Goal: Task Accomplishment & Management: Manage account settings

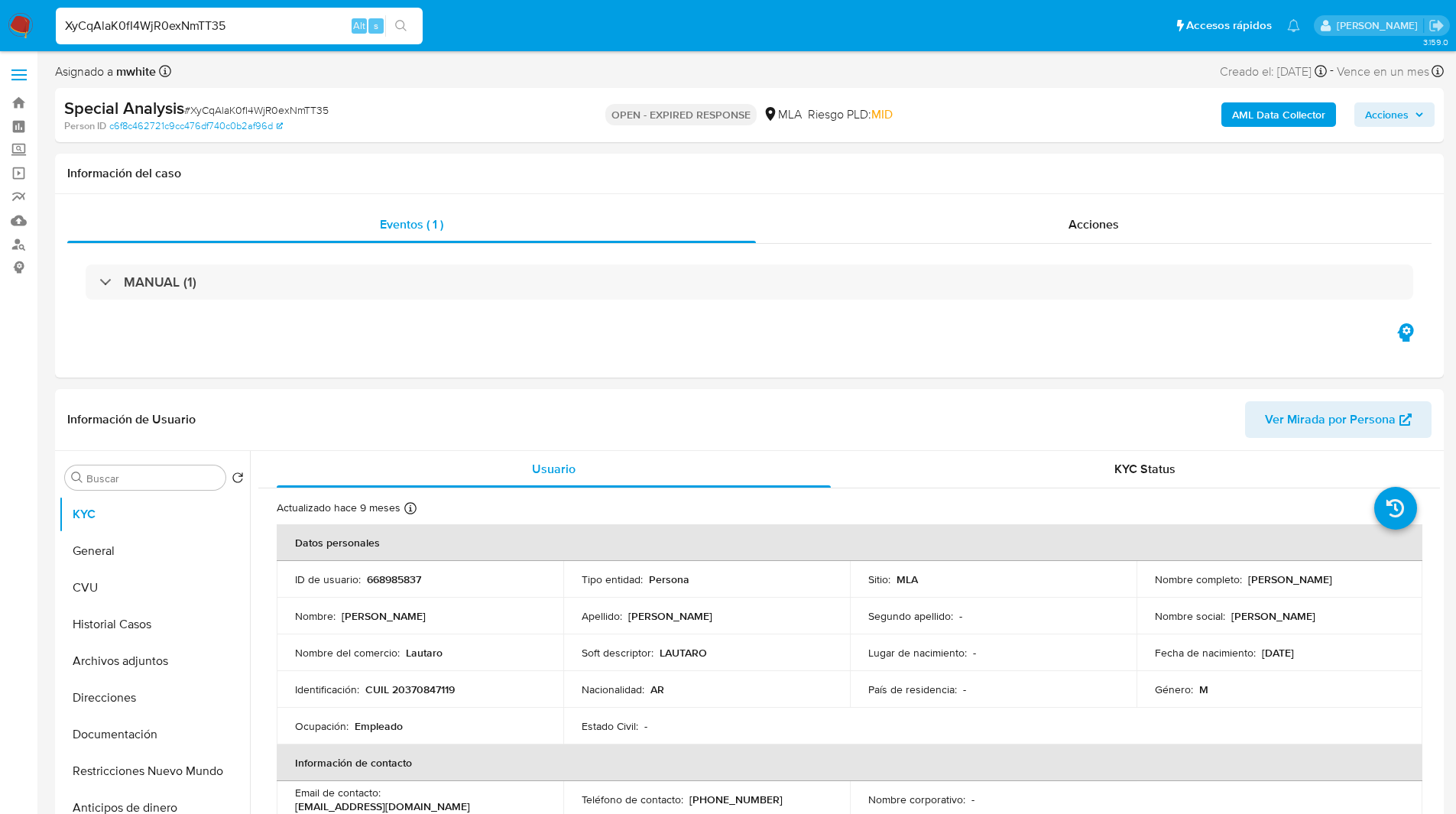
select select "10"
click at [497, 18] on ul "Pausado Ver notificaciones XyCqAlaK0fI4WjR0exNmTT35 Alt s Accesos rápidos Presi…" at bounding box center [678, 25] width 1259 height 39
click at [537, 27] on ul "Pausado Ver notificaciones XyCqAlaK0fI4WjR0exNmTT35 Alt s Accesos rápidos Presi…" at bounding box center [678, 25] width 1259 height 39
click at [517, 27] on ul "Pausado Ver notificaciones XyCqAlaK0fI4WjR0exNmTT35 Alt s Accesos rápidos Presi…" at bounding box center [678, 25] width 1259 height 39
click at [543, 35] on ul "Pausado Ver notificaciones XyCqAlaK0fI4WjR0exNmTT35 Alt s Accesos rápidos Presi…" at bounding box center [678, 25] width 1259 height 39
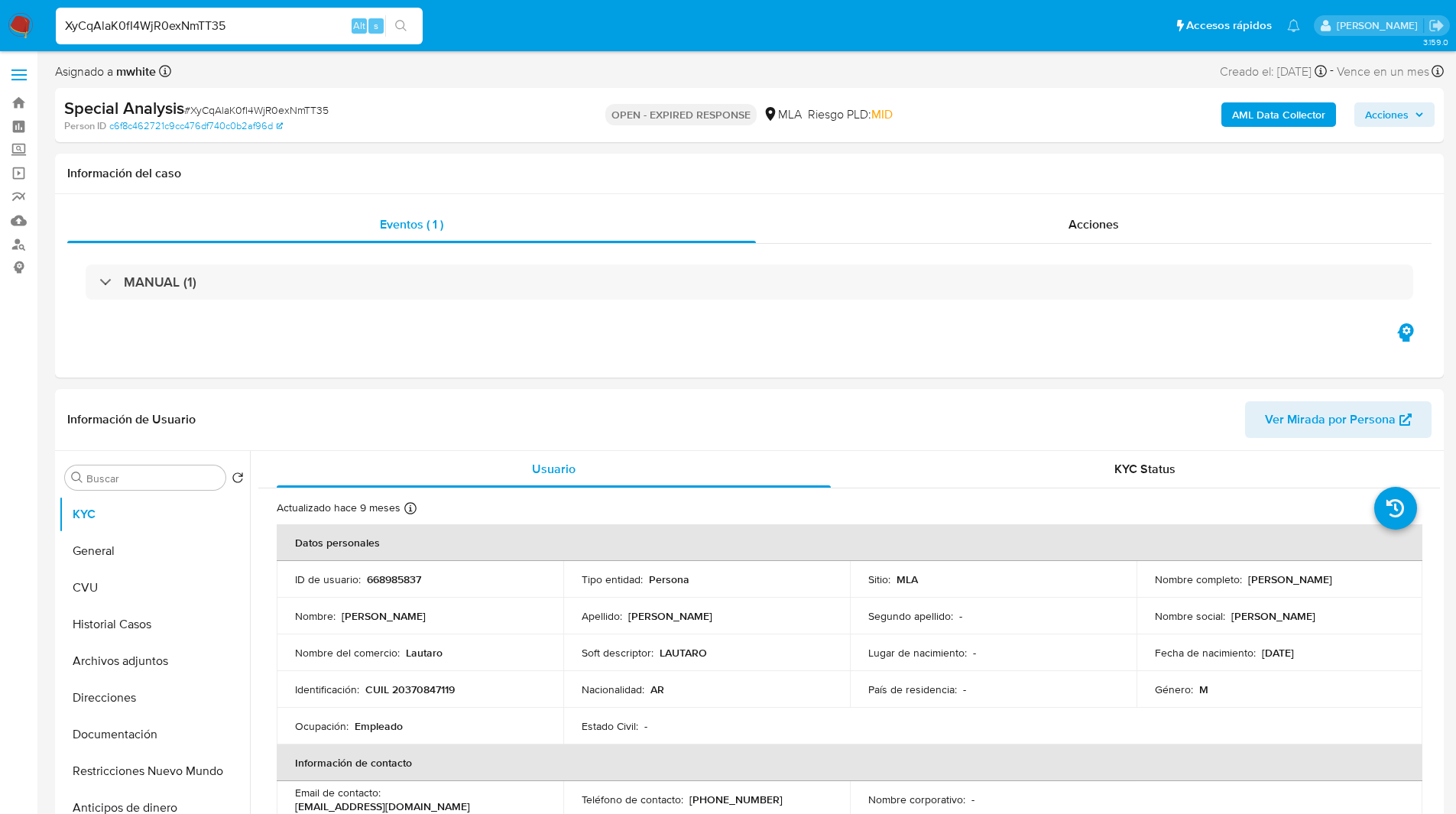
click at [596, 32] on ul "Pausado Ver notificaciones XyCqAlaK0fI4WjR0exNmTT35 Alt s Accesos rápidos Presi…" at bounding box center [678, 25] width 1259 height 39
click at [374, 359] on div "Eventos ( 1 ) Acciones MANUAL (1)" at bounding box center [748, 286] width 1389 height 184
click at [436, 364] on div "Eventos ( 1 ) Acciones MANUAL (1)" at bounding box center [748, 286] width 1389 height 184
click at [459, 337] on div "Eventos ( 1 ) Acciones MANUAL (1)" at bounding box center [748, 286] width 1389 height 184
click at [428, 338] on div "Eventos ( 1 ) Acciones MANUAL (1)" at bounding box center [748, 286] width 1389 height 184
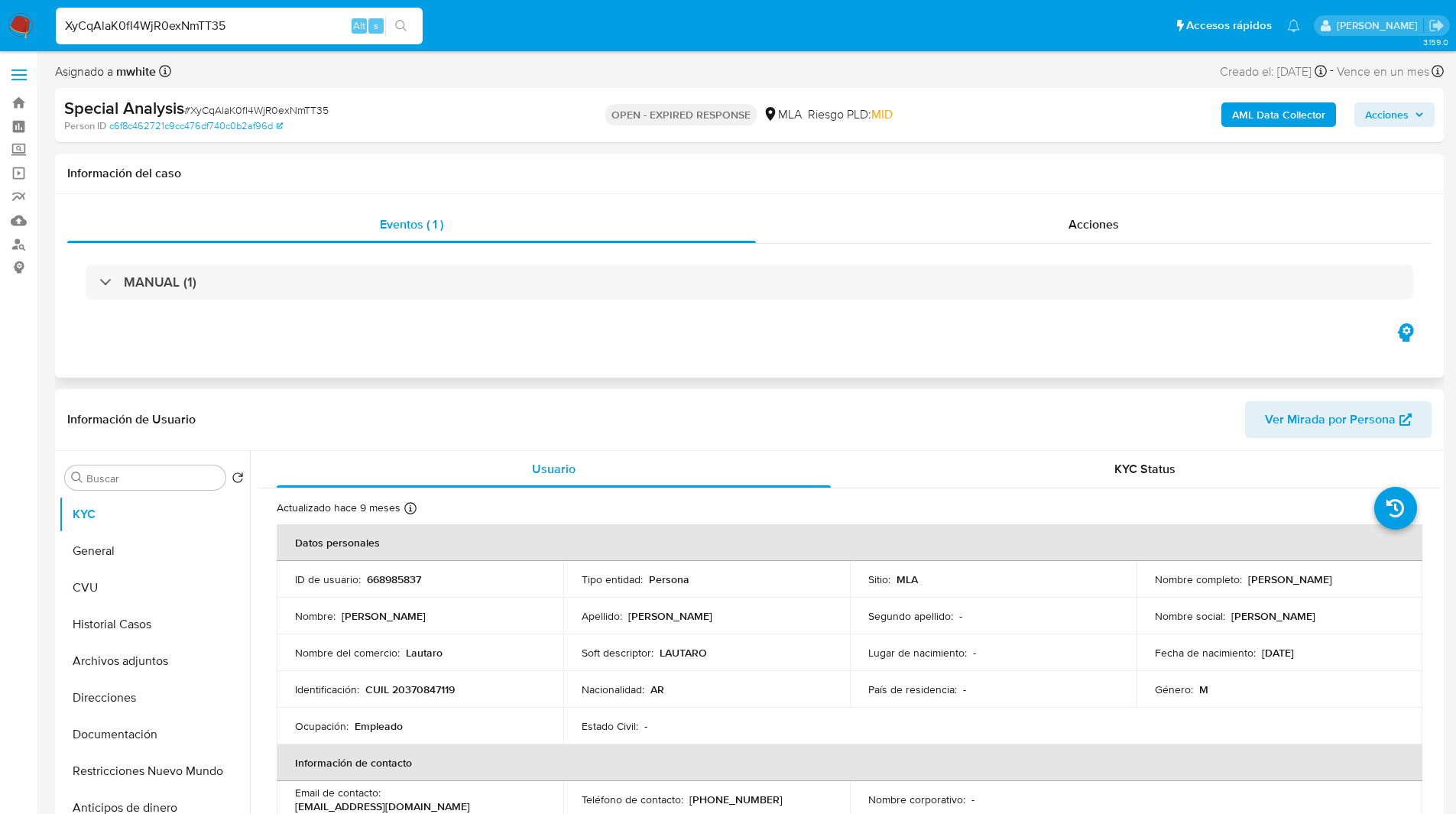
click at [350, 345] on div "Eventos ( 1 ) Acciones MANUAL (1)" at bounding box center [748, 286] width 1389 height 184
click at [424, 346] on div "Eventos ( 1 ) Acciones MANUAL (1)" at bounding box center [748, 286] width 1389 height 184
click at [540, 343] on div "Eventos ( 1 ) Acciones MANUAL (1)" at bounding box center [748, 286] width 1389 height 184
click at [566, 347] on div "Eventos ( 1 ) Acciones MANUAL (1)" at bounding box center [748, 286] width 1389 height 184
click at [891, 94] on div "Special Analysis # XyCqAlaK0fI4WjR0exNmTT35 Person ID c6f8c462721c9cc476df740c0…" at bounding box center [748, 115] width 1389 height 55
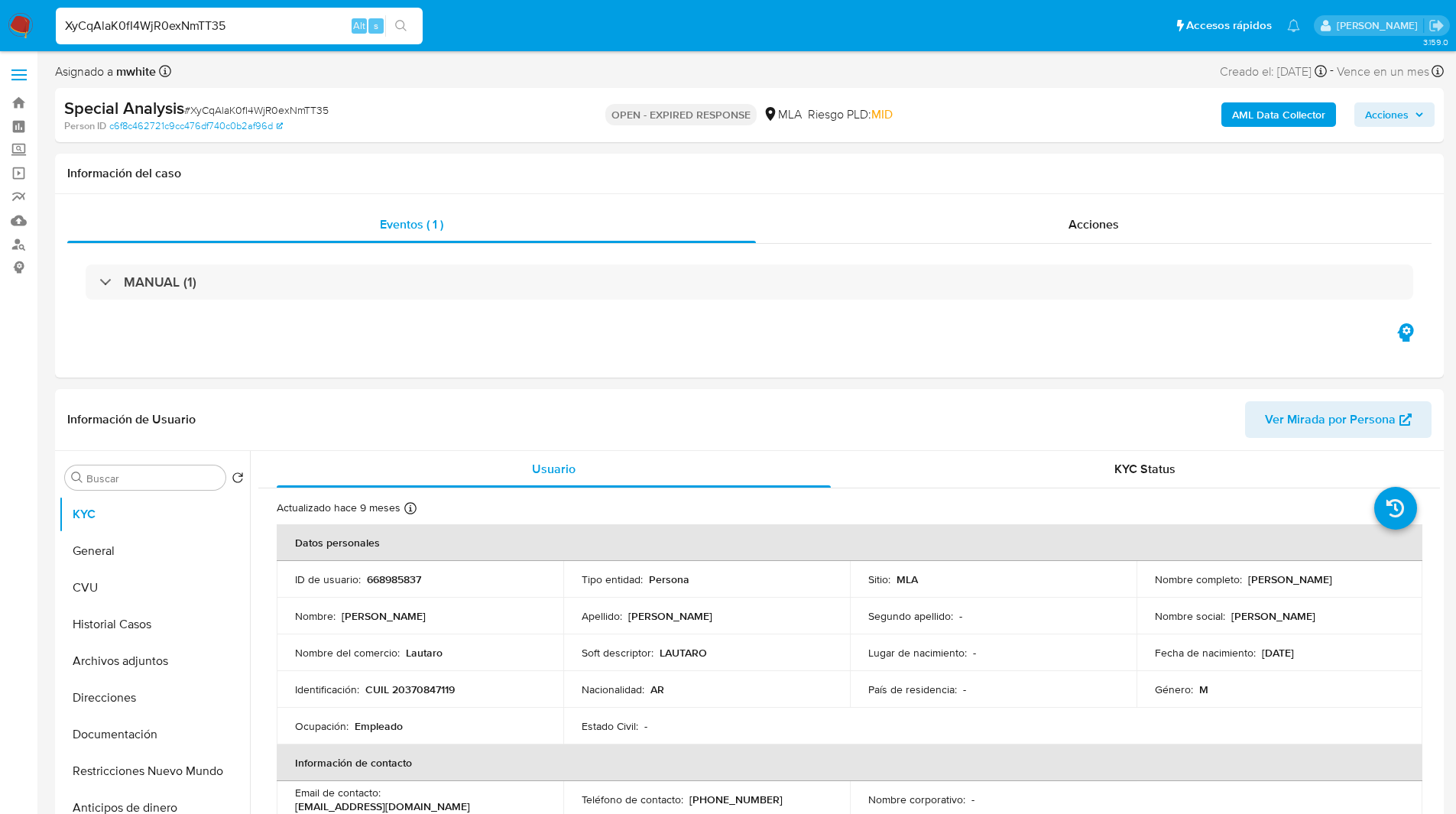
click at [563, 20] on ul "Pausado Ver notificaciones XyCqAlaK0fI4WjR0exNmTT35 Alt s Accesos rápidos Presi…" at bounding box center [678, 25] width 1259 height 39
click at [956, 84] on div "Asignado a mwhite Asignado el: 16/07/2025 17:30:40 Creado el: 16/07/2025 Creado…" at bounding box center [748, 74] width 1389 height 27
click at [399, 579] on p "668985837" at bounding box center [394, 580] width 55 height 14
copy p "668985837"
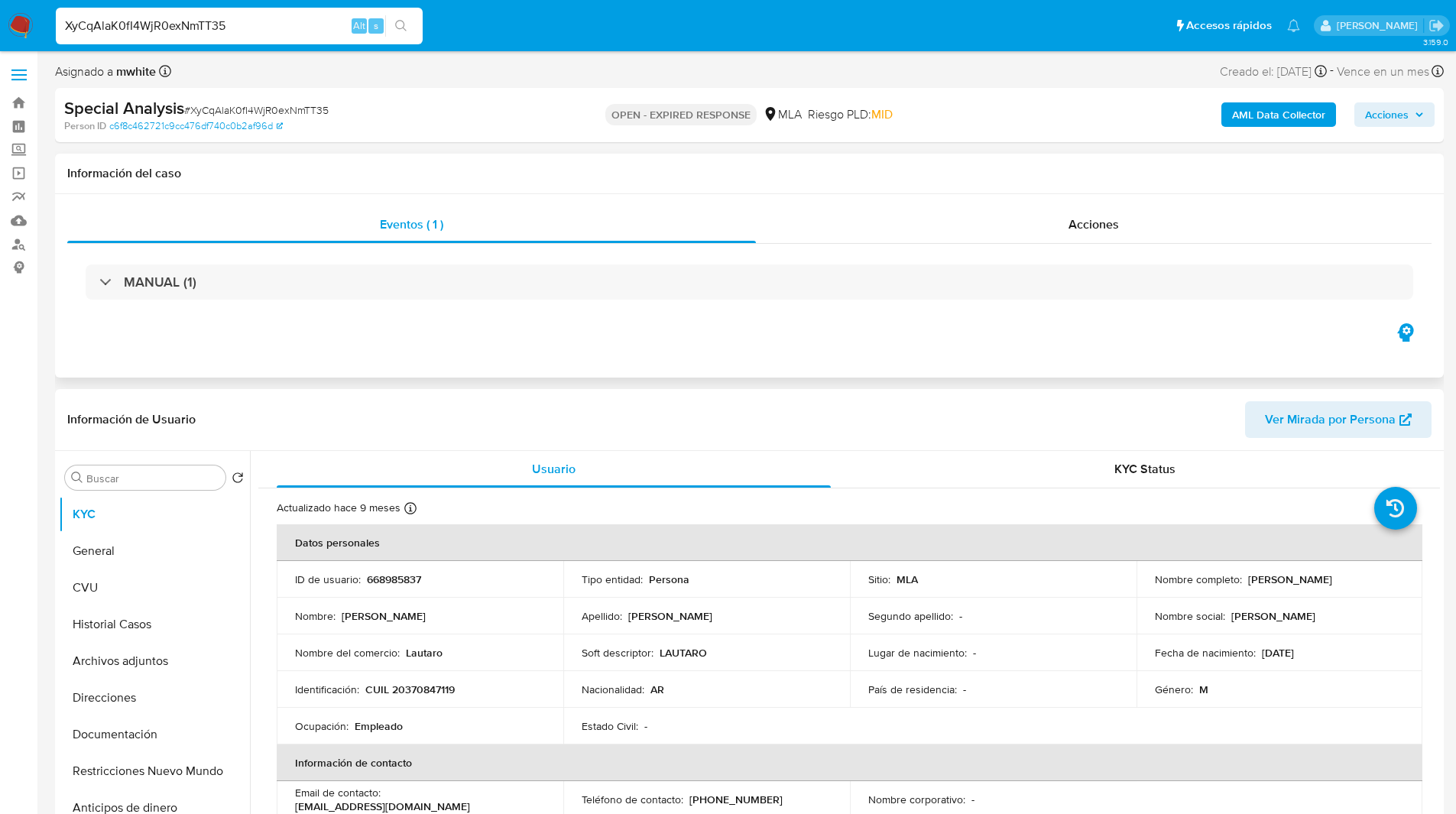
click at [577, 329] on div "Eventos ( 1 ) Acciones MANUAL (1)" at bounding box center [748, 286] width 1389 height 184
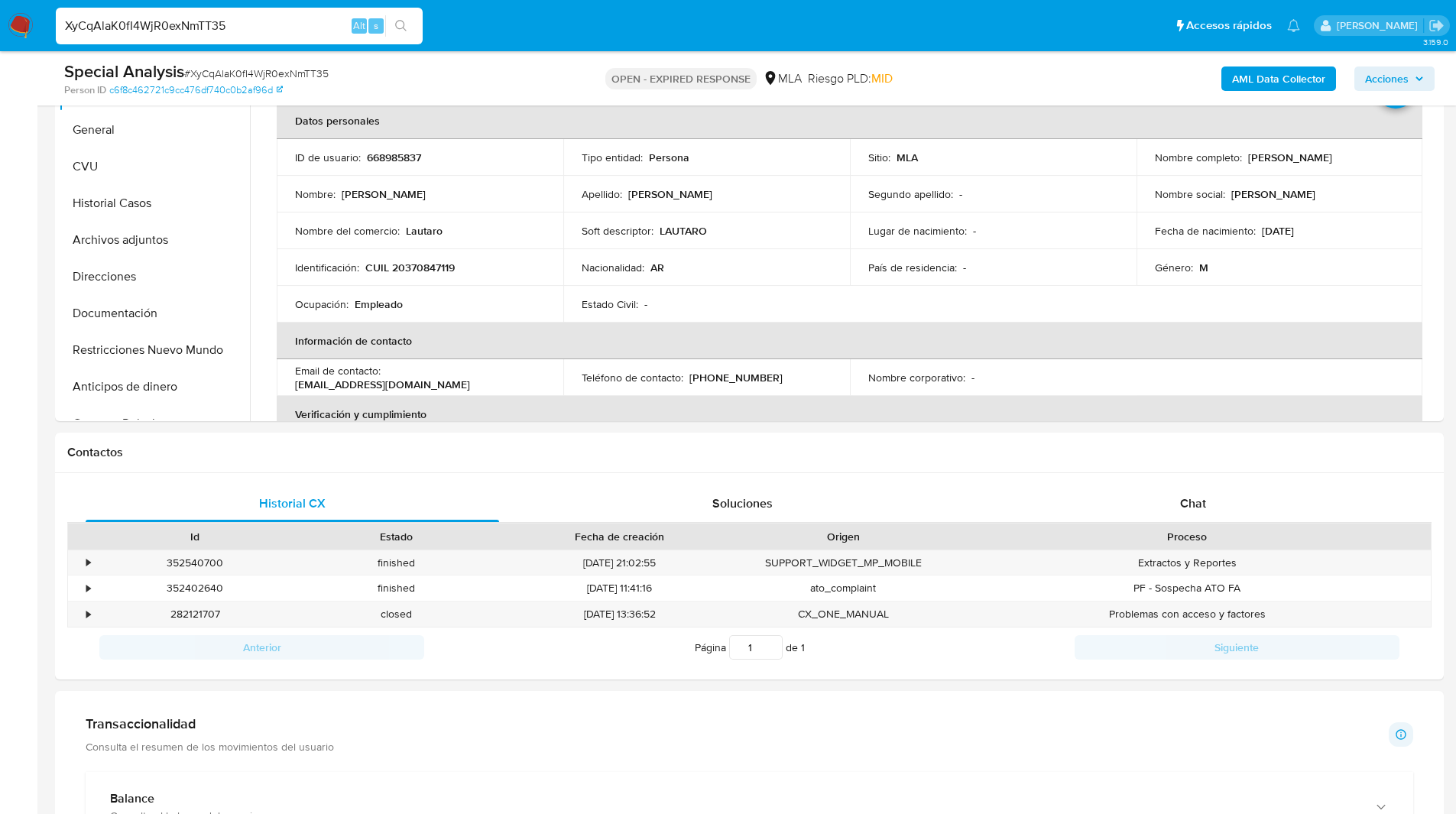
scroll to position [380, 0]
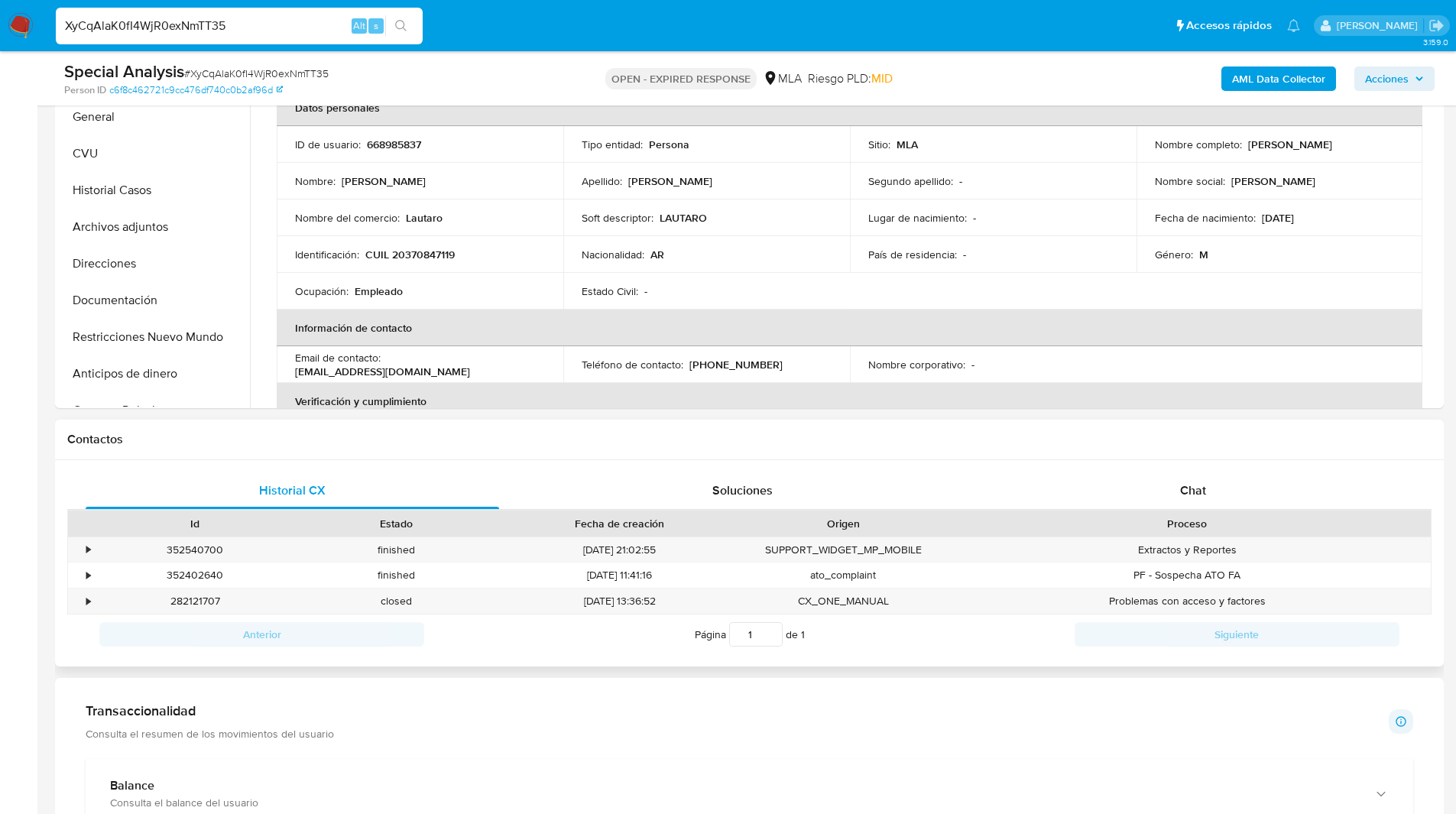
click at [1224, 471] on div "Historial CX Soluciones Chat Id Estado Fecha de creación Origen Proceso • 35254…" at bounding box center [748, 564] width 1389 height 207
click at [1138, 487] on div "Chat" at bounding box center [1192, 490] width 414 height 37
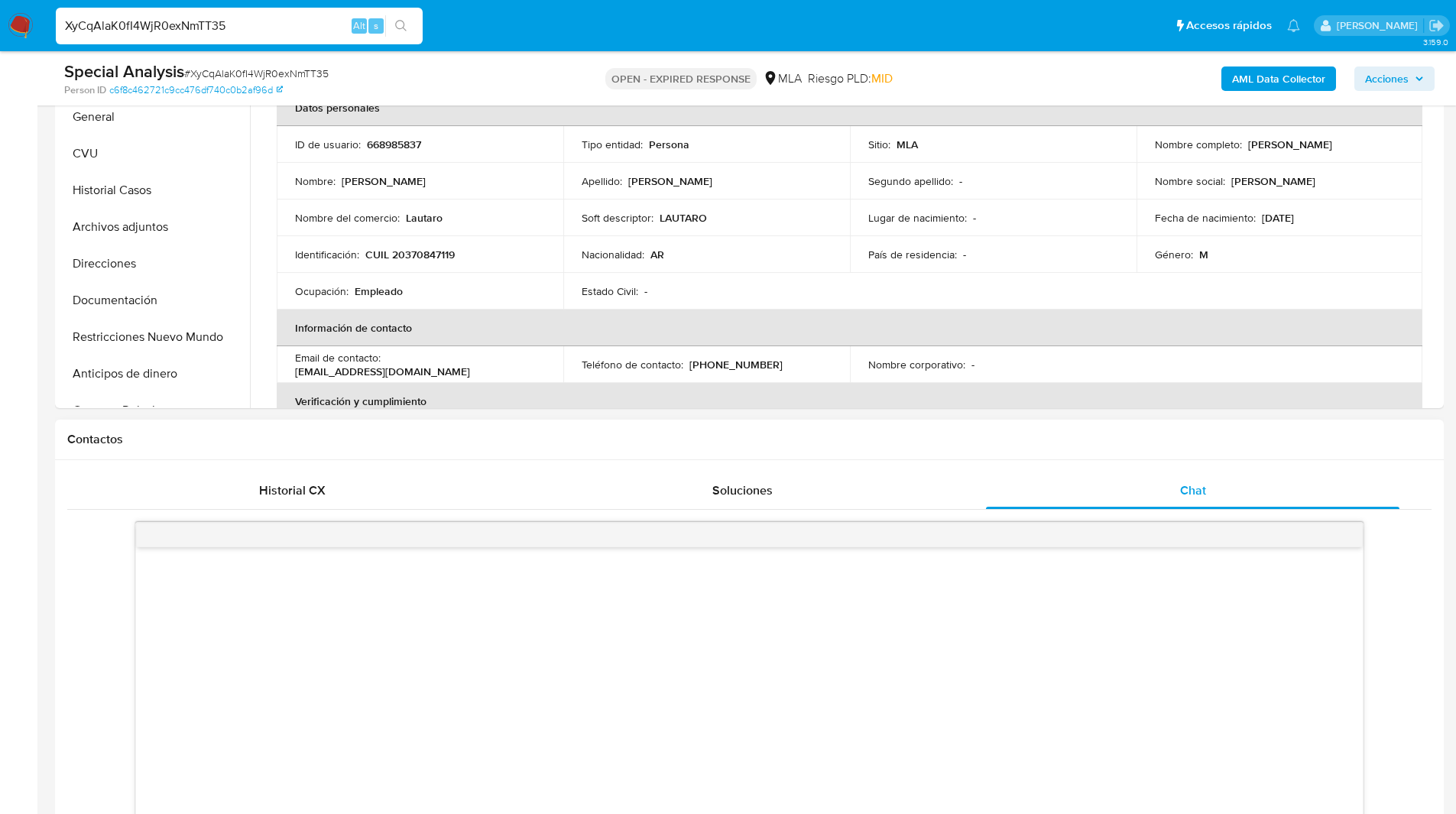
click at [995, 433] on h1 "Contactos" at bounding box center [749, 439] width 1365 height 15
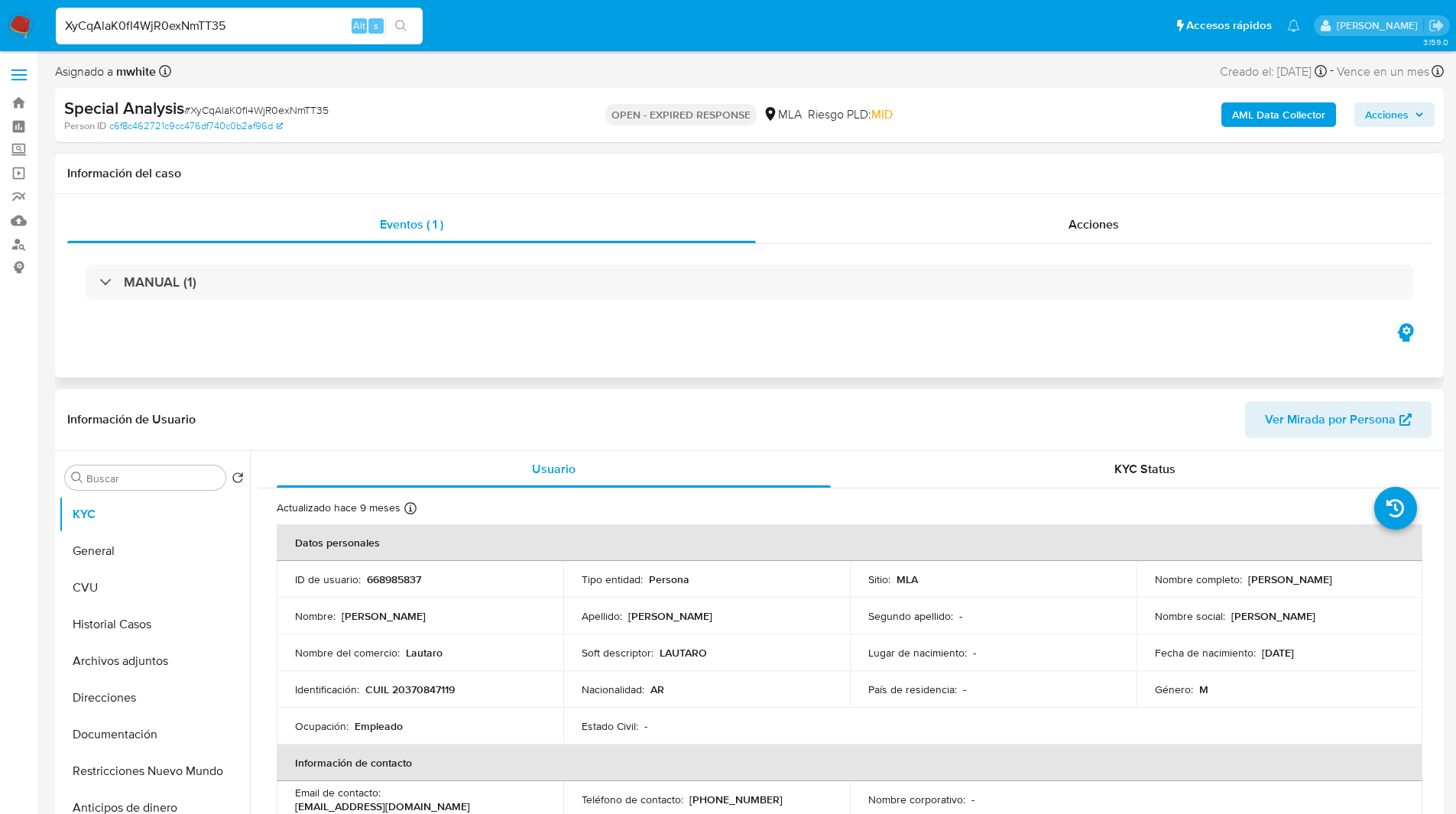
click at [140, 201] on div "Eventos ( 1 ) Acciones MANUAL (1)" at bounding box center [748, 286] width 1389 height 184
click at [428, 691] on p "CUIL 20370847119" at bounding box center [410, 690] width 89 height 14
copy p "20370847119"
drag, startPoint x: 1245, startPoint y: 575, endPoint x: 1380, endPoint y: 577, distance: 135.0
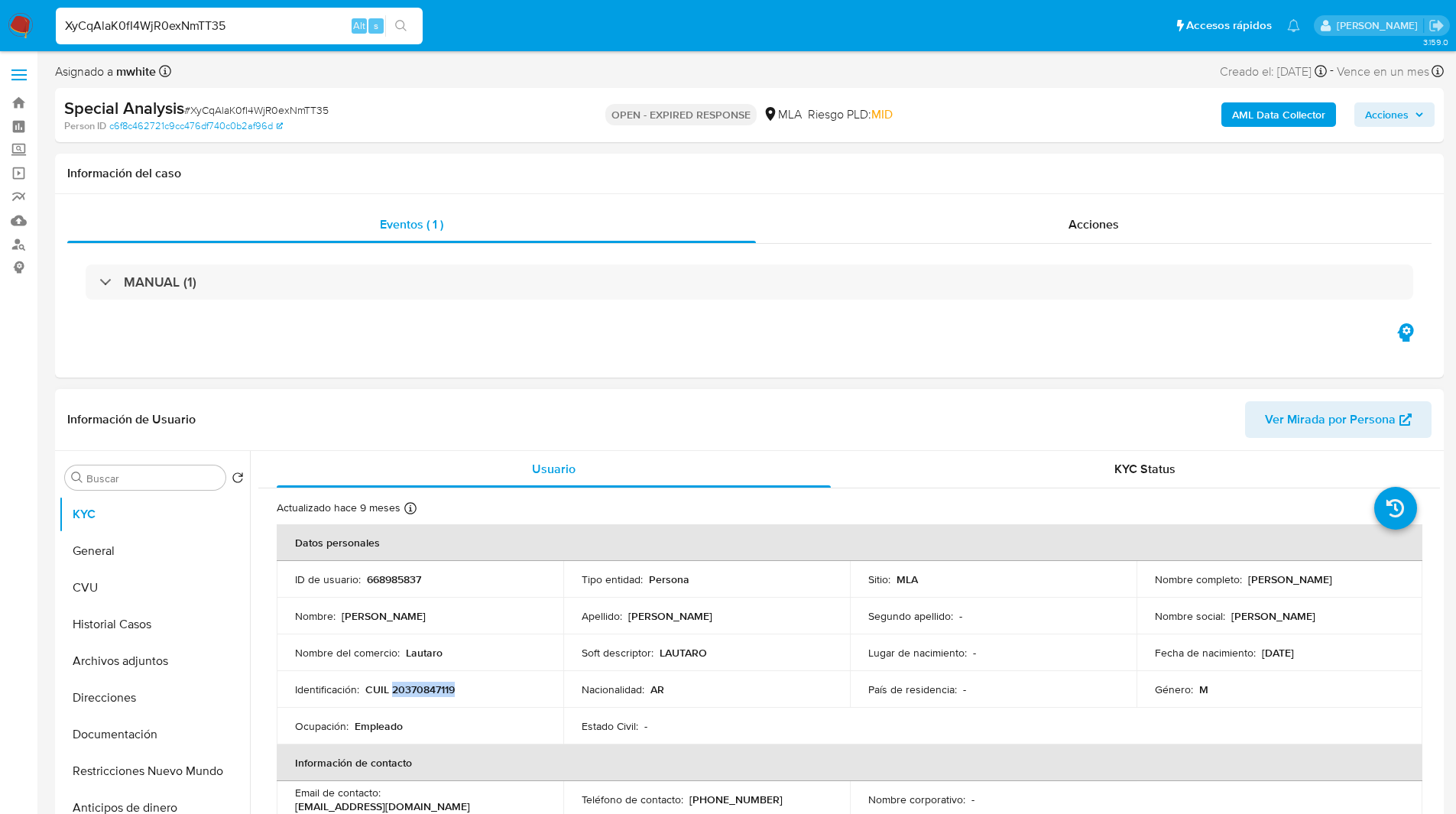
click at [1380, 577] on div "Nombre completo : Miguel Angel Rodriguez" at bounding box center [1280, 580] width 250 height 14
copy p "Miguel Angel Rodriguez"
click at [959, 68] on div "Asignado a mwhite Asignado el: 16/07/2025 17:30:40 Creado el: 16/07/2025 Creado…" at bounding box center [748, 74] width 1389 height 27
click at [124, 31] on input "XyCqAlaK0fI4WjR0exNmTT35" at bounding box center [239, 26] width 367 height 20
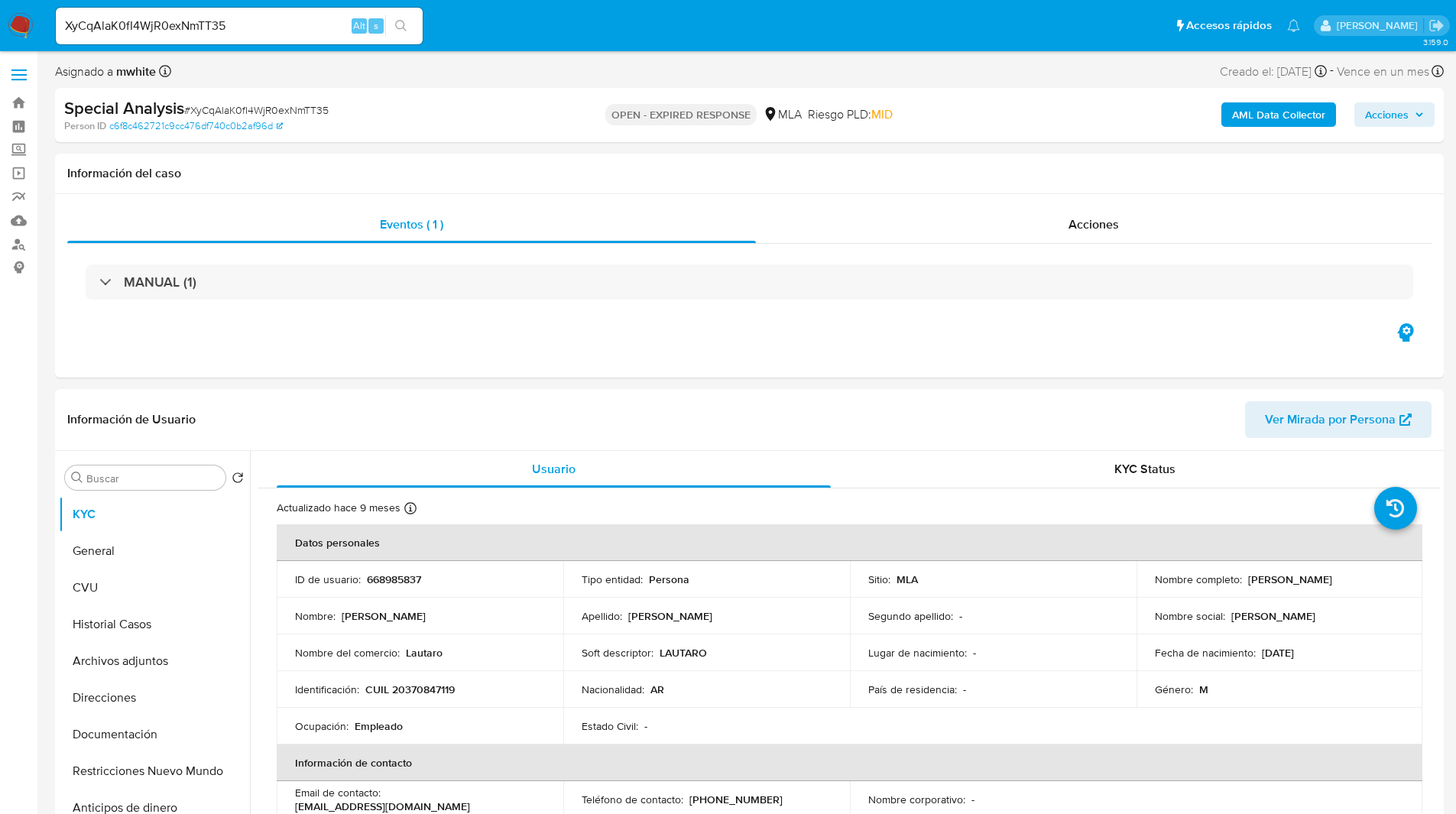
click at [19, 20] on img at bounding box center [21, 26] width 26 height 26
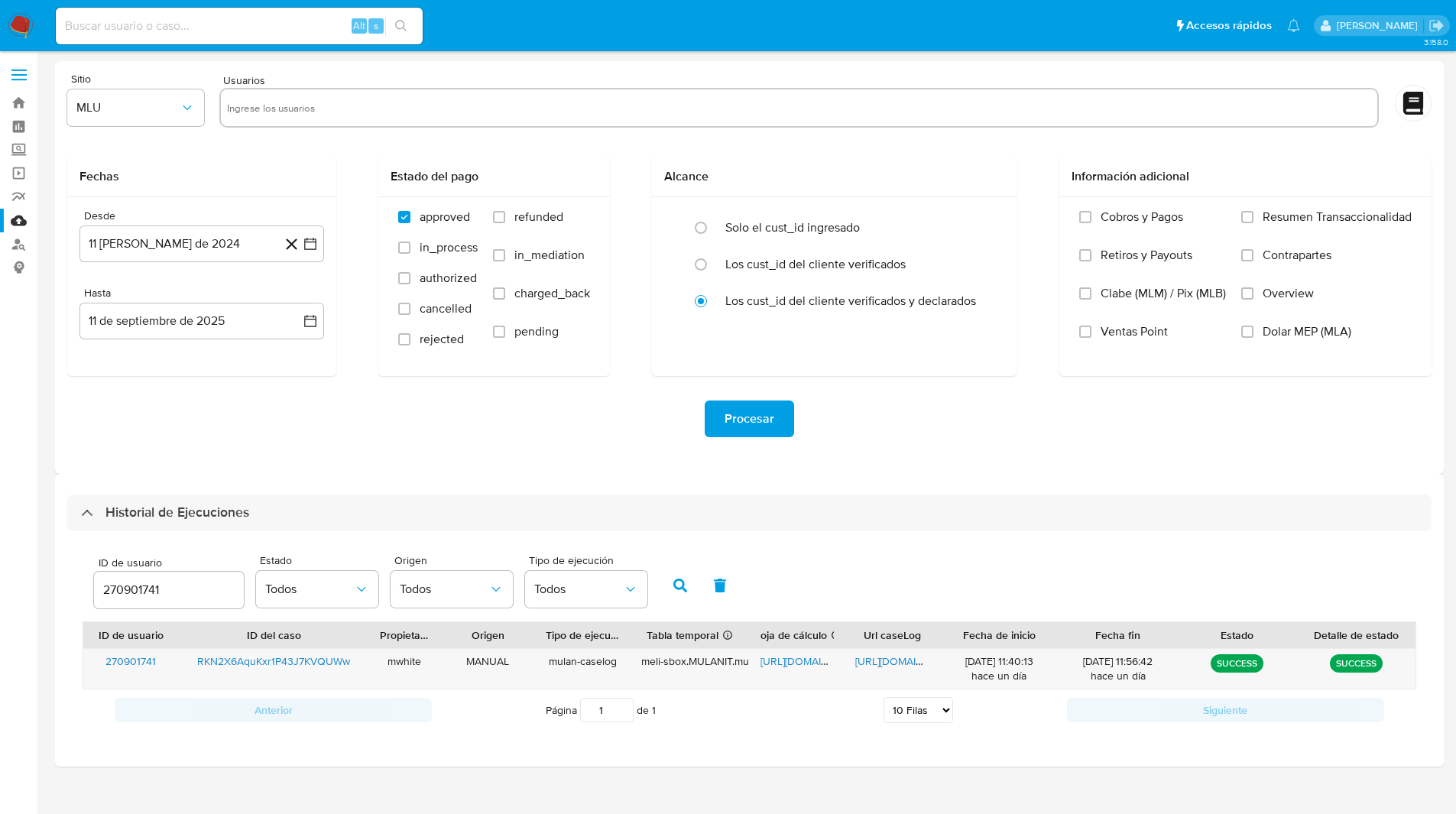
select select "10"
click at [148, 587] on input "270901741" at bounding box center [169, 590] width 150 height 20
type input "668985837"
click at [672, 584] on button "button" at bounding box center [680, 585] width 40 height 37
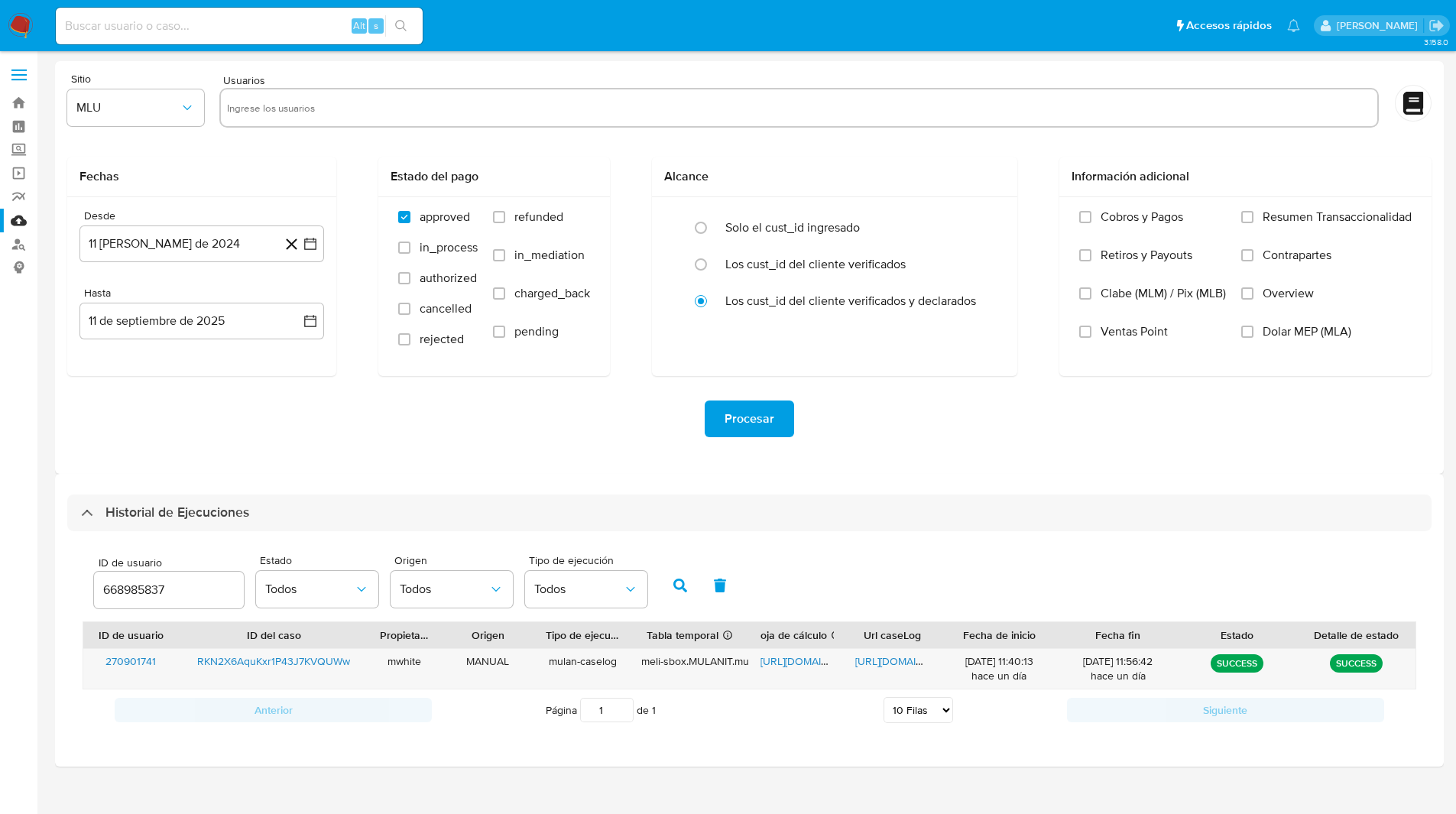
click at [126, 583] on input "668985837" at bounding box center [169, 590] width 150 height 20
click at [683, 588] on icon "button" at bounding box center [680, 586] width 14 height 14
click at [672, 582] on button "button" at bounding box center [680, 585] width 40 height 37
click at [678, 582] on icon "button" at bounding box center [680, 586] width 14 height 14
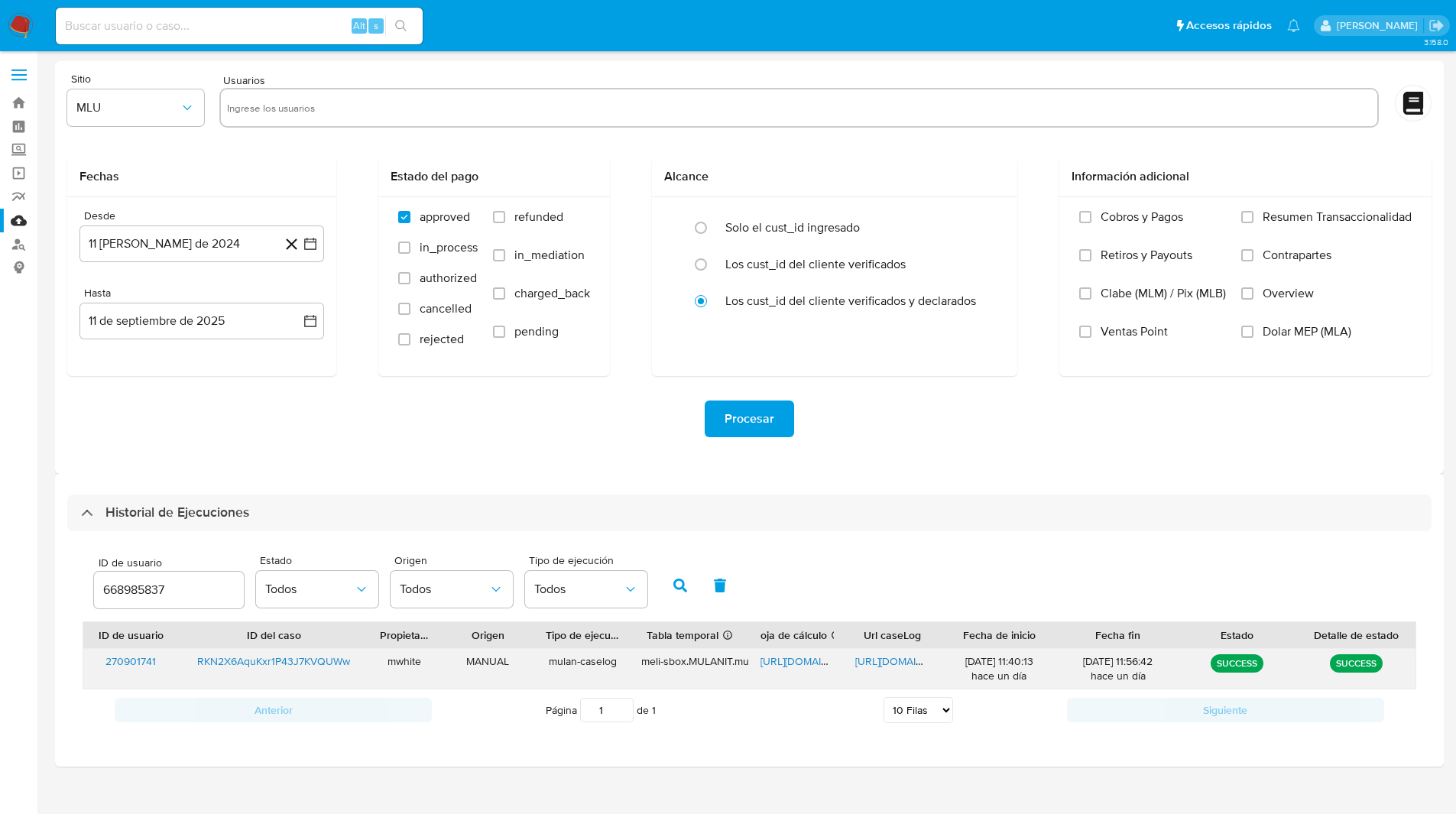
click at [800, 660] on span "https://docs.google.com/spreadsheets/d/1RsBtY3eOePXYNyVPHJc50tRbFeSdEXS22oqKP-N…" at bounding box center [813, 660] width 105 height 15
click at [885, 656] on span "https://docs.google.com/document/d/1QYPtv1OGCZ3Oel8BmCmY_OZelr4Js74cKqrUMR7JbSA…" at bounding box center [908, 660] width 105 height 15
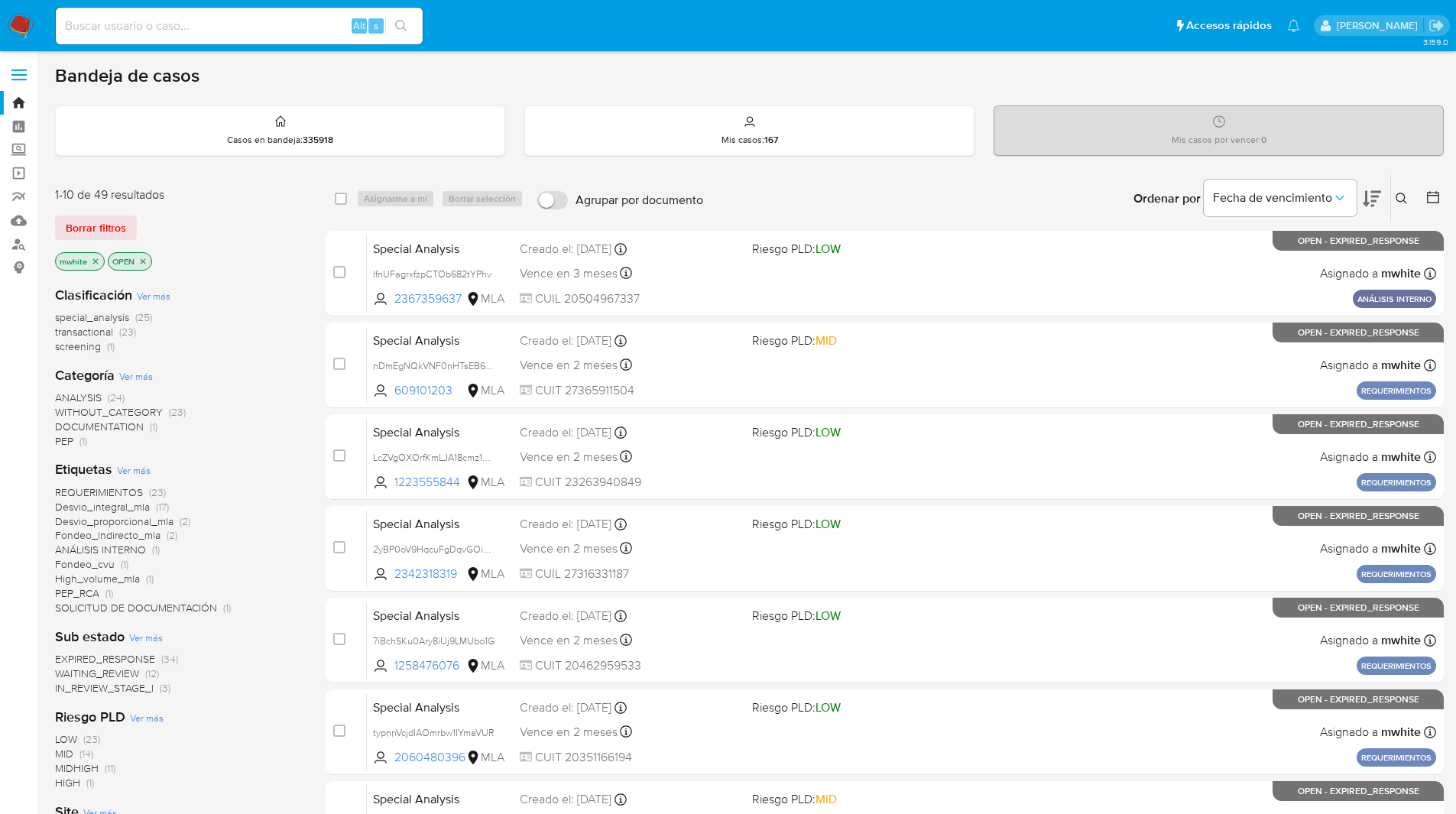
click at [1395, 203] on icon at bounding box center [1401, 199] width 12 height 12
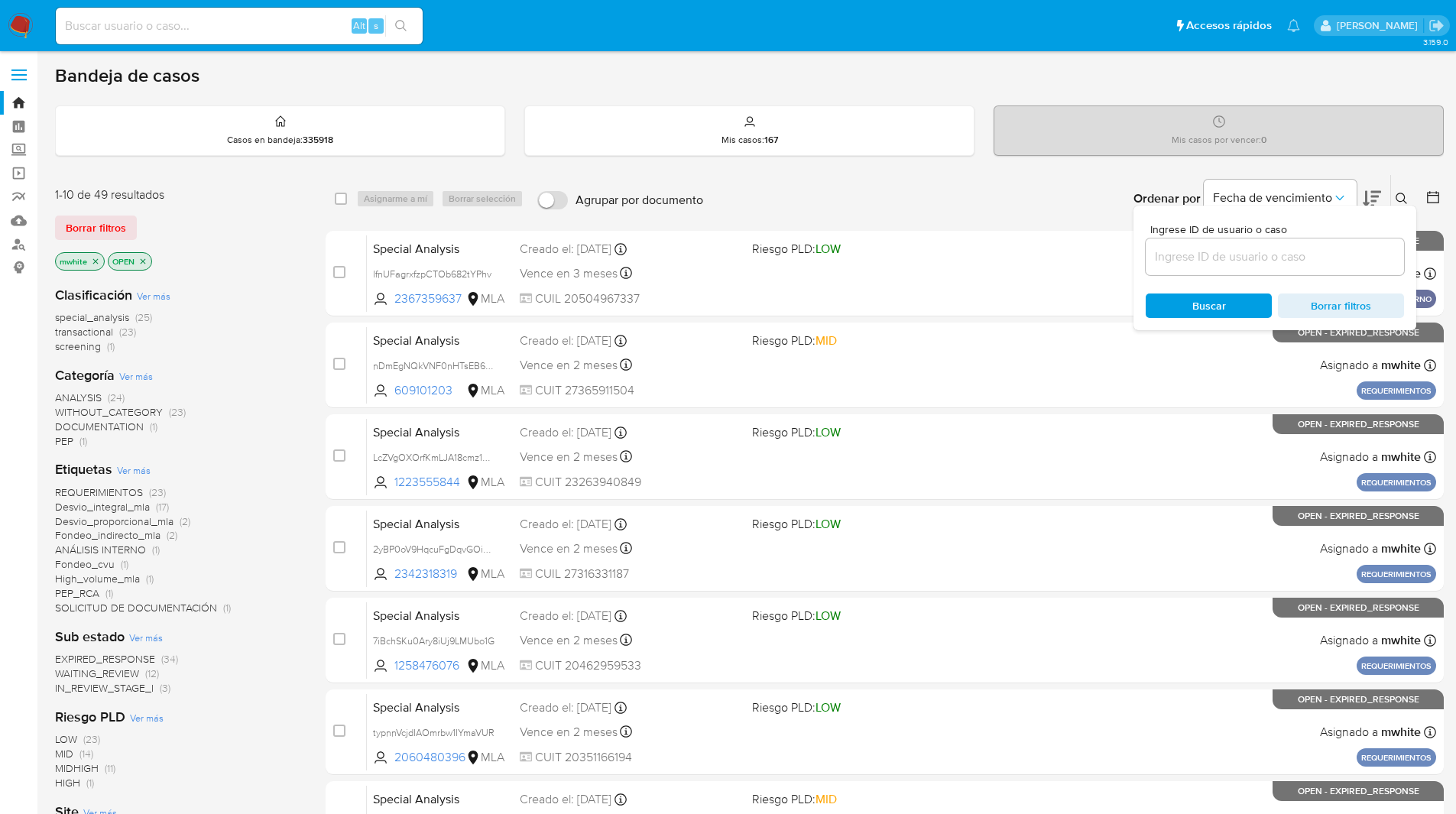
click at [1268, 251] on input at bounding box center [1274, 257] width 258 height 20
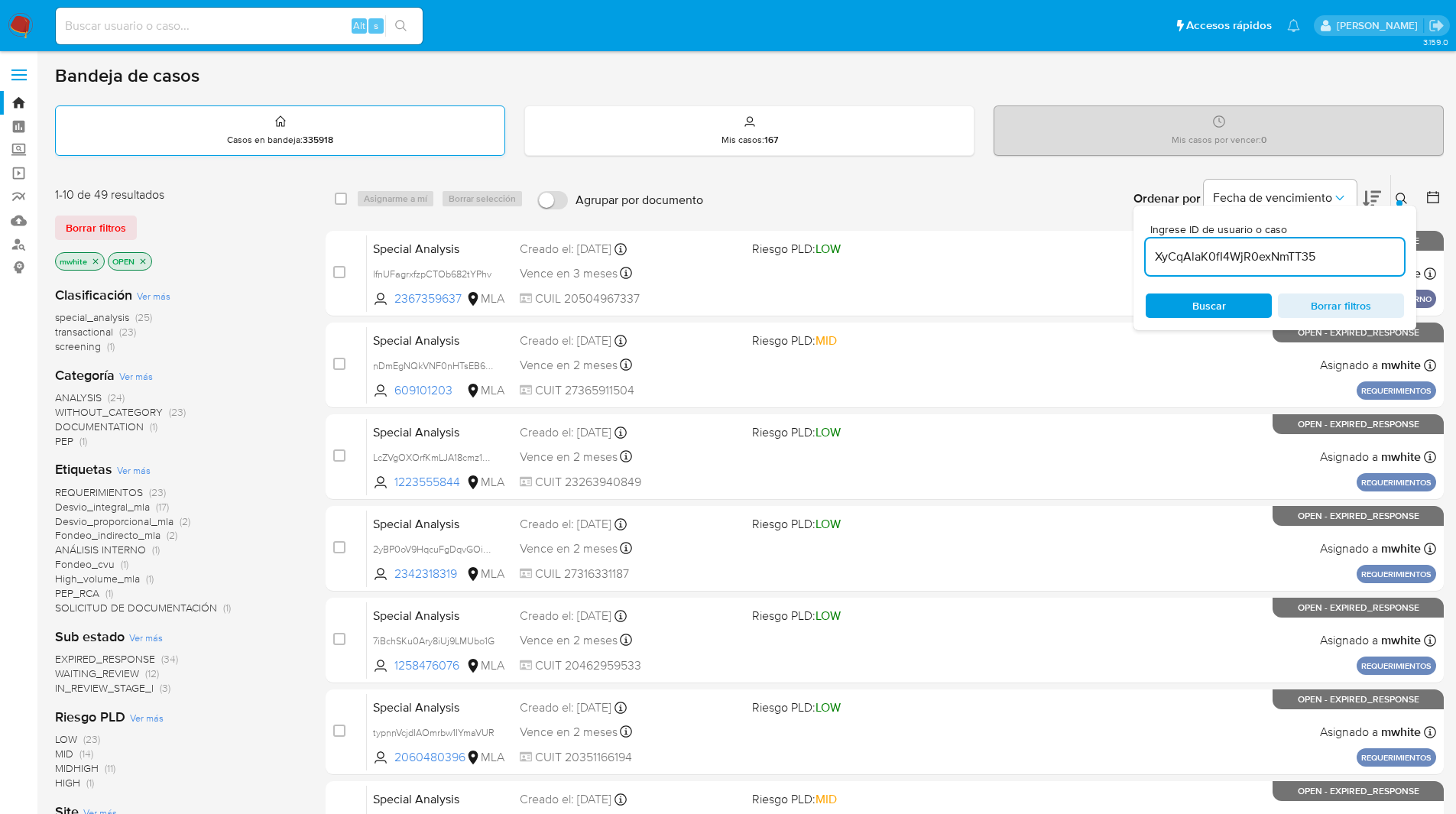
type input "XyCqAlaK0fI4WjR0exNmTT35"
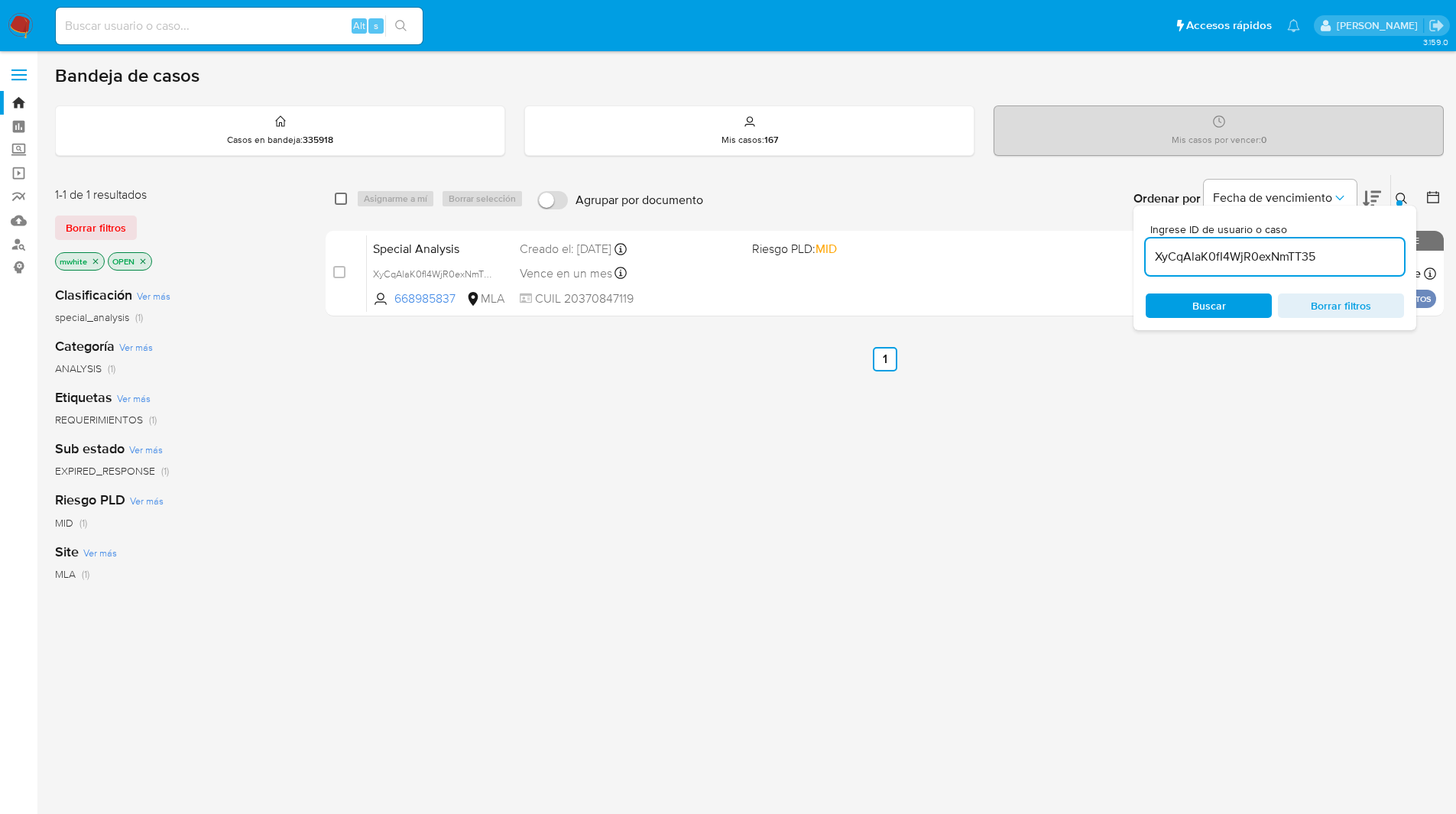
click at [344, 198] on input "checkbox" at bounding box center [340, 199] width 12 height 12
checkbox input "true"
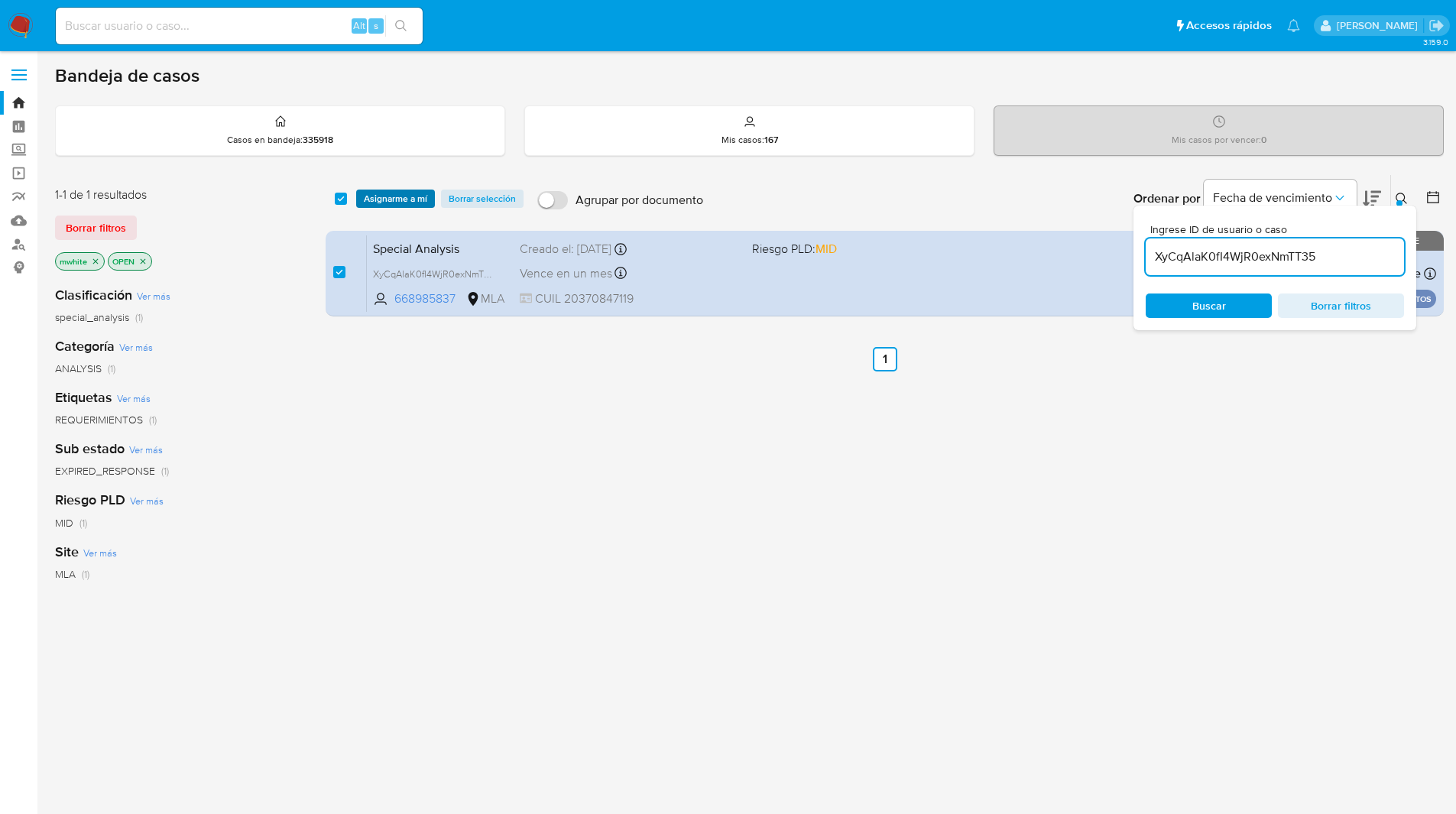
click at [426, 201] on span "Asignarme a mí" at bounding box center [396, 199] width 64 height 15
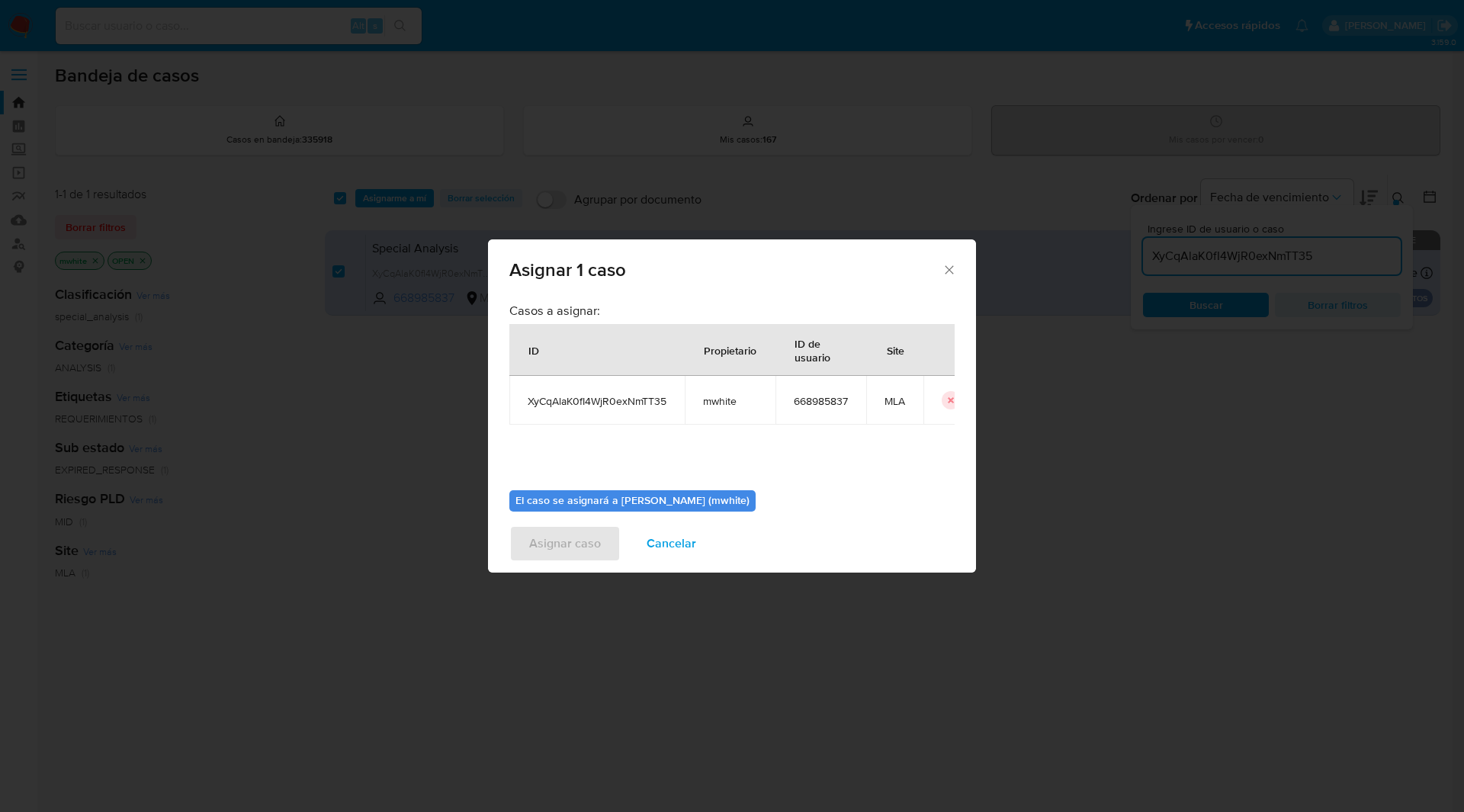
click at [727, 406] on span "mwhite" at bounding box center [730, 401] width 54 height 14
copy span "mwhite"
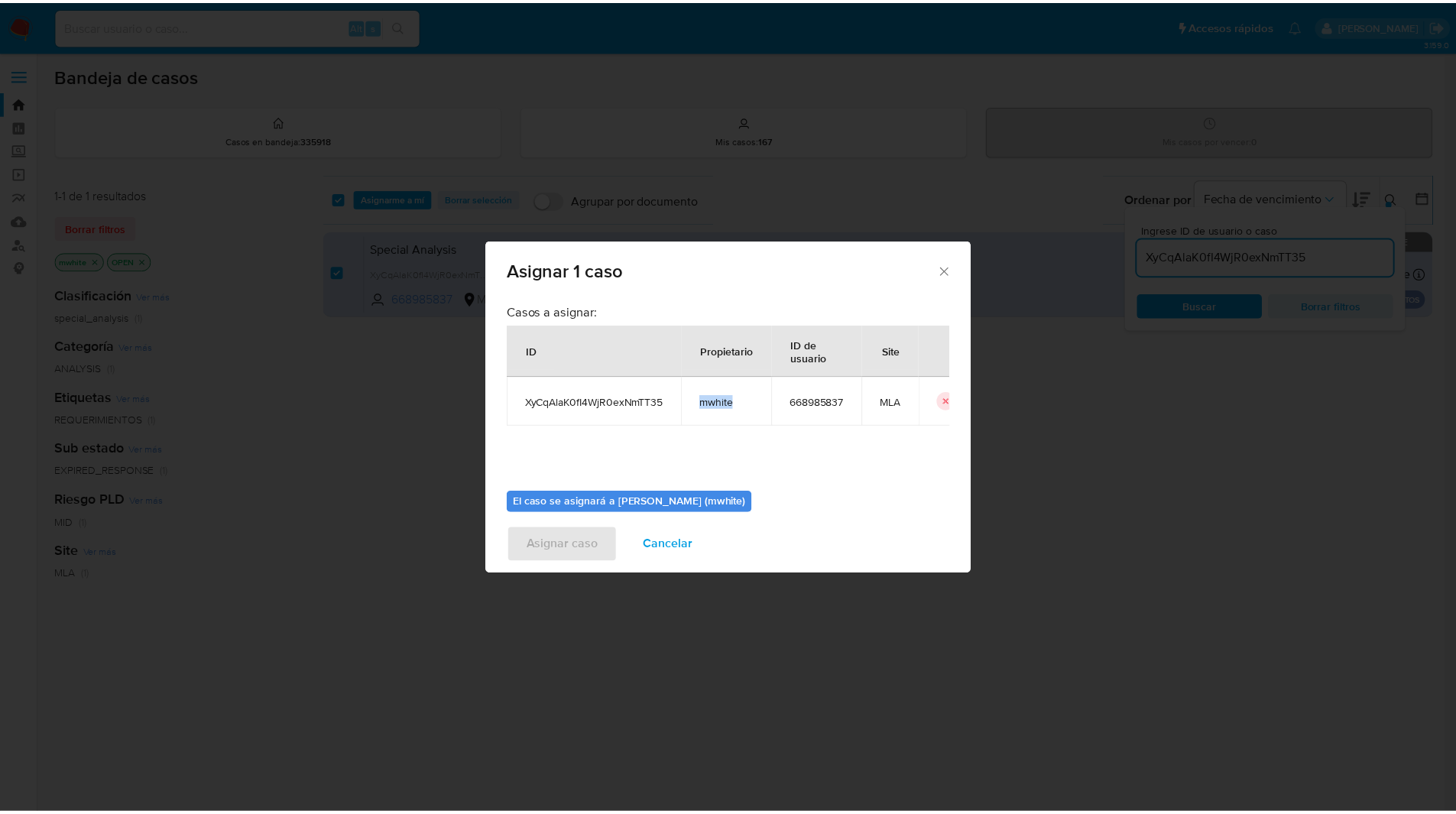
scroll to position [79, 0]
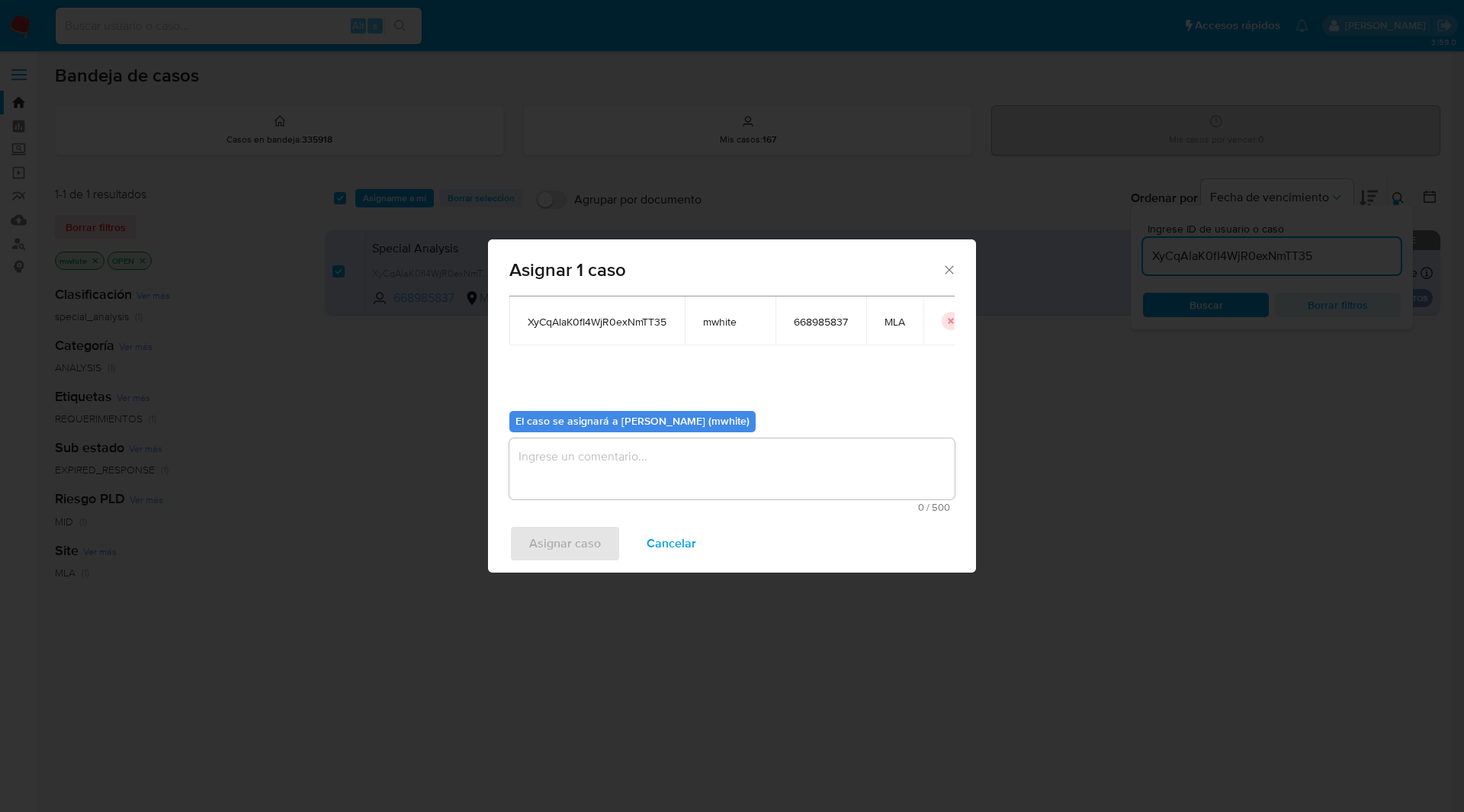
click at [643, 459] on textarea "assign-modal" at bounding box center [732, 469] width 446 height 61
paste textarea "mwhite"
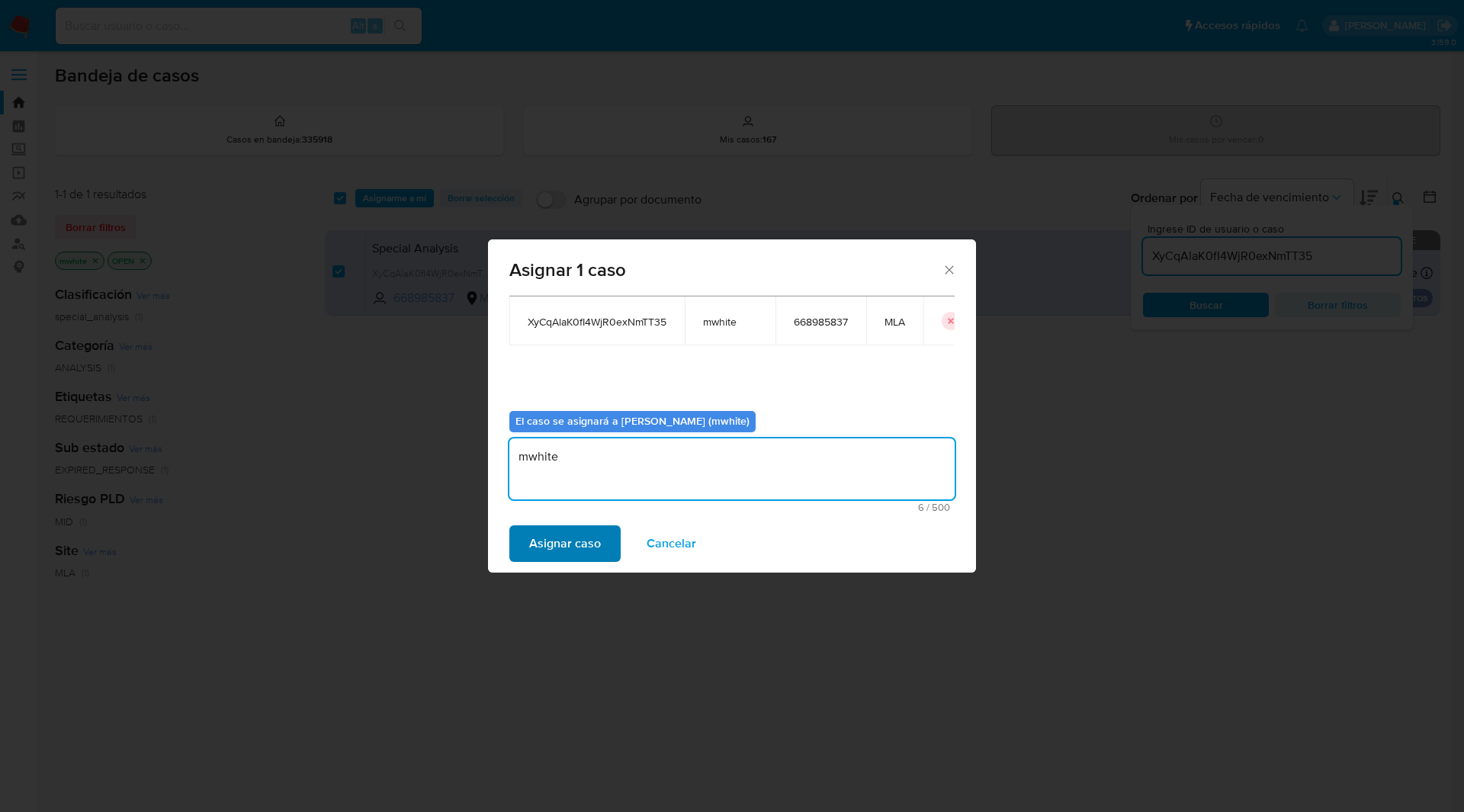
type textarea "mwhite"
click at [570, 546] on span "Asignar caso" at bounding box center [565, 544] width 71 height 34
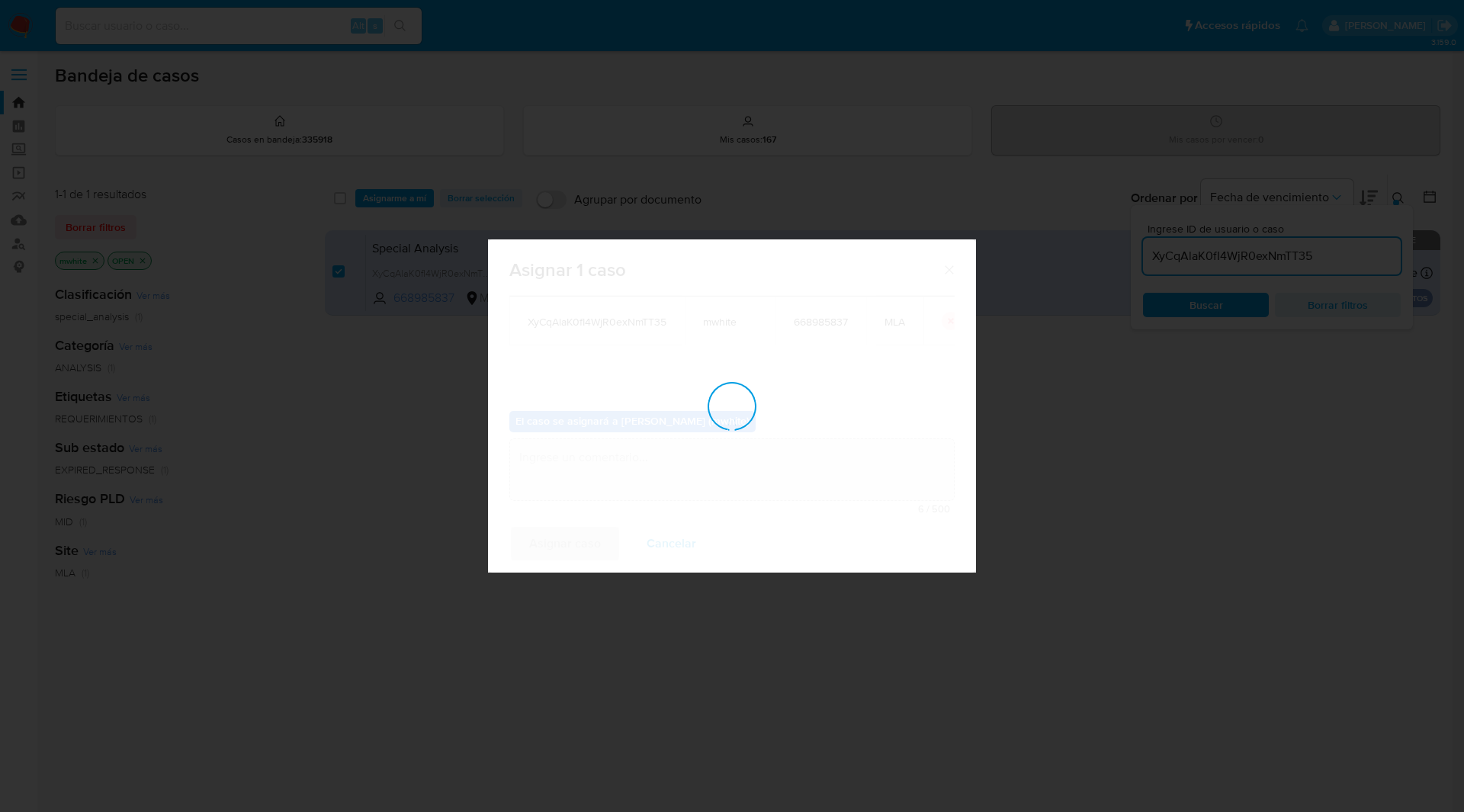
checkbox input "false"
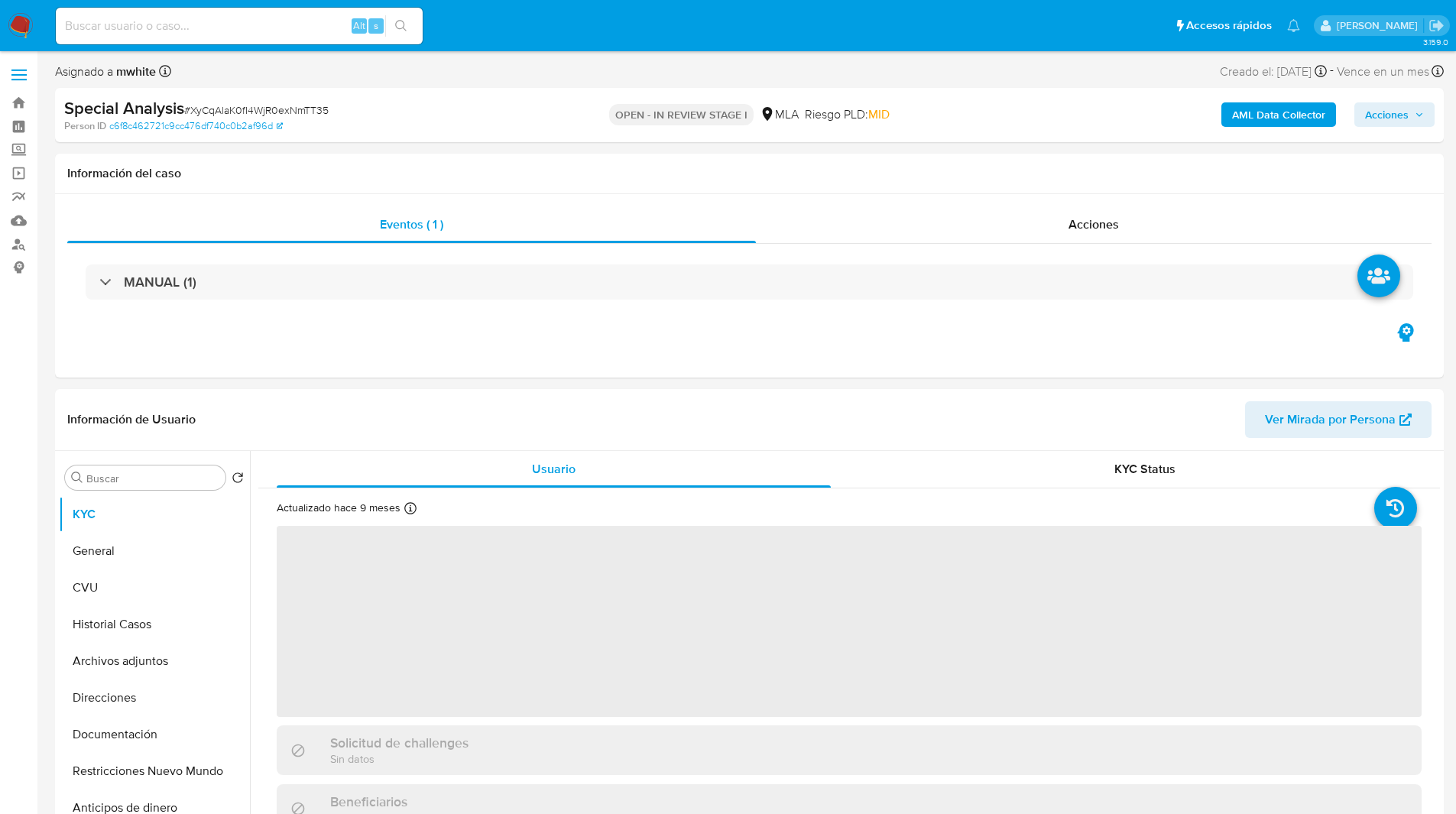
click at [621, 93] on div "Special Analysis # XyCqAlaK0fI4WjR0exNmTT35 Person ID c6f8c462721c9cc476df740c0…" at bounding box center [748, 115] width 1389 height 55
select select "10"
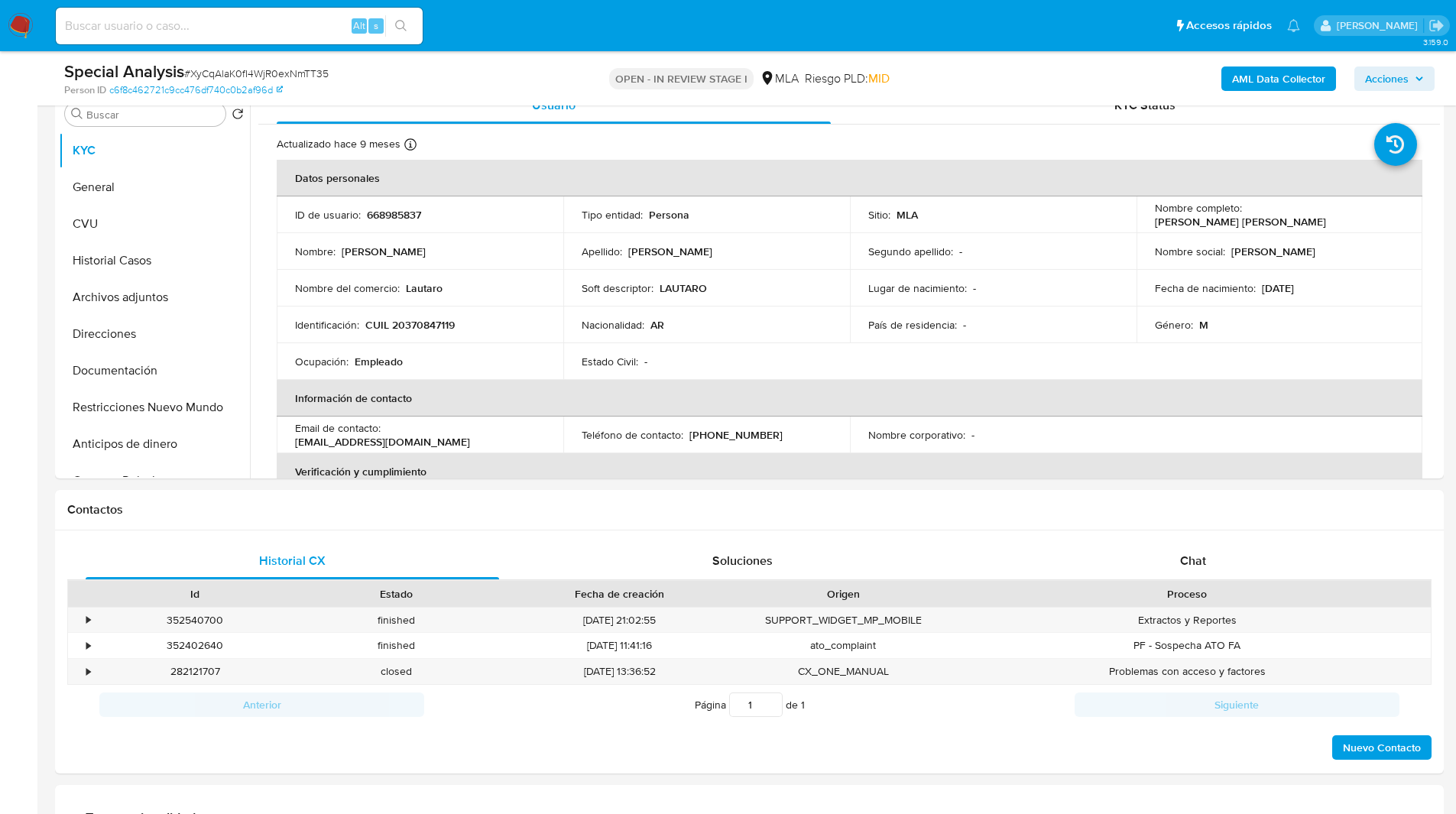
scroll to position [318, 0]
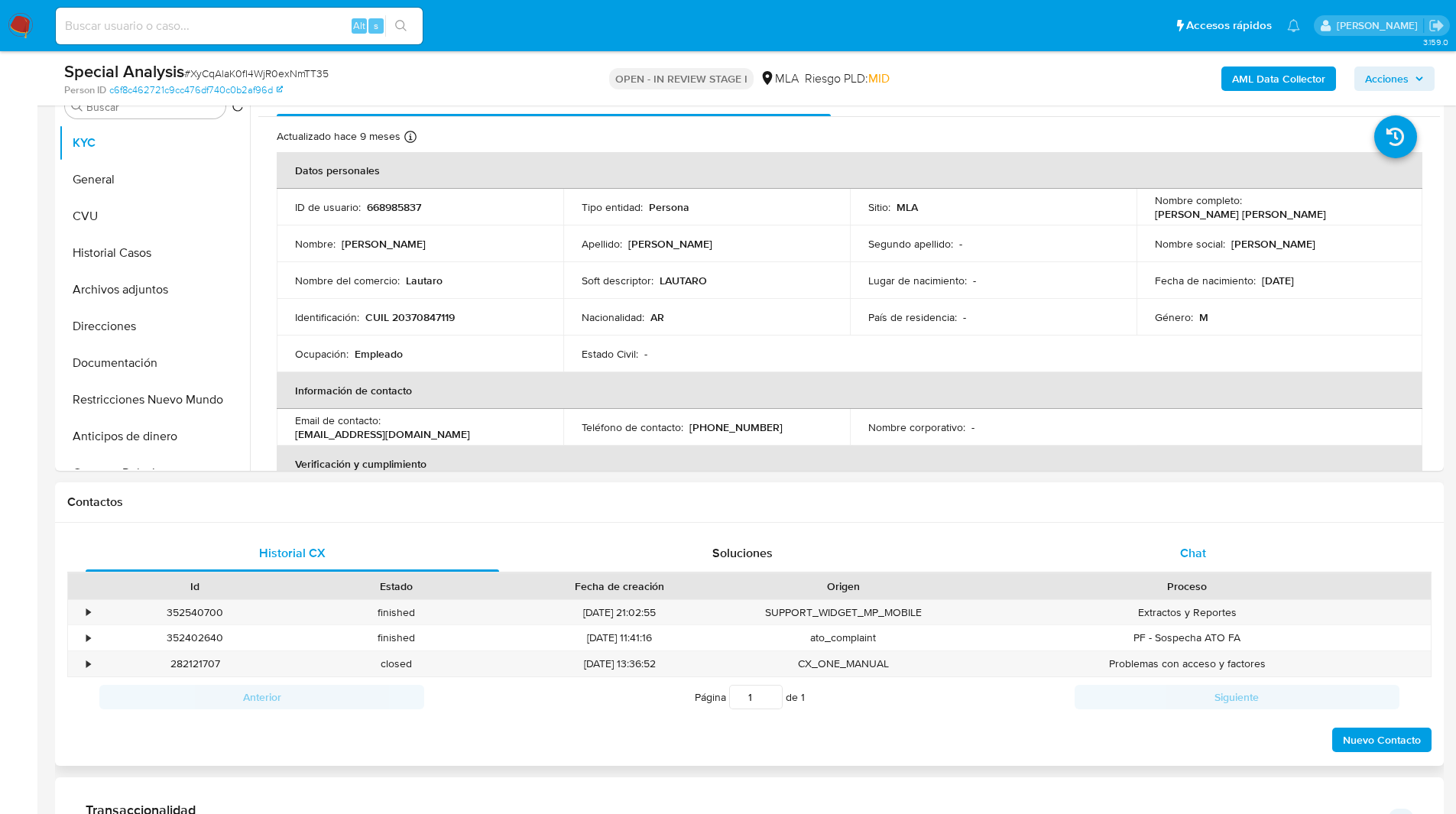
click at [1206, 571] on div "Chat" at bounding box center [1192, 553] width 414 height 37
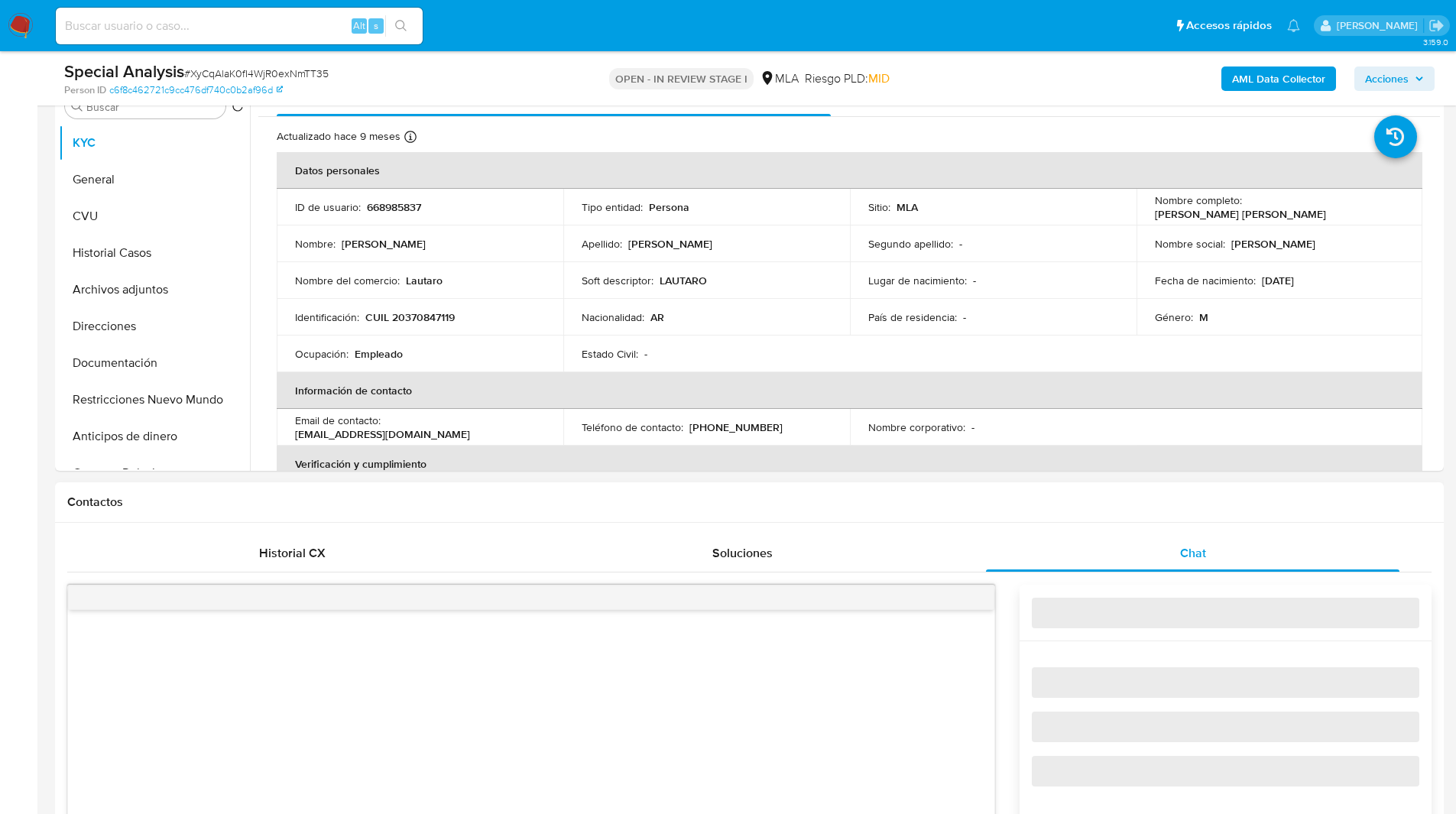
click at [1063, 501] on h1 "Contactos" at bounding box center [749, 501] width 1365 height 15
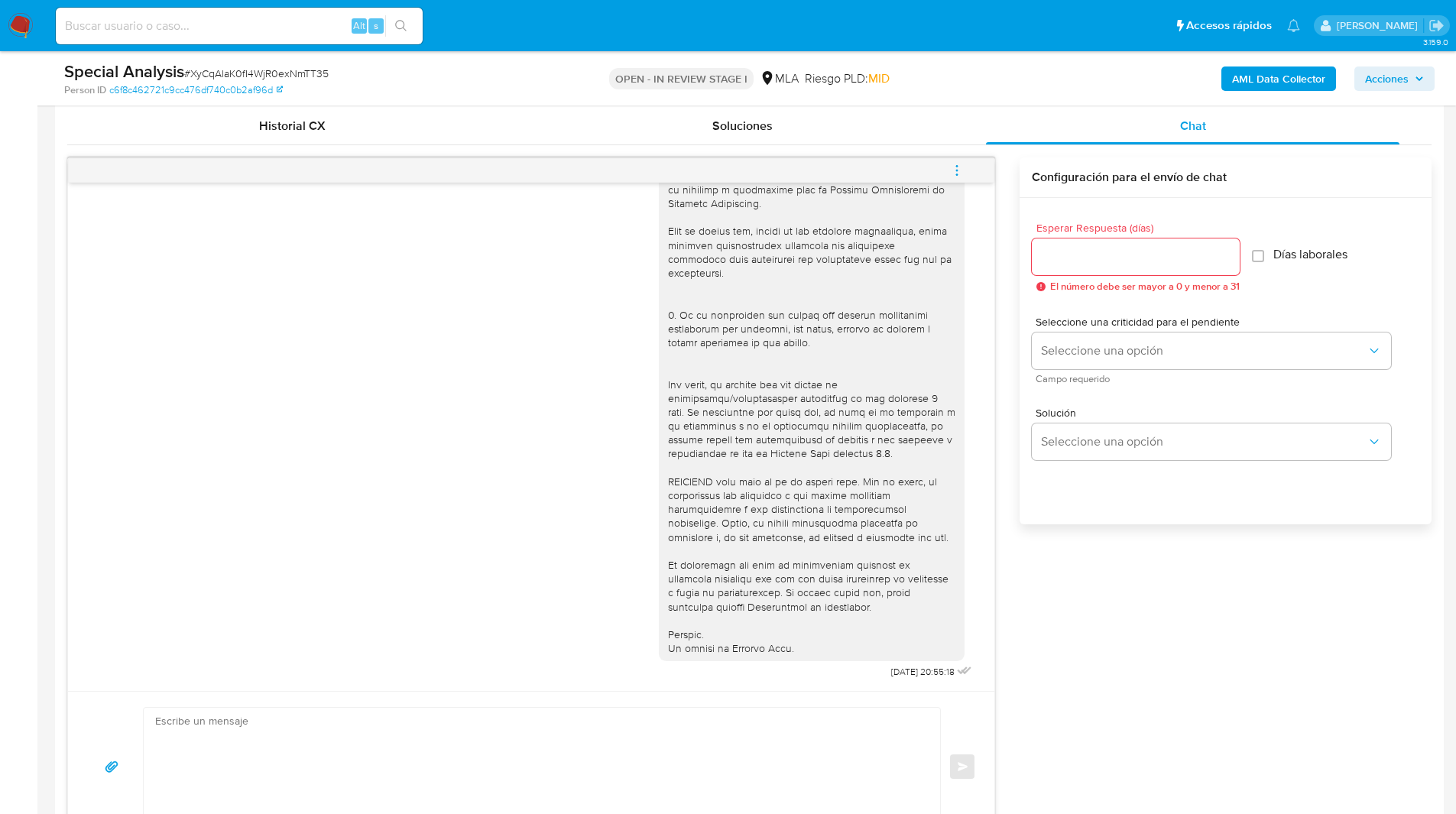
scroll to position [748, 0]
click at [962, 168] on icon "menu-action" at bounding box center [957, 167] width 14 height 14
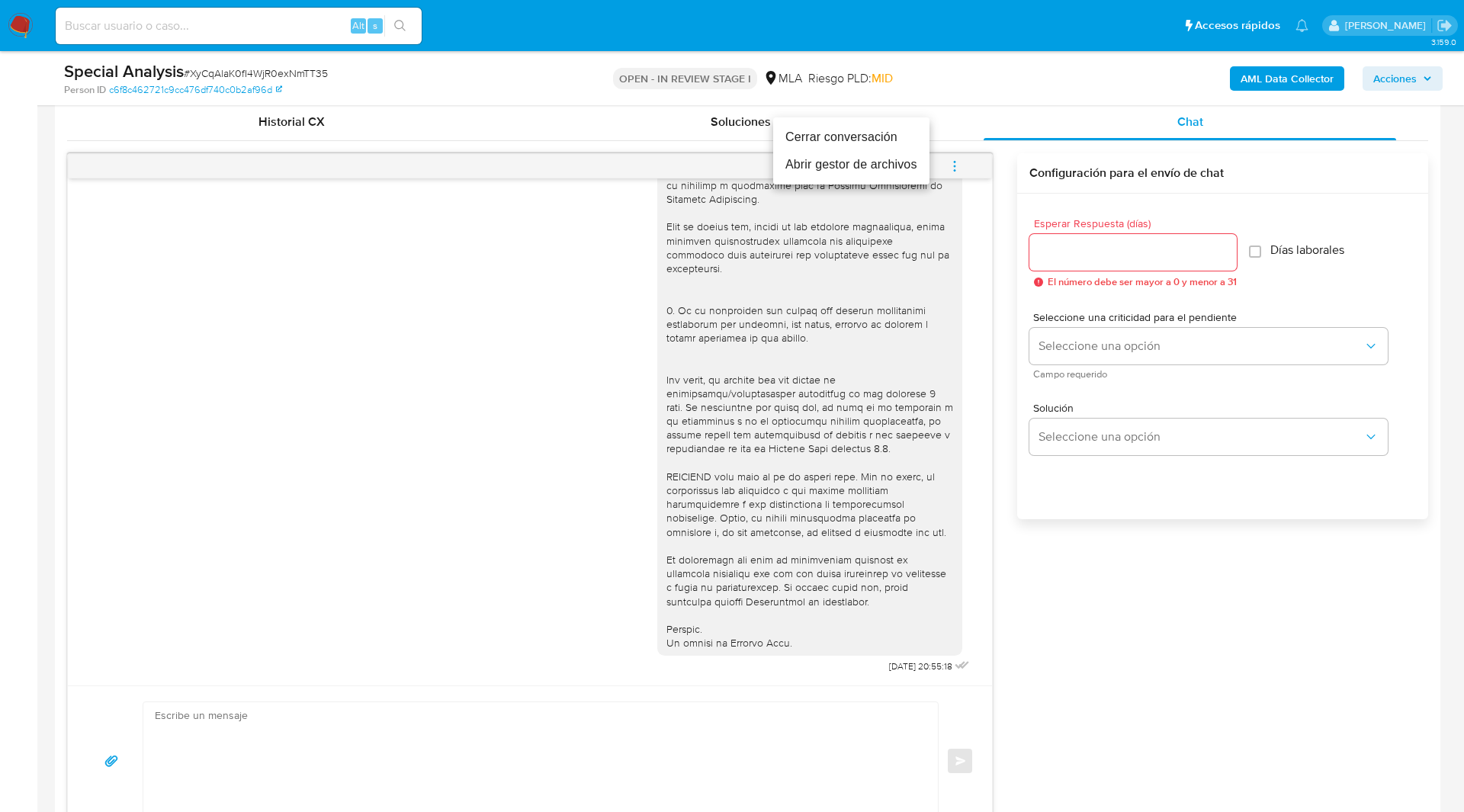
click at [884, 142] on li "Cerrar conversación" at bounding box center [852, 138] width 157 height 28
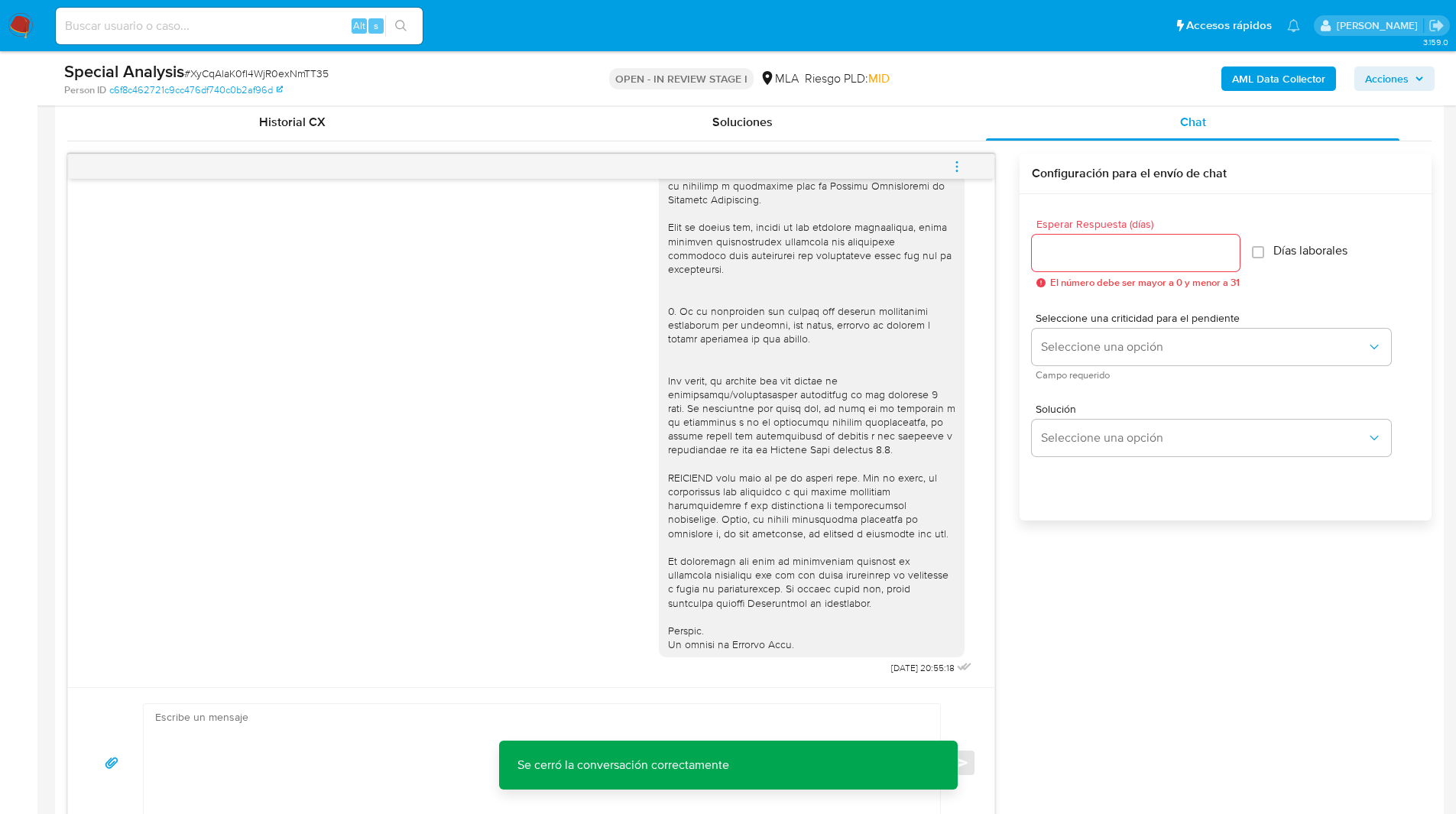
click at [1281, 75] on b "AML Data Collector" at bounding box center [1278, 78] width 93 height 25
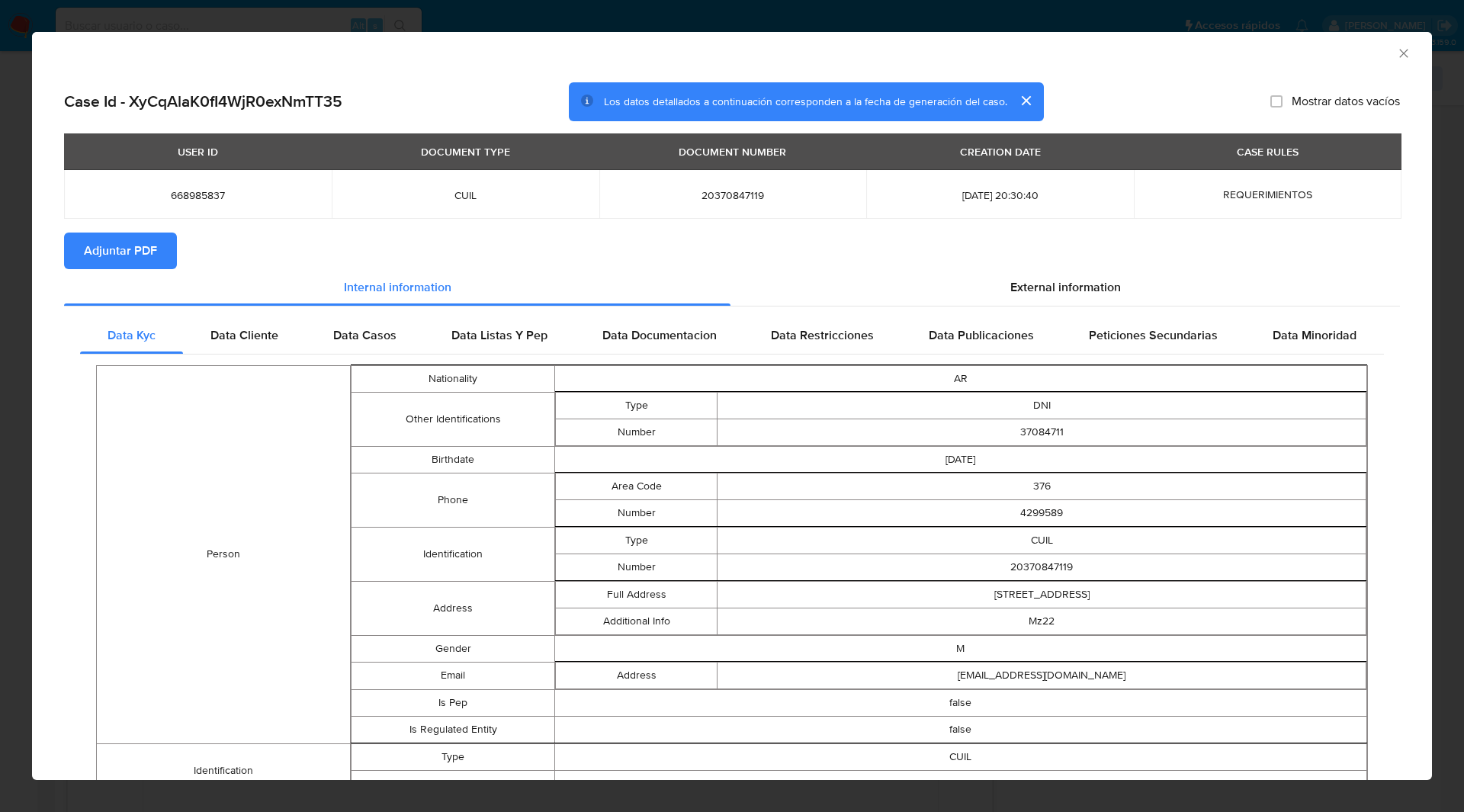
click at [155, 252] on span "Adjuntar PDF" at bounding box center [121, 251] width 73 height 34
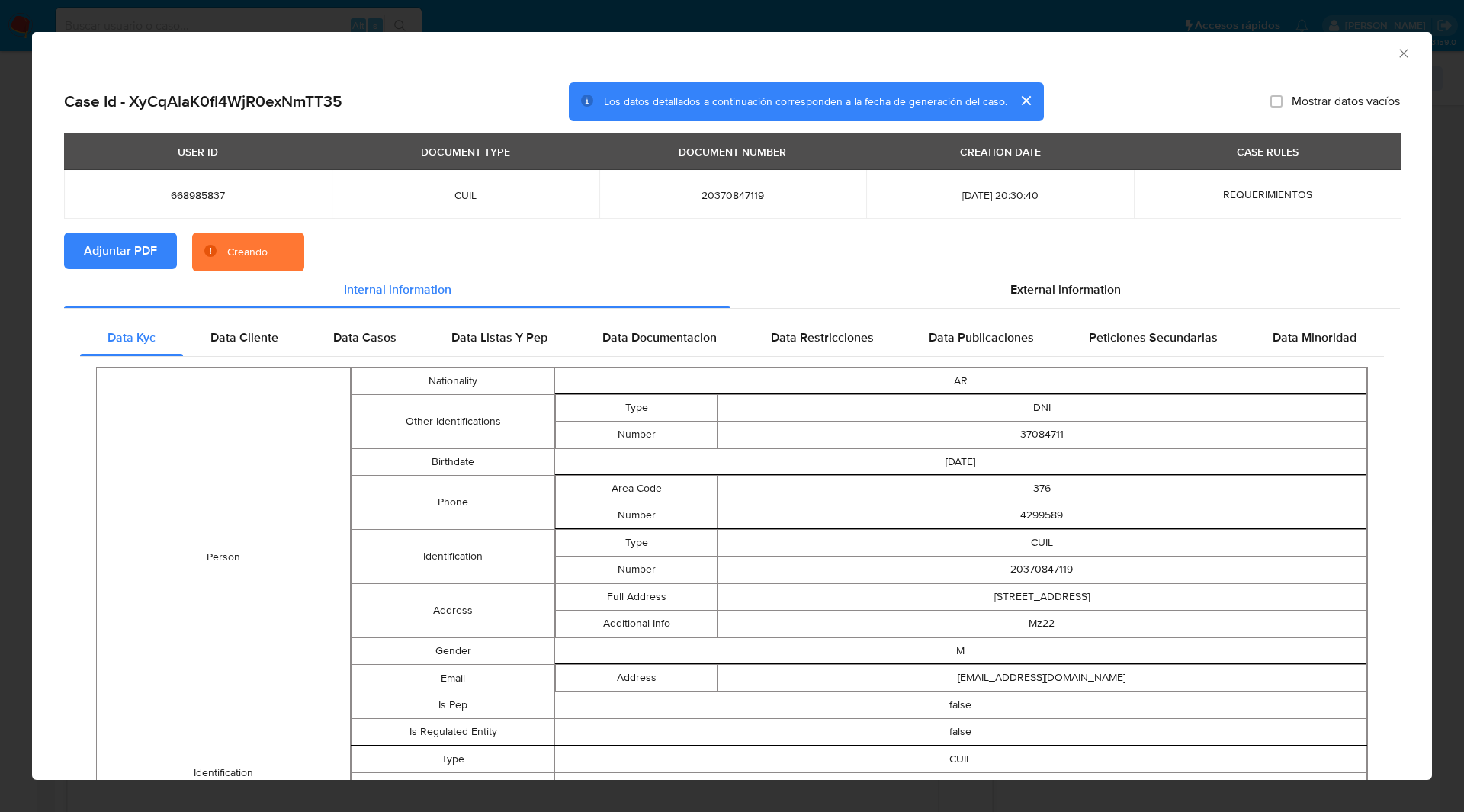
click at [337, 248] on section "Adjuntar PDF Creando" at bounding box center [732, 253] width 1336 height 40
click at [848, 67] on div "AML Data Collector" at bounding box center [732, 51] width 1401 height 39
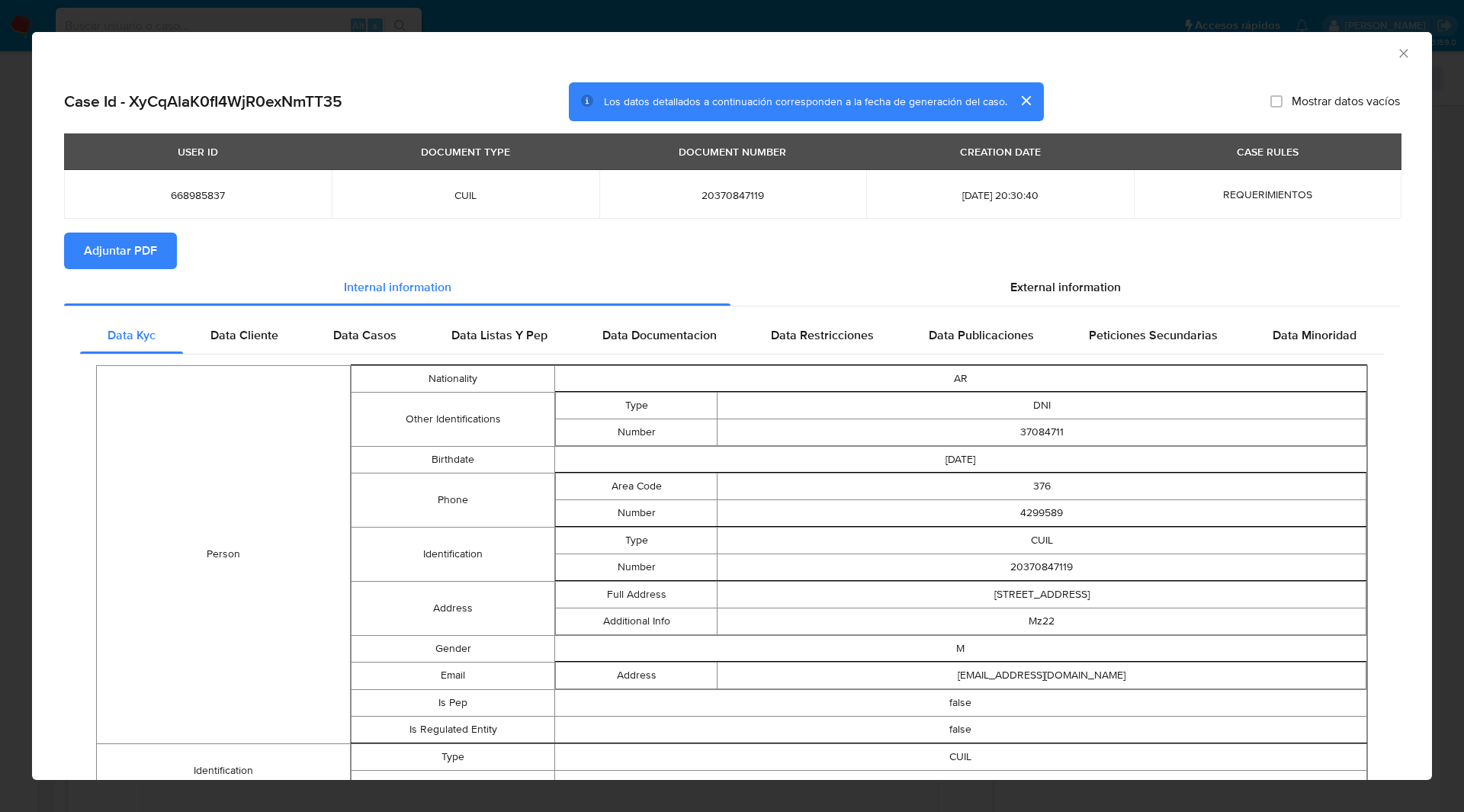
click at [1397, 48] on icon "Cerrar ventana" at bounding box center [1404, 52] width 15 height 15
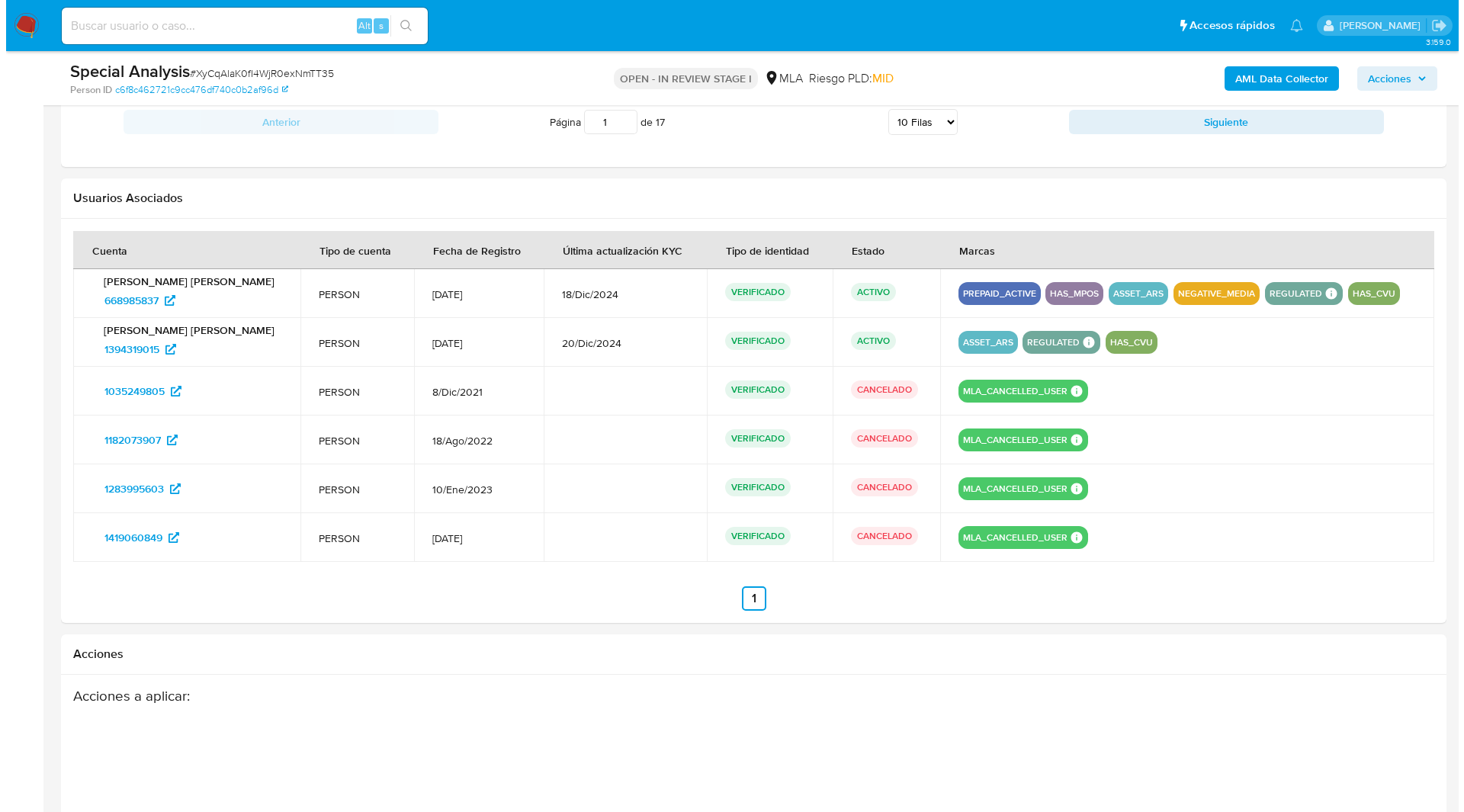
scroll to position [2578, 0]
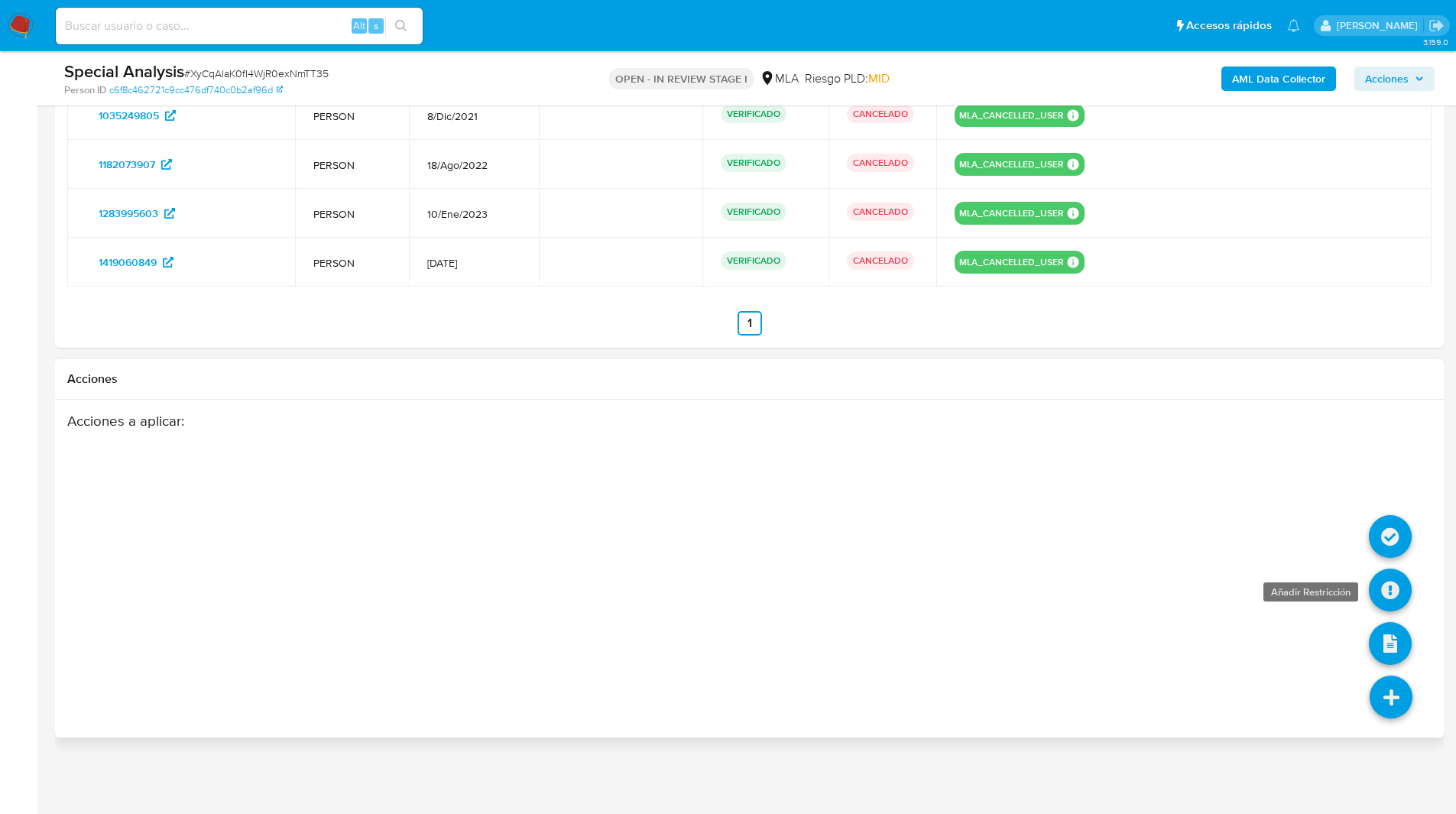
click at [1394, 587] on icon at bounding box center [1390, 590] width 43 height 43
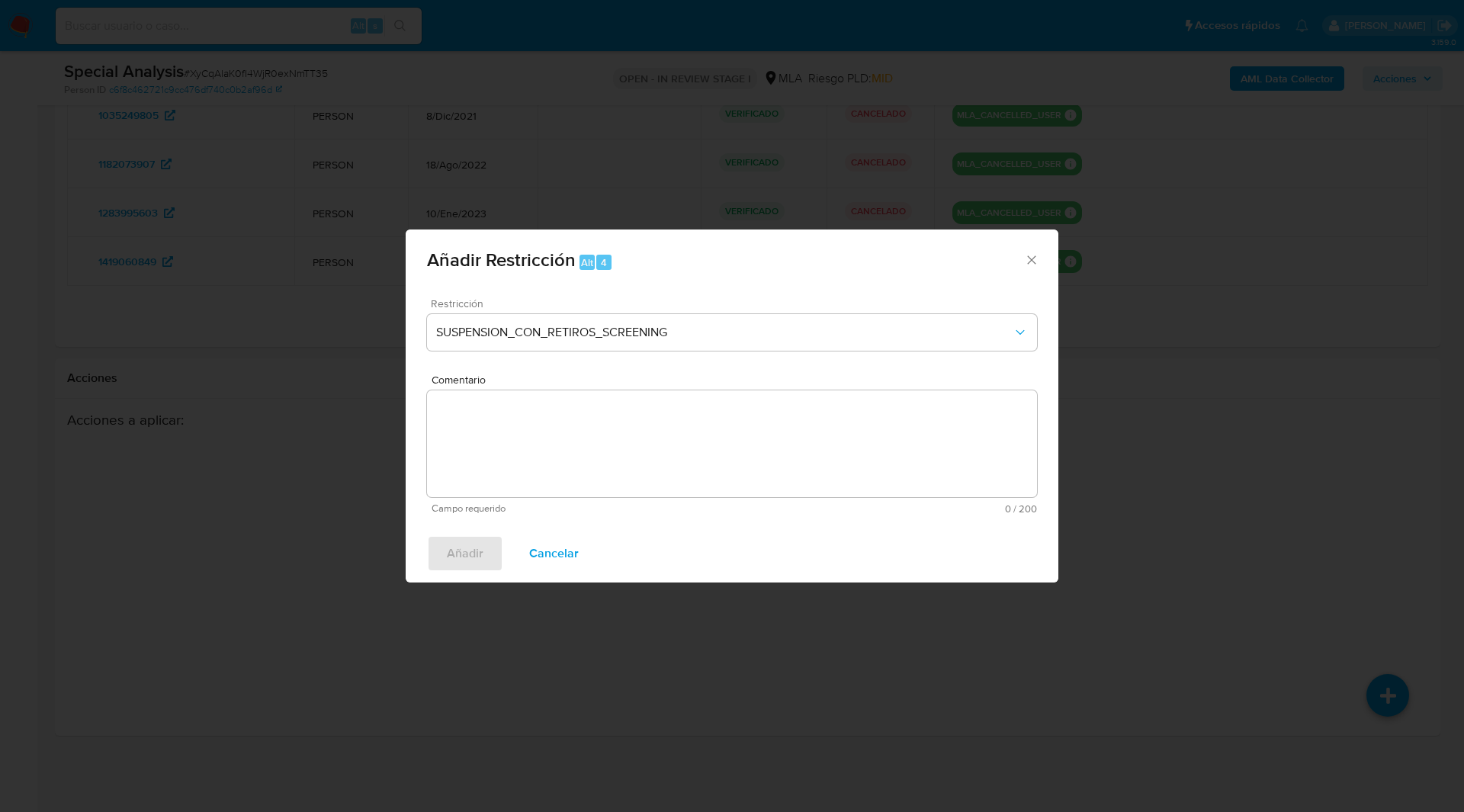
click at [620, 308] on span "Restricción" at bounding box center [736, 303] width 610 height 11
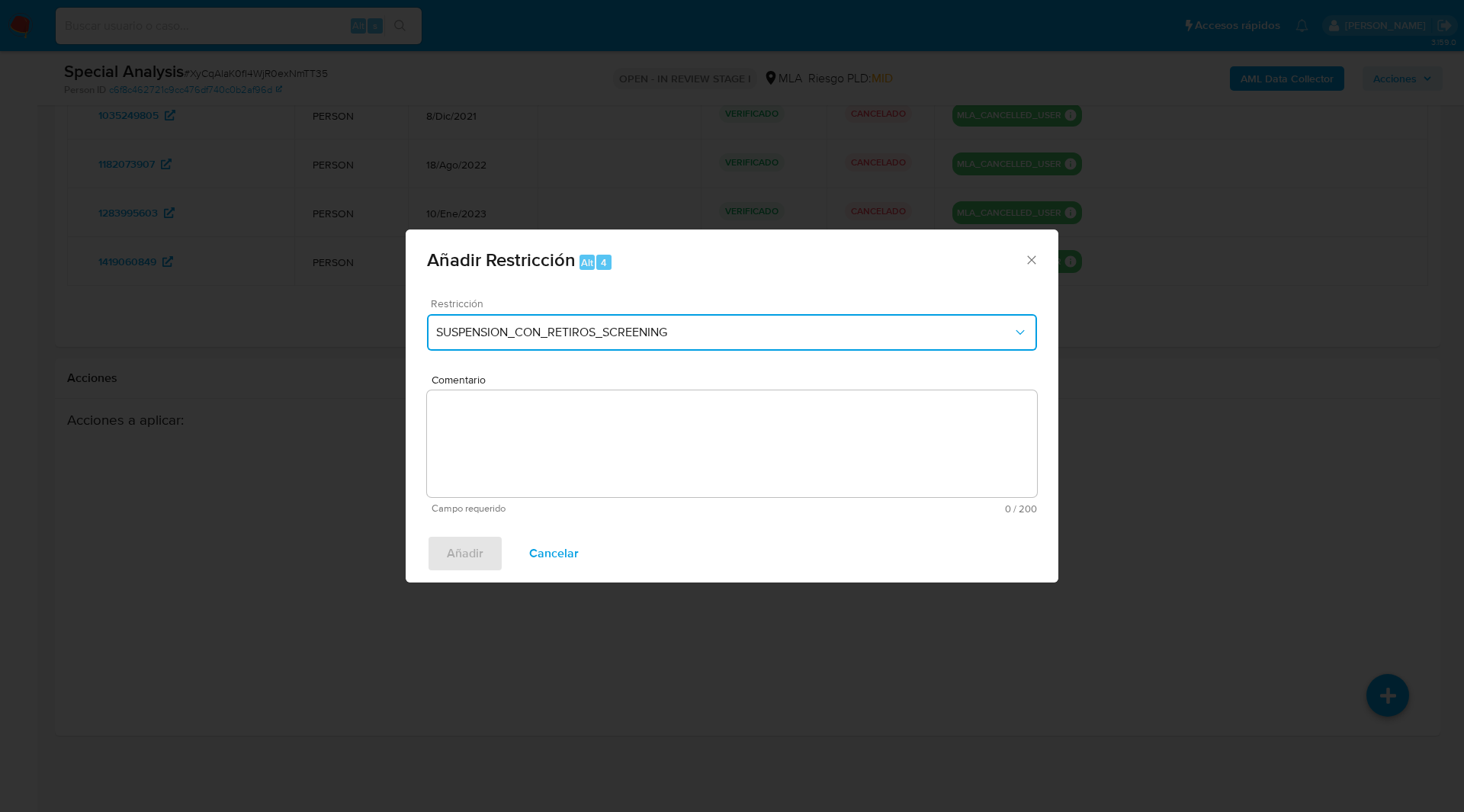
click at [617, 322] on button "SUSPENSION_CON_RETIROS_SCREENING" at bounding box center [732, 332] width 610 height 37
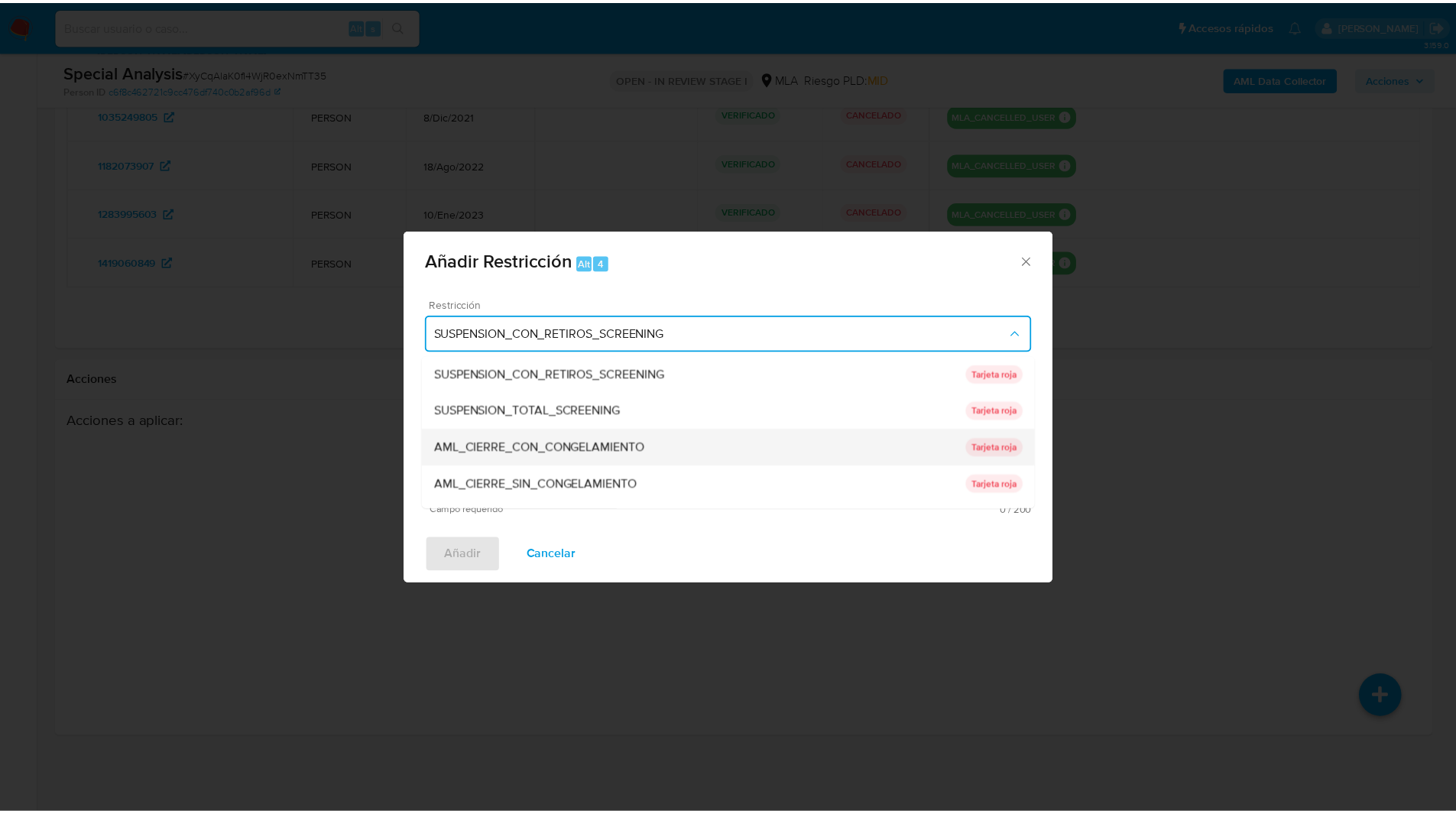
scroll to position [324, 0]
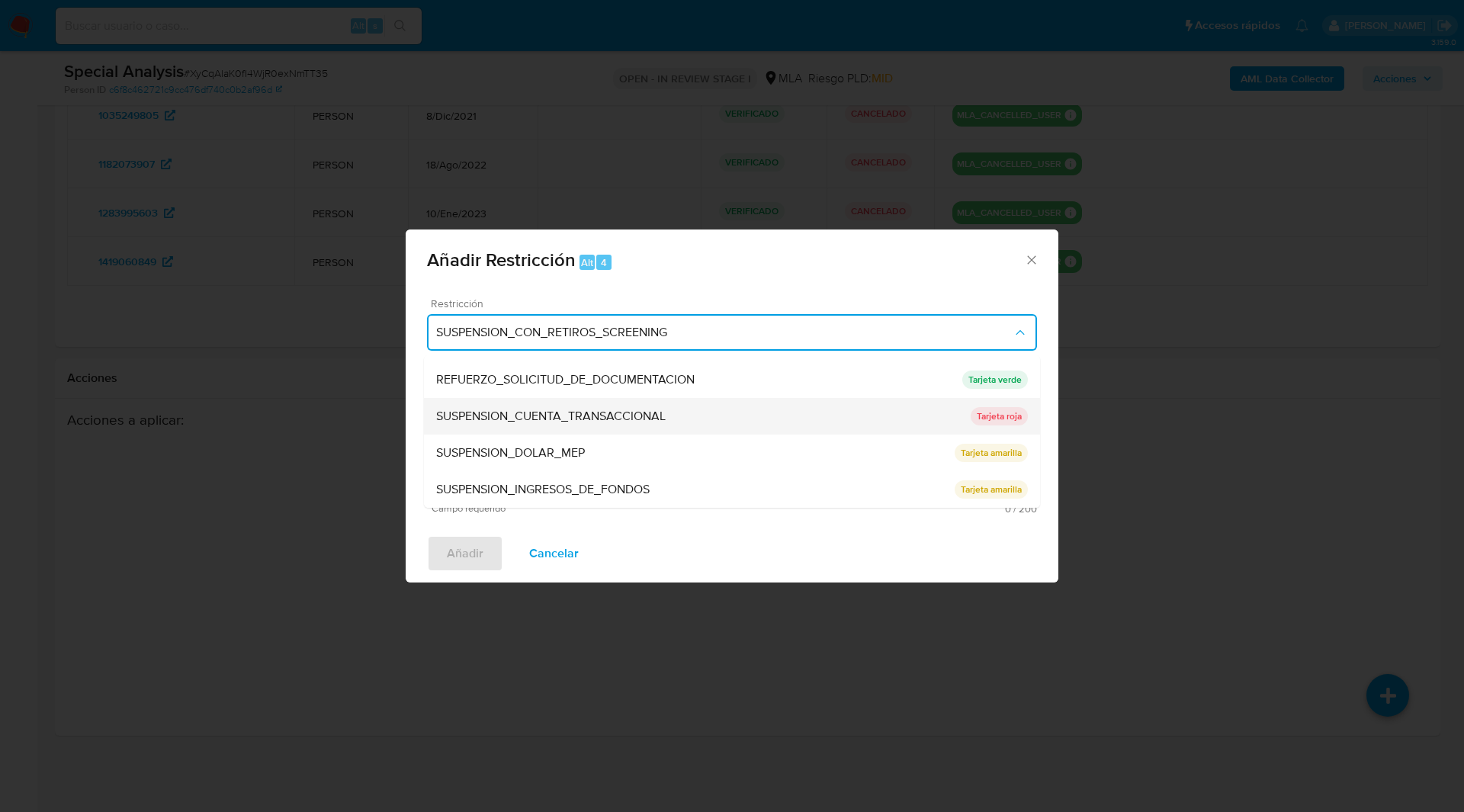
drag, startPoint x: 514, startPoint y: 452, endPoint x: 578, endPoint y: 425, distance: 69.5
click at [578, 425] on ul "SUSPENSION_CON_RETIROS_SCREENING SUSPENSION_CON_RETIROS_SCREENING Tarjeta roja …" at bounding box center [732, 269] width 616 height 475
click at [578, 424] on span "SUSPENSION_CUENTA_TRANSACCIONAL" at bounding box center [551, 416] width 230 height 15
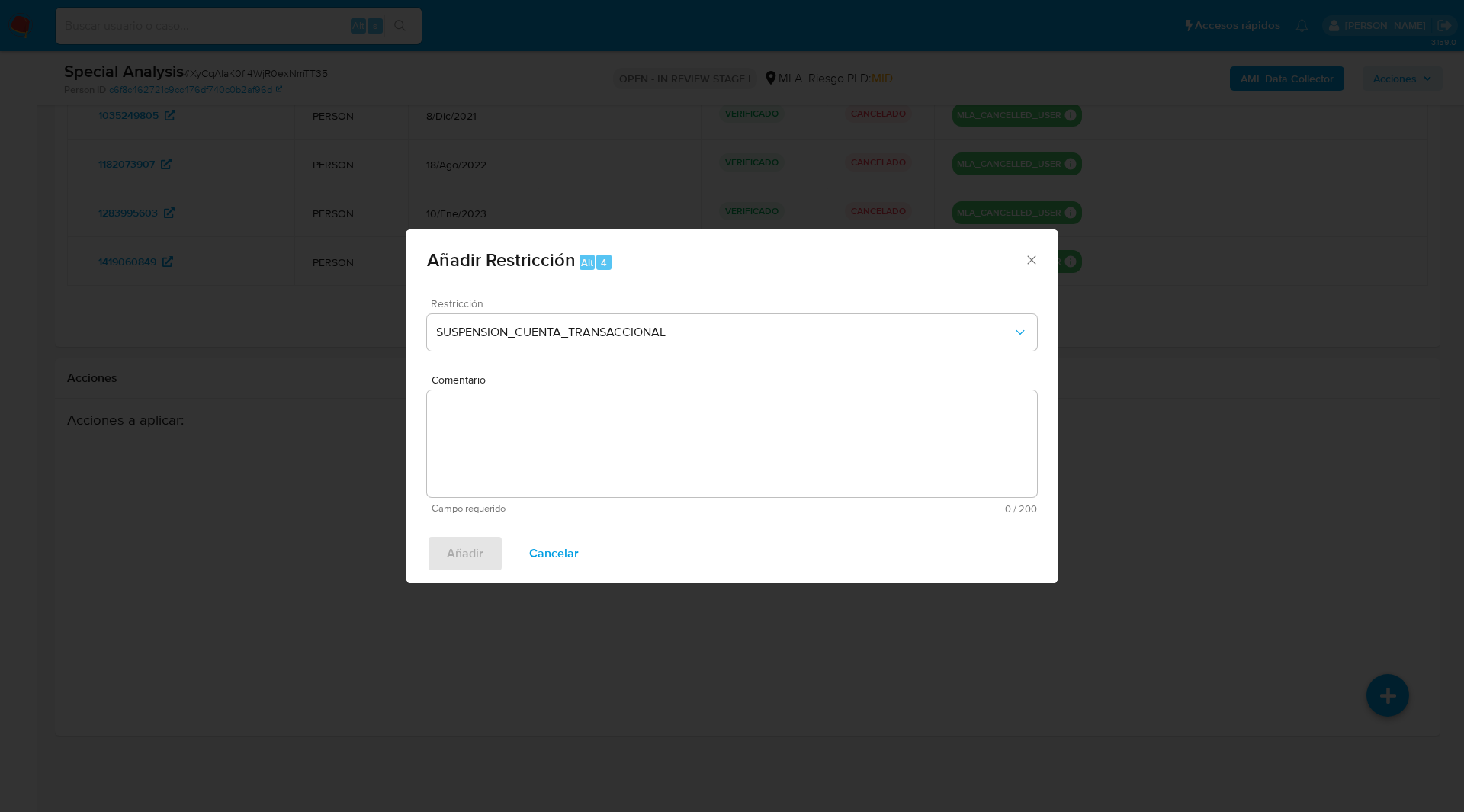
click at [640, 428] on textarea "Comentario" at bounding box center [732, 444] width 610 height 107
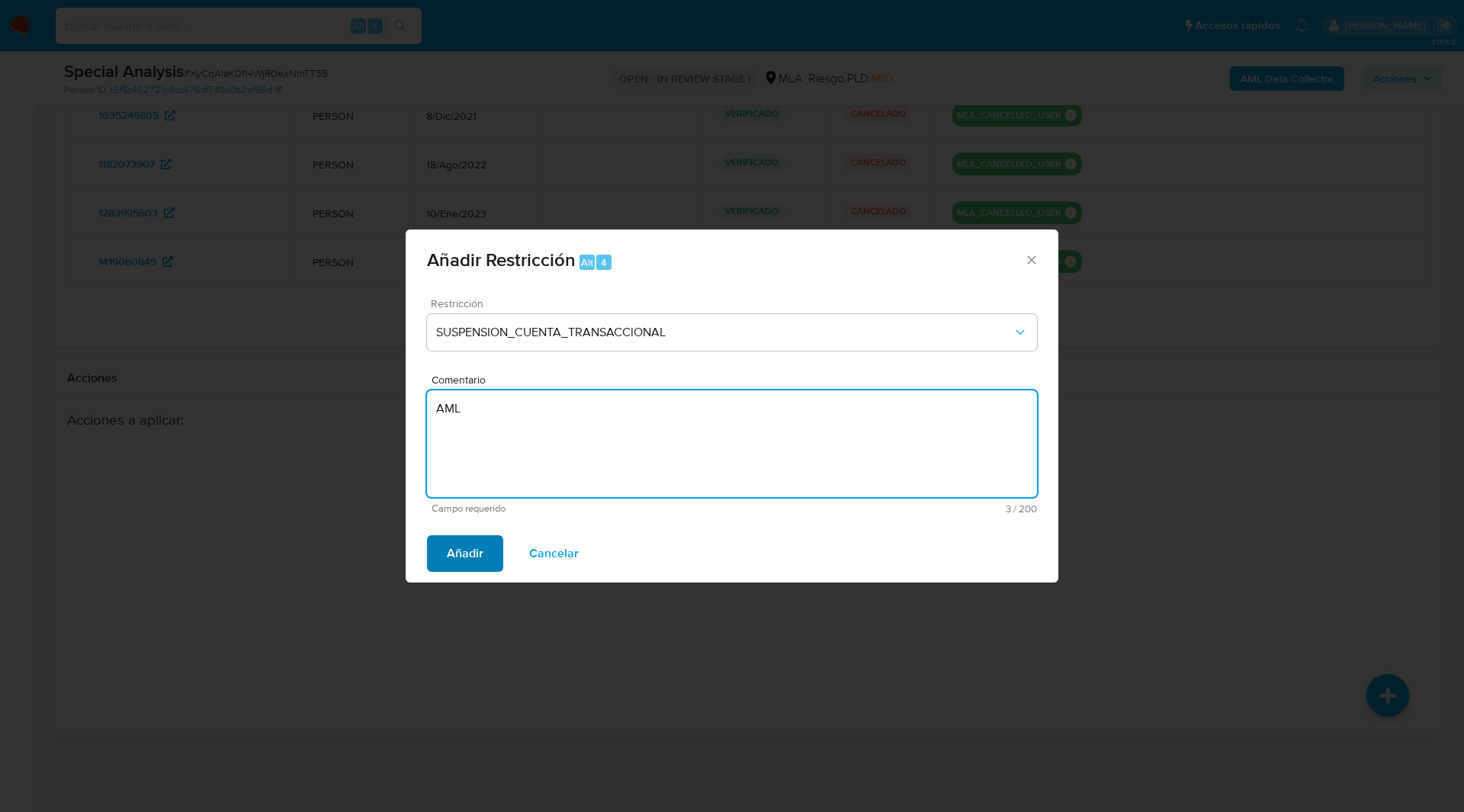
type textarea "AML"
click at [468, 546] on span "Añadir" at bounding box center [465, 554] width 37 height 34
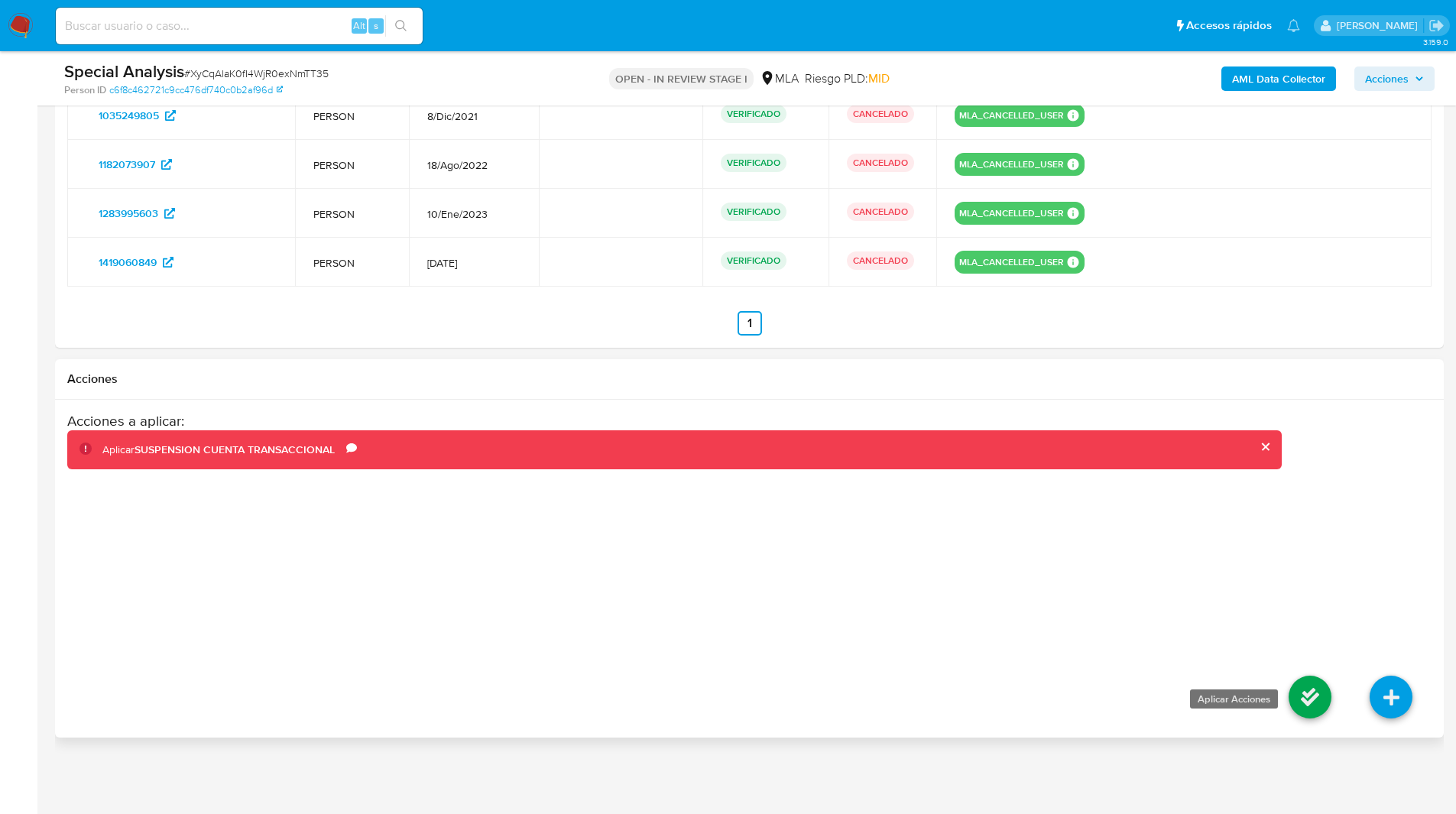
click at [1312, 704] on icon at bounding box center [1309, 697] width 43 height 43
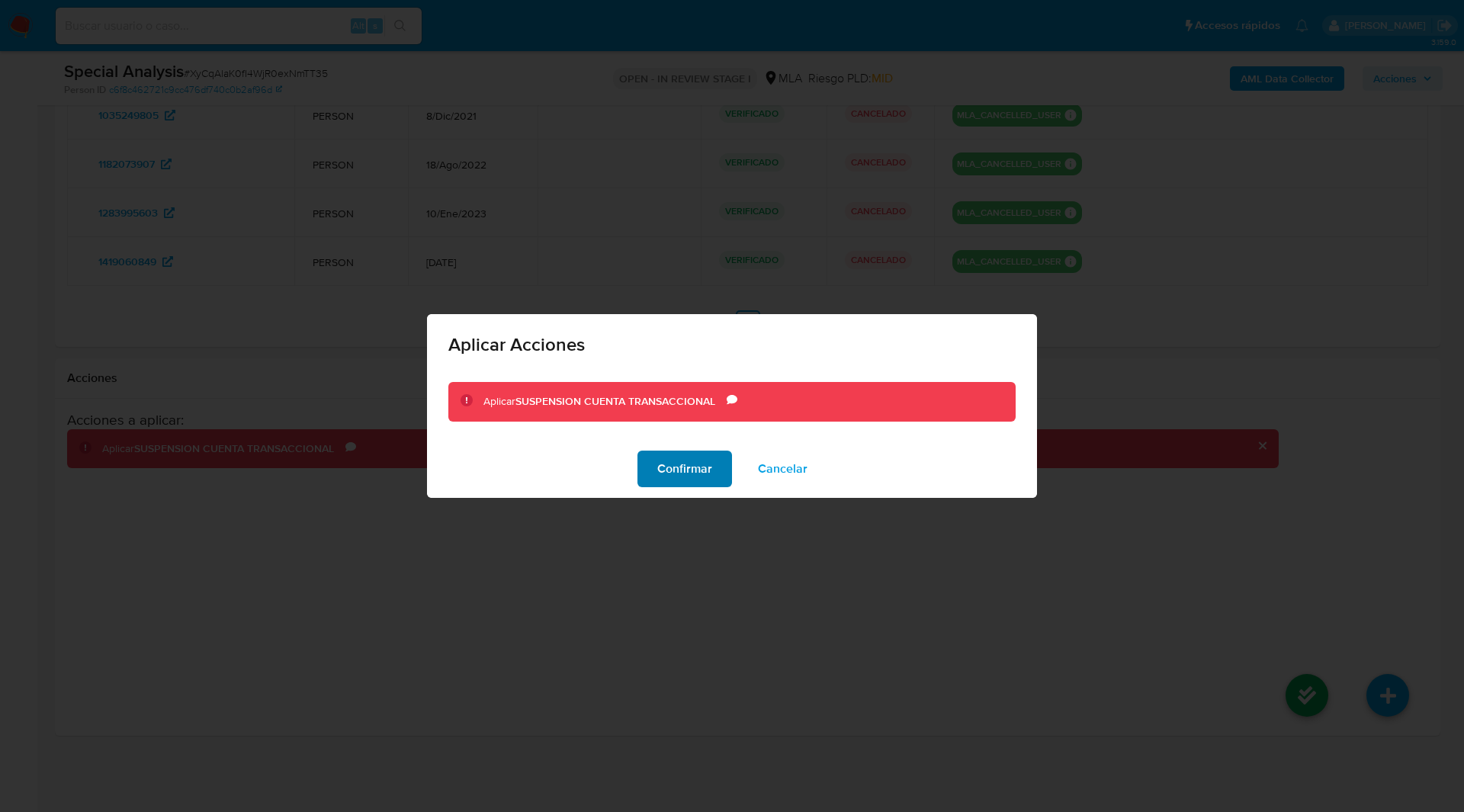
click at [692, 455] on span "Confirmar" at bounding box center [684, 469] width 54 height 34
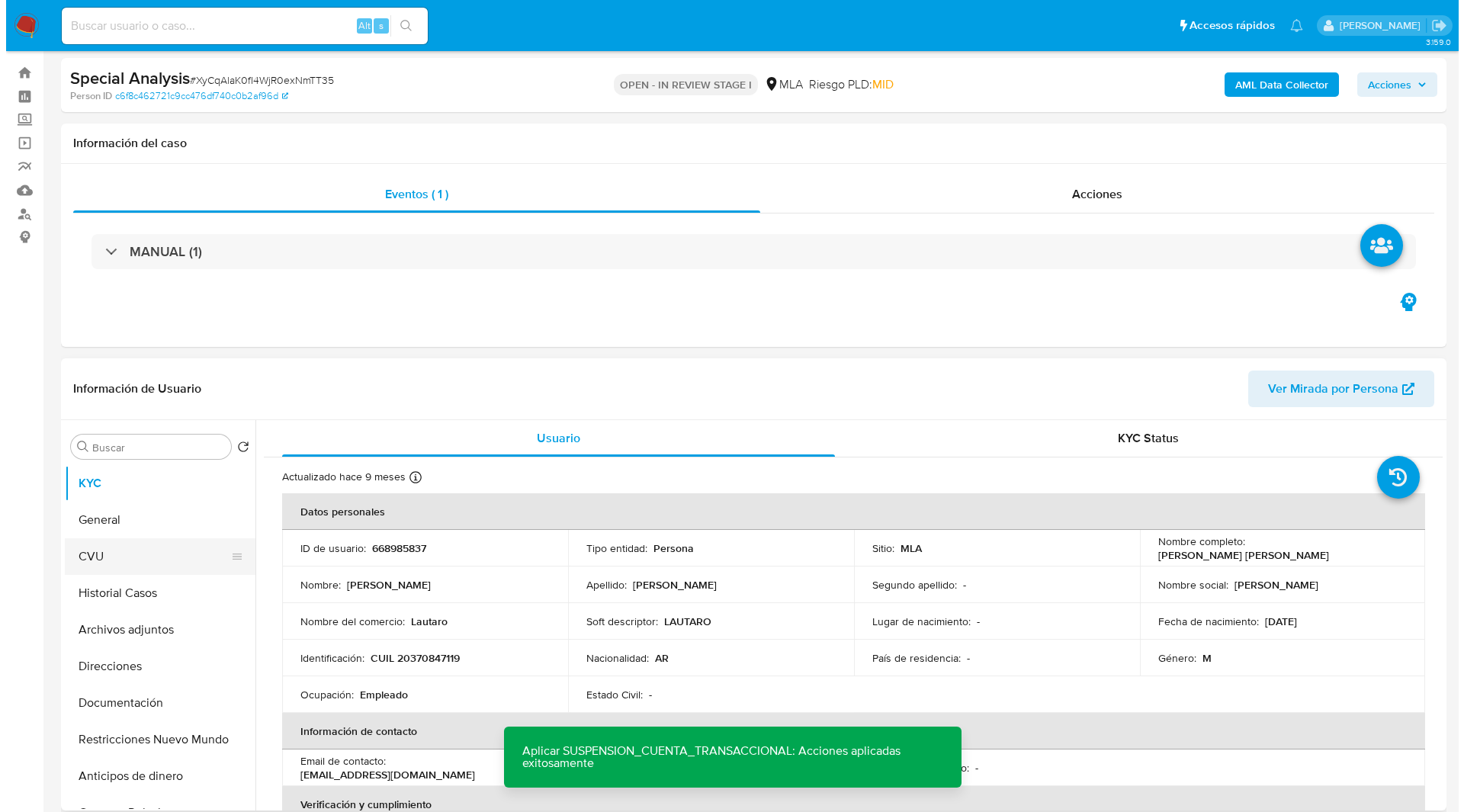
scroll to position [28, 0]
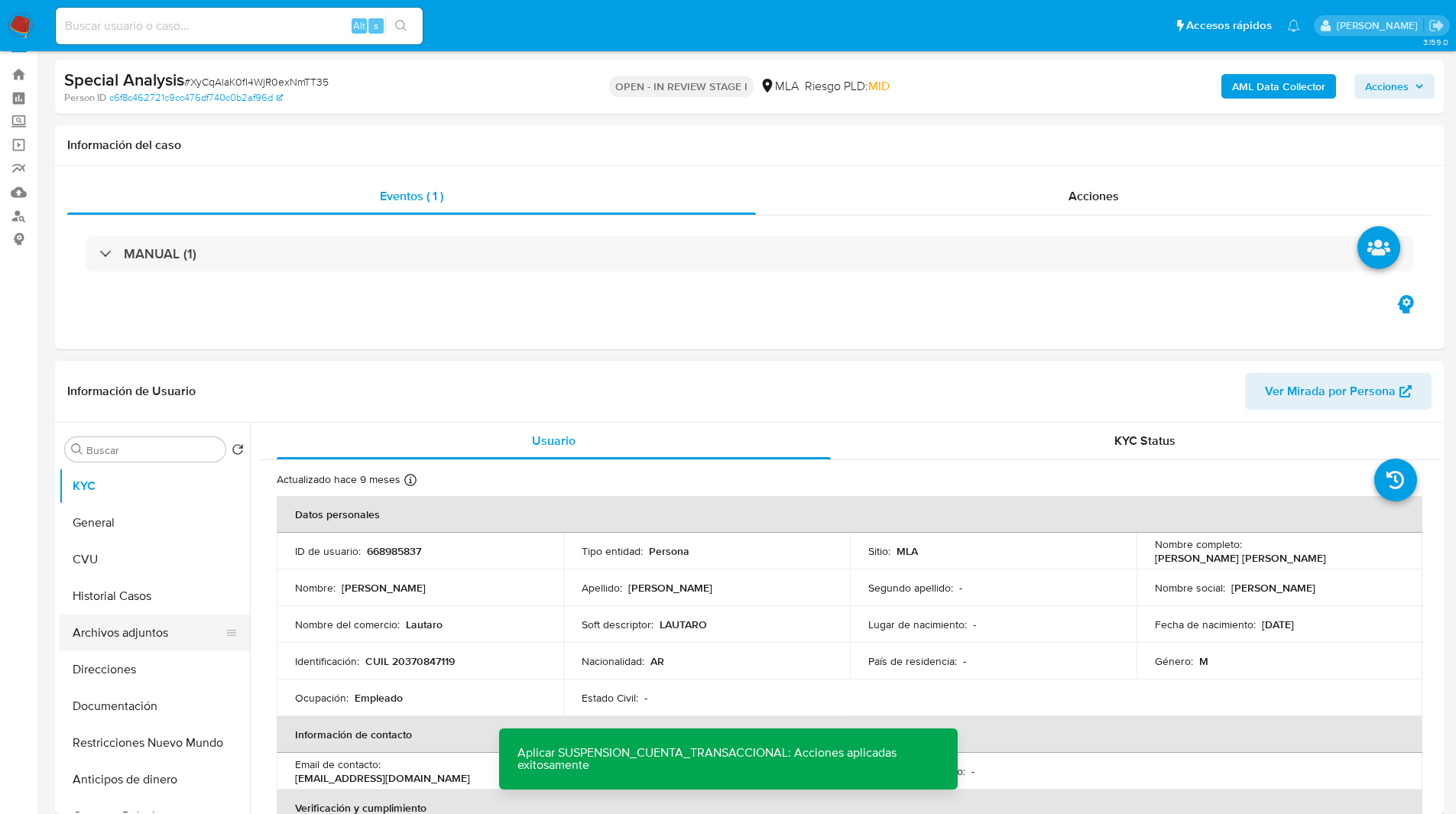
click at [120, 636] on button "Archivos adjuntos" at bounding box center [148, 632] width 179 height 37
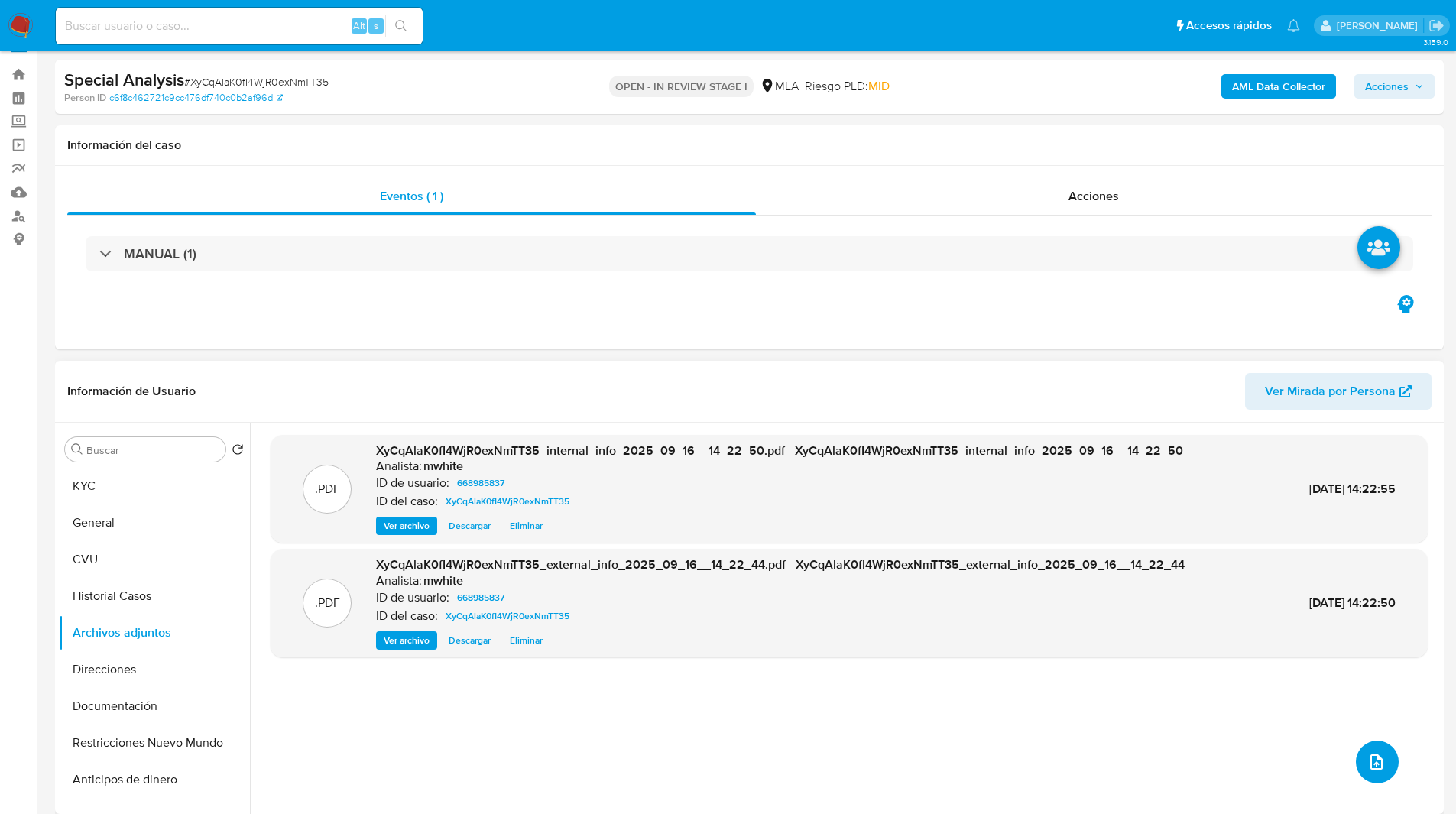
click at [1375, 769] on icon "upload-file" at bounding box center [1377, 761] width 18 height 18
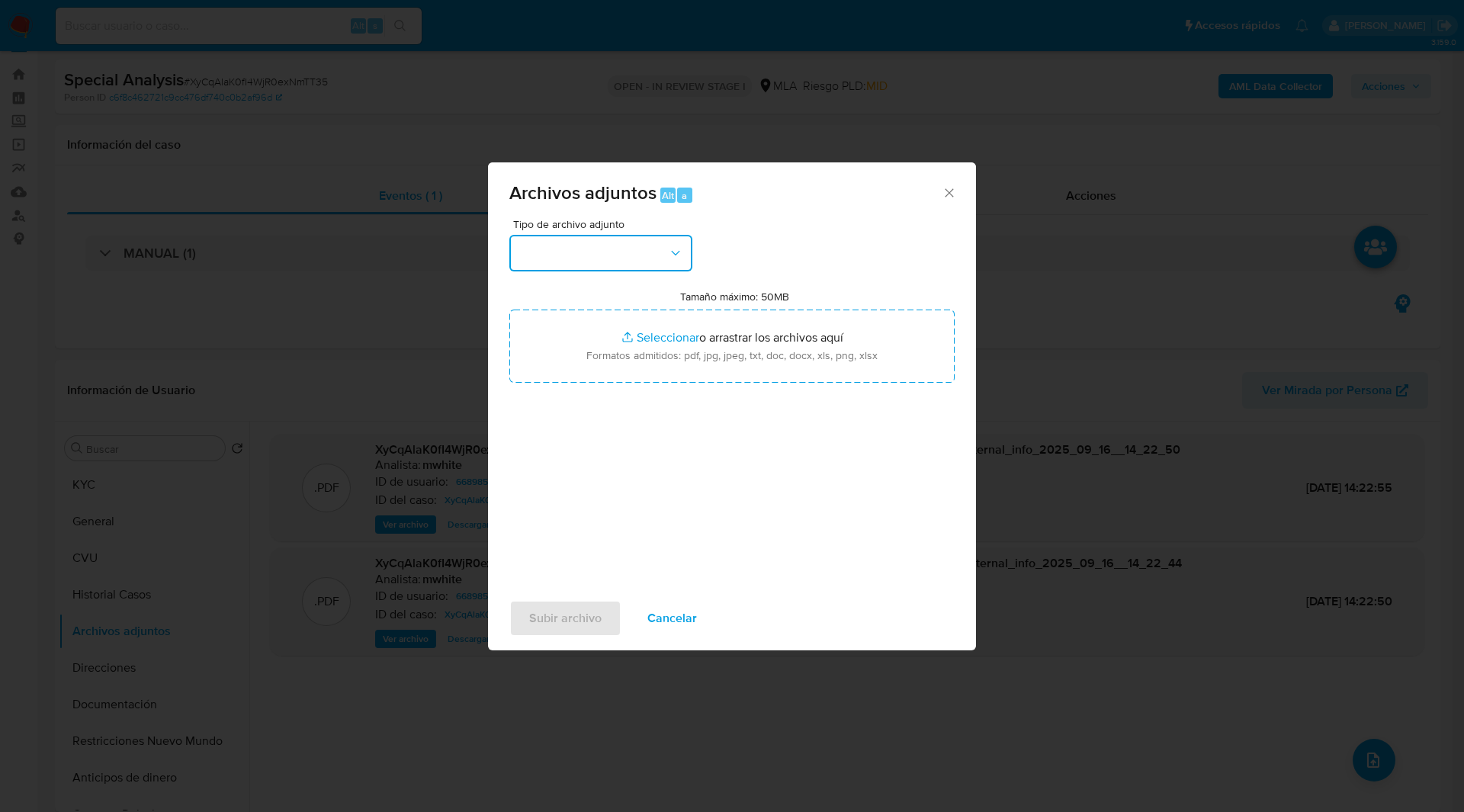
click at [618, 261] on button "button" at bounding box center [600, 253] width 183 height 37
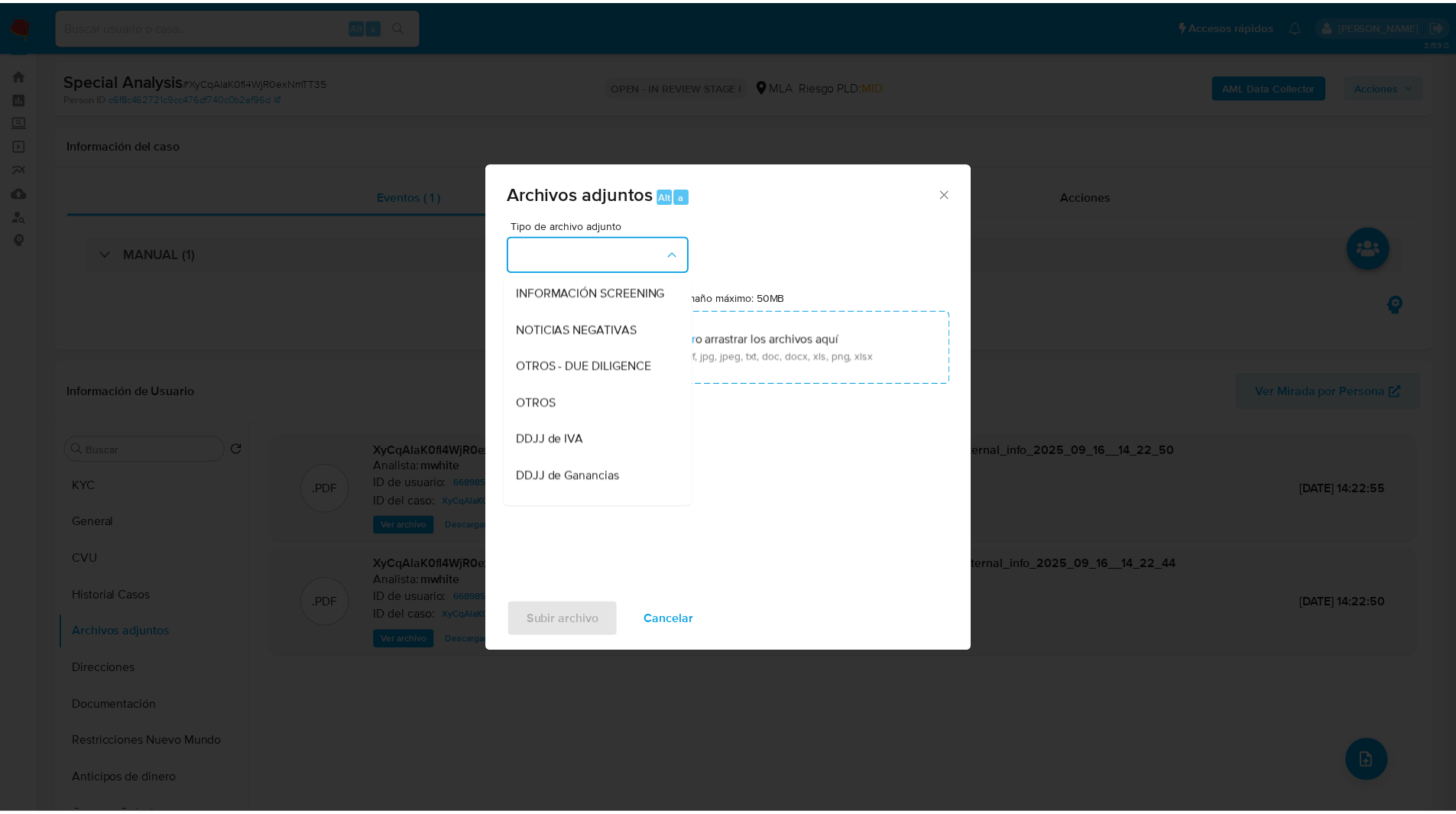
scroll to position [188, 0]
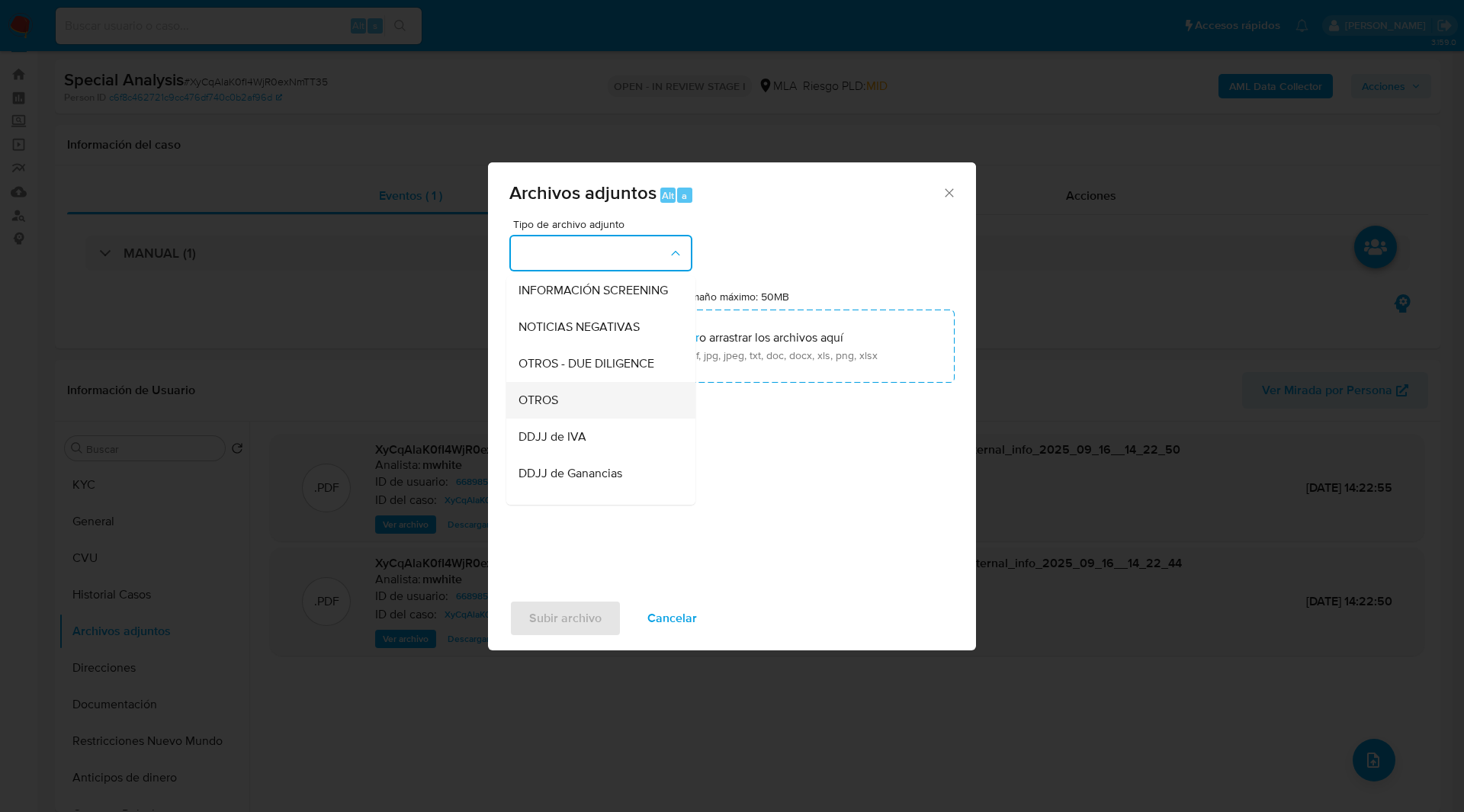
click at [569, 417] on div "OTROS" at bounding box center [596, 400] width 156 height 37
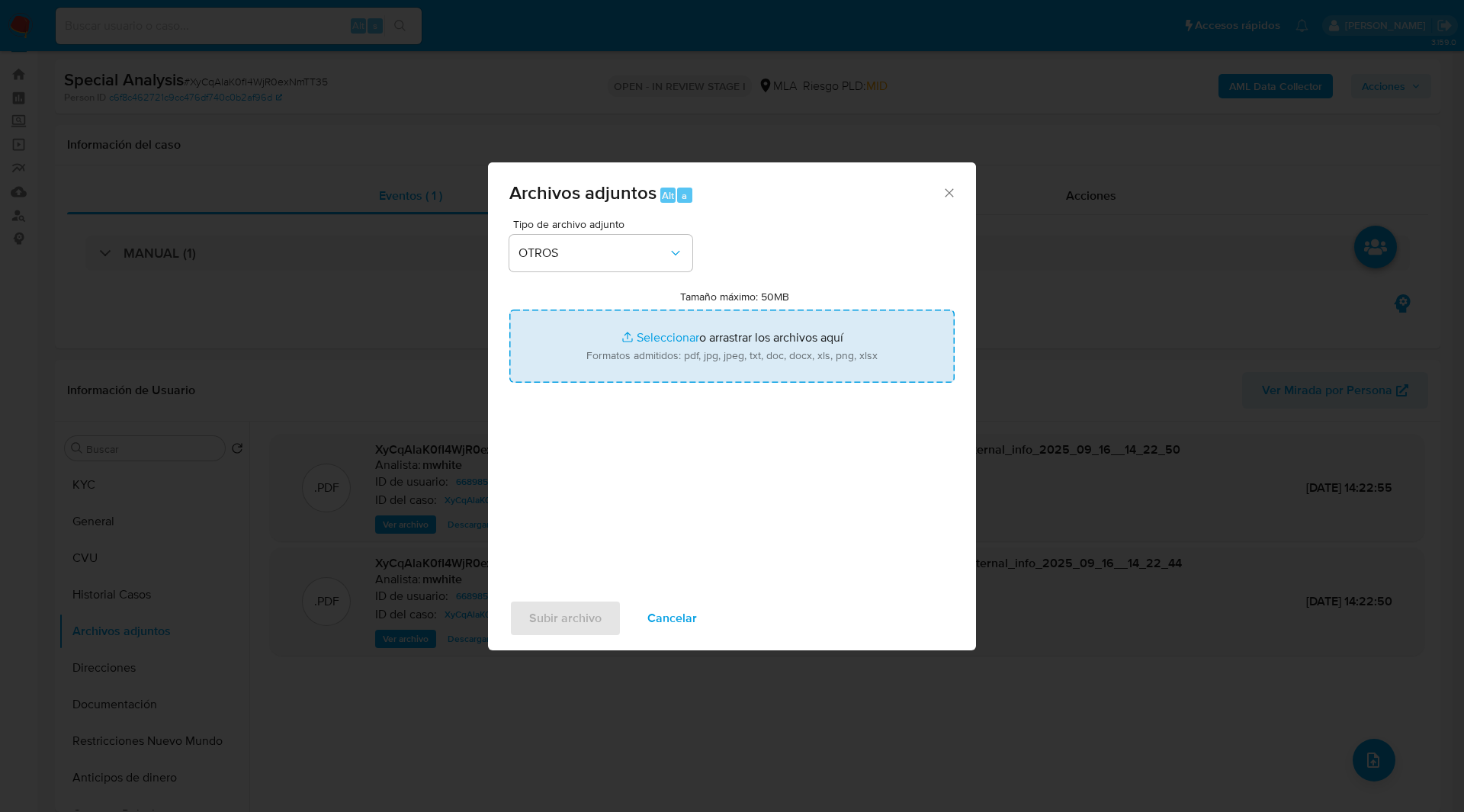
type input "C:\fakepath\Caselog RKN2X6AquKxr1P43J7KVQUWw_2025_09_15_10_54_03.docx"
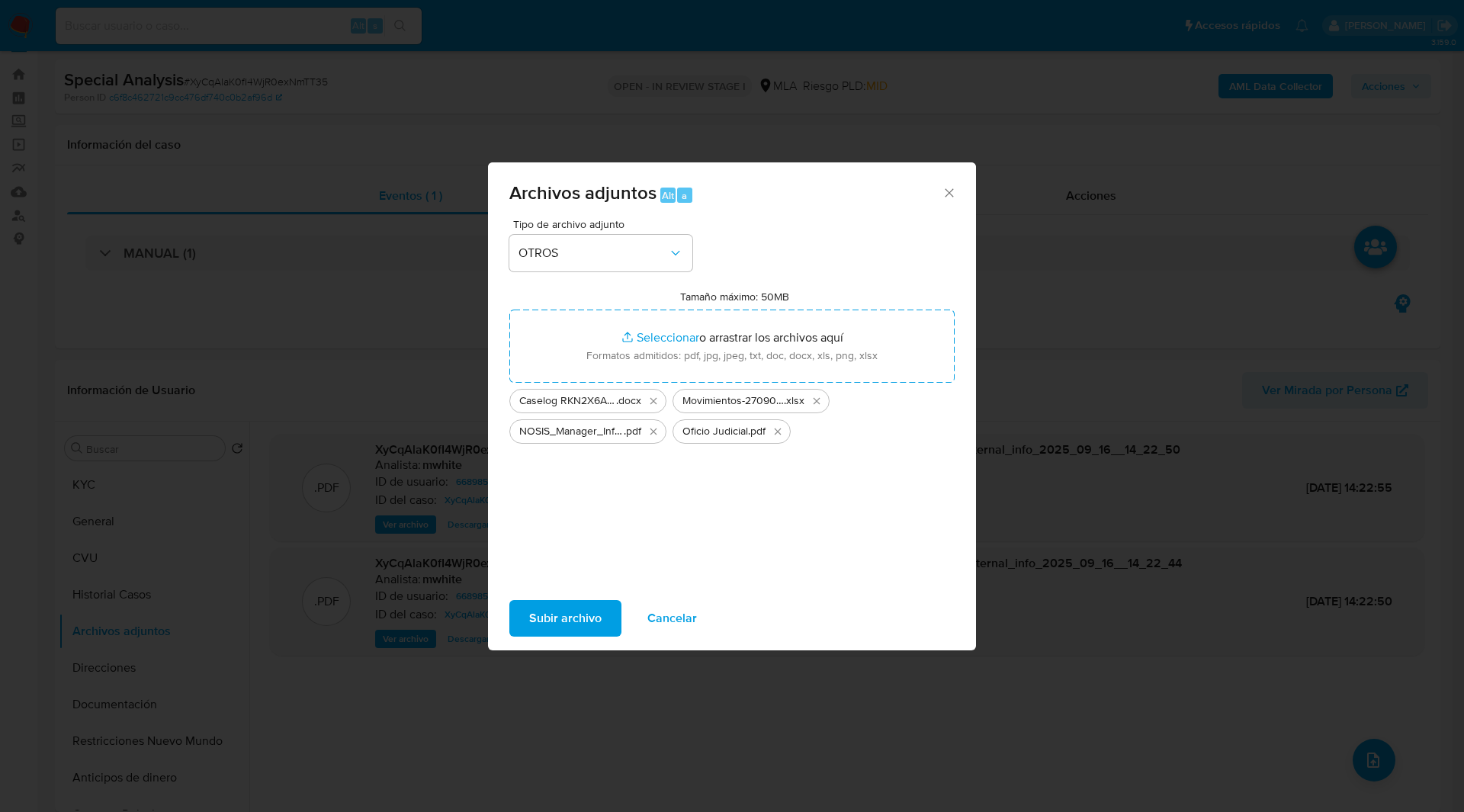
click at [566, 622] on span "Subir archivo" at bounding box center [565, 619] width 72 height 34
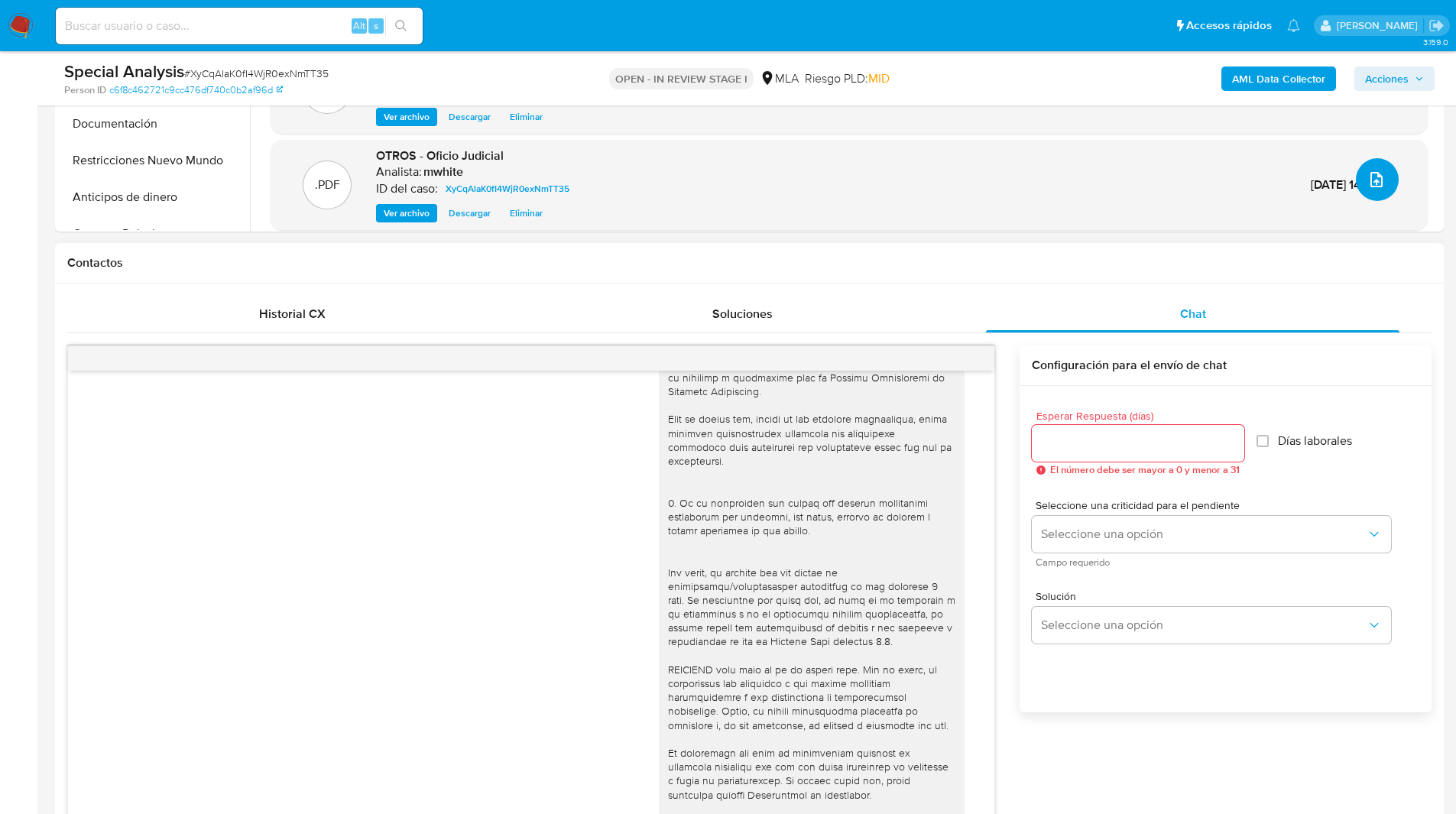
scroll to position [0, 0]
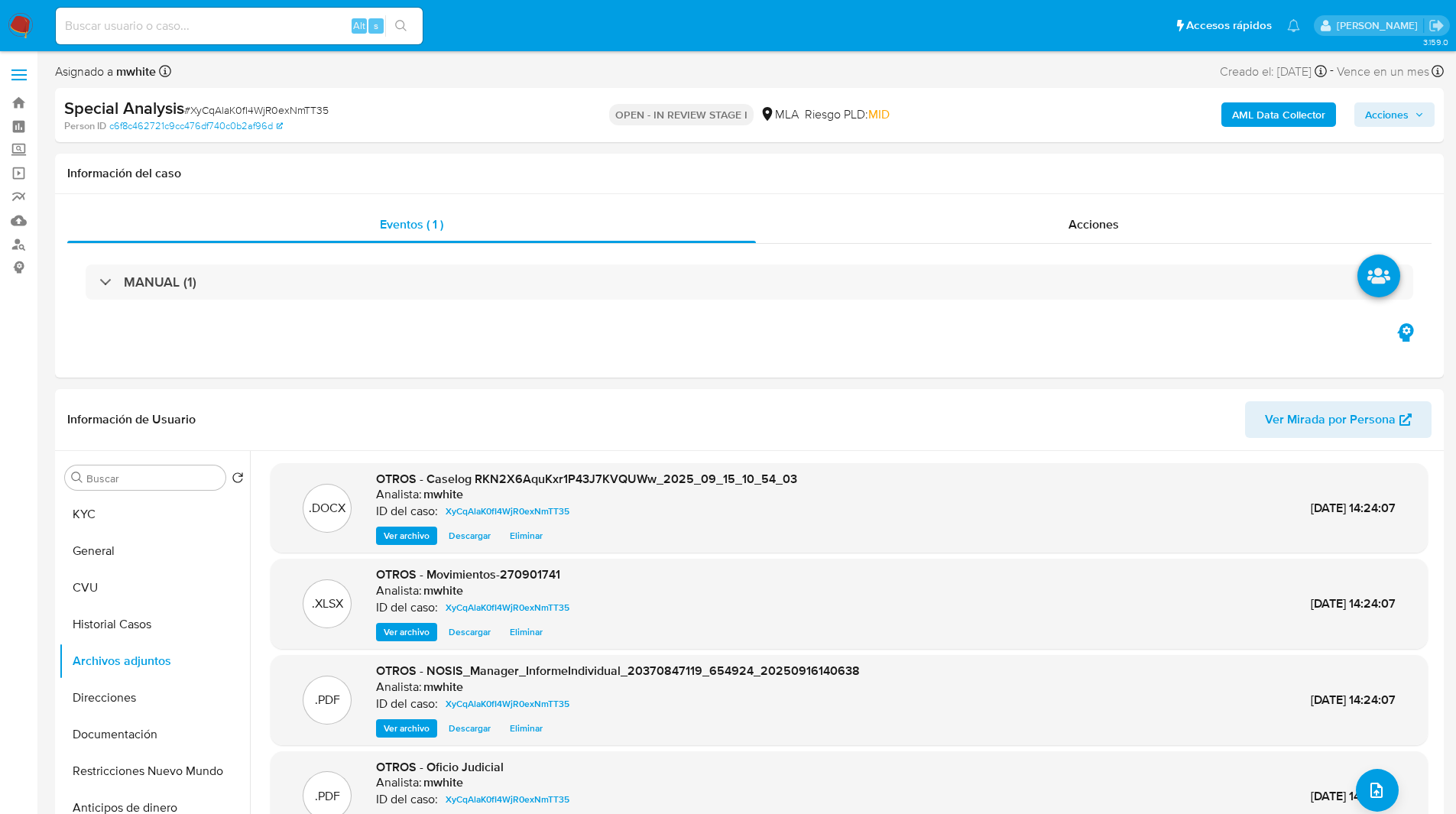
click at [1404, 119] on span "Acciones" at bounding box center [1387, 114] width 44 height 25
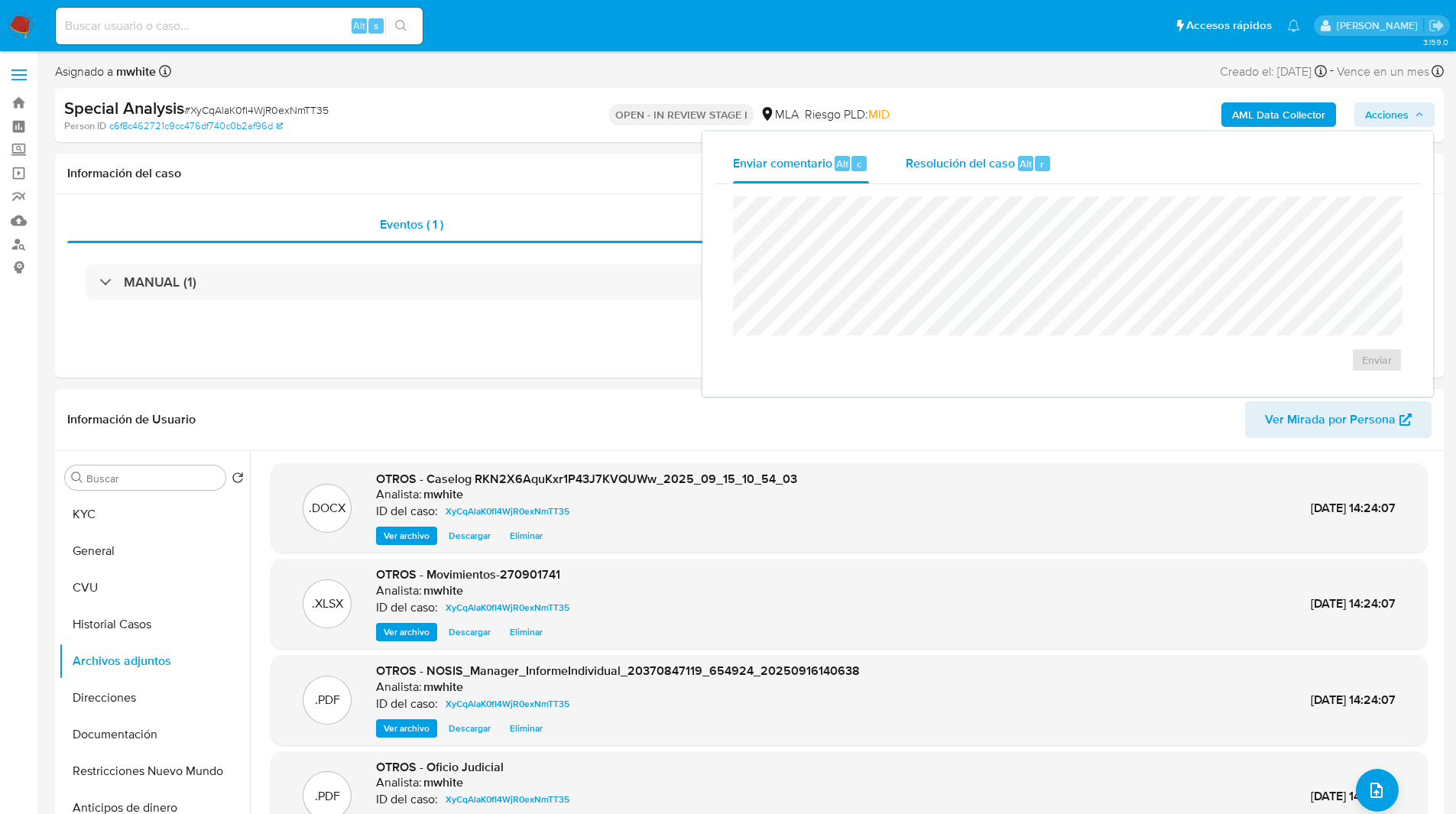
click at [993, 166] on span "Resolución del caso" at bounding box center [960, 164] width 109 height 18
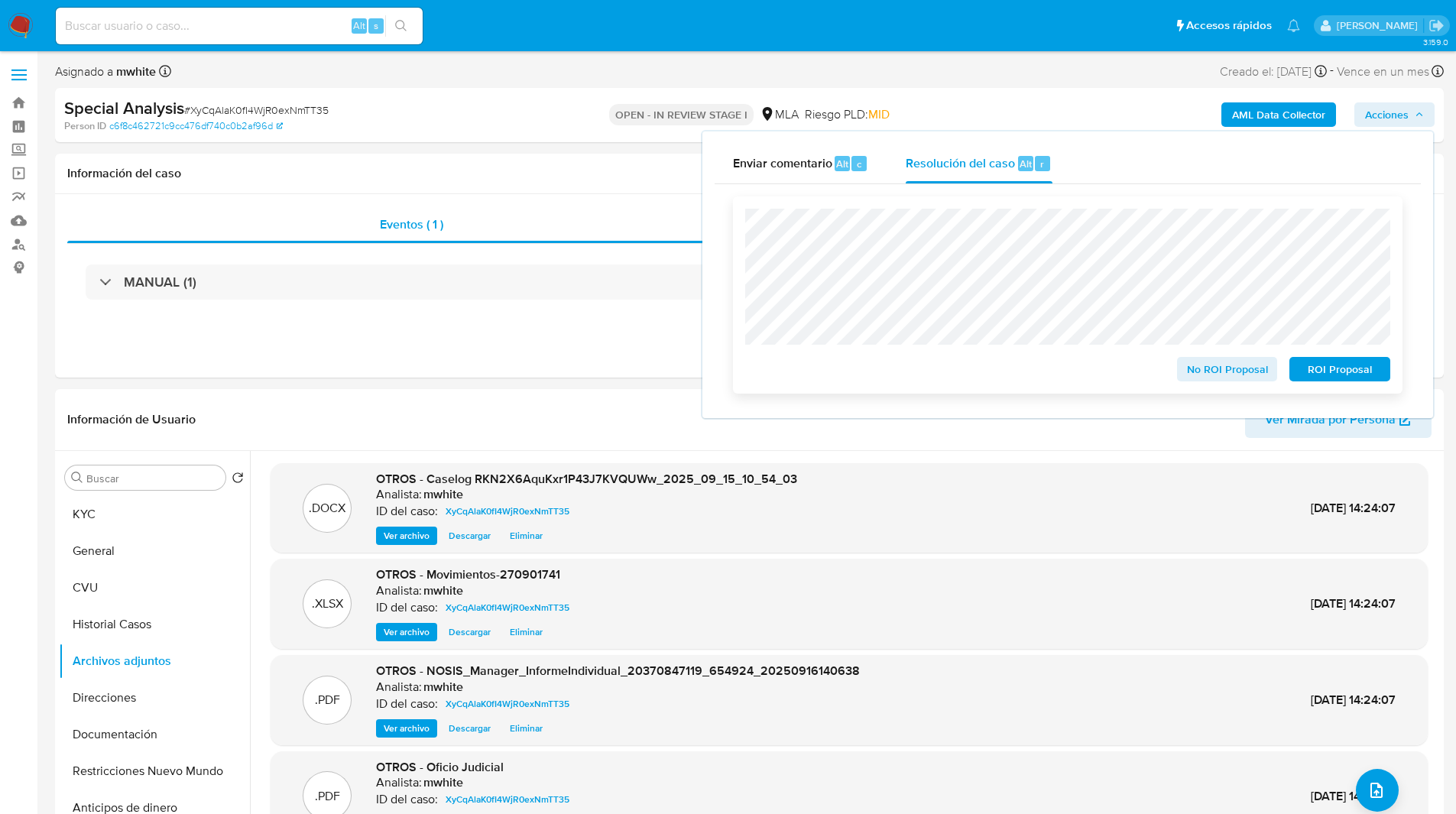
click at [1326, 366] on span "ROI Proposal" at bounding box center [1340, 369] width 79 height 22
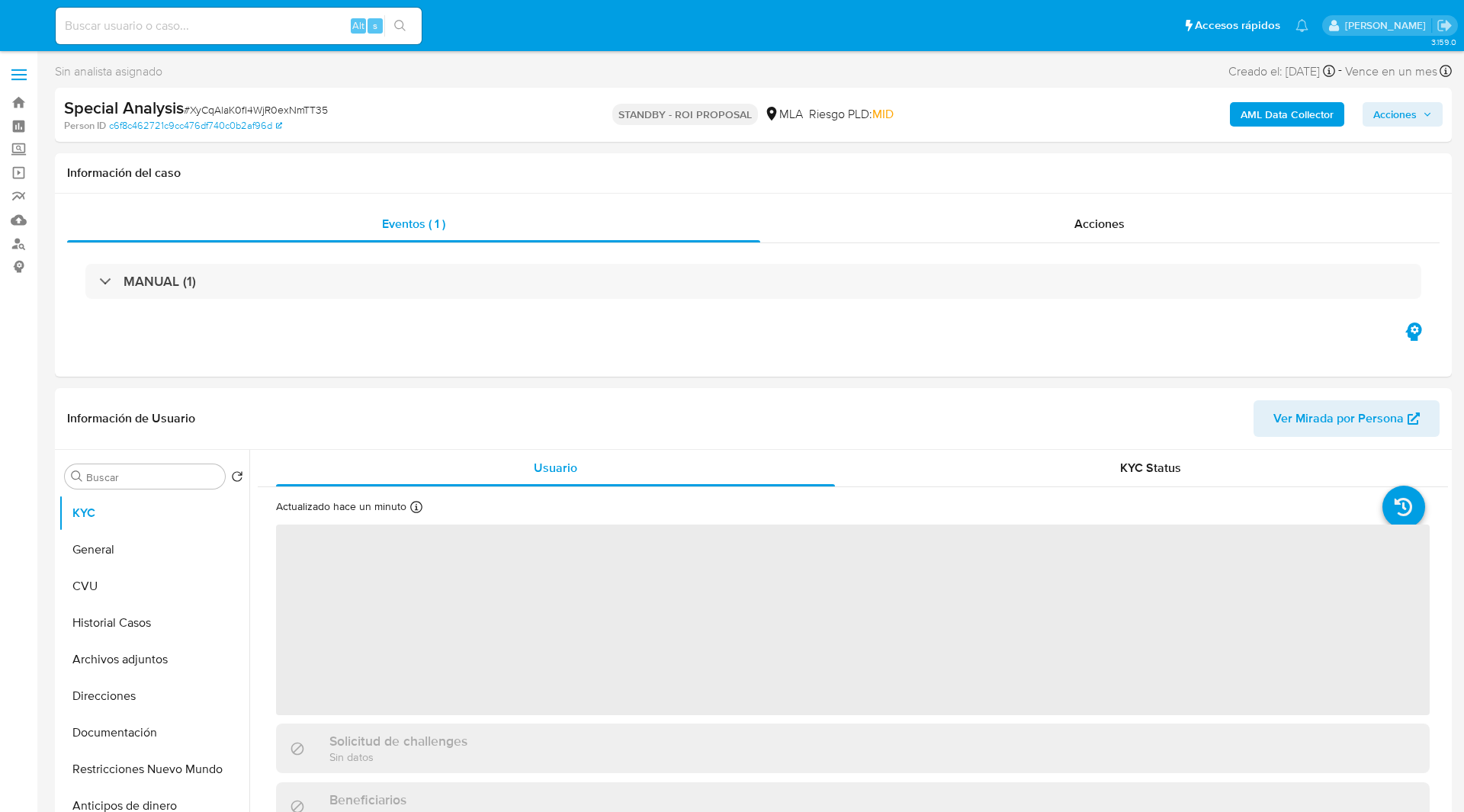
select select "10"
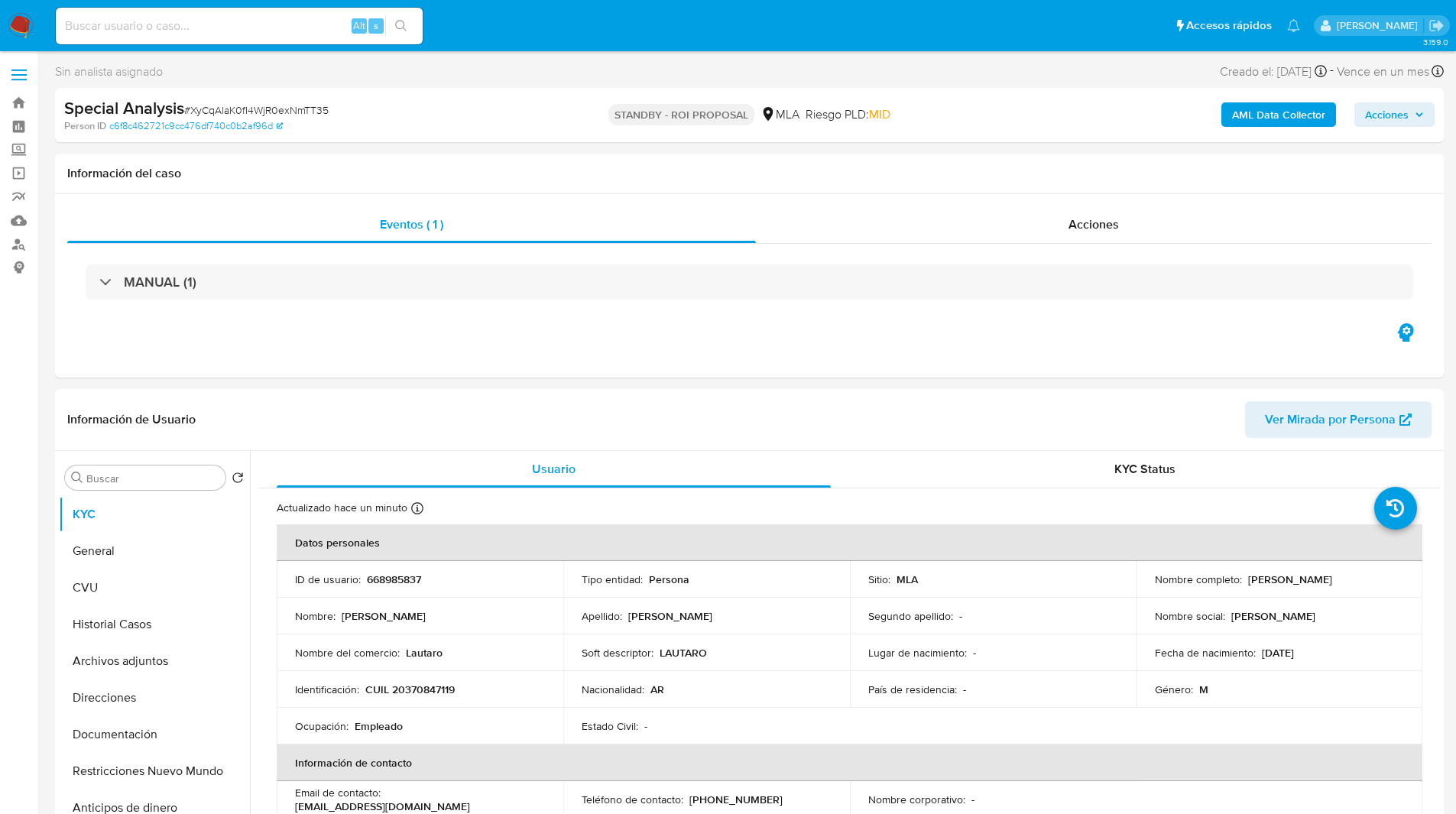
click at [528, 67] on div "Sin analista asignado Asignado el: [DATE] 17:30:40 Creado el: [DATE] Creado el:…" at bounding box center [748, 74] width 1389 height 27
click at [173, 30] on input at bounding box center [239, 26] width 367 height 20
paste input "IyDEGJbbgOy737Mh0DY8FOd2"
type input "IyDEGJbbgOy737Mh0DY8FOd2"
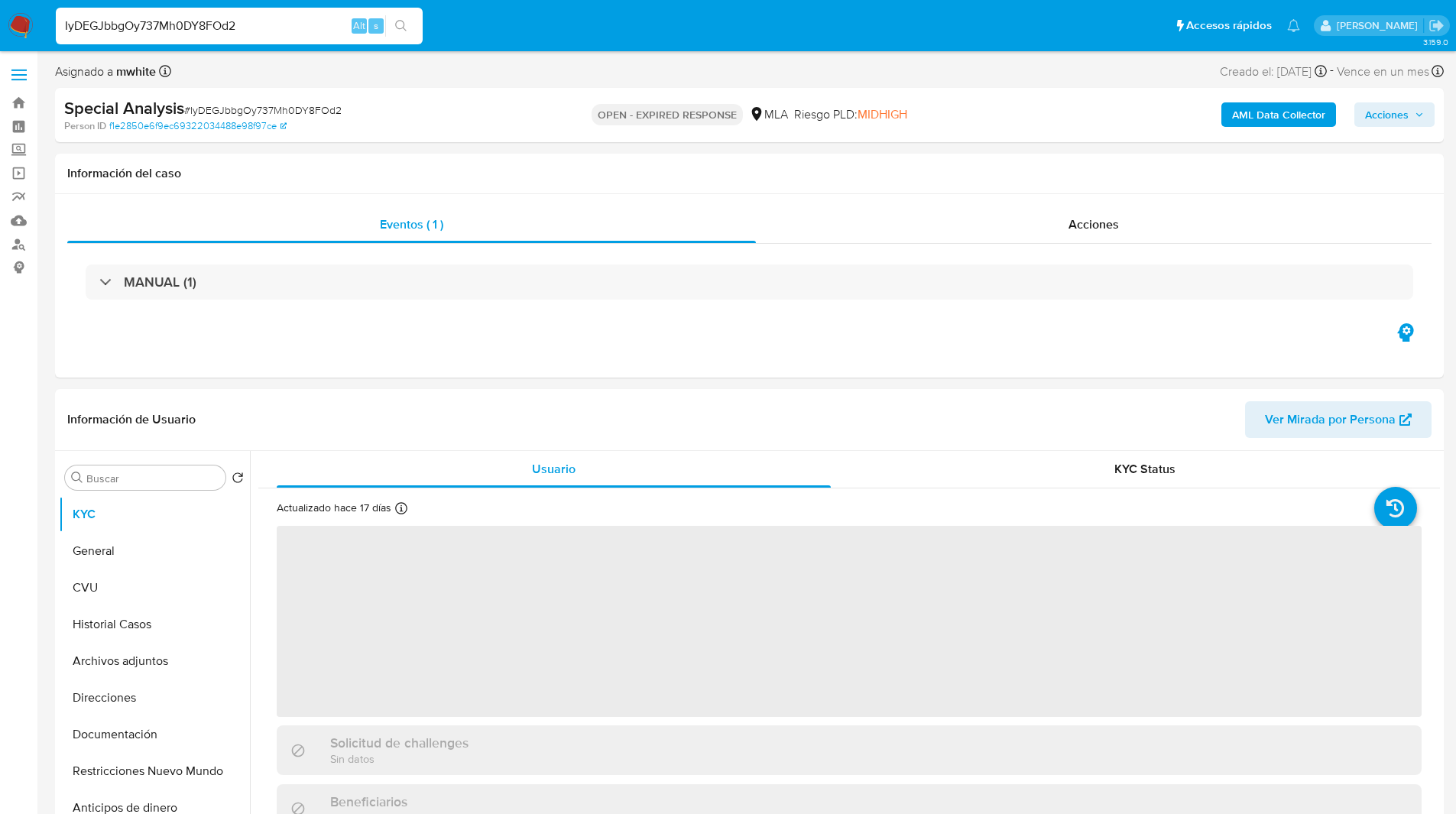
select select "10"
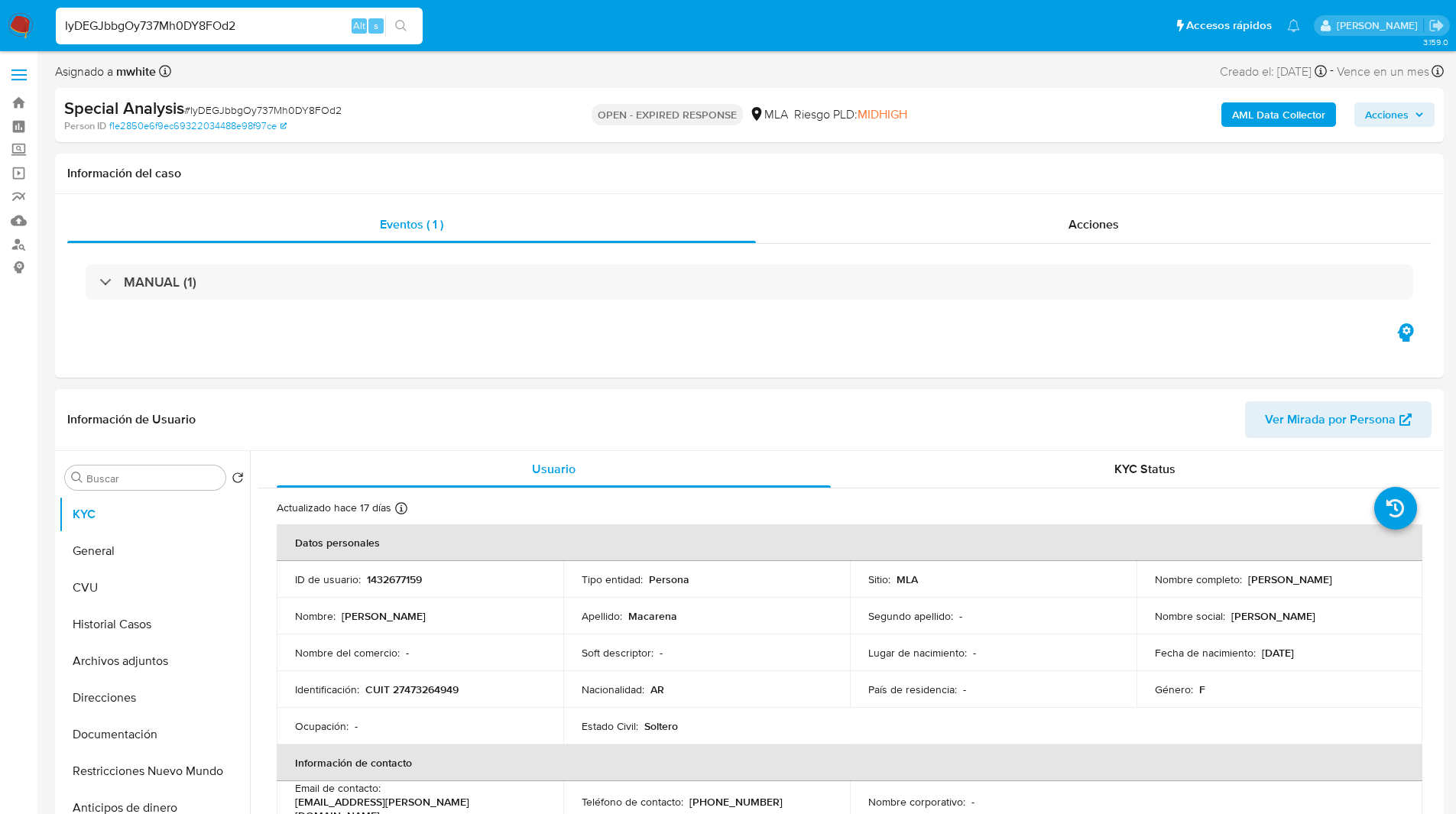
click at [374, 574] on p "1432677159" at bounding box center [394, 580] width 55 height 14
copy p "1432677159"
click at [862, 84] on div "Asignado a mwhite Asignado el: [DATE] 20:00:31 Creado el: [DATE] Creado el: [DA…" at bounding box center [748, 74] width 1389 height 27
click at [216, 24] on input "IyDEGJbbgOy737Mh0DY8FOd2" at bounding box center [239, 26] width 367 height 20
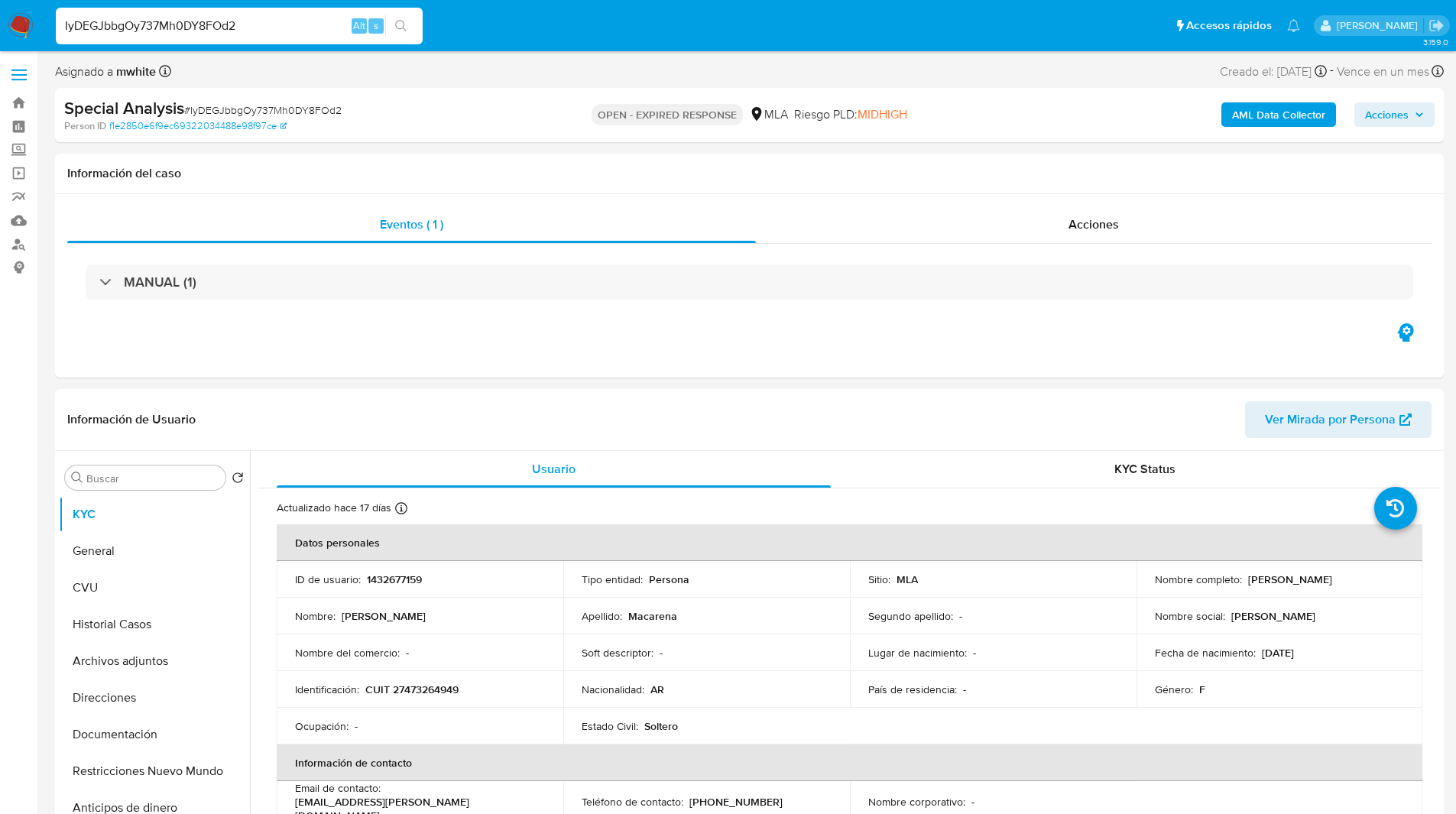
click at [216, 24] on input "IyDEGJbbgOy737Mh0DY8FOd2" at bounding box center [239, 26] width 367 height 20
paste input "lfnUFagrxfzpCTOb682tYPhv"
type input "lfnUFagrxfzpCTOb682tYPhv"
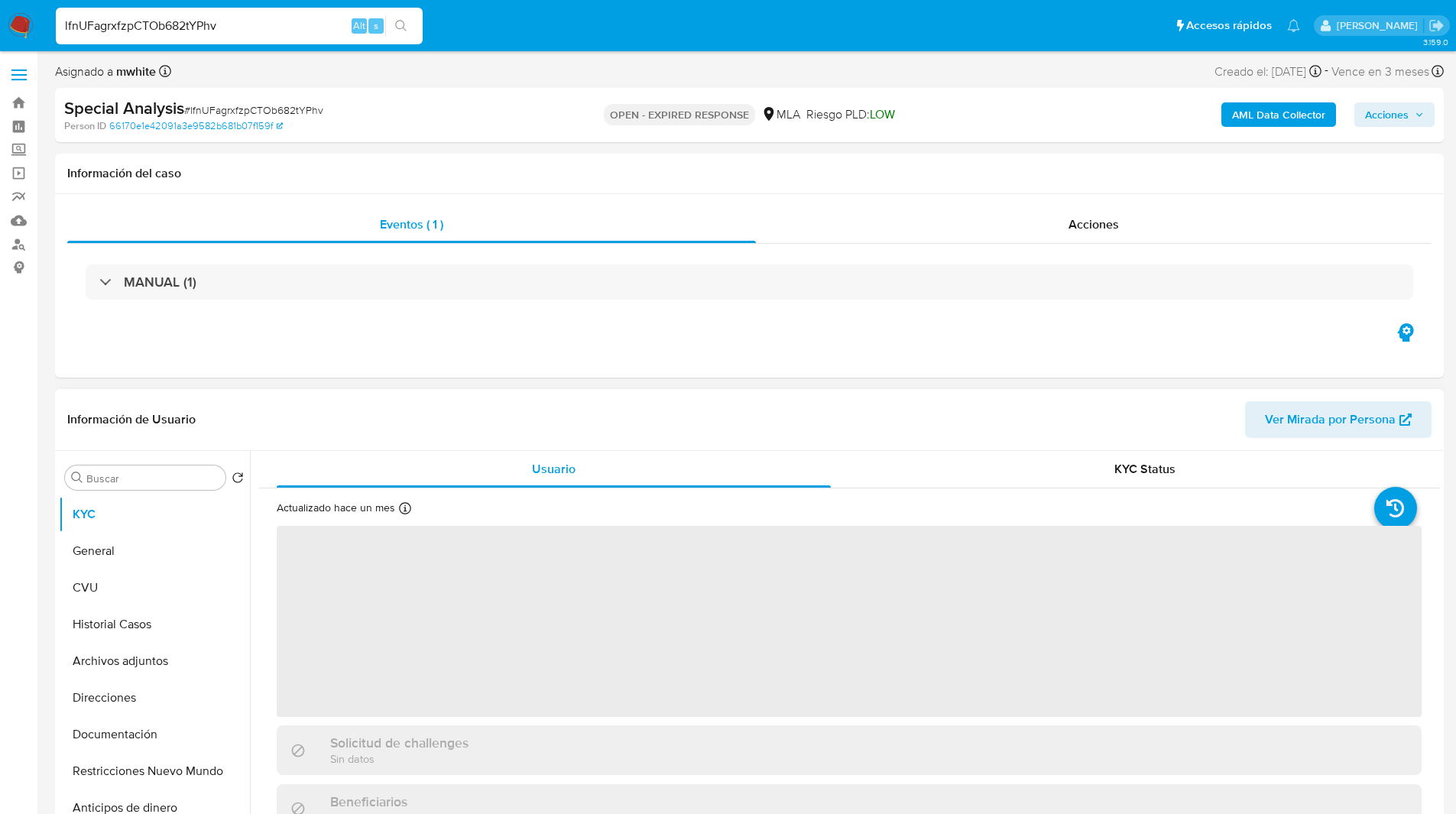
select select "10"
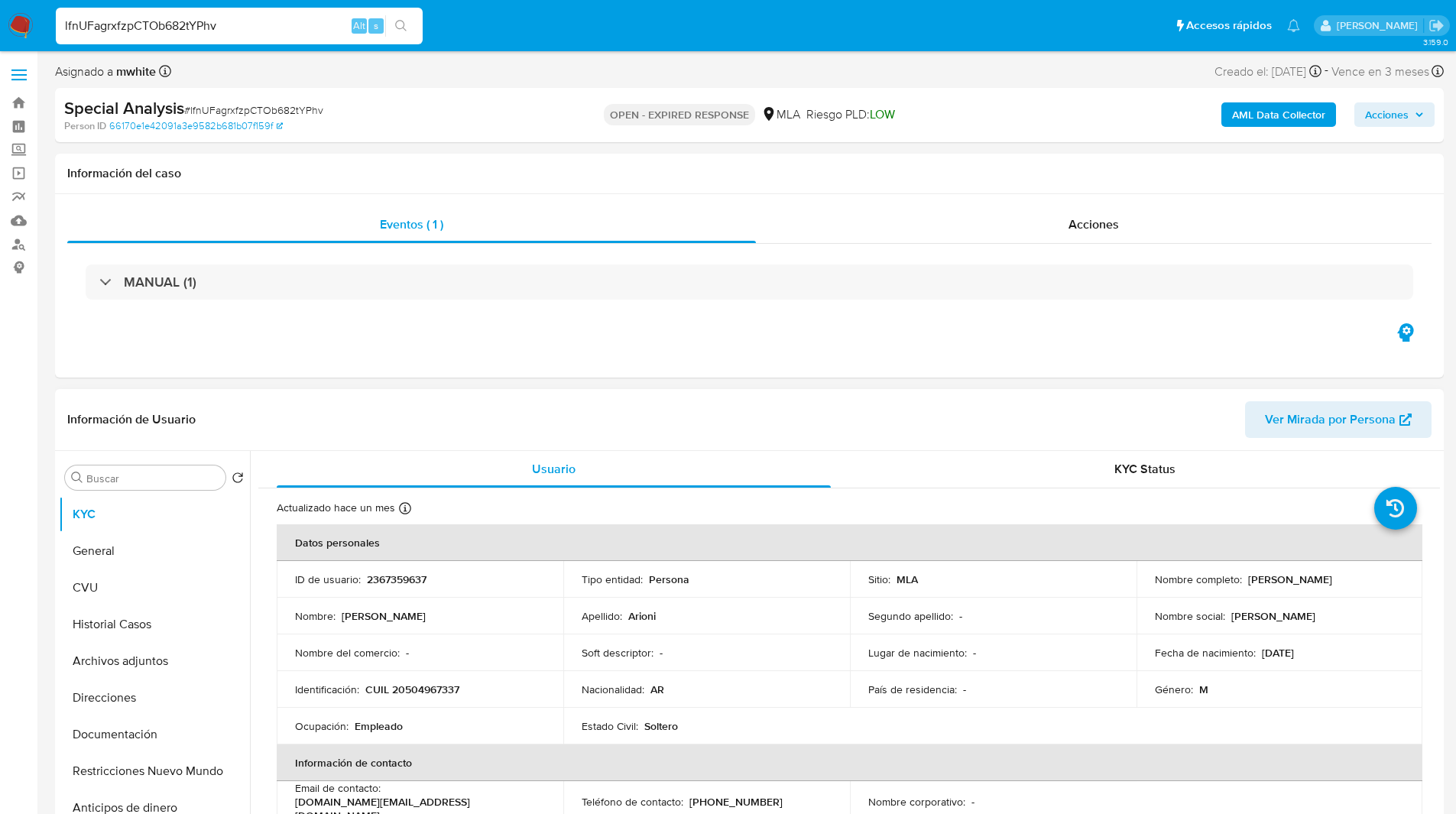
click at [407, 570] on td "ID de usuario : 2367359637" at bounding box center [420, 579] width 287 height 37
click at [400, 580] on p "2367359637" at bounding box center [397, 580] width 60 height 14
click at [389, 575] on p "2367359637" at bounding box center [397, 580] width 60 height 14
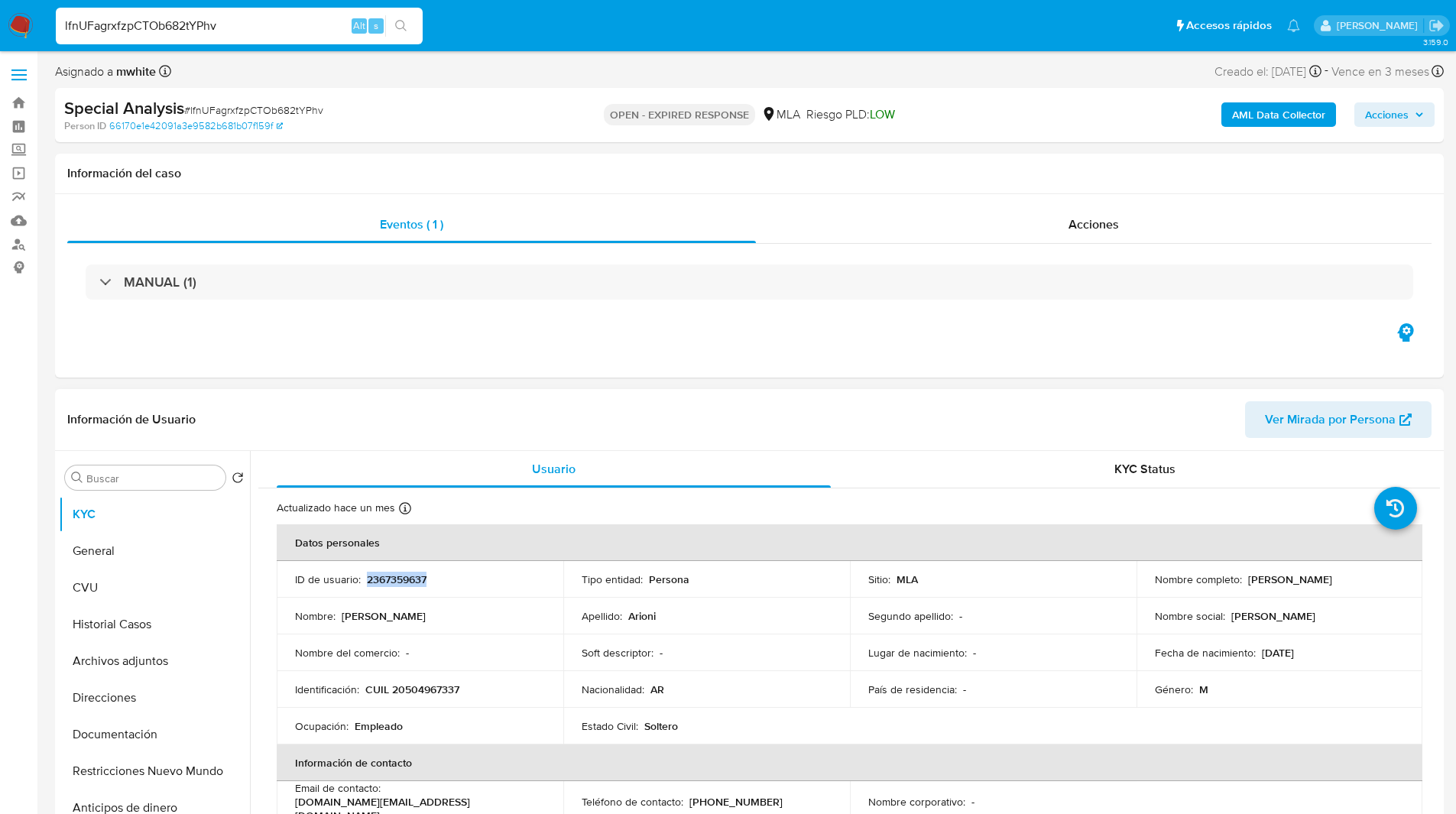
click at [389, 575] on p "2367359637" at bounding box center [397, 580] width 60 height 14
click at [431, 186] on div "Información del caso" at bounding box center [748, 174] width 1389 height 41
click at [407, 577] on p "2367359637" at bounding box center [397, 580] width 60 height 14
copy p "2367359637"
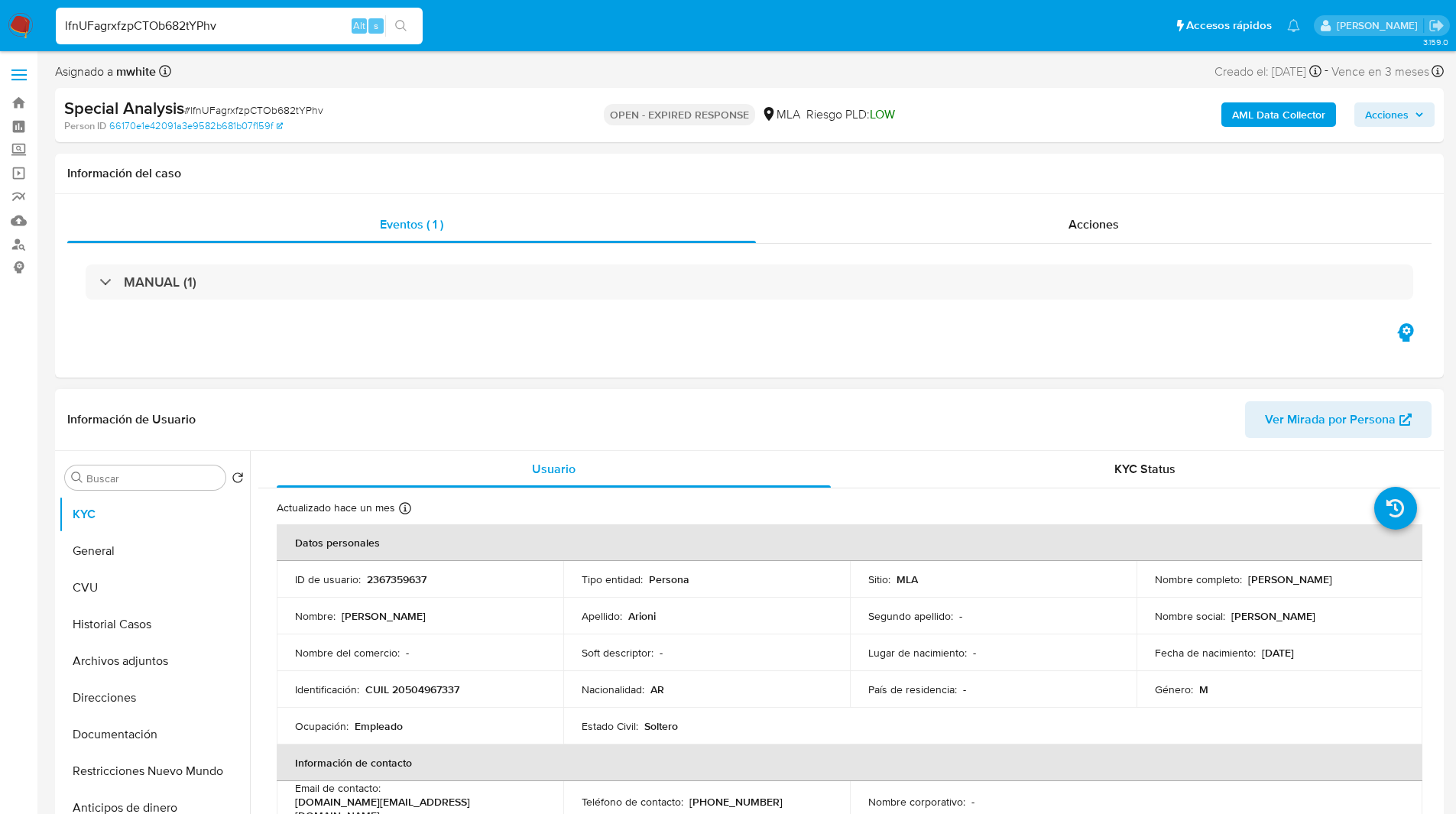
click at [421, 692] on p "CUIL 20504967337" at bounding box center [412, 690] width 94 height 14
copy p "20504967337"
click at [493, 123] on div "Person ID 66170e1e42091a3e9582b681b07f159f" at bounding box center [291, 126] width 453 height 14
click at [405, 584] on p "2367359637" at bounding box center [397, 580] width 60 height 14
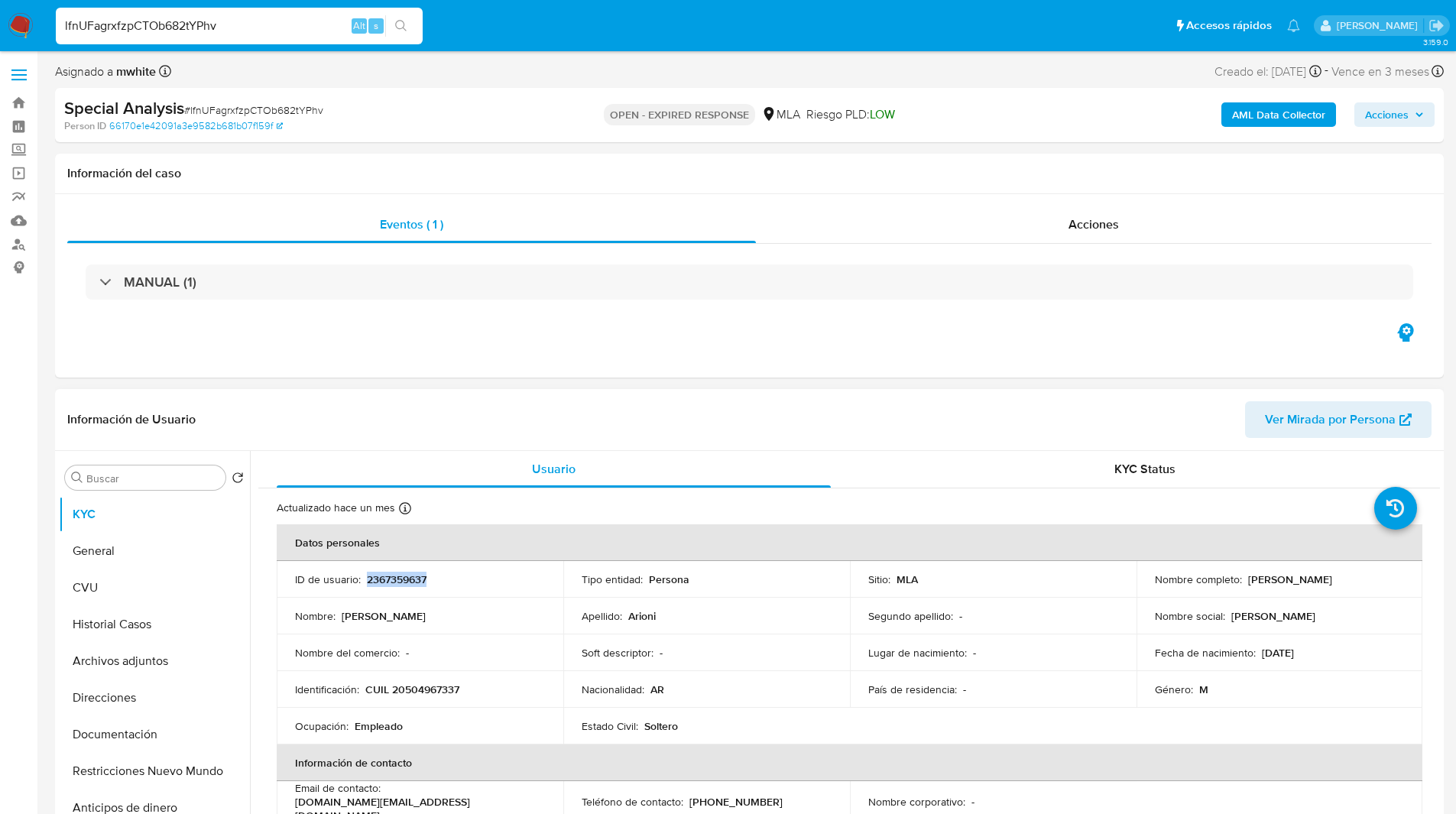
click at [405, 584] on p "2367359637" at bounding box center [397, 580] width 60 height 14
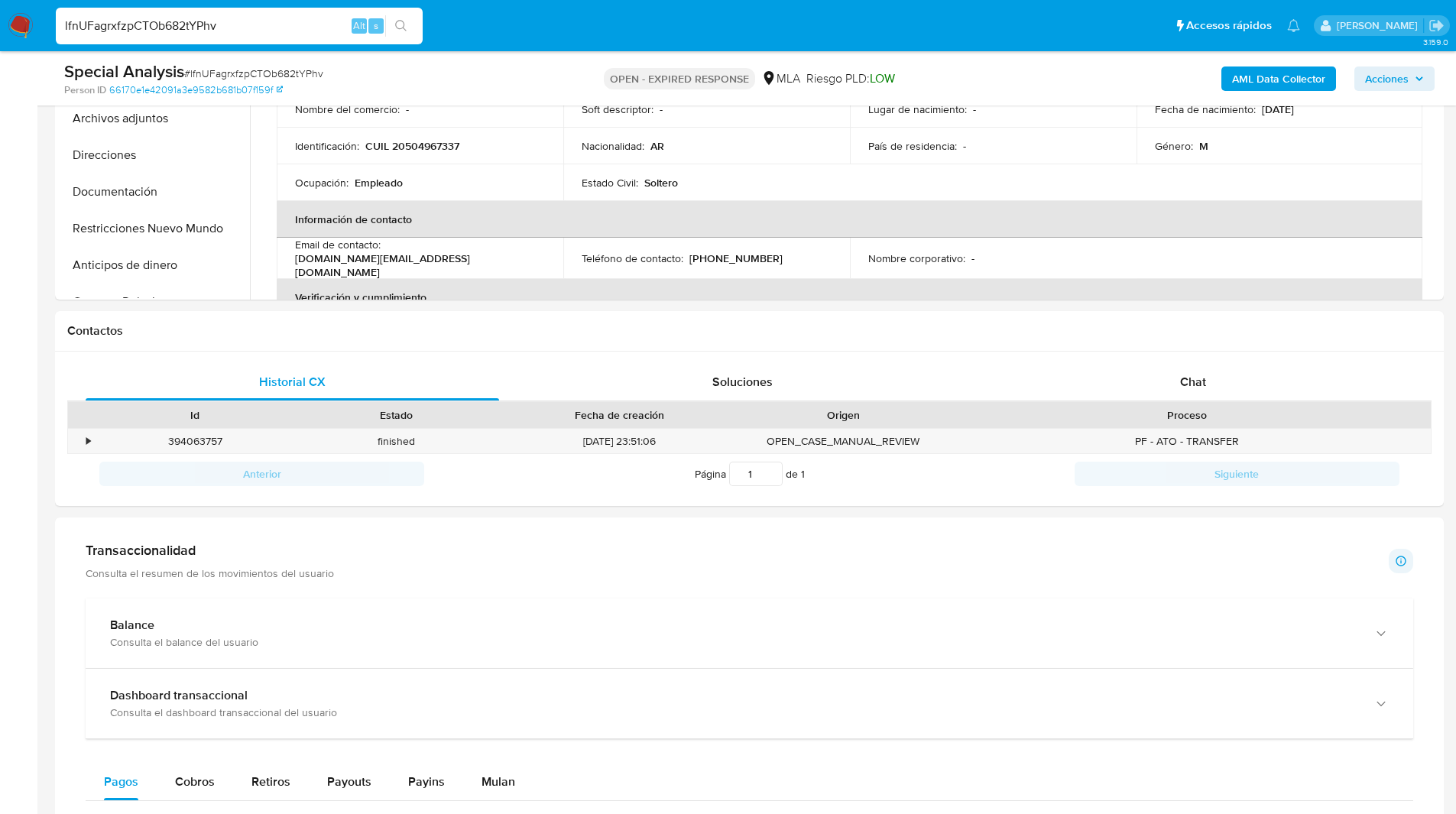
scroll to position [534, 0]
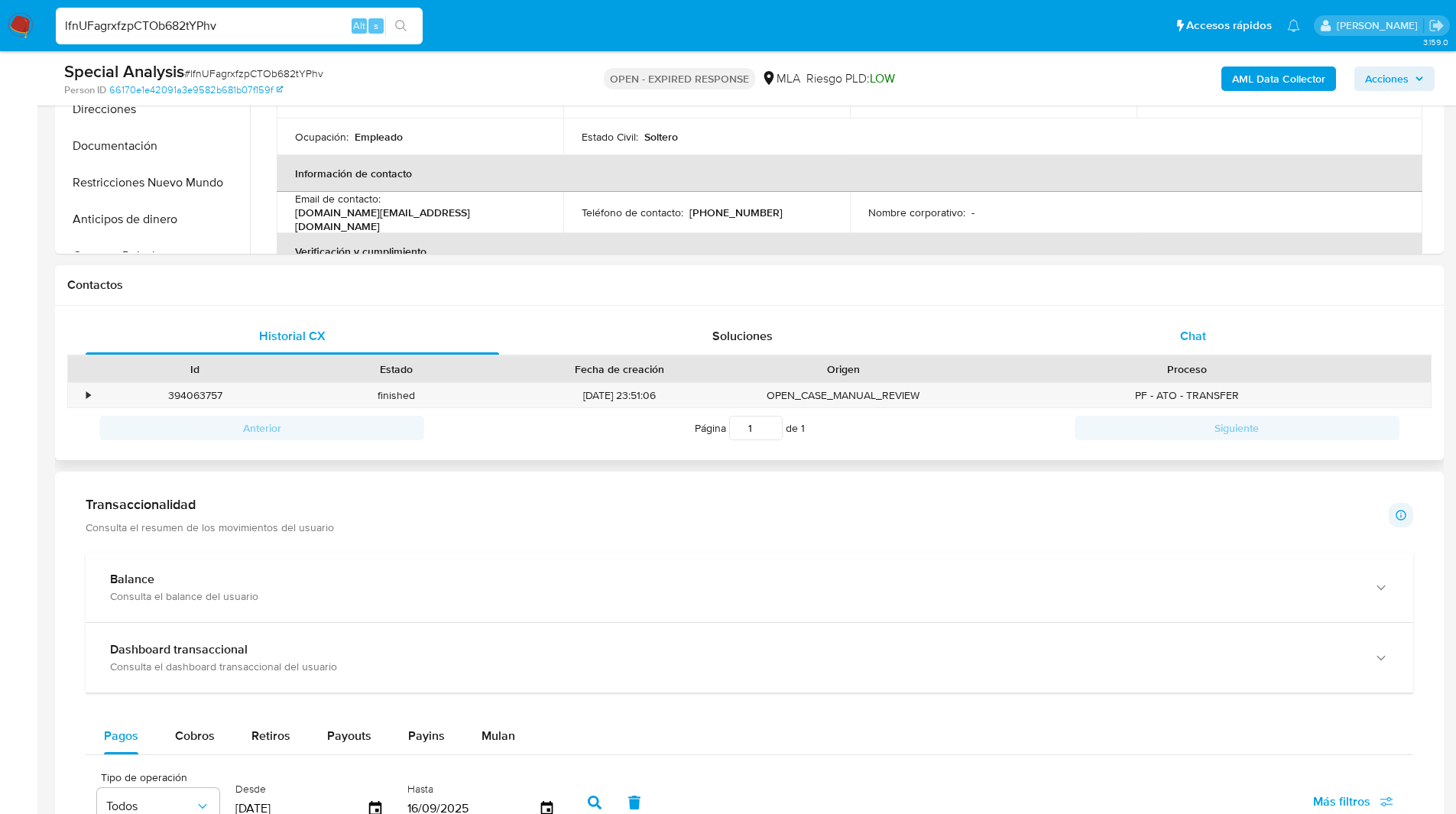
click at [1167, 321] on div "Chat" at bounding box center [1192, 336] width 414 height 37
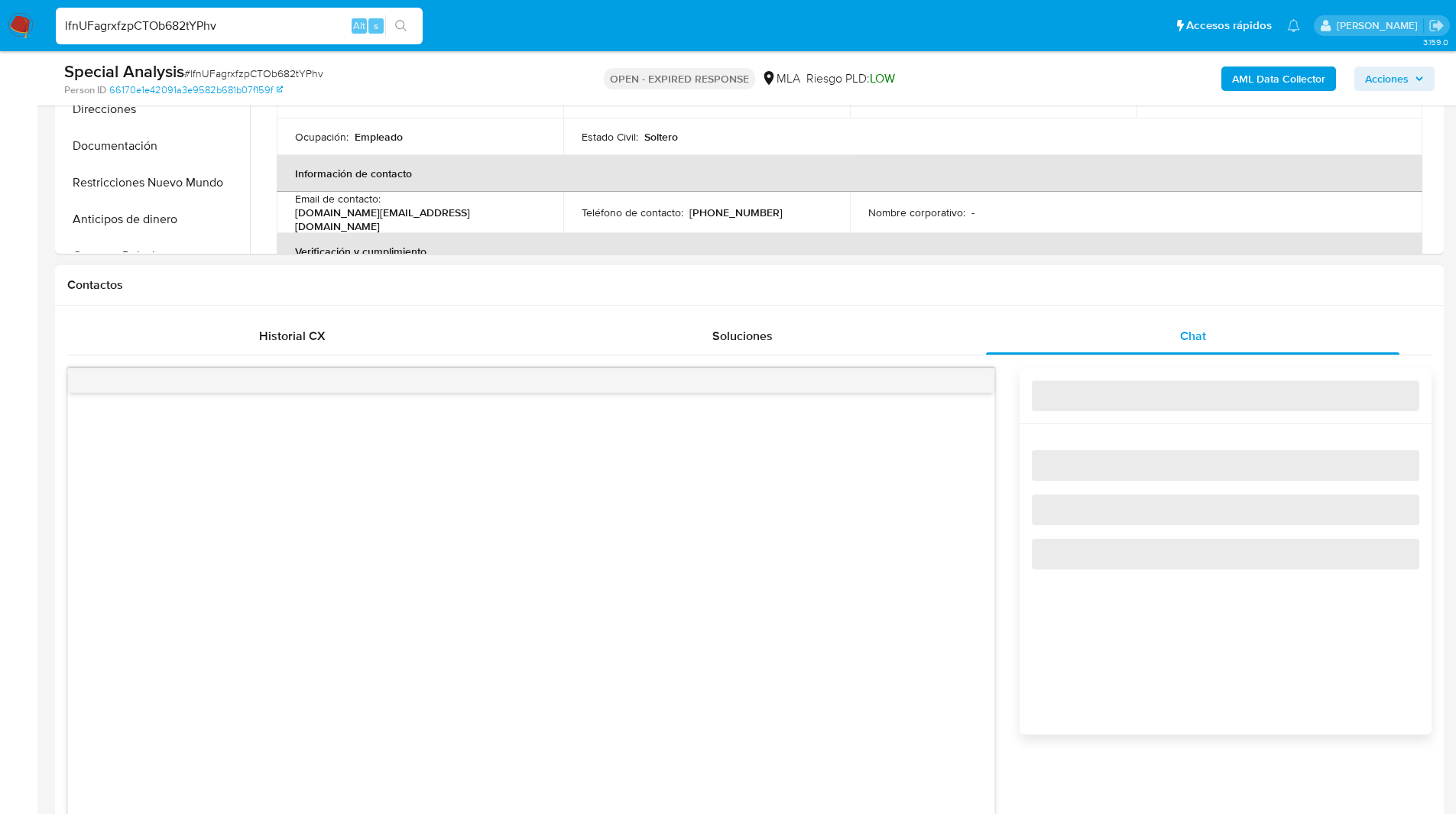
click at [1018, 278] on h1 "Contactos" at bounding box center [749, 285] width 1365 height 15
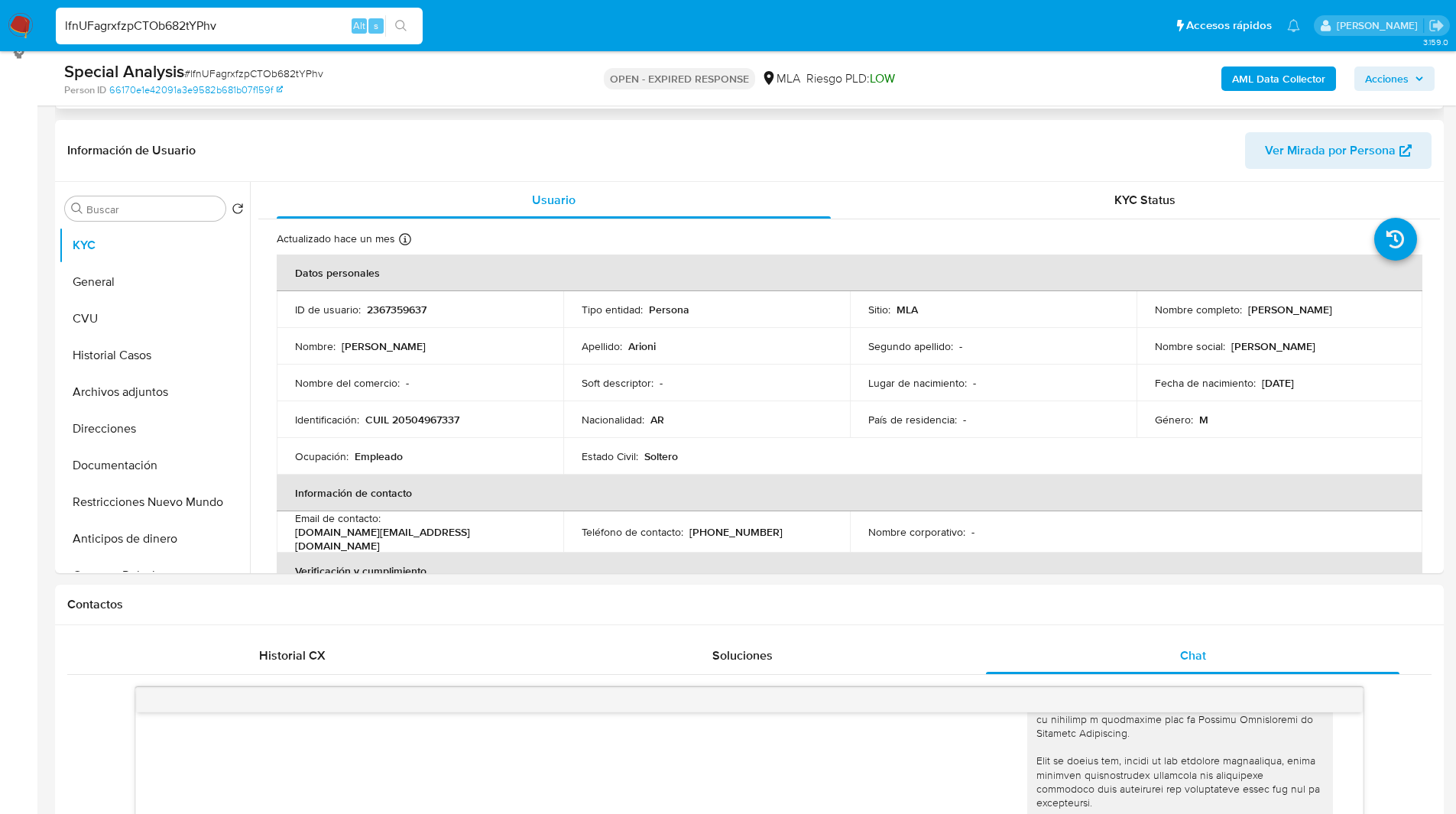
scroll to position [0, 0]
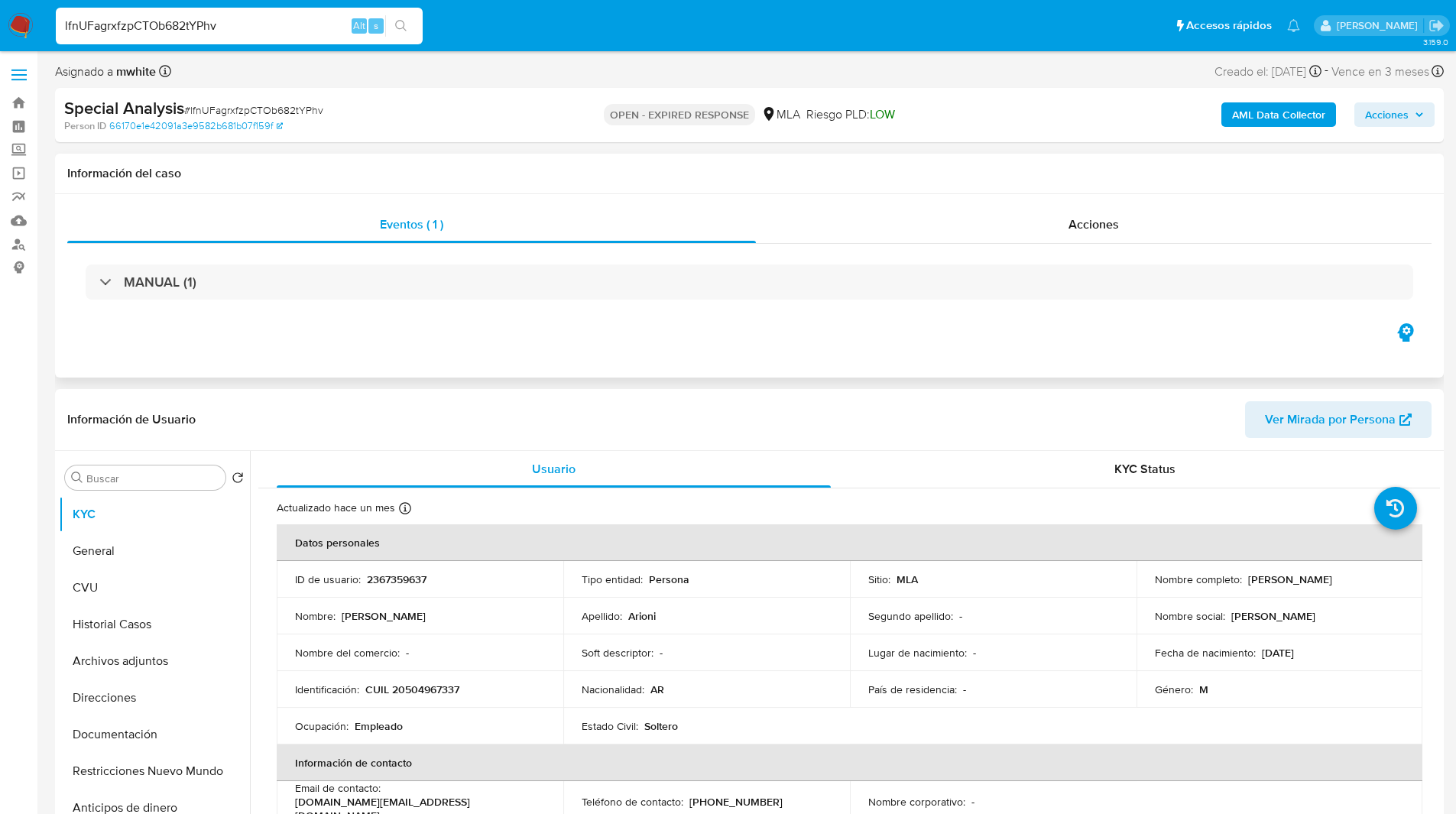
drag, startPoint x: 599, startPoint y: 338, endPoint x: 508, endPoint y: 311, distance: 94.9
click at [508, 311] on div "MANUAL (1)" at bounding box center [749, 282] width 1365 height 76
click at [11, 20] on img at bounding box center [21, 26] width 26 height 26
drag, startPoint x: 1242, startPoint y: 576, endPoint x: 1375, endPoint y: 574, distance: 133.0
click at [1375, 574] on div "Nombre completo : Enzo Eduardo Arioni" at bounding box center [1280, 580] width 250 height 14
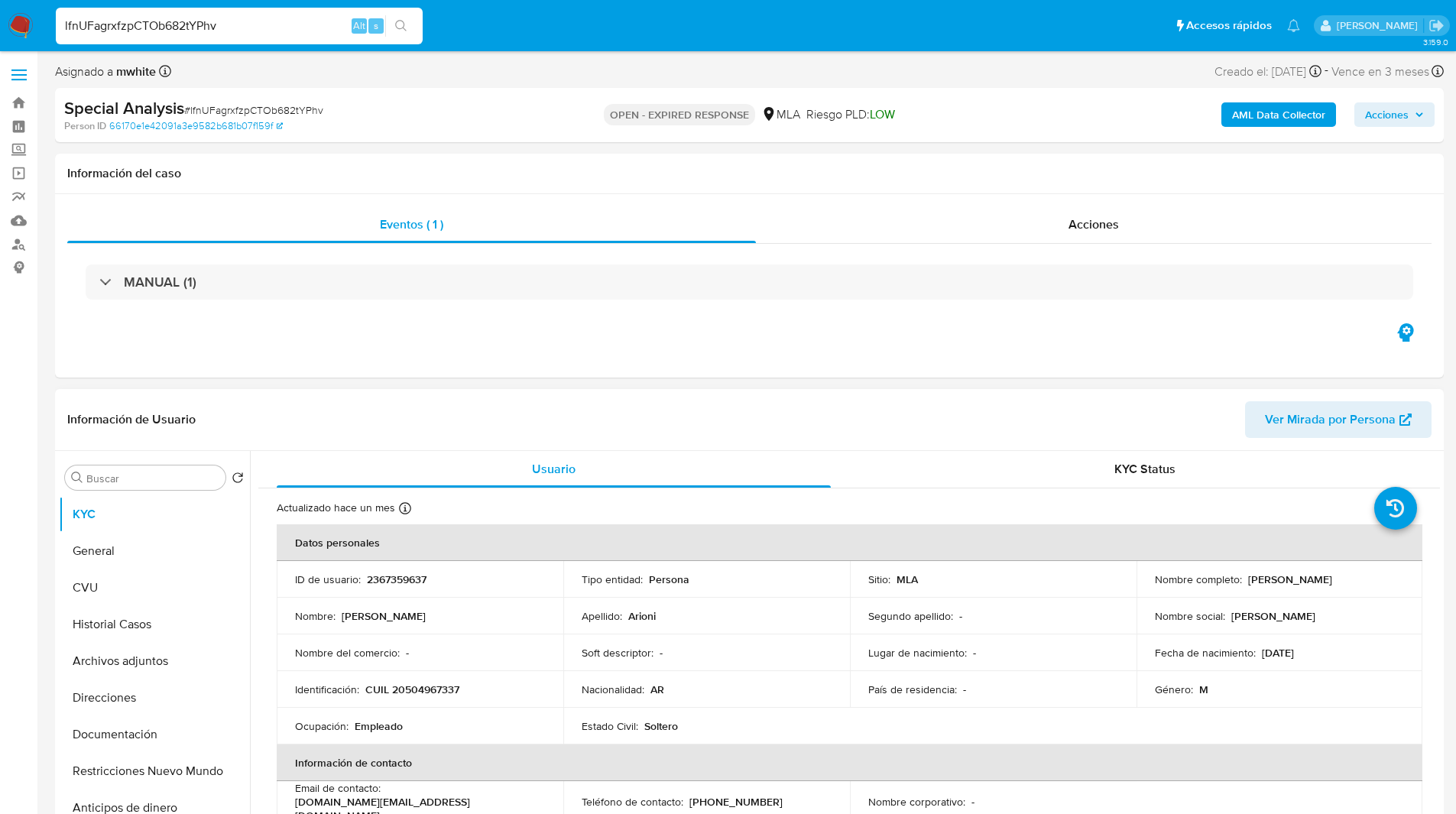
copy p "Enzo Eduardo Arioni"
click at [850, 12] on ul "Pausado Ver notificaciones lfnUFagrxfzpCTOb682tYPhv Alt s Accesos rápidos Presi…" at bounding box center [678, 25] width 1259 height 39
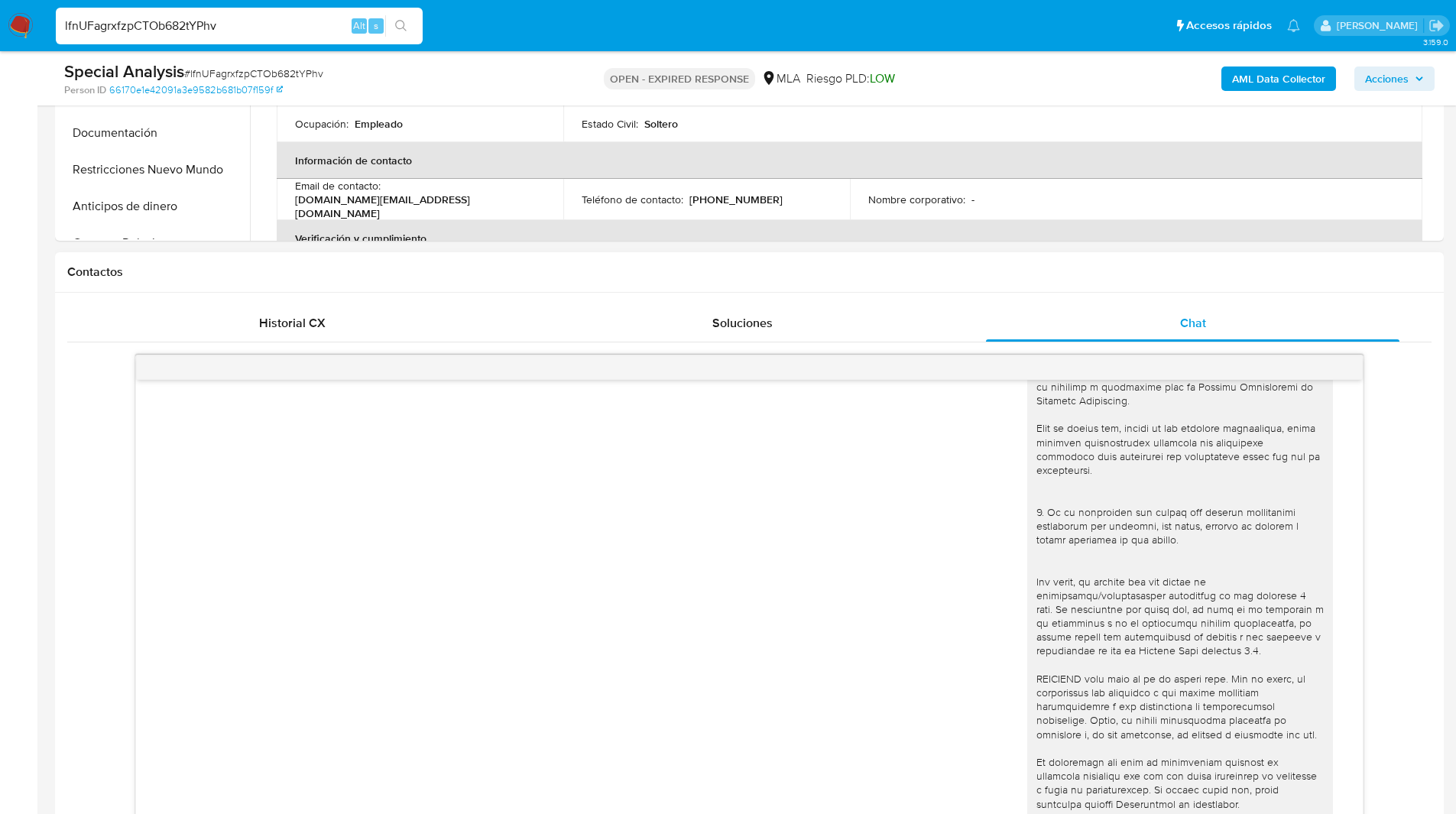
scroll to position [952, 0]
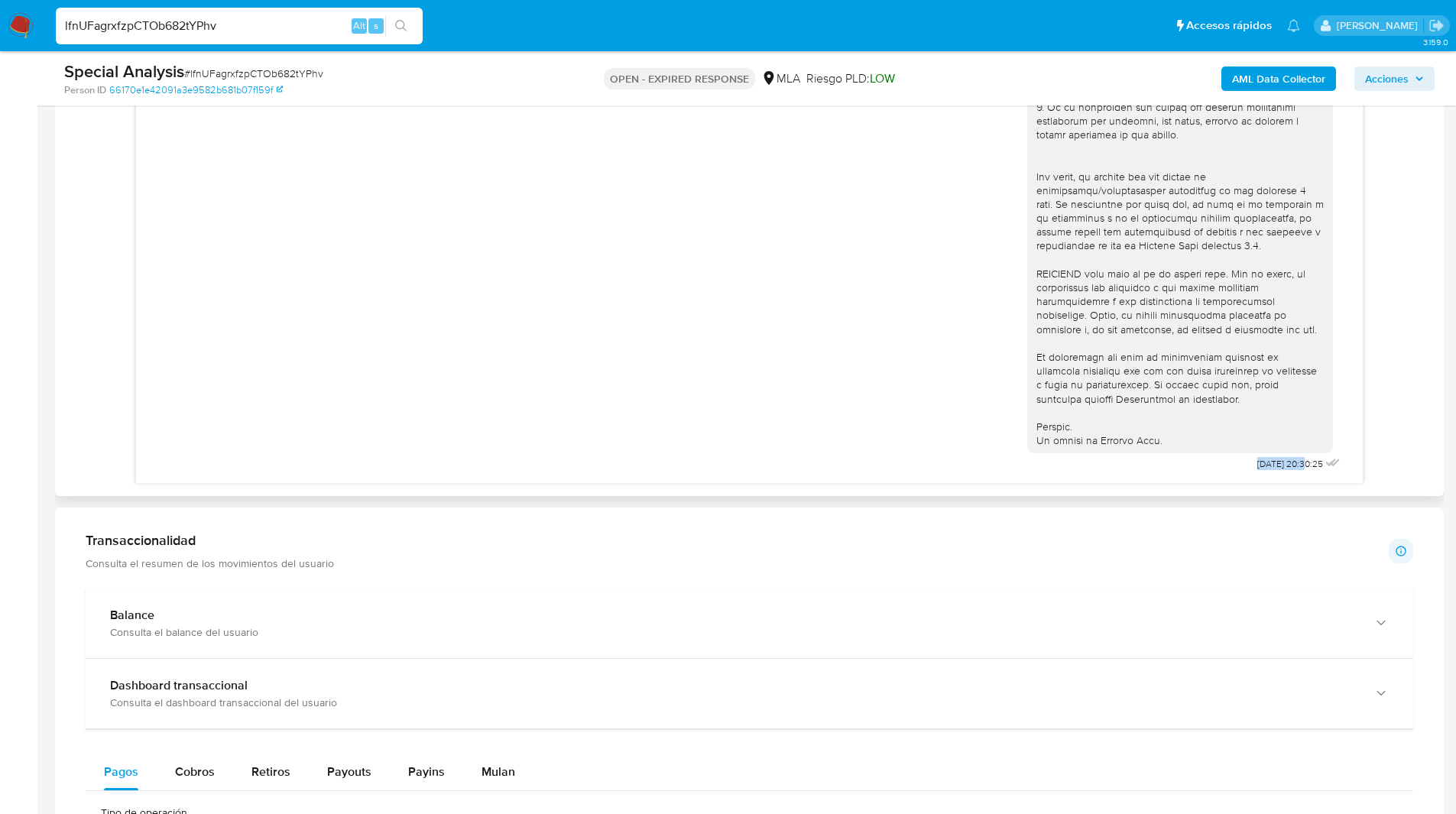
drag, startPoint x: 1274, startPoint y: 463, endPoint x: 1225, endPoint y: 464, distance: 49.0
click at [1225, 464] on div "12/09/2025 20:30:25" at bounding box center [1185, 57] width 317 height 837
copy span "12/09/2025"
click at [1420, 278] on div "12/09/2025 20:30:25" at bounding box center [749, 216] width 1365 height 534
click at [56, 277] on div "Historial CX Soluciones Chat Id Estado Fecha de creación Origen Proceso • 39406…" at bounding box center [748, 192] width 1389 height 609
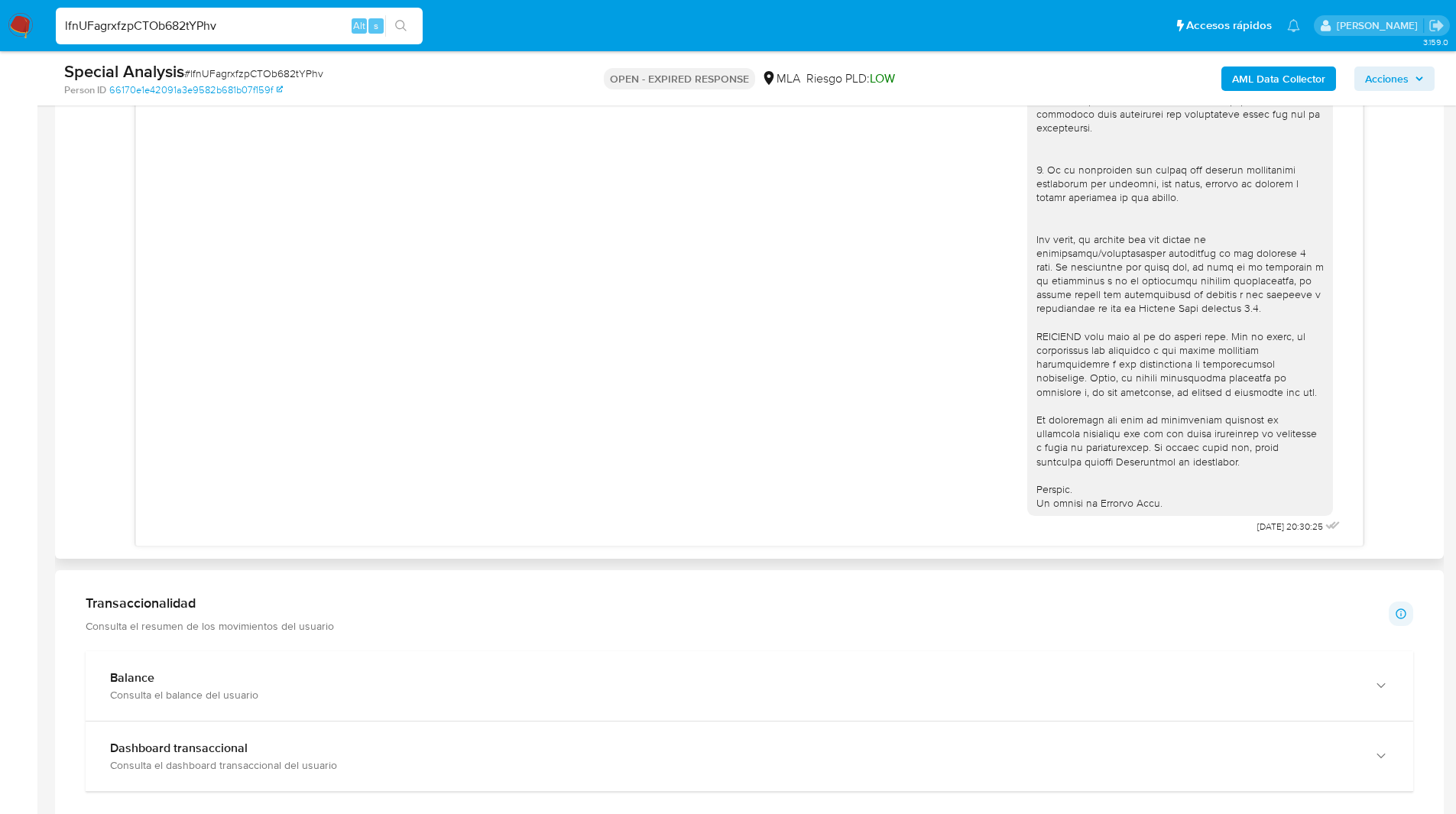
scroll to position [823, 0]
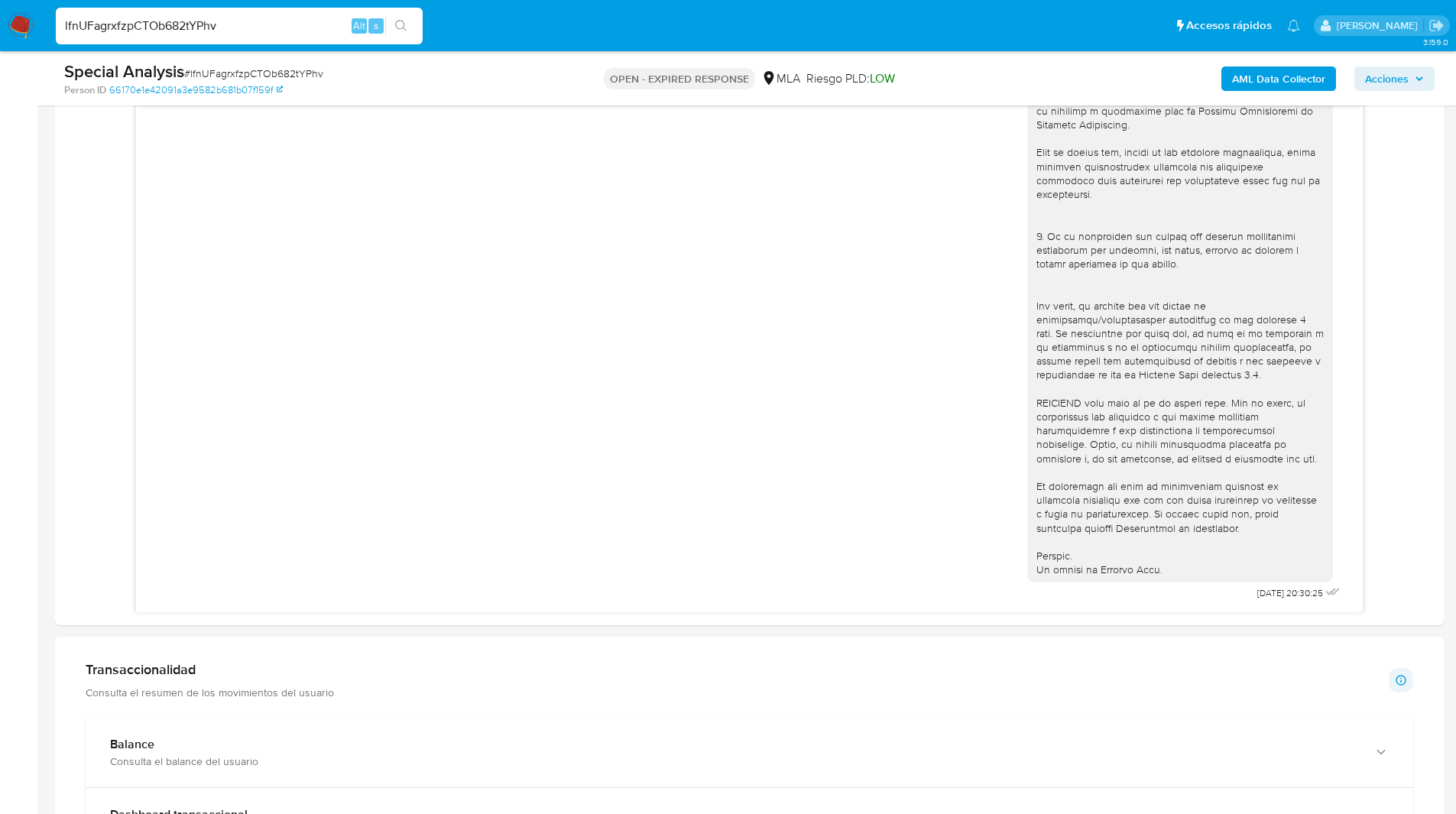
click at [25, 23] on img at bounding box center [21, 26] width 26 height 26
click at [134, 23] on input "lfnUFagrxfzpCTOb682tYPhv" at bounding box center [239, 26] width 367 height 20
click at [1294, 71] on b "AML Data Collector" at bounding box center [1278, 78] width 93 height 25
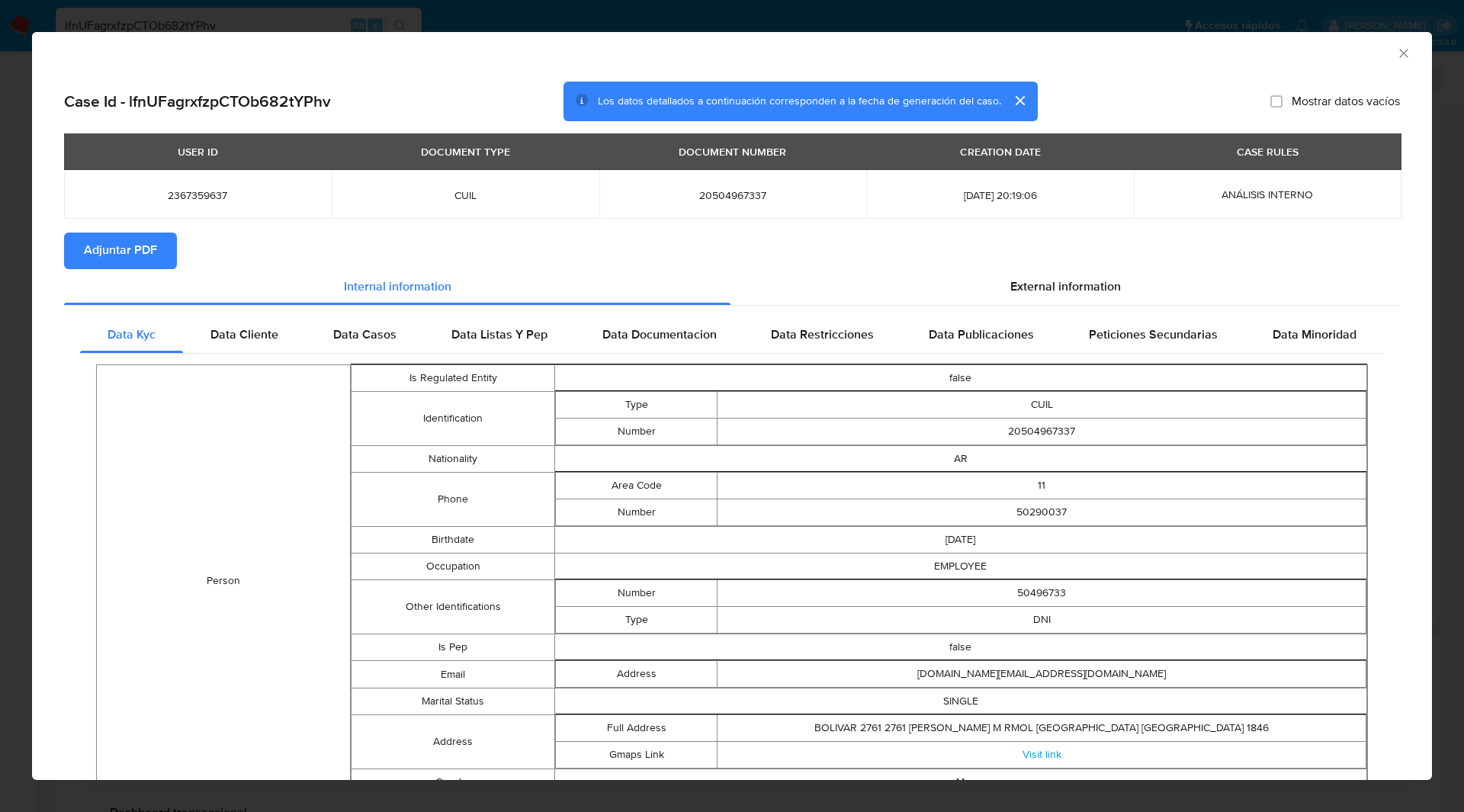
click at [111, 238] on span "Adjuntar PDF" at bounding box center [121, 251] width 73 height 34
click at [1397, 48] on icon "Cerrar ventana" at bounding box center [1404, 52] width 15 height 15
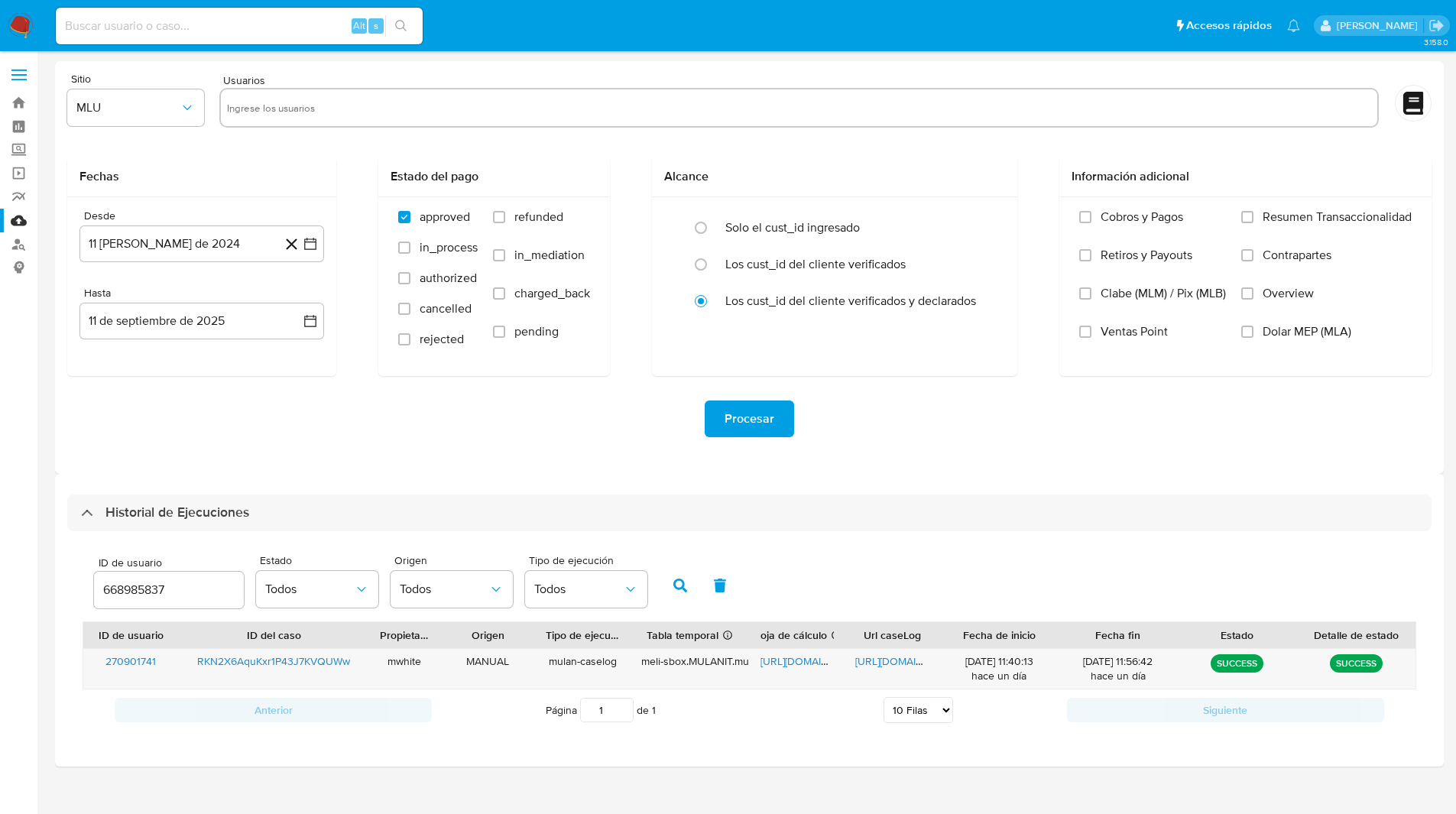
select select "10"
click at [162, 599] on input "668985837" at bounding box center [169, 590] width 150 height 20
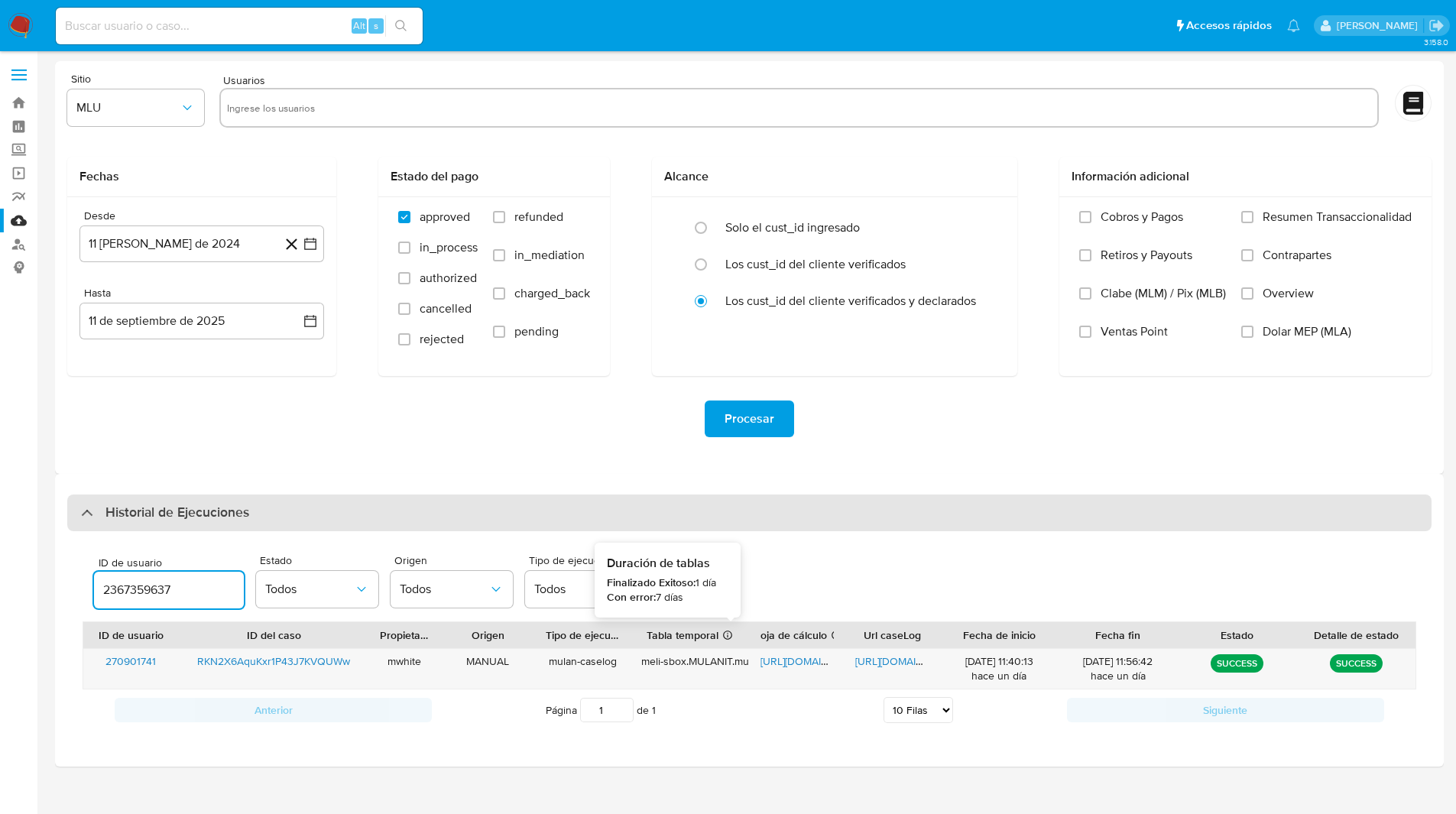
type input "2367359637"
click at [690, 510] on div "Historial de Ejecuciones" at bounding box center [749, 512] width 1365 height 37
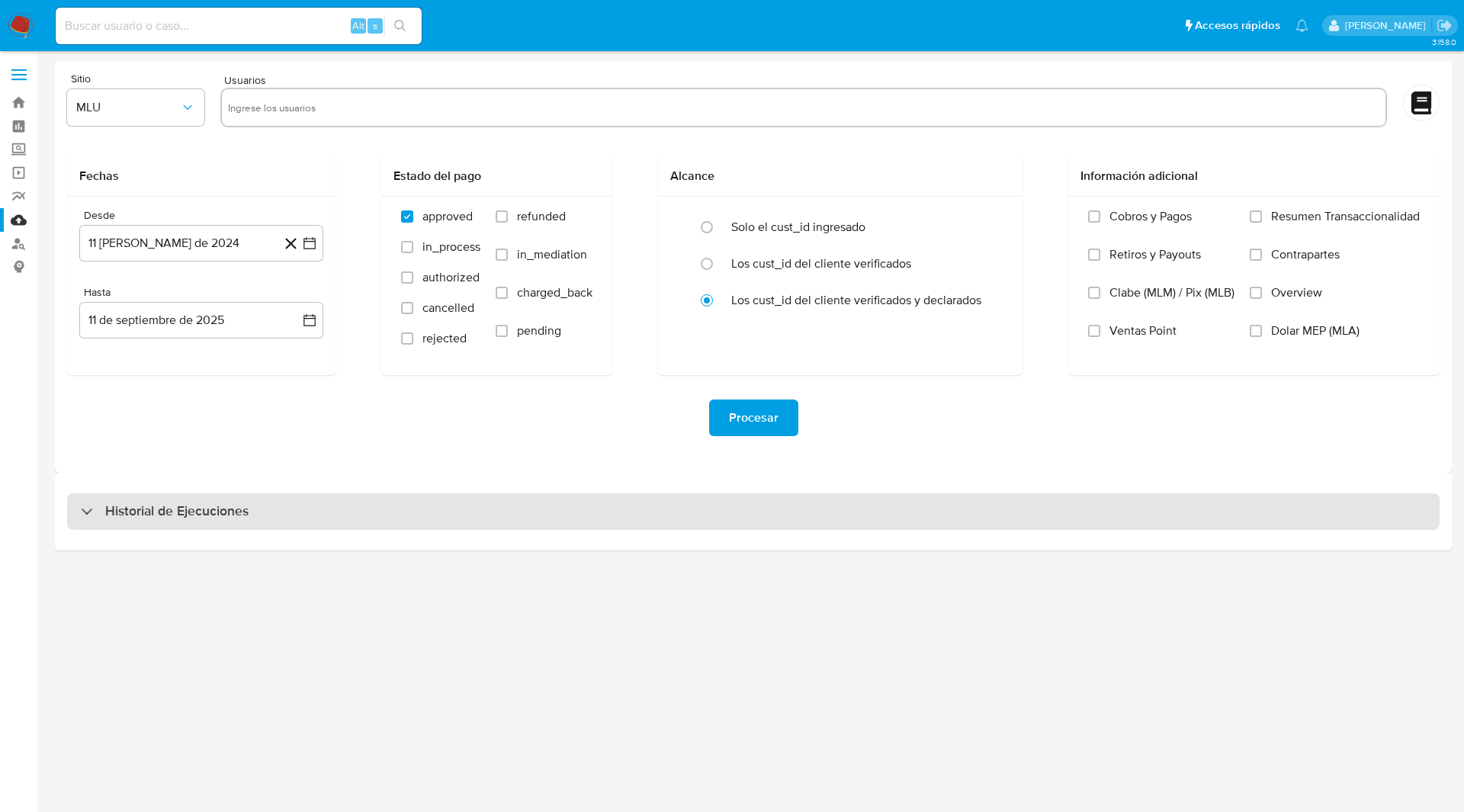
click at [630, 517] on div "Historial de Ejecuciones" at bounding box center [754, 511] width 1373 height 37
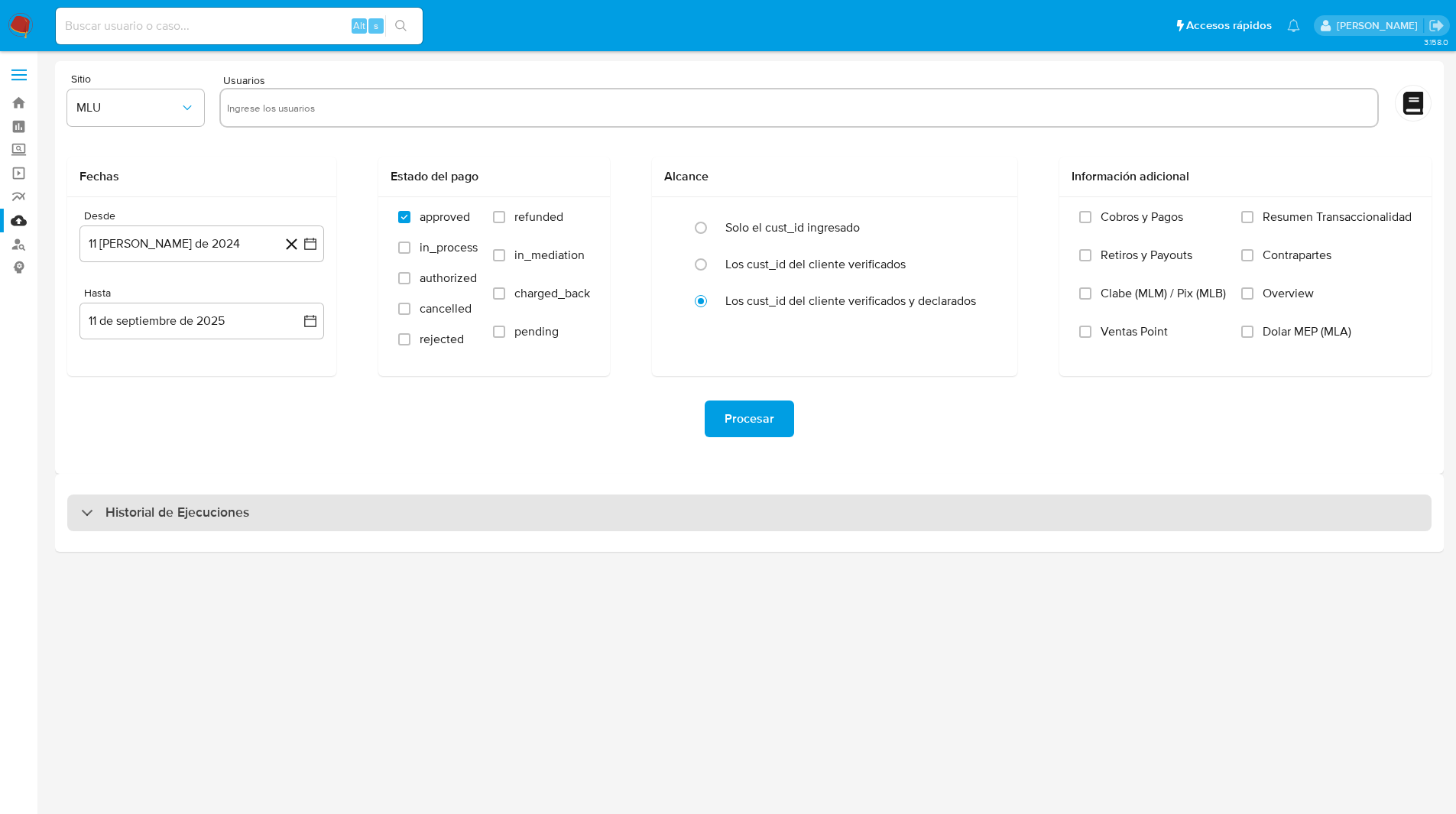
select select "10"
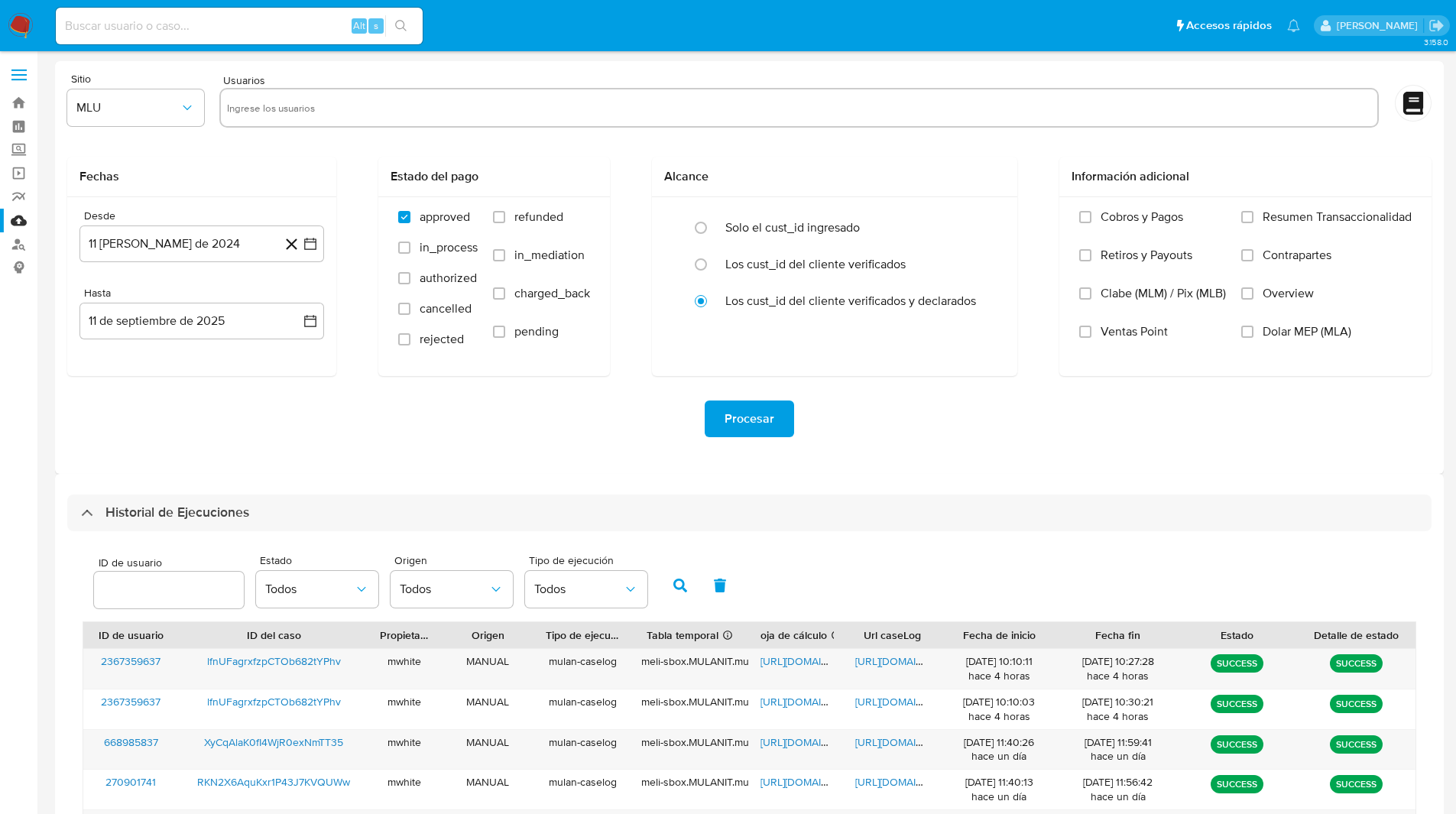
click at [165, 581] on input "number" at bounding box center [169, 590] width 150 height 20
type input "2367359637"
click at [678, 587] on icon "button" at bounding box center [680, 586] width 14 height 14
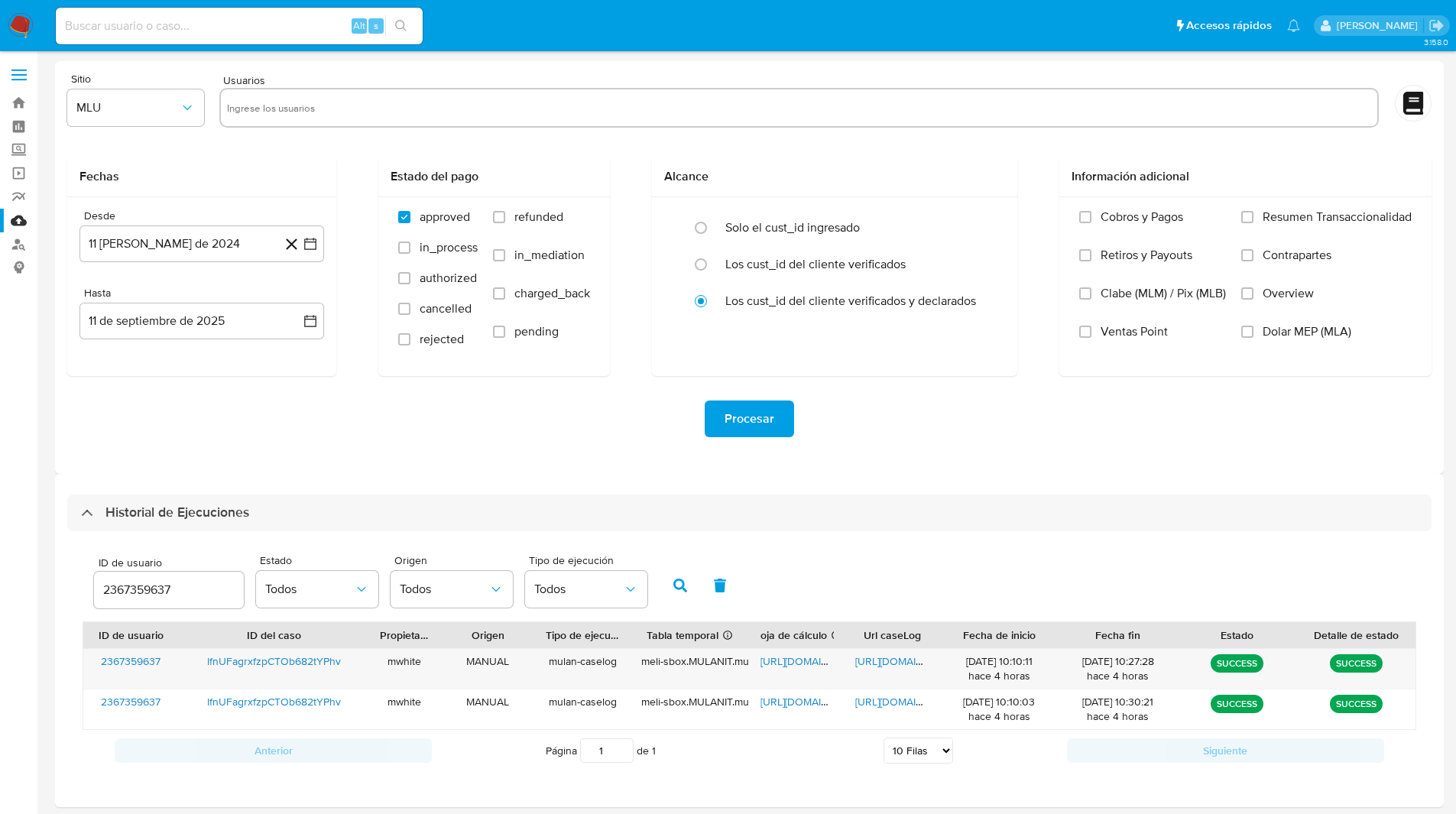
click at [533, 14] on ul "Pausado Ver notificaciones Alt s Accesos rápidos Presiona las siguientes teclas…" at bounding box center [678, 25] width 1259 height 39
click at [477, 32] on ul "Pausado Ver notificaciones Alt s Accesos rápidos Presiona las siguientes teclas…" at bounding box center [678, 25] width 1259 height 39
click at [155, 584] on input "2367359637" at bounding box center [169, 590] width 150 height 20
click at [683, 584] on icon "button" at bounding box center [680, 586] width 14 height 14
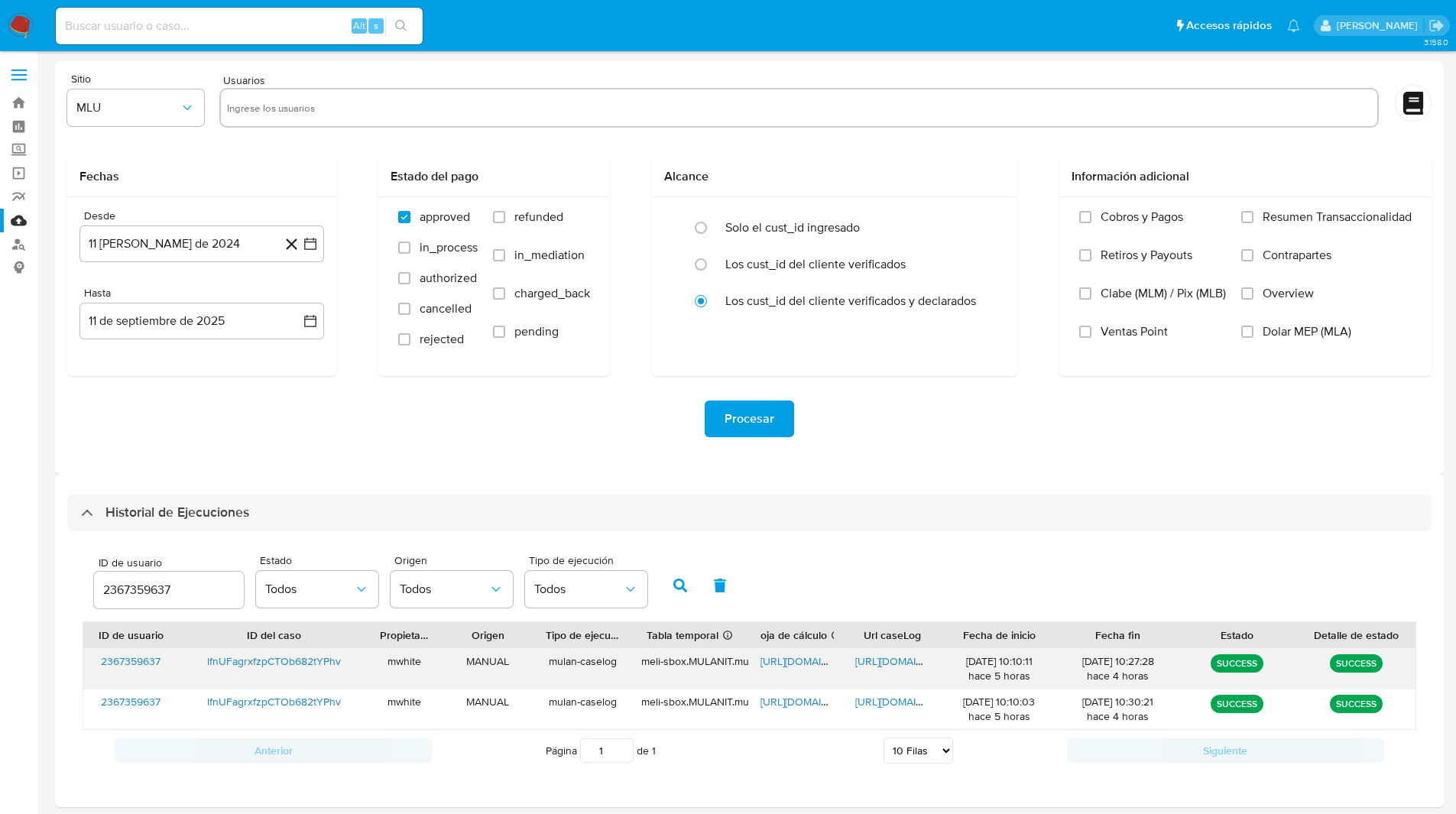
click at [782, 660] on span "[URL][DOMAIN_NAME]" at bounding box center [813, 660] width 105 height 15
click at [897, 659] on span "[URL][DOMAIN_NAME]" at bounding box center [908, 660] width 105 height 15
click at [895, 657] on span "[URL][DOMAIN_NAME]" at bounding box center [908, 660] width 105 height 15
click at [870, 656] on span "[URL][DOMAIN_NAME]" at bounding box center [908, 660] width 105 height 15
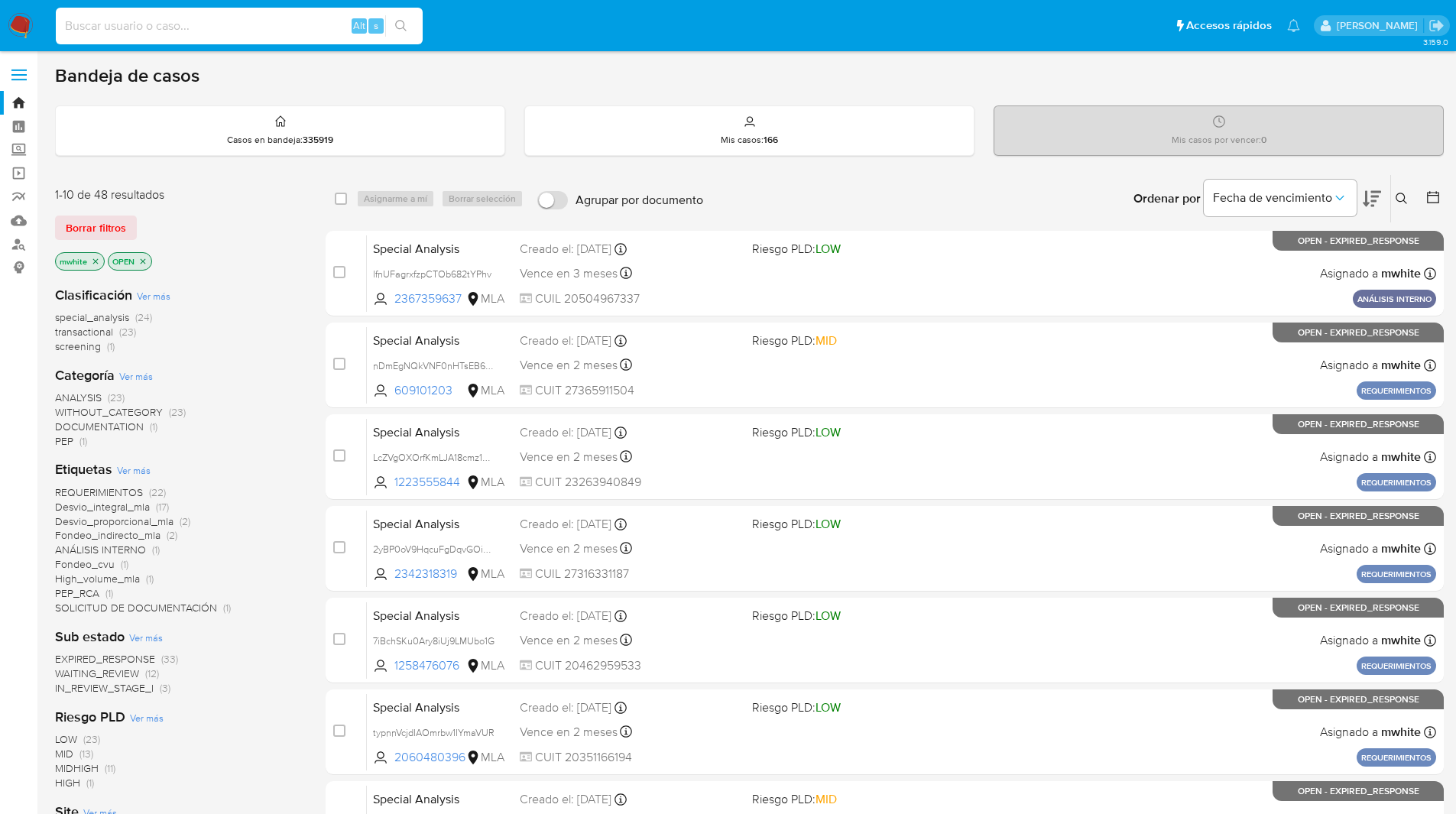
click at [273, 33] on input at bounding box center [239, 26] width 367 height 20
click at [242, 29] on input at bounding box center [239, 26] width 367 height 20
paste input "LdeOWkLtgC63gHpVmrwVKJO6"
type input "LdeOWkLtgC63gHpVmrwVKJO6"
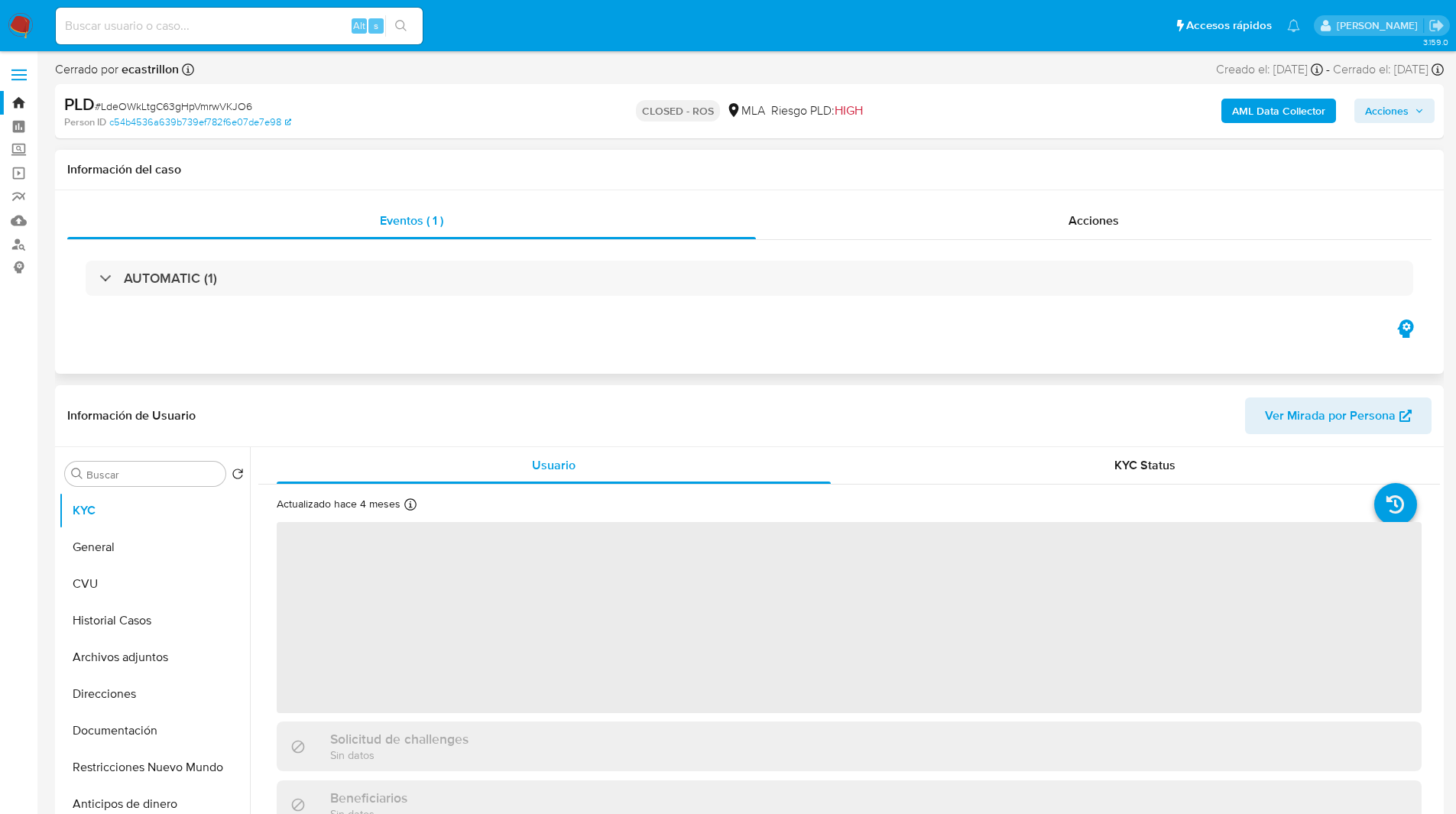
select select "10"
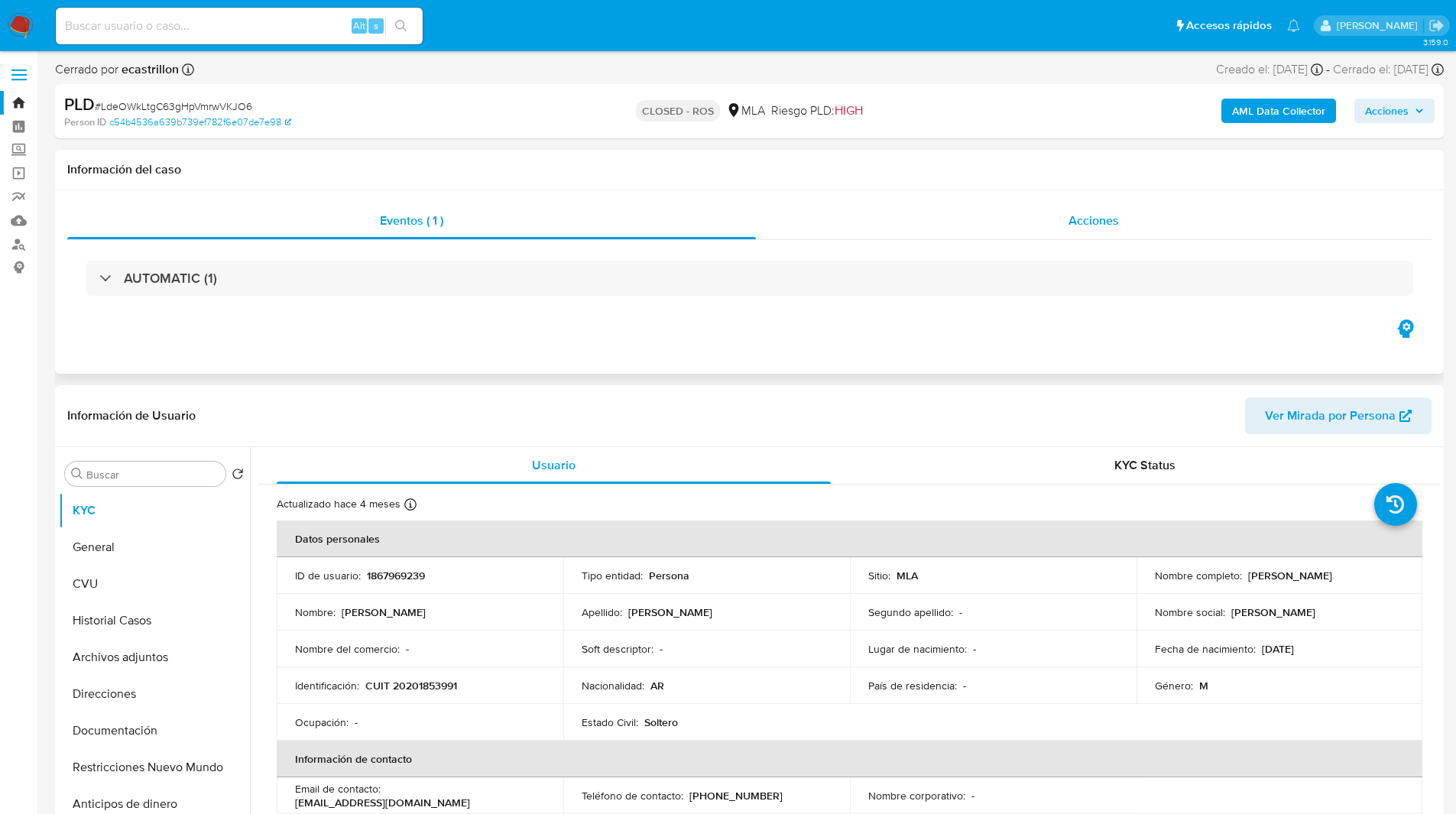
click at [1118, 223] on span "Acciones" at bounding box center [1094, 220] width 51 height 18
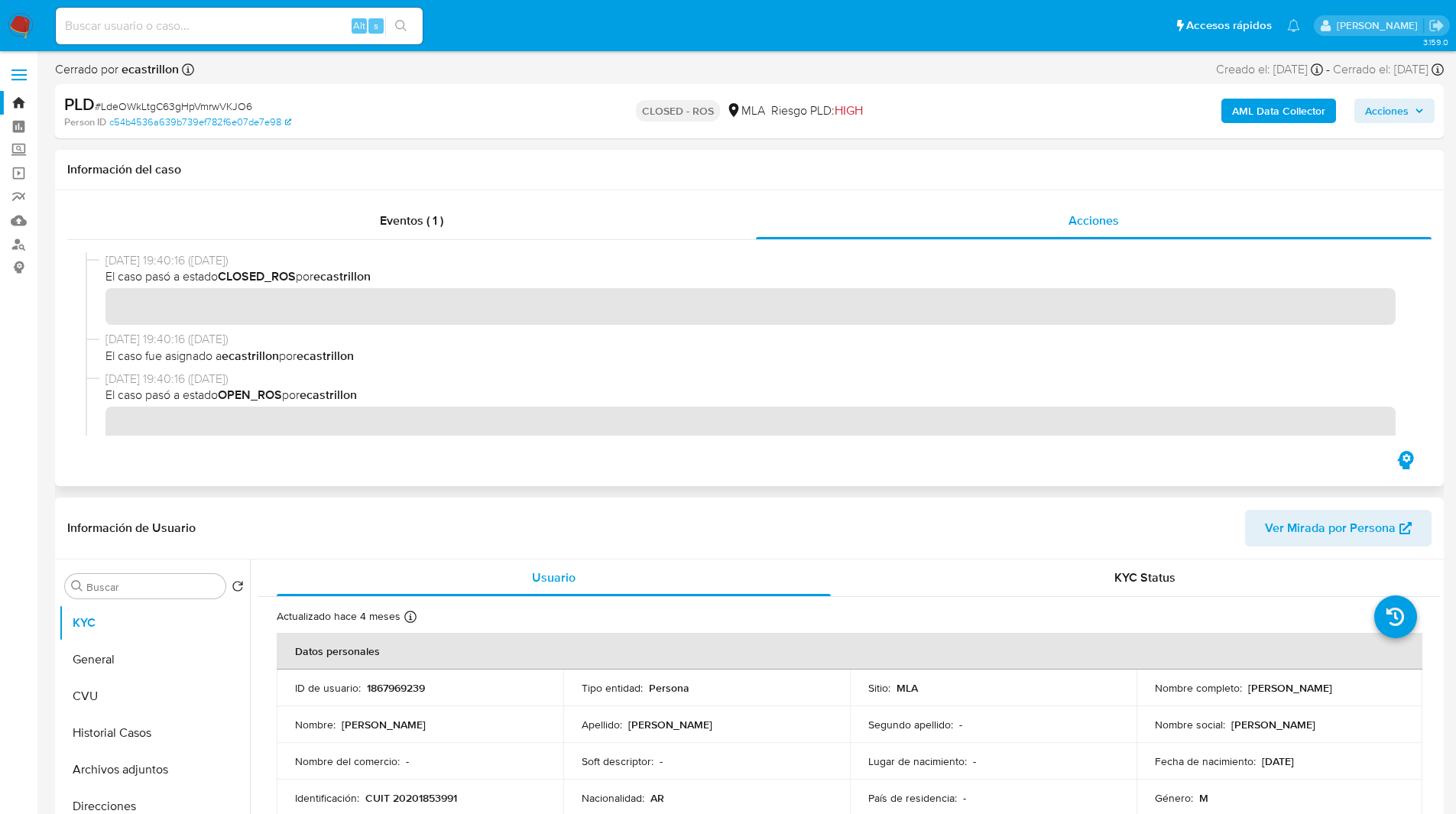
click at [800, 70] on div "Cerrado por ecastrillon Asignado el: 19/05/2025 09:26:21 Creado el: 12/05/2025 …" at bounding box center [748, 72] width 1389 height 23
click at [907, 104] on div "CLOSED - ROS MLA Riesgo PLD: HIGH" at bounding box center [749, 111] width 453 height 36
click at [814, 167] on h1 "Información del caso" at bounding box center [749, 169] width 1365 height 15
click at [553, 176] on h1 "Información del caso" at bounding box center [749, 169] width 1365 height 15
click at [405, 167] on h1 "Información del caso" at bounding box center [749, 169] width 1365 height 15
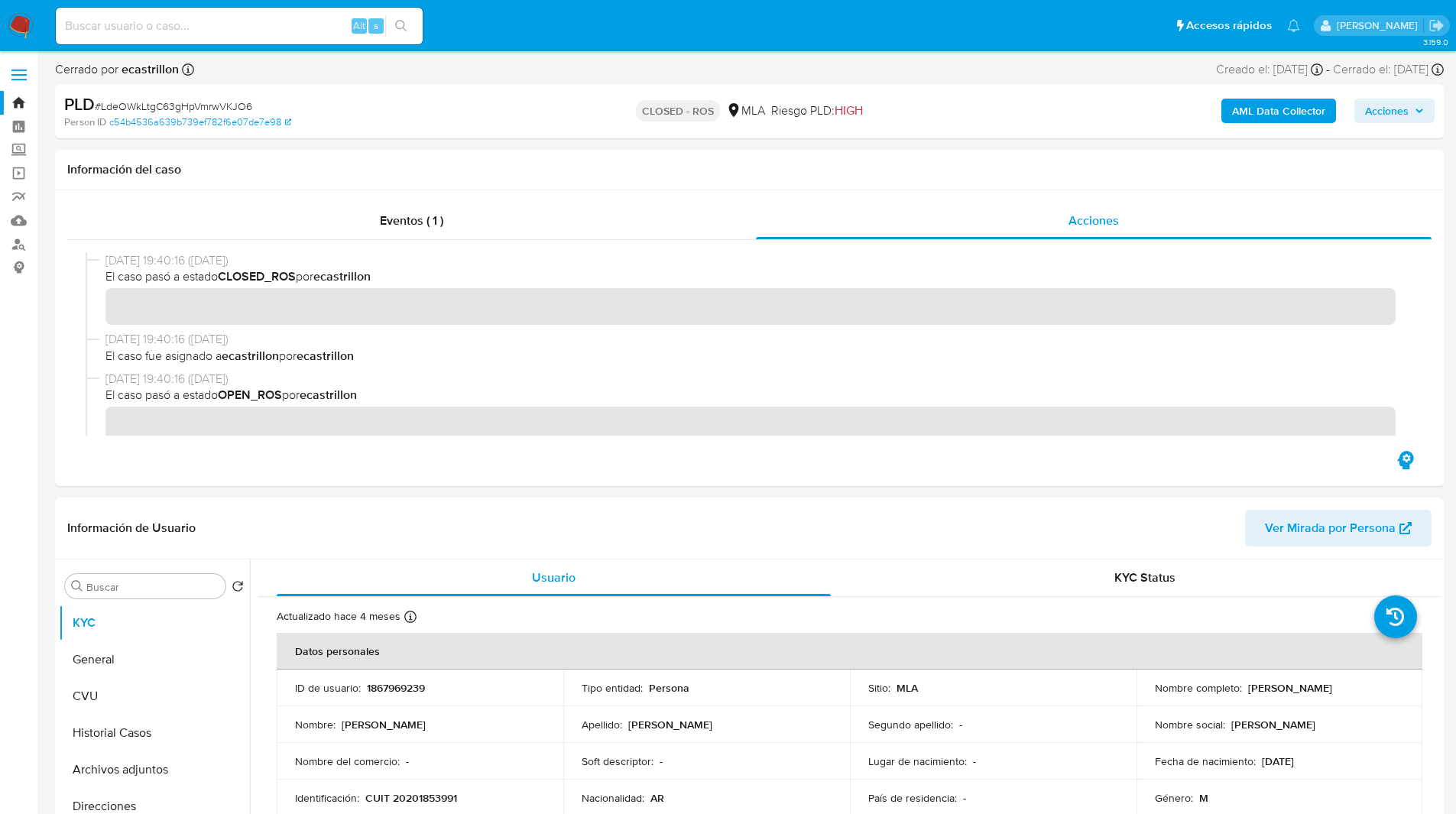
click at [1072, 376] on span "28/07/2025 19:40:16 (hace 2 meses)" at bounding box center [755, 378] width 1301 height 17
click at [826, 32] on ul "Pausado Ver notificaciones Alt s Accesos rápidos Presiona las siguientes teclas…" at bounding box center [678, 25] width 1259 height 39
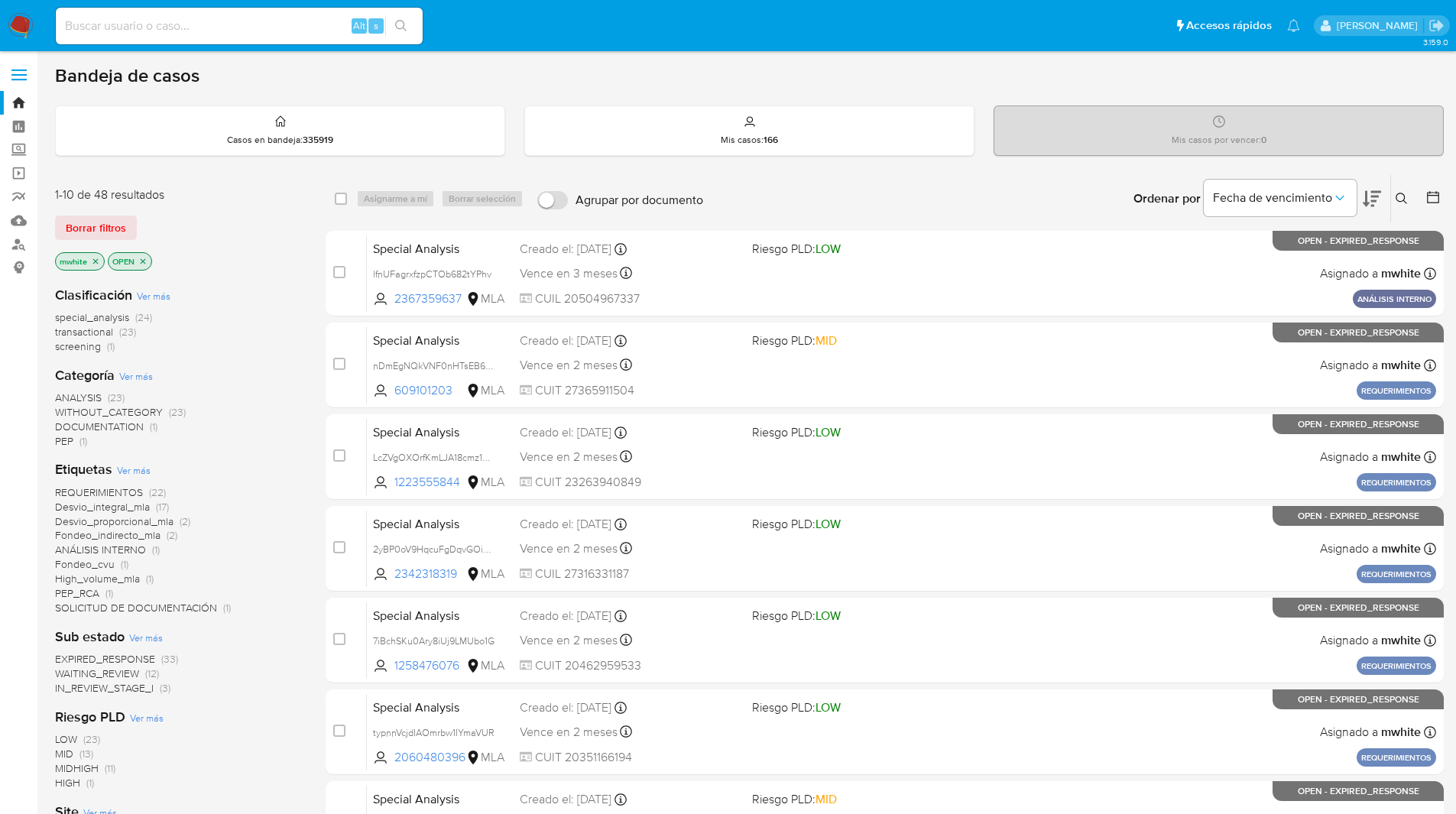
click at [1400, 203] on icon at bounding box center [1401, 199] width 12 height 12
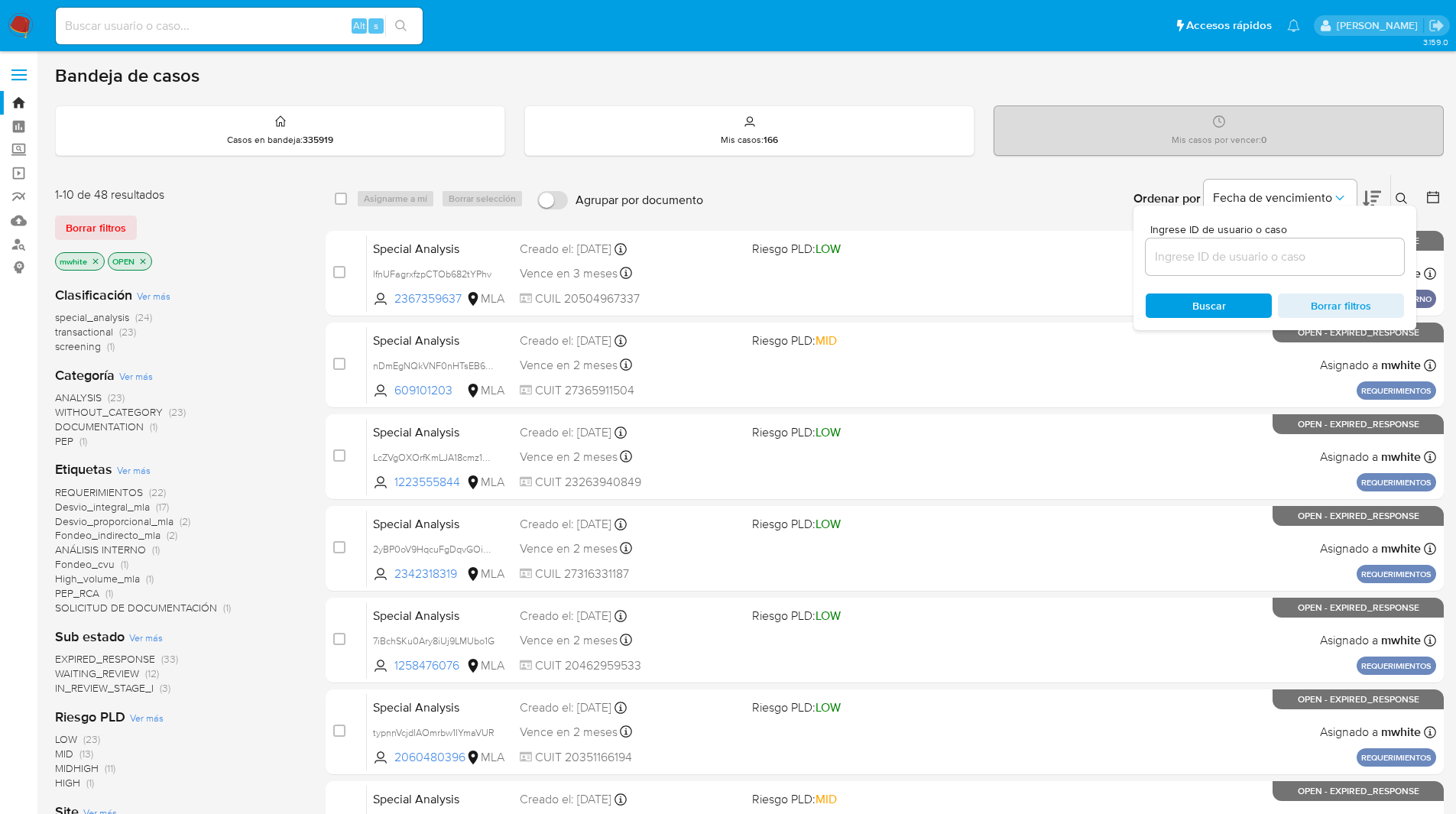
click at [1237, 260] on input at bounding box center [1274, 257] width 258 height 20
type input "lfnUFagrxfzpCTOb682tYPhv"
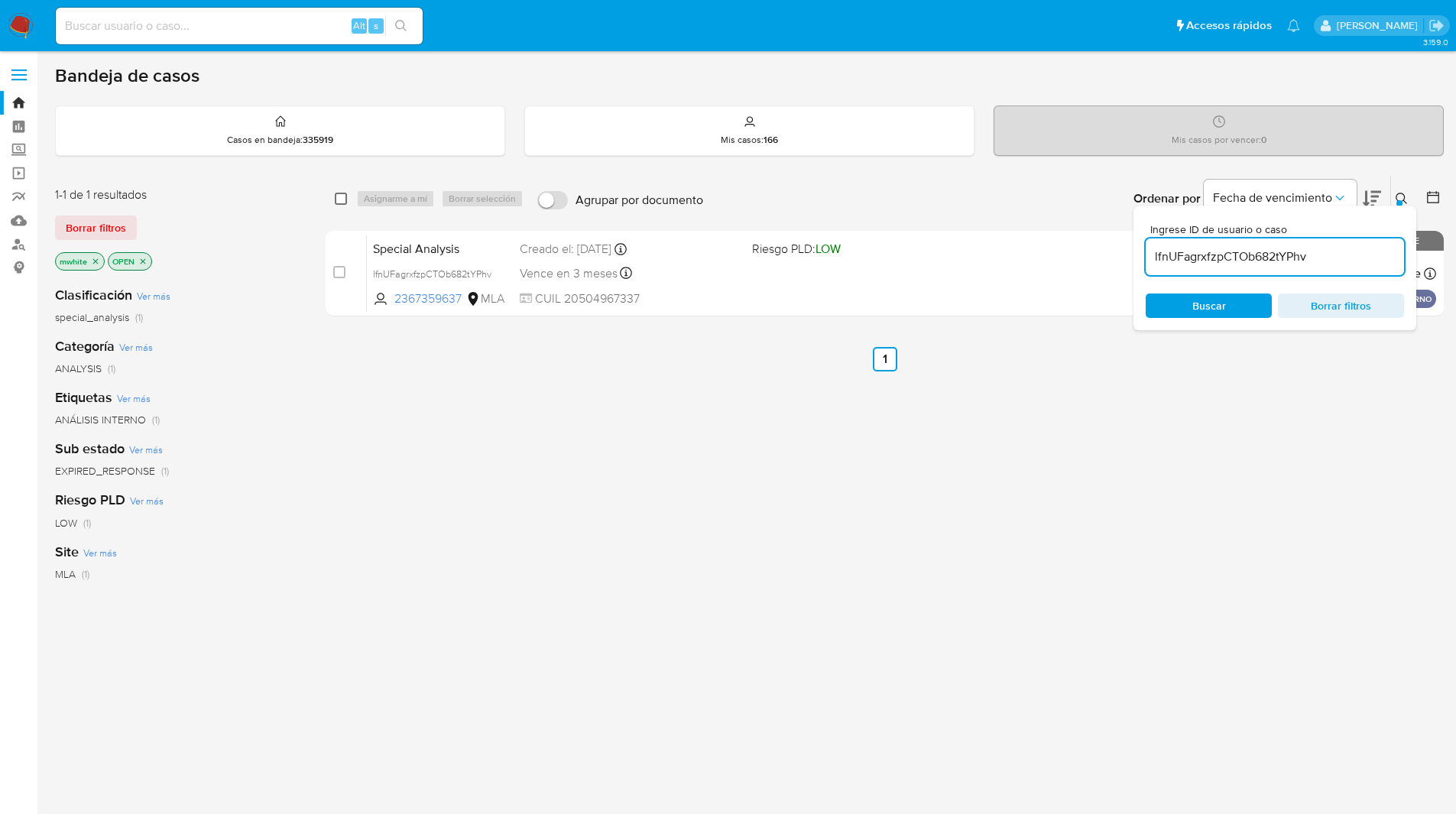
click at [337, 201] on input "checkbox" at bounding box center [340, 199] width 12 height 12
checkbox input "true"
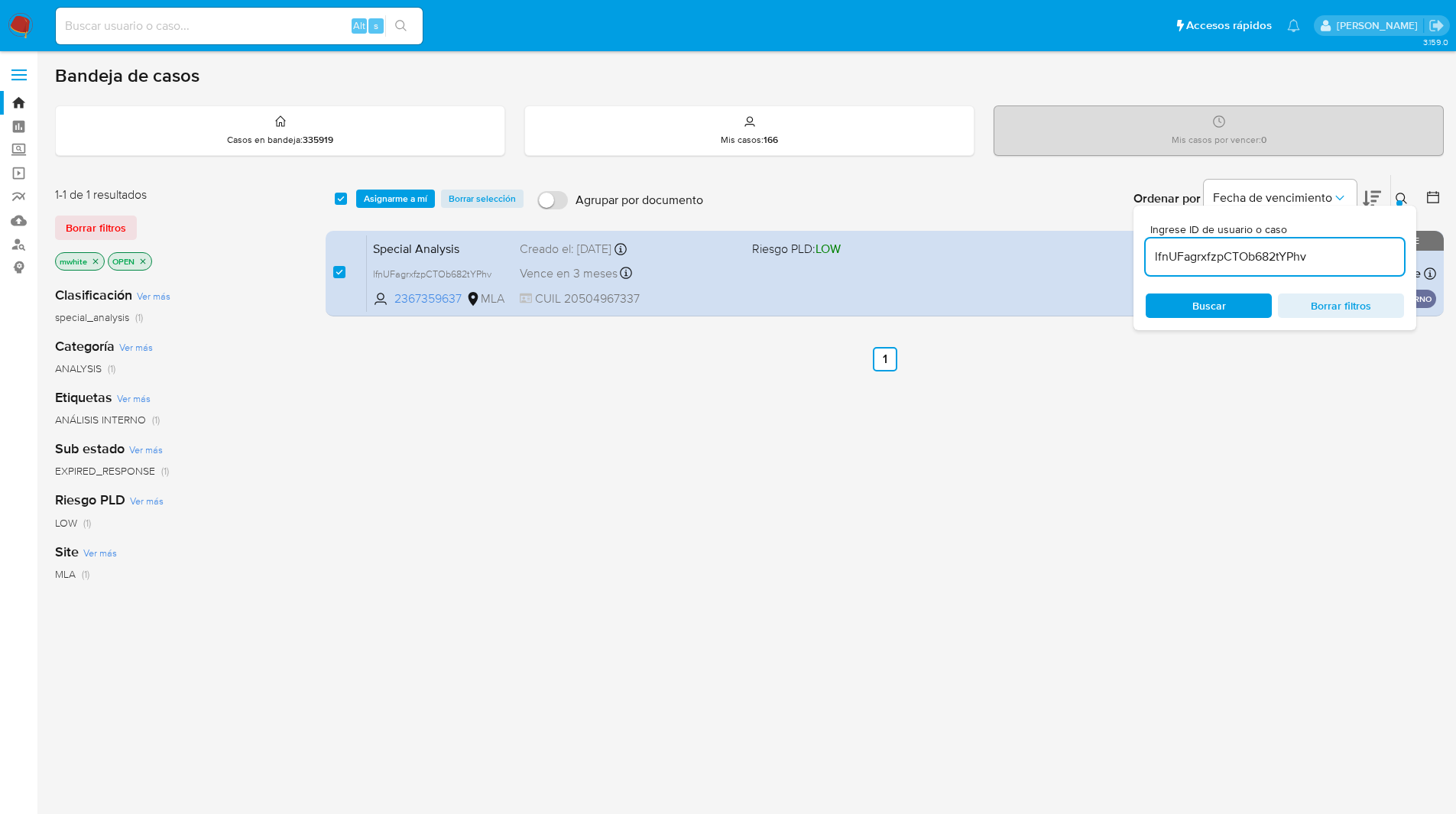
click at [403, 188] on div "select-all-cases-checkbox Asignarme a mí Borrar selección Agrupar por documento…" at bounding box center [884, 199] width 1119 height 48
click at [415, 202] on span "Asignarme a mí" at bounding box center [396, 199] width 64 height 15
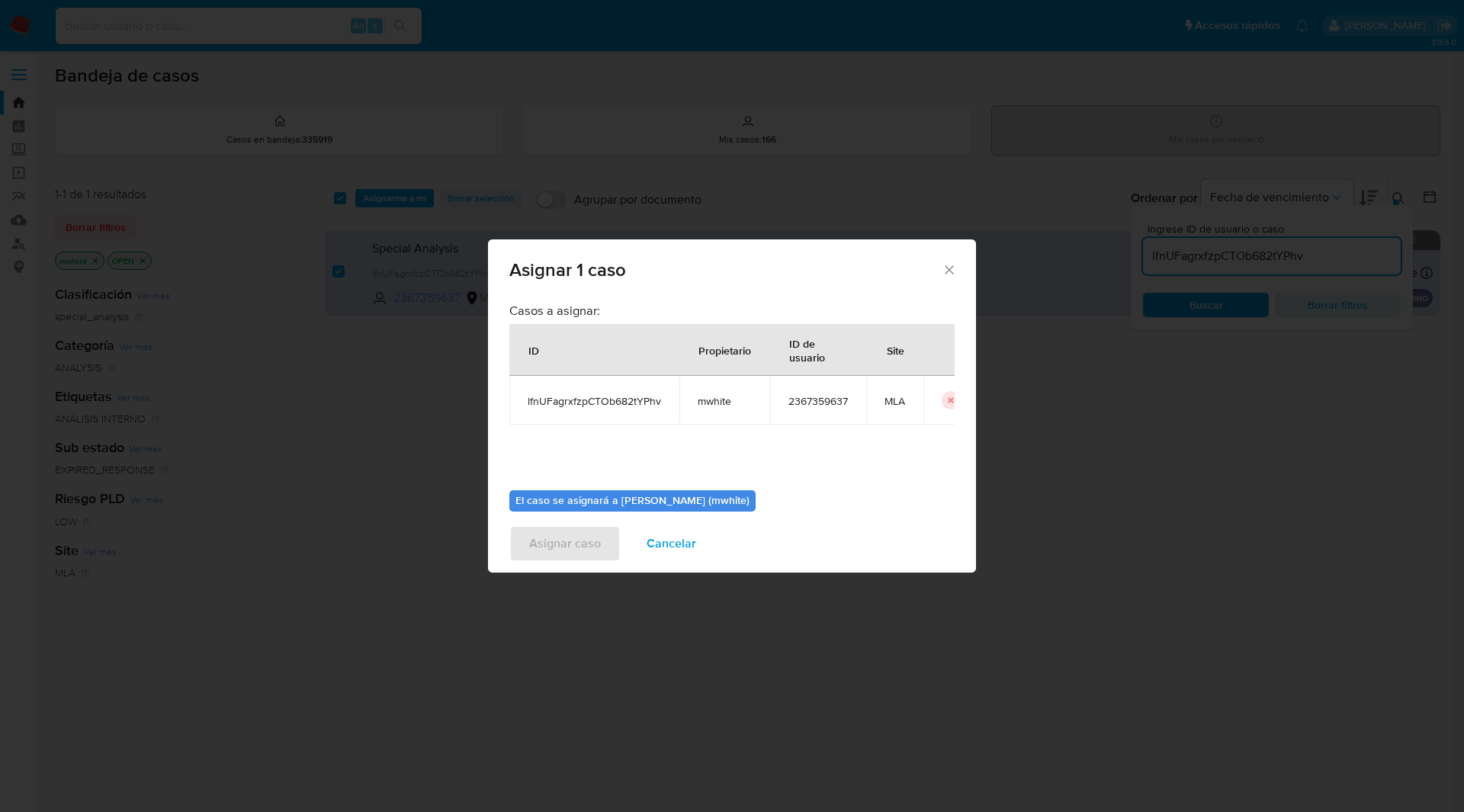
click at [718, 399] on span "mwhite" at bounding box center [725, 401] width 54 height 14
copy span "mwhite"
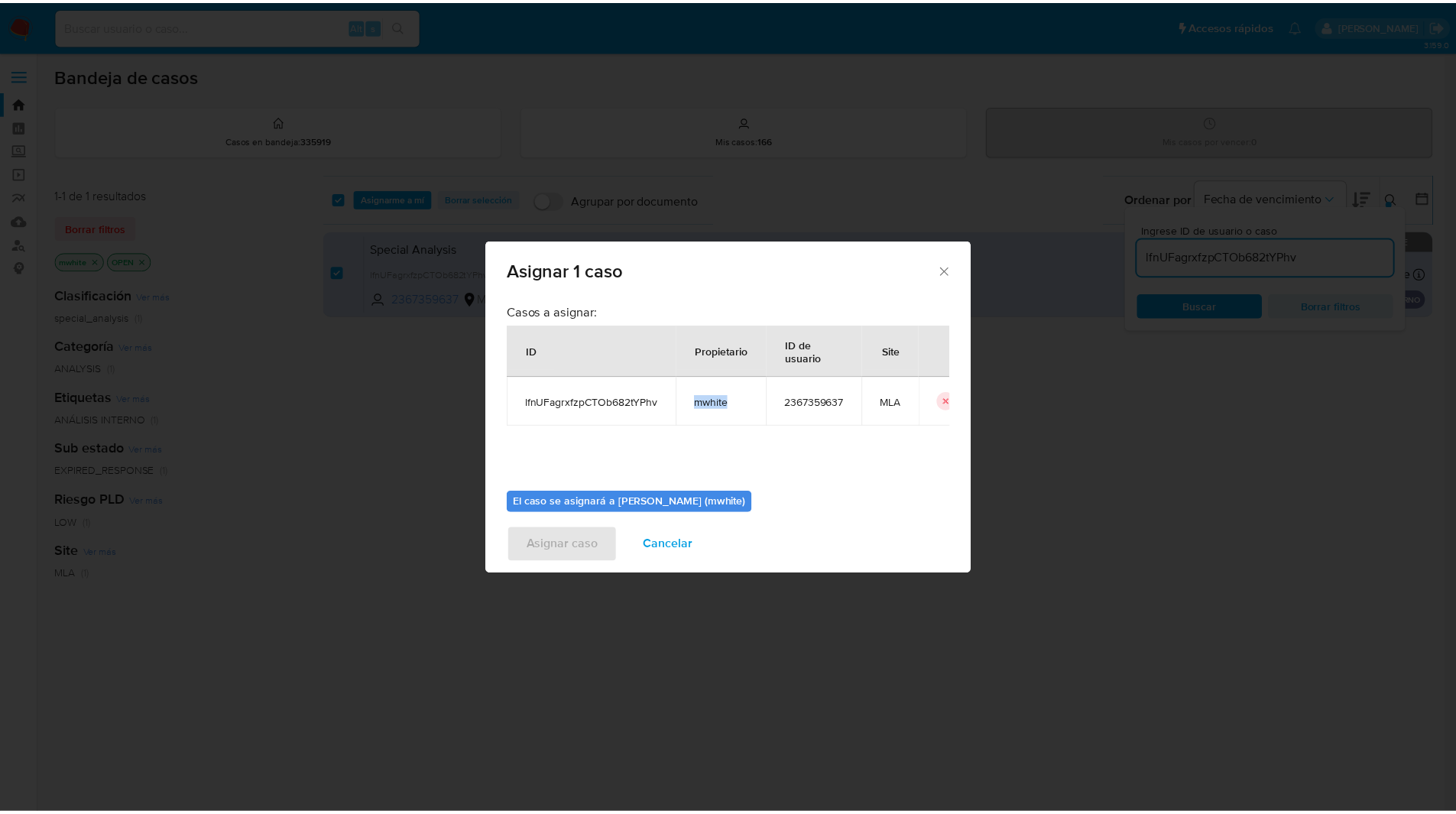
scroll to position [79, 0]
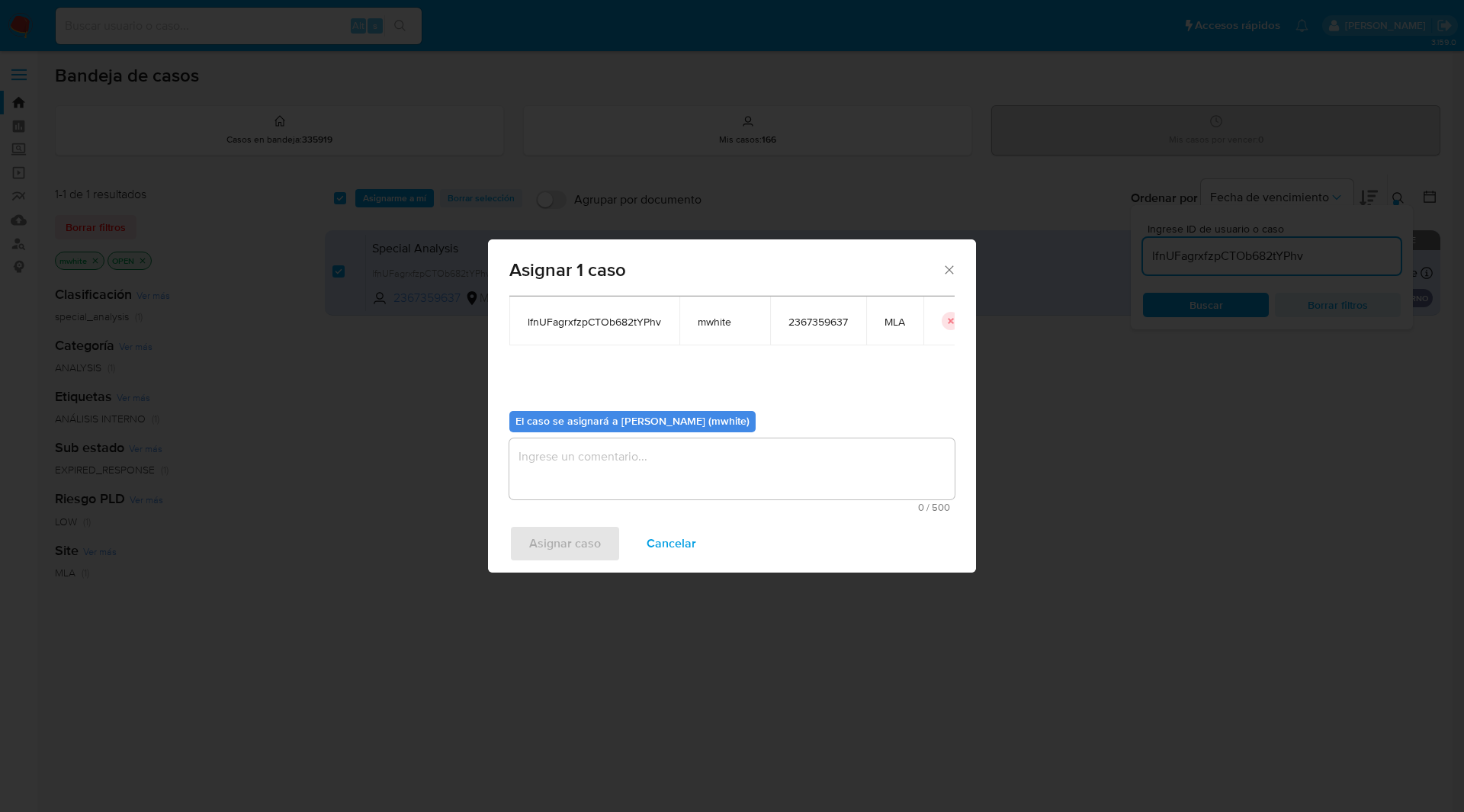
click at [590, 468] on textarea "assign-modal" at bounding box center [732, 469] width 446 height 61
paste textarea "mwhite"
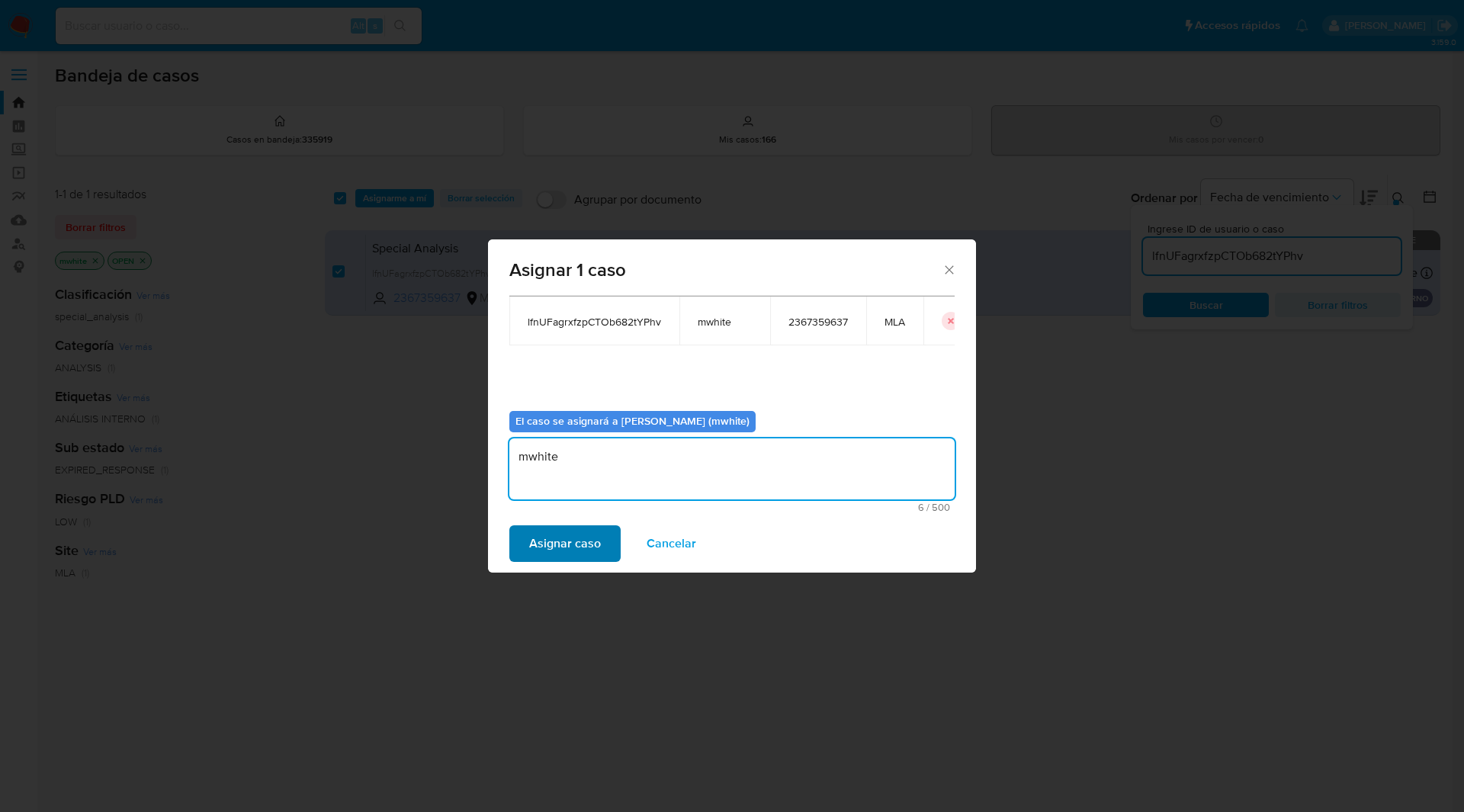
type textarea "mwhite"
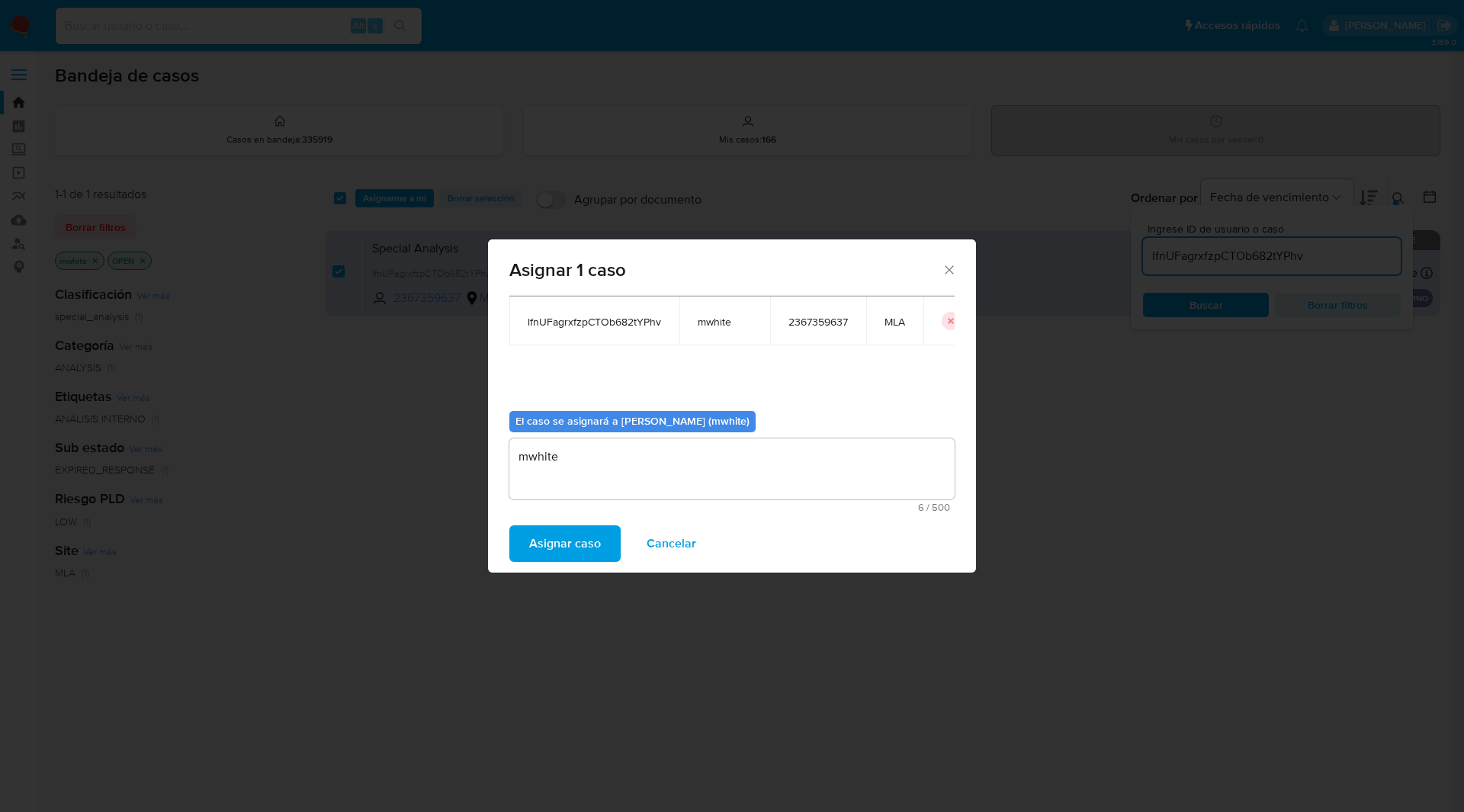
click at [541, 543] on span "Asignar caso" at bounding box center [565, 544] width 71 height 34
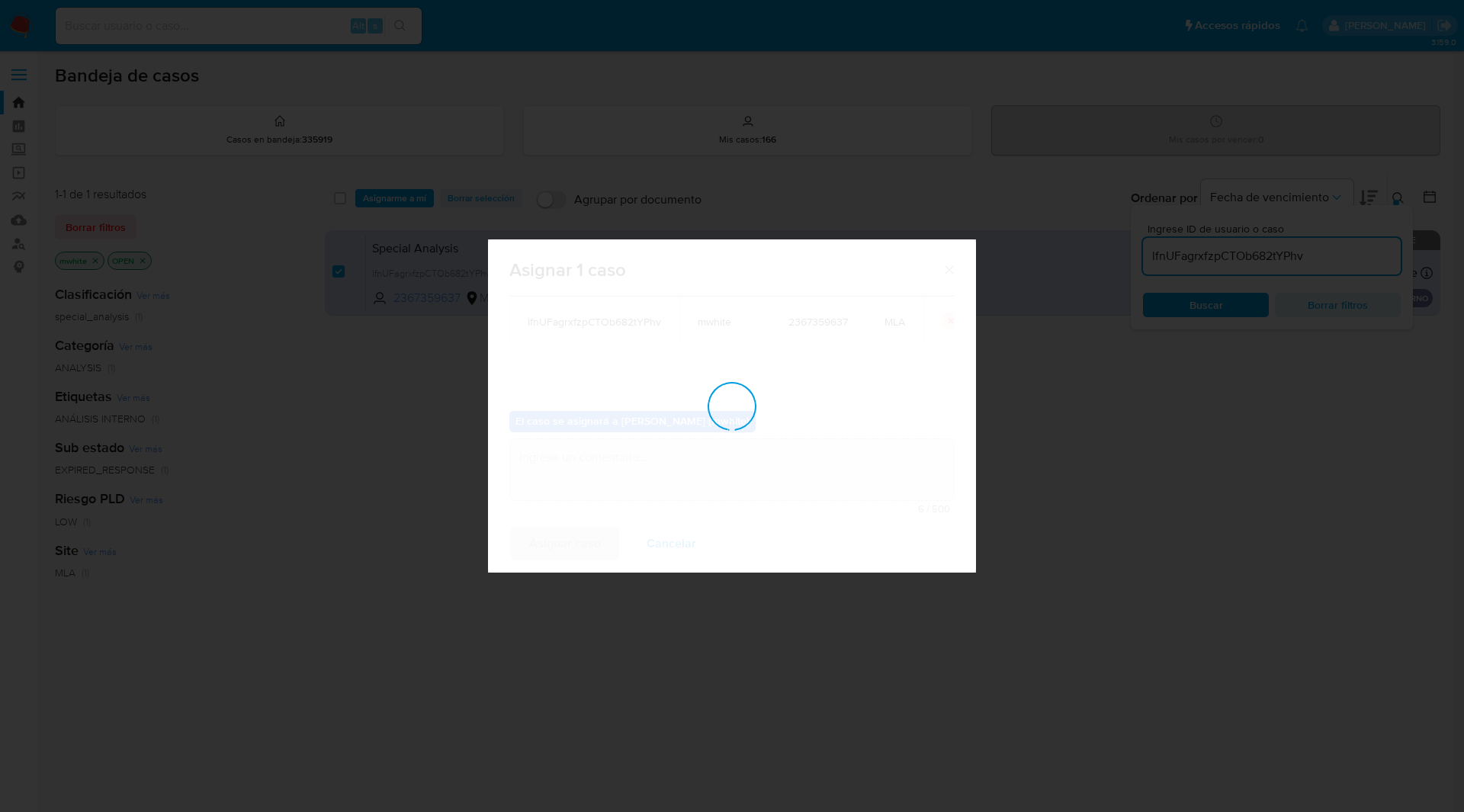
checkbox input "false"
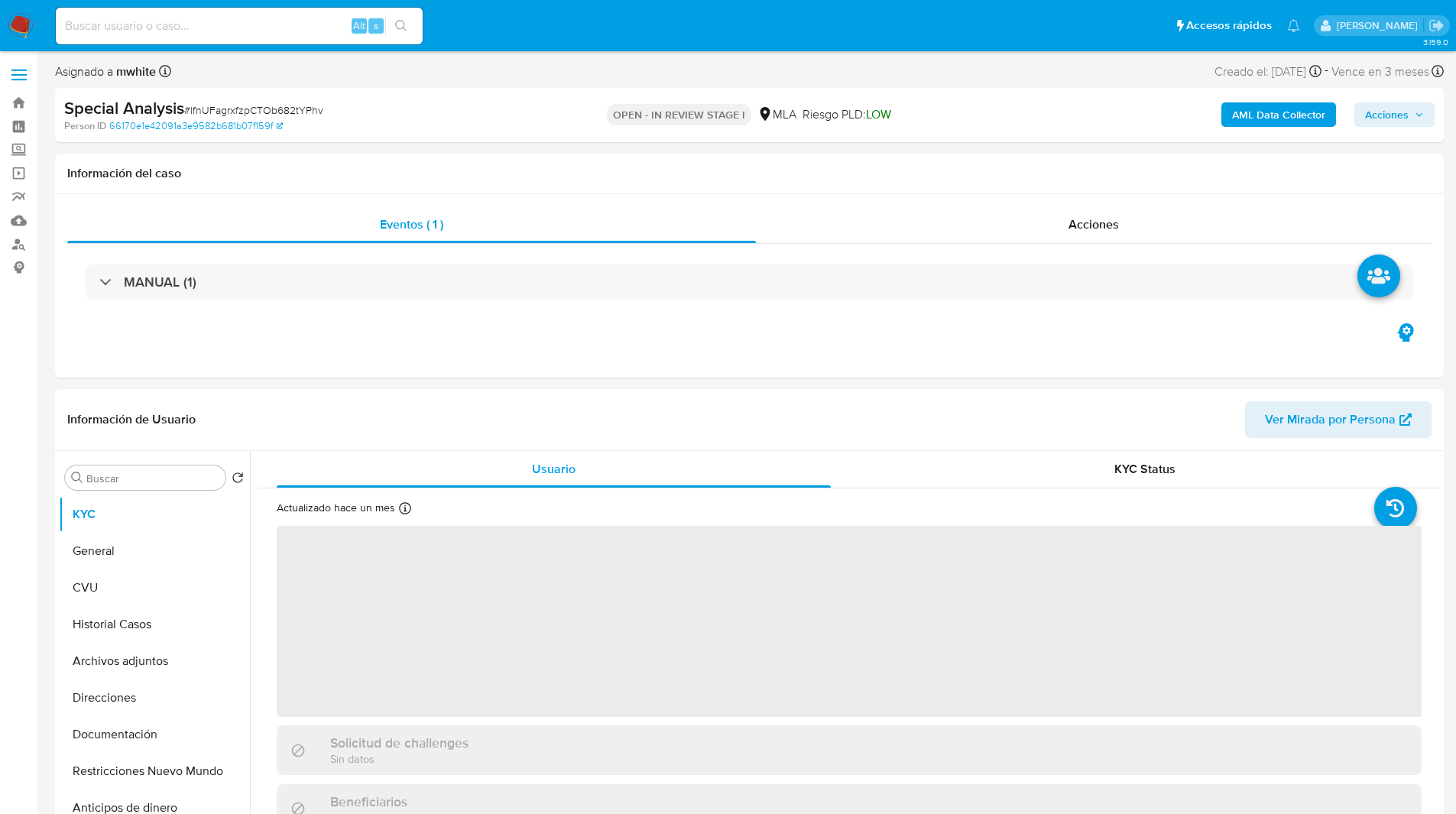
select select "10"
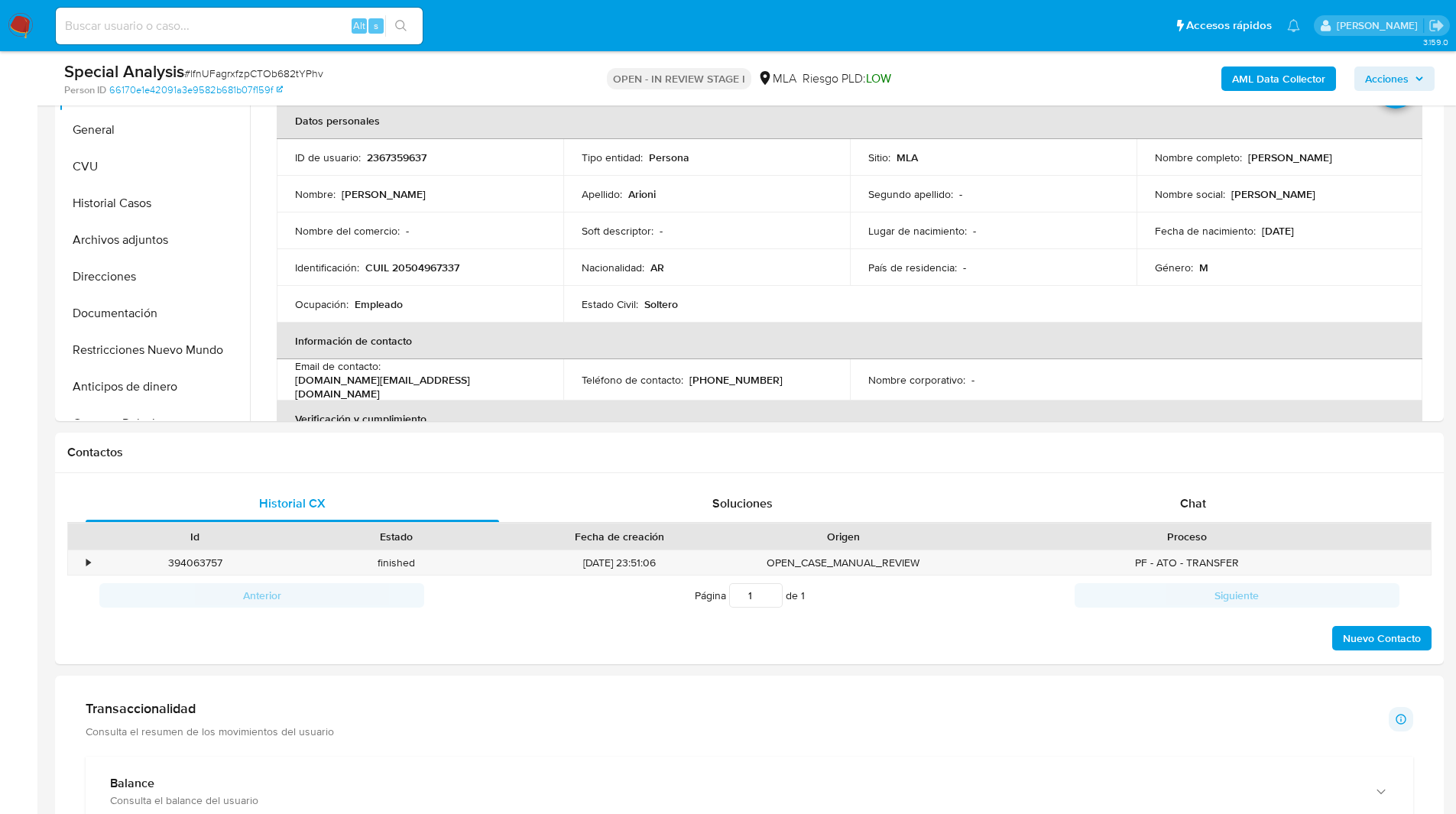
scroll to position [390, 0]
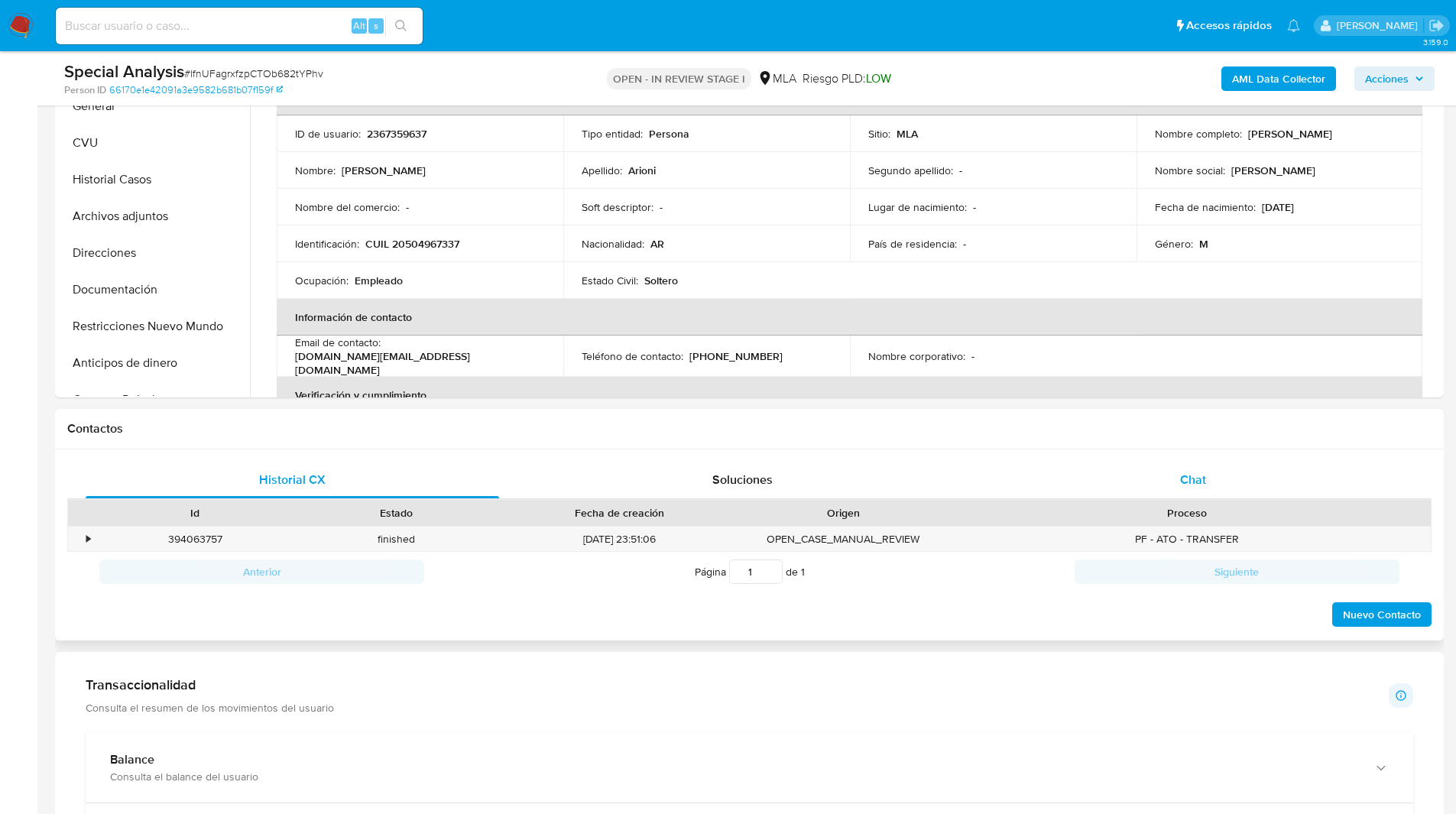
click at [1188, 474] on span "Chat" at bounding box center [1193, 479] width 26 height 18
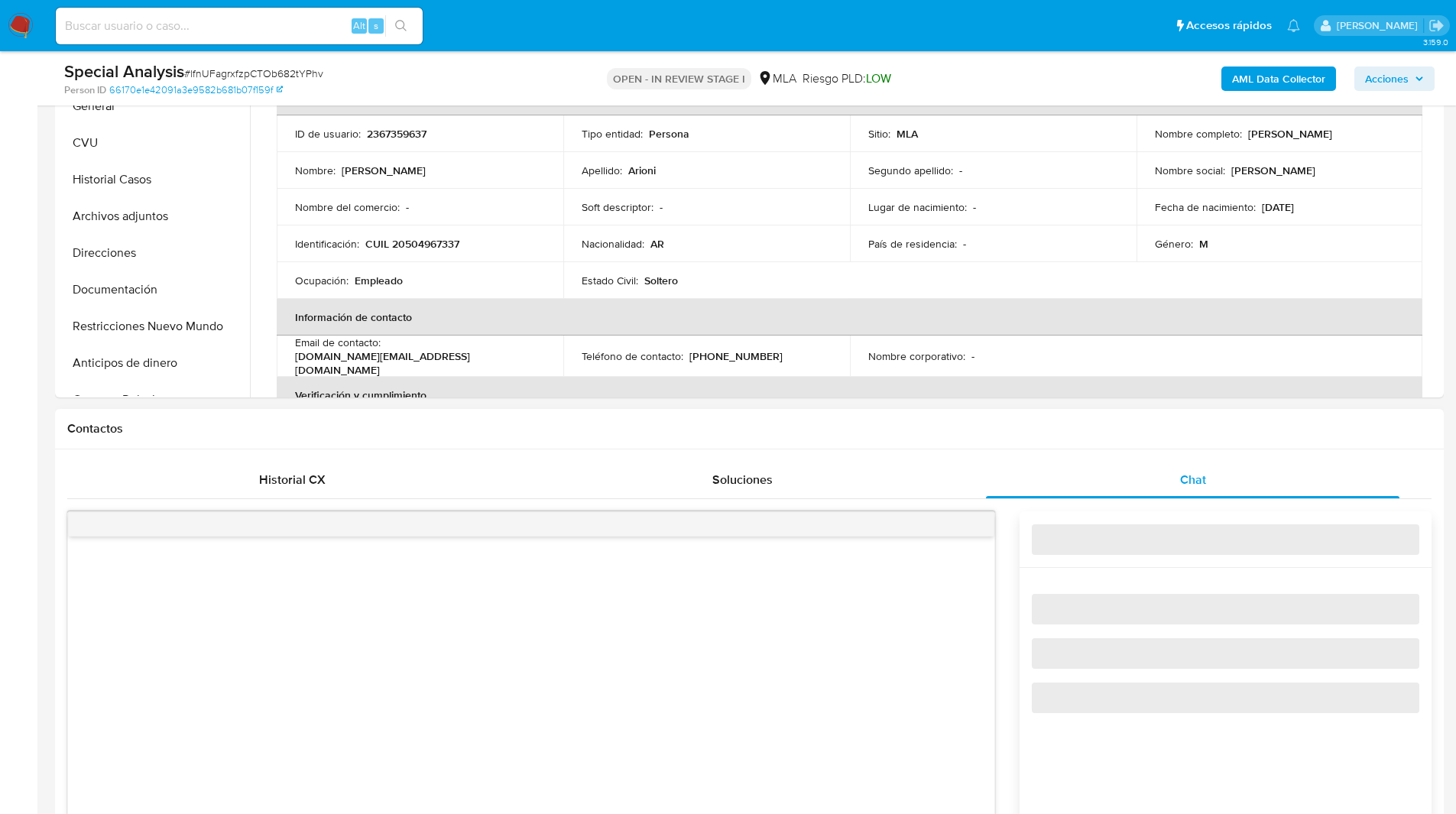
click at [1082, 434] on h1 "Contactos" at bounding box center [749, 428] width 1365 height 15
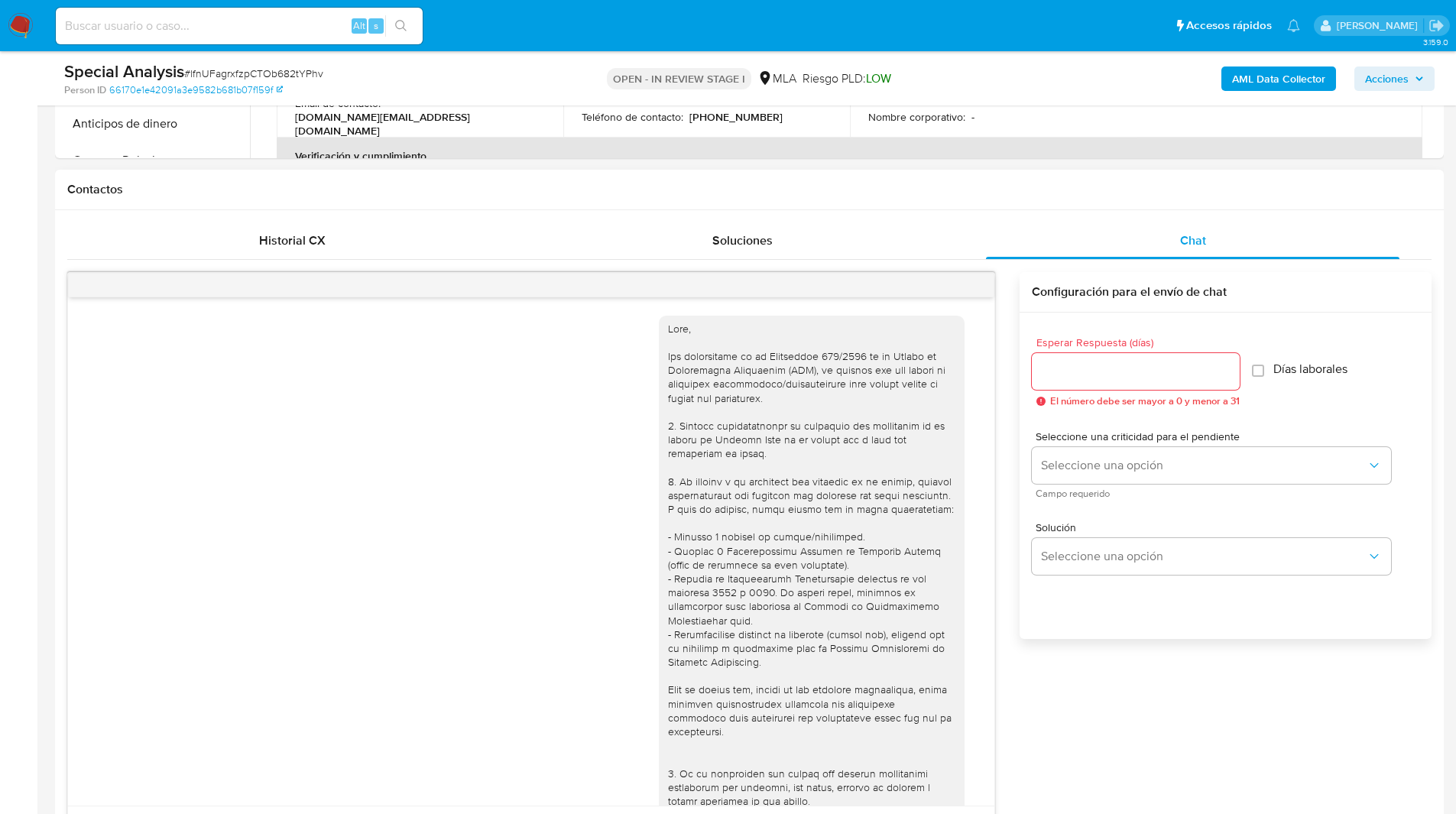
scroll to position [371, 0]
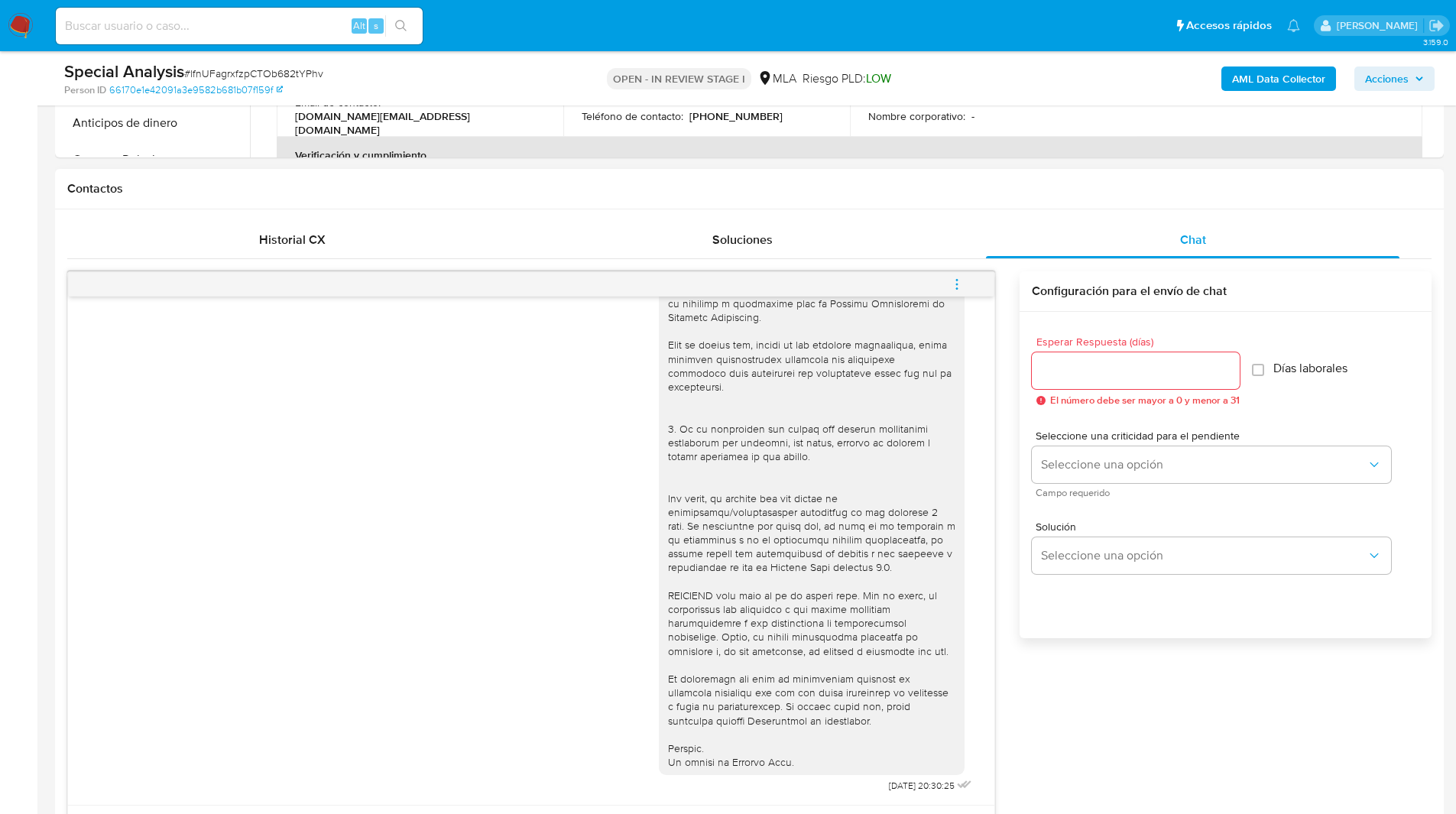
click at [959, 281] on icon "menu-action" at bounding box center [957, 285] width 14 height 14
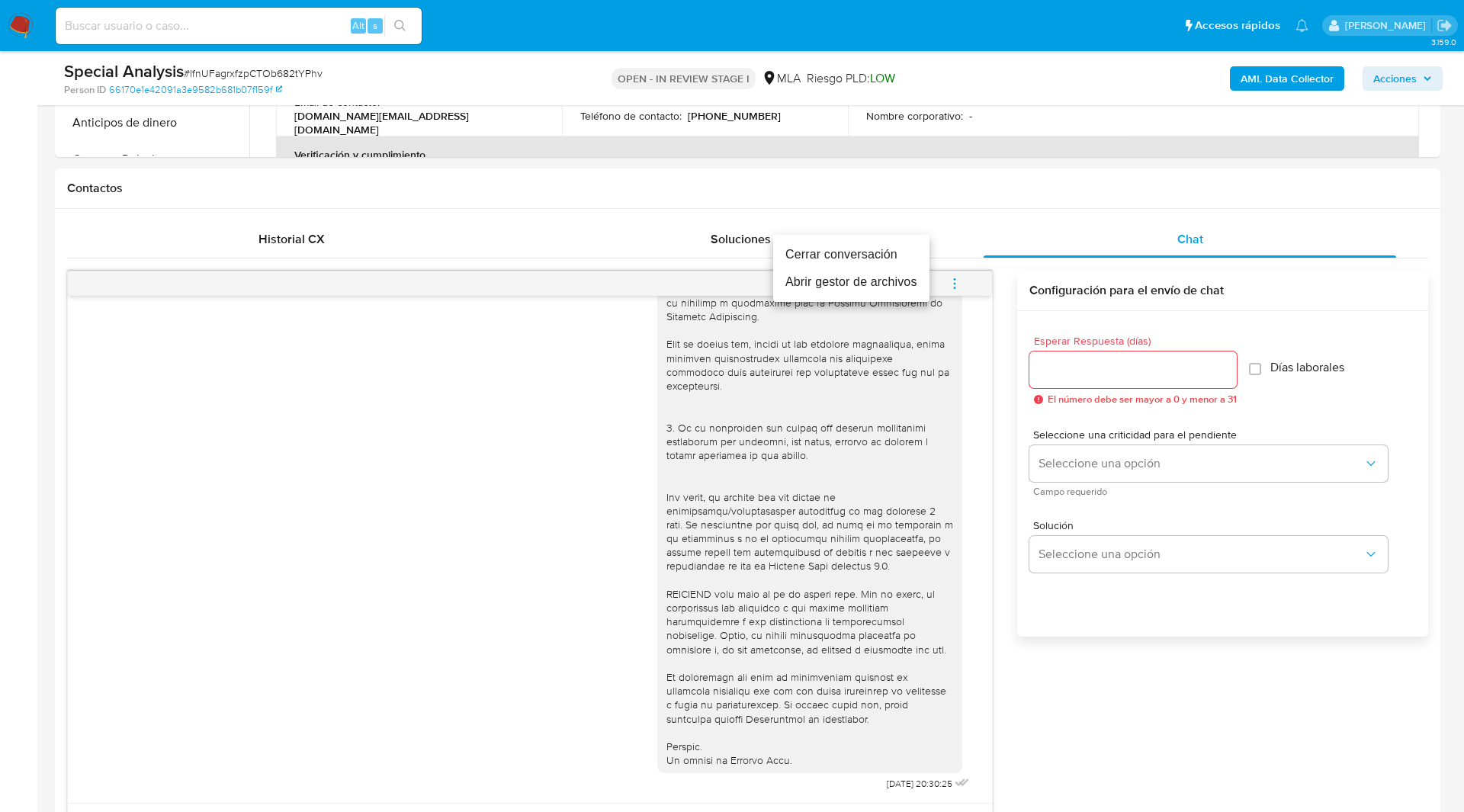
click at [854, 254] on li "Cerrar conversación" at bounding box center [852, 254] width 157 height 28
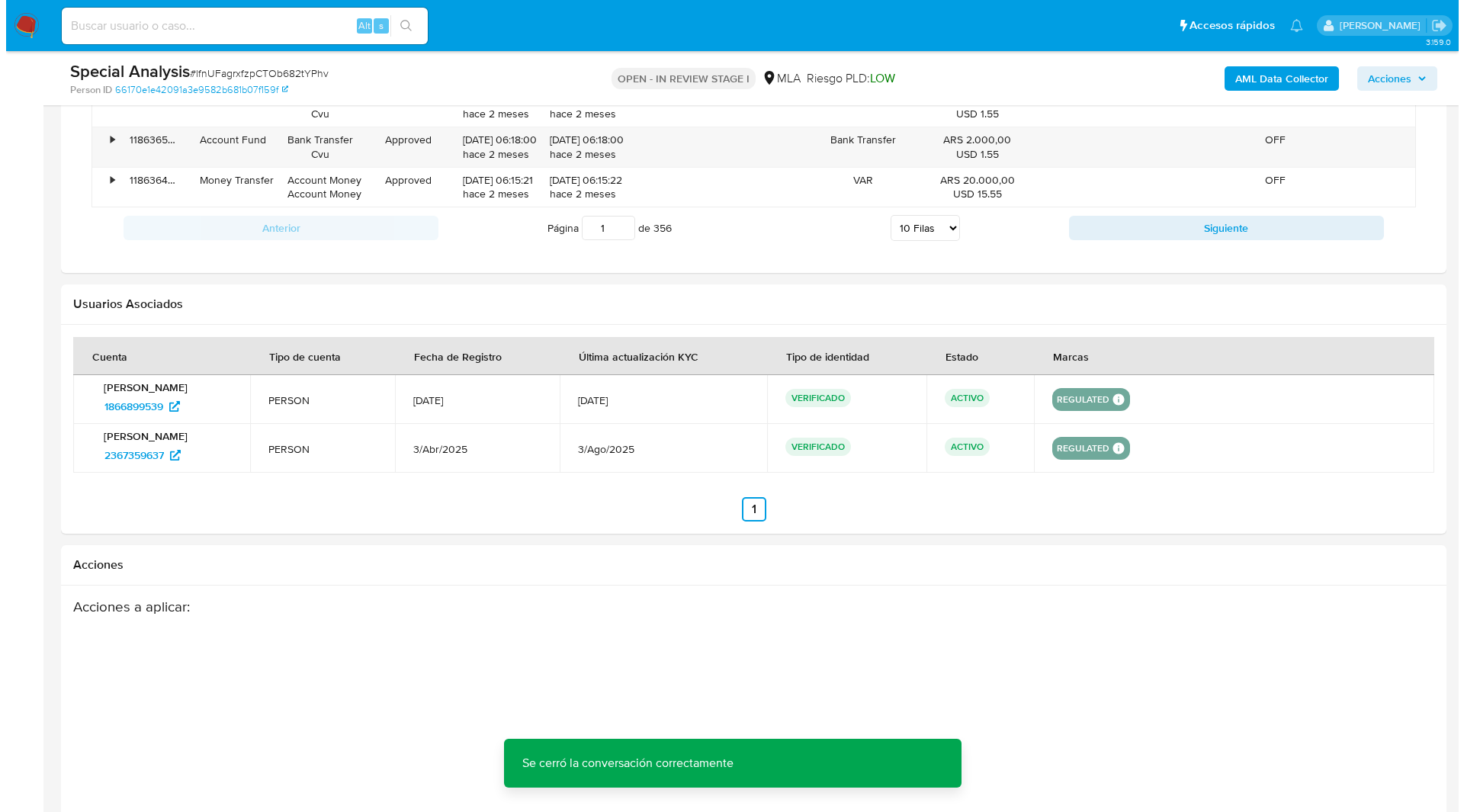
scroll to position [2383, 0]
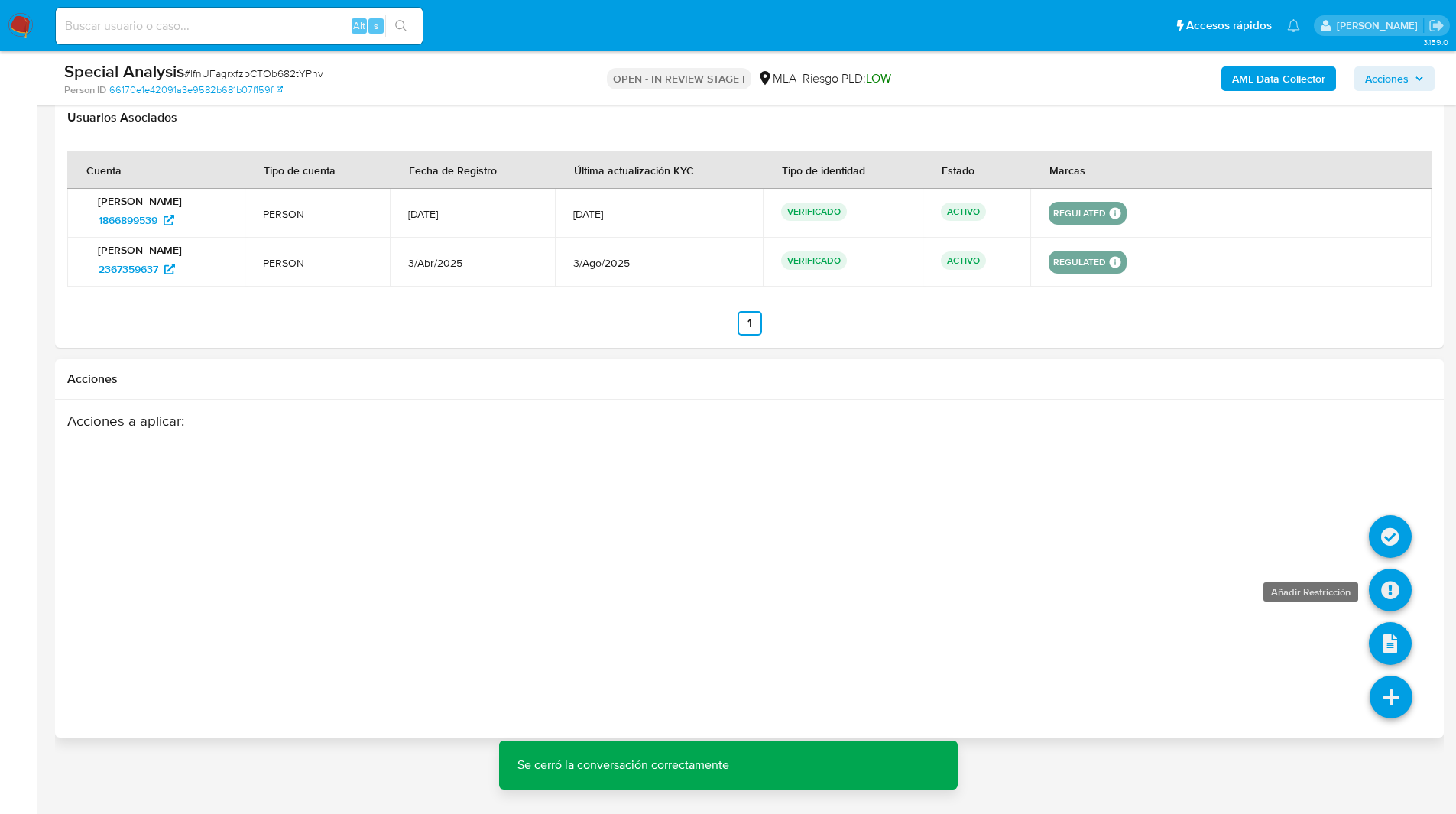
click at [1391, 574] on icon at bounding box center [1390, 590] width 43 height 43
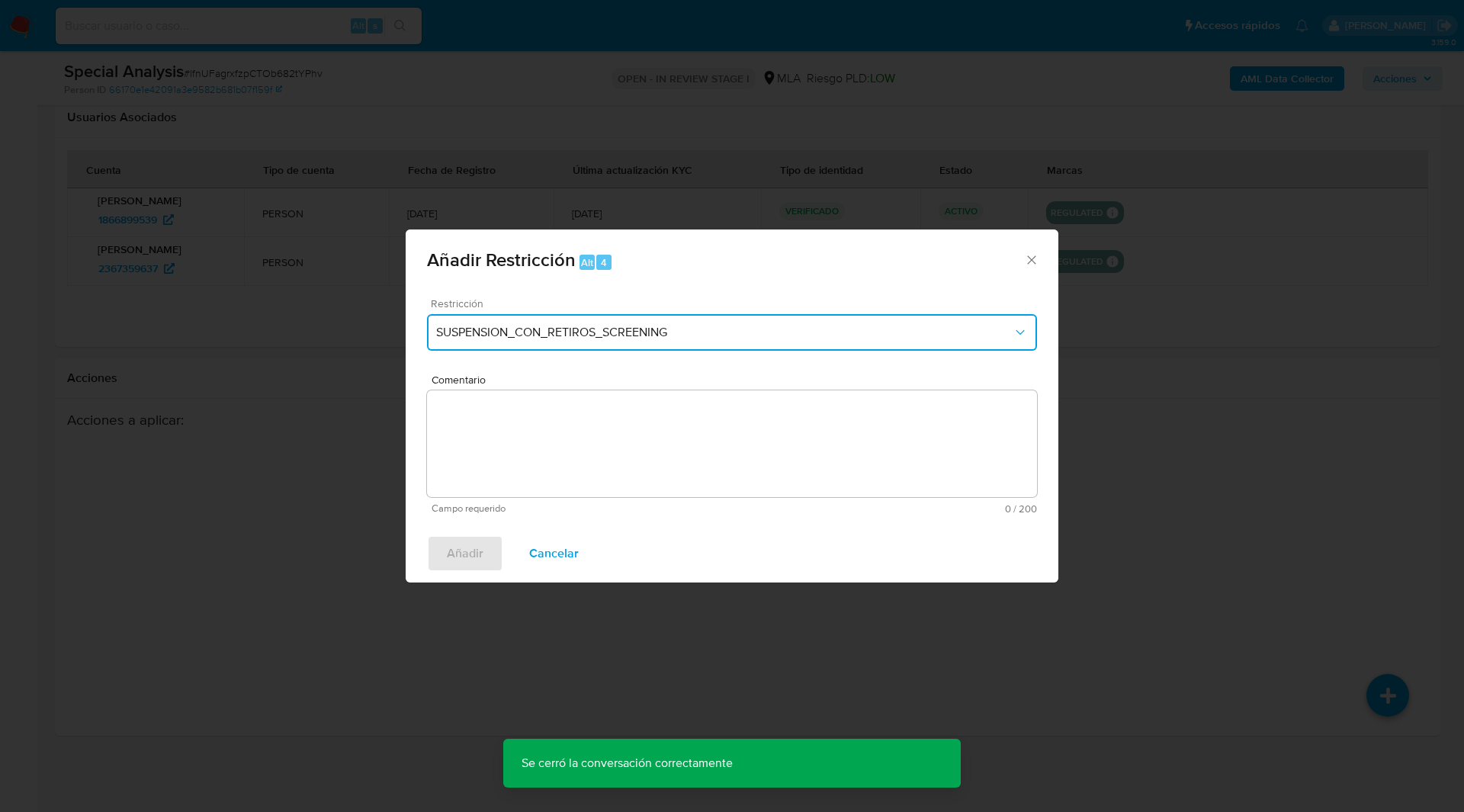
click at [586, 334] on span "SUSPENSION_CON_RETIROS_SCREENING" at bounding box center [724, 332] width 576 height 15
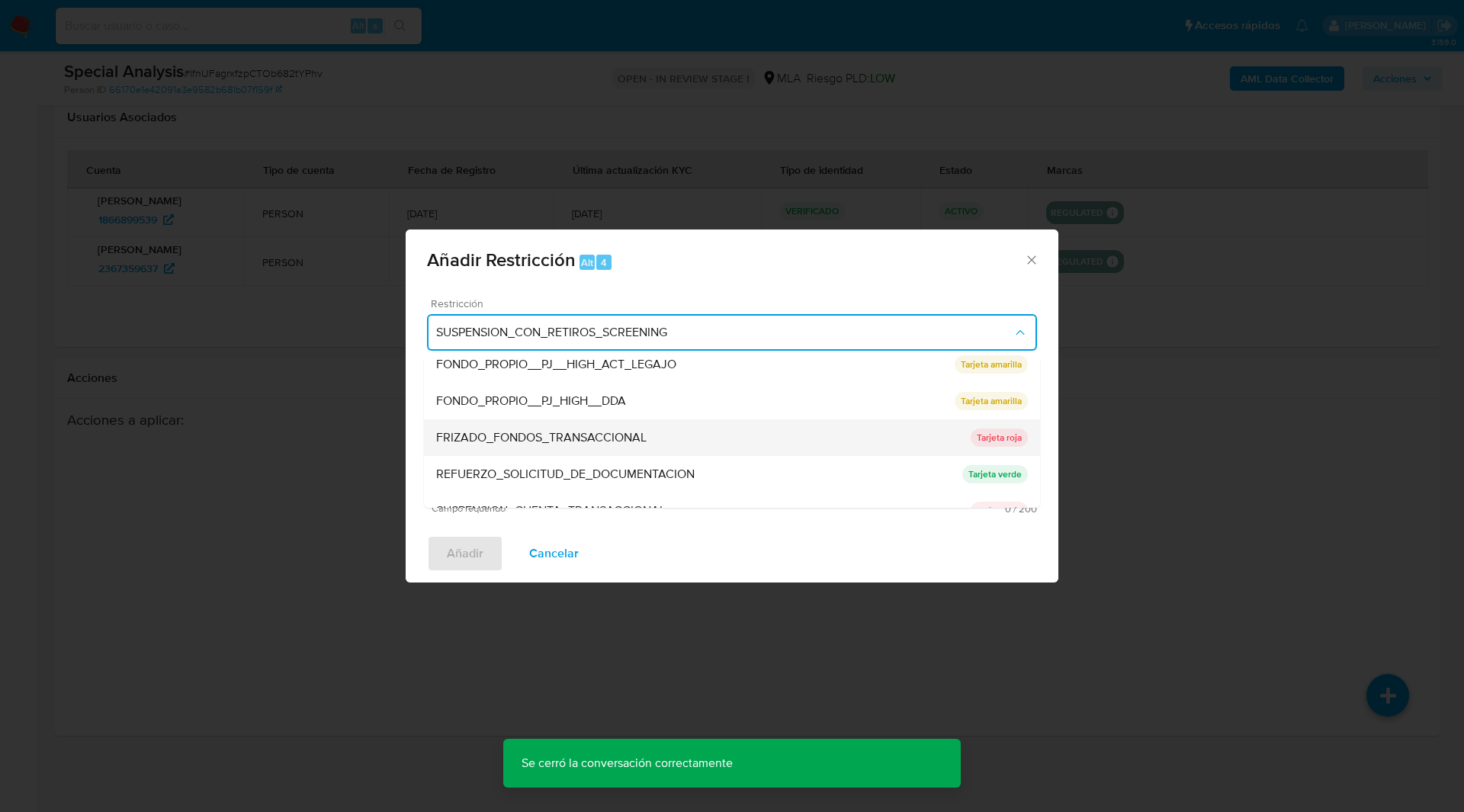
scroll to position [230, 0]
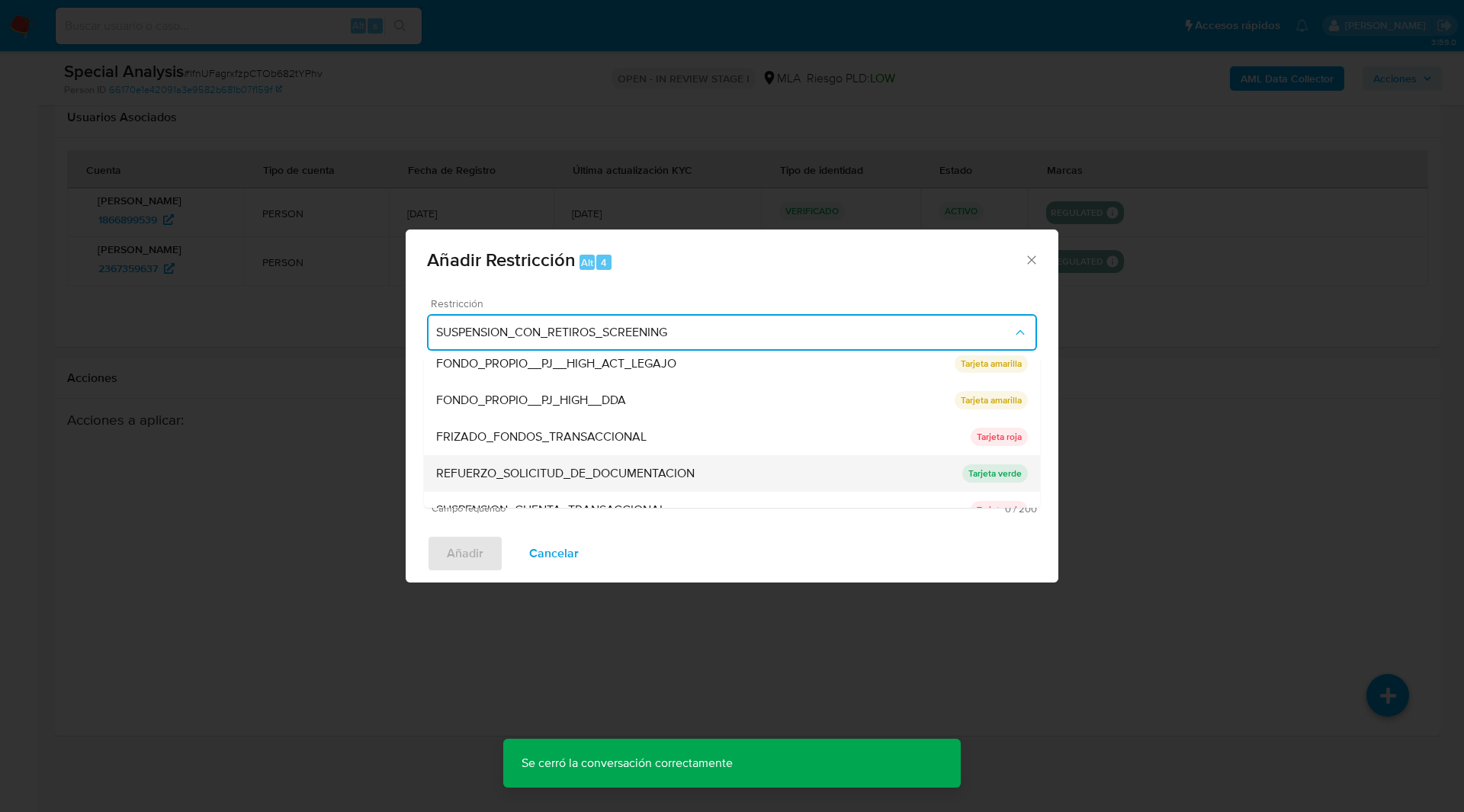
click at [528, 467] on span "REFUERZO_SOLICITUD_DE_DOCUMENTACION" at bounding box center [565, 472] width 259 height 15
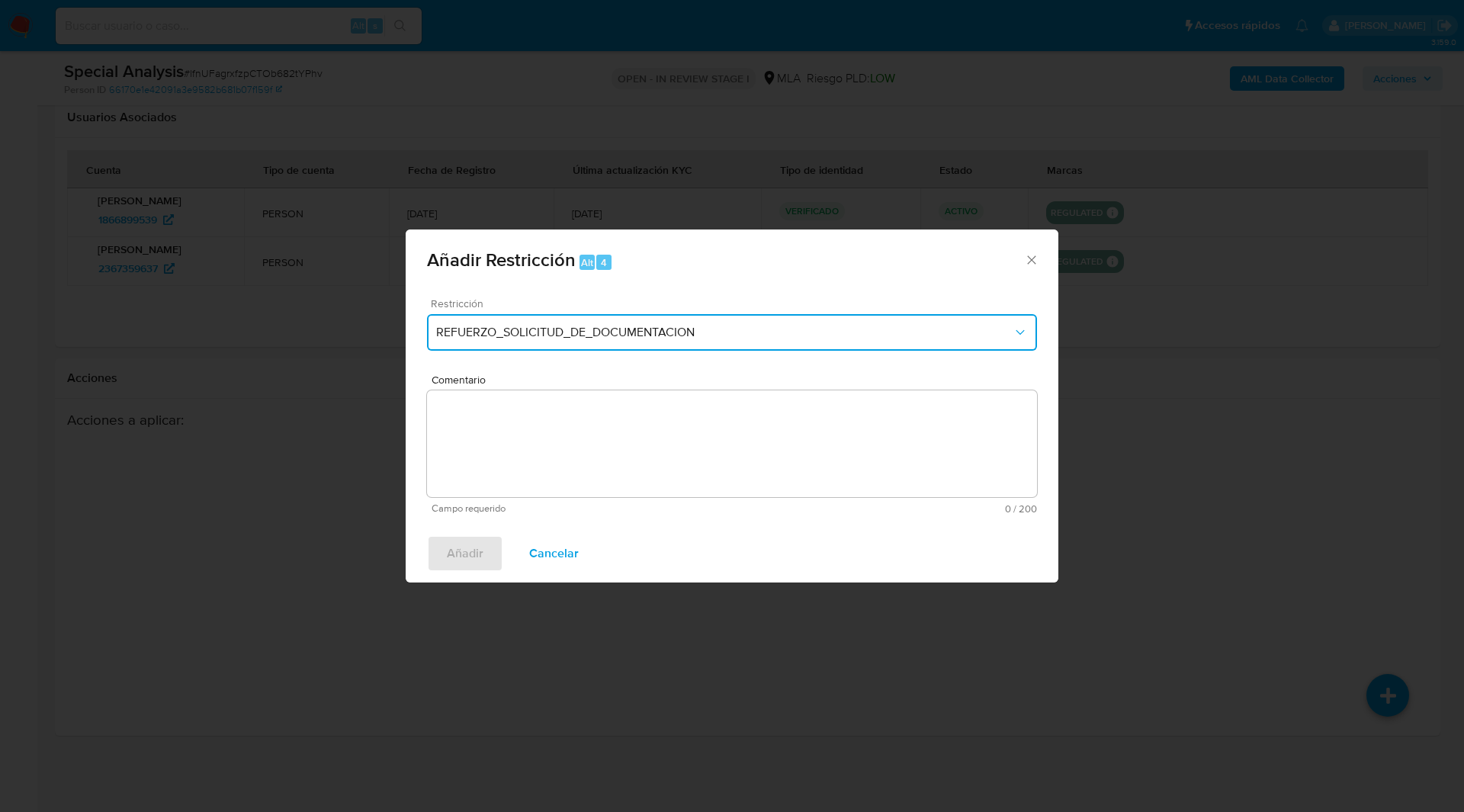
click at [498, 341] on button "REFUERZO_SOLICITUD_DE_DOCUMENTACION" at bounding box center [732, 332] width 610 height 37
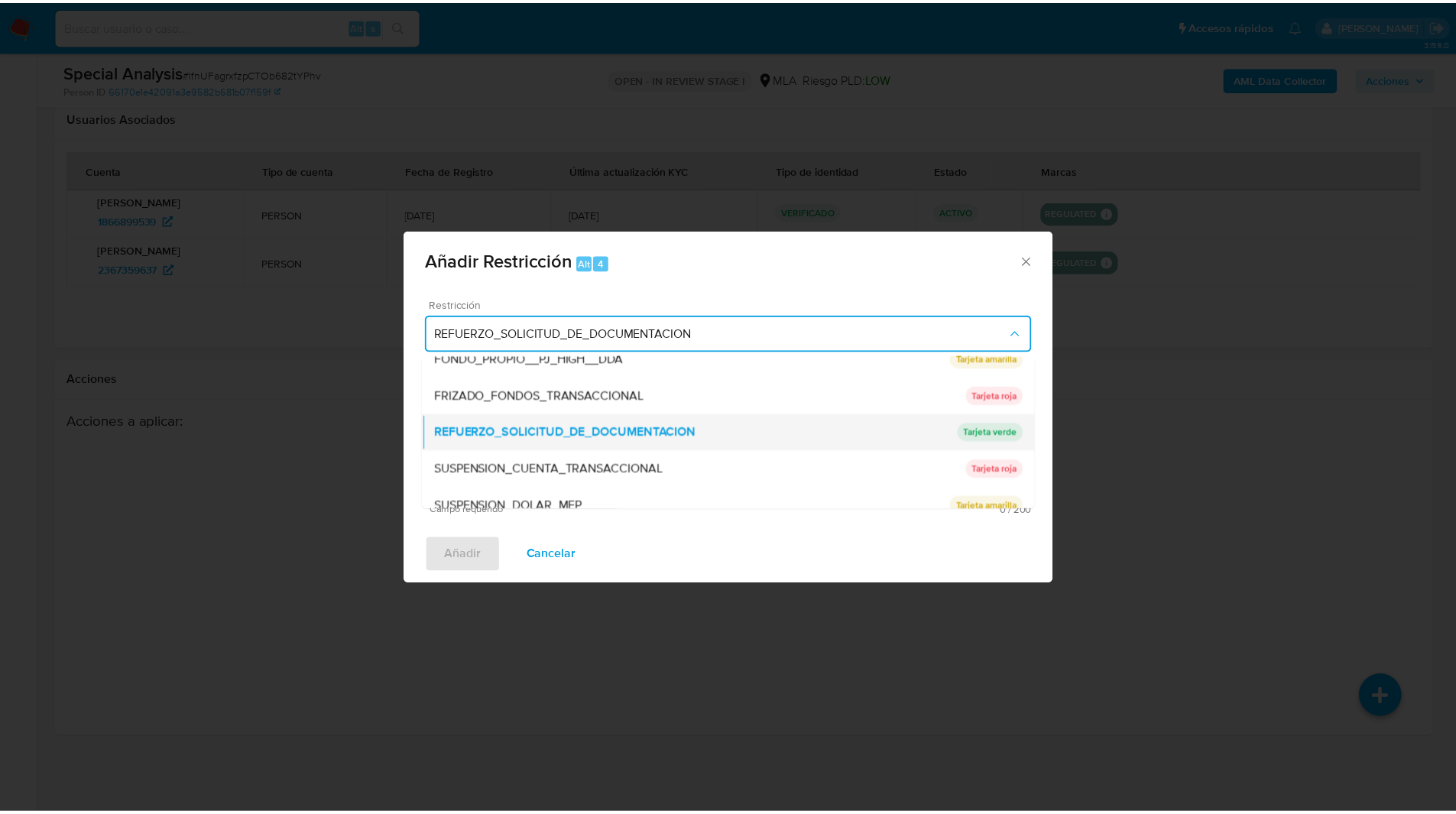
scroll to position [324, 0]
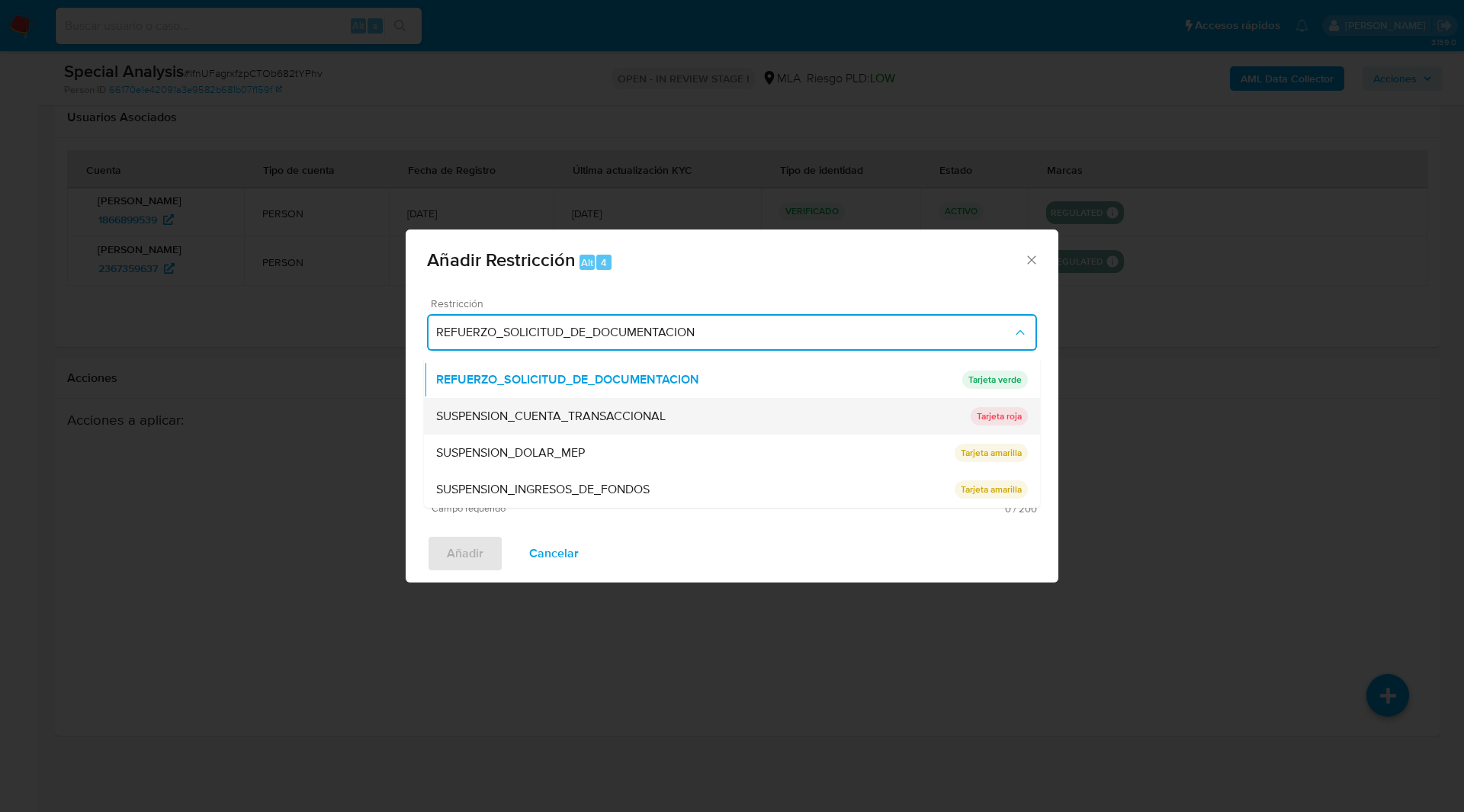
click at [472, 423] on span "SUSPENSION_CUENTA_TRANSACCIONAL" at bounding box center [551, 416] width 230 height 15
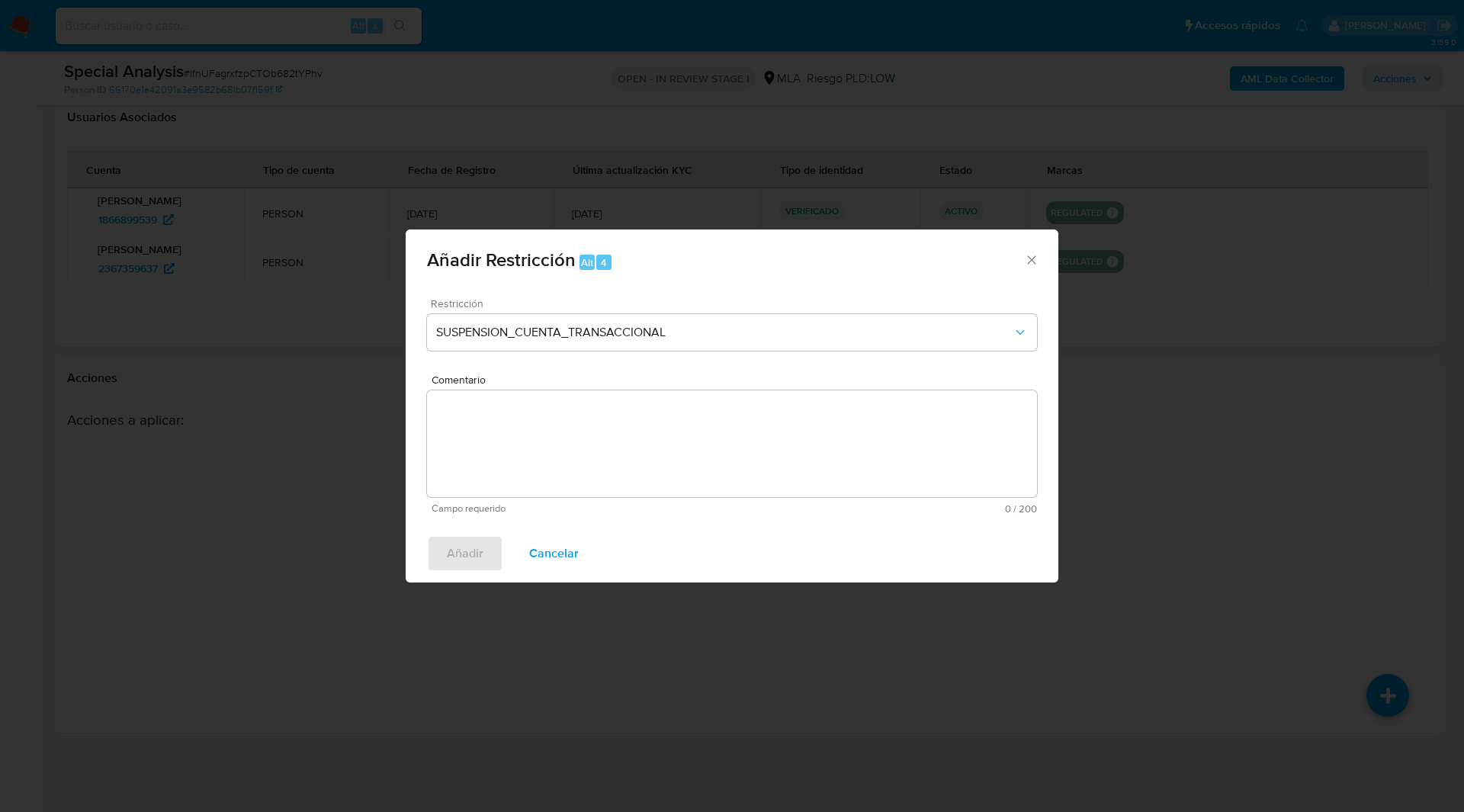
click at [585, 430] on textarea "Comentario" at bounding box center [732, 444] width 610 height 107
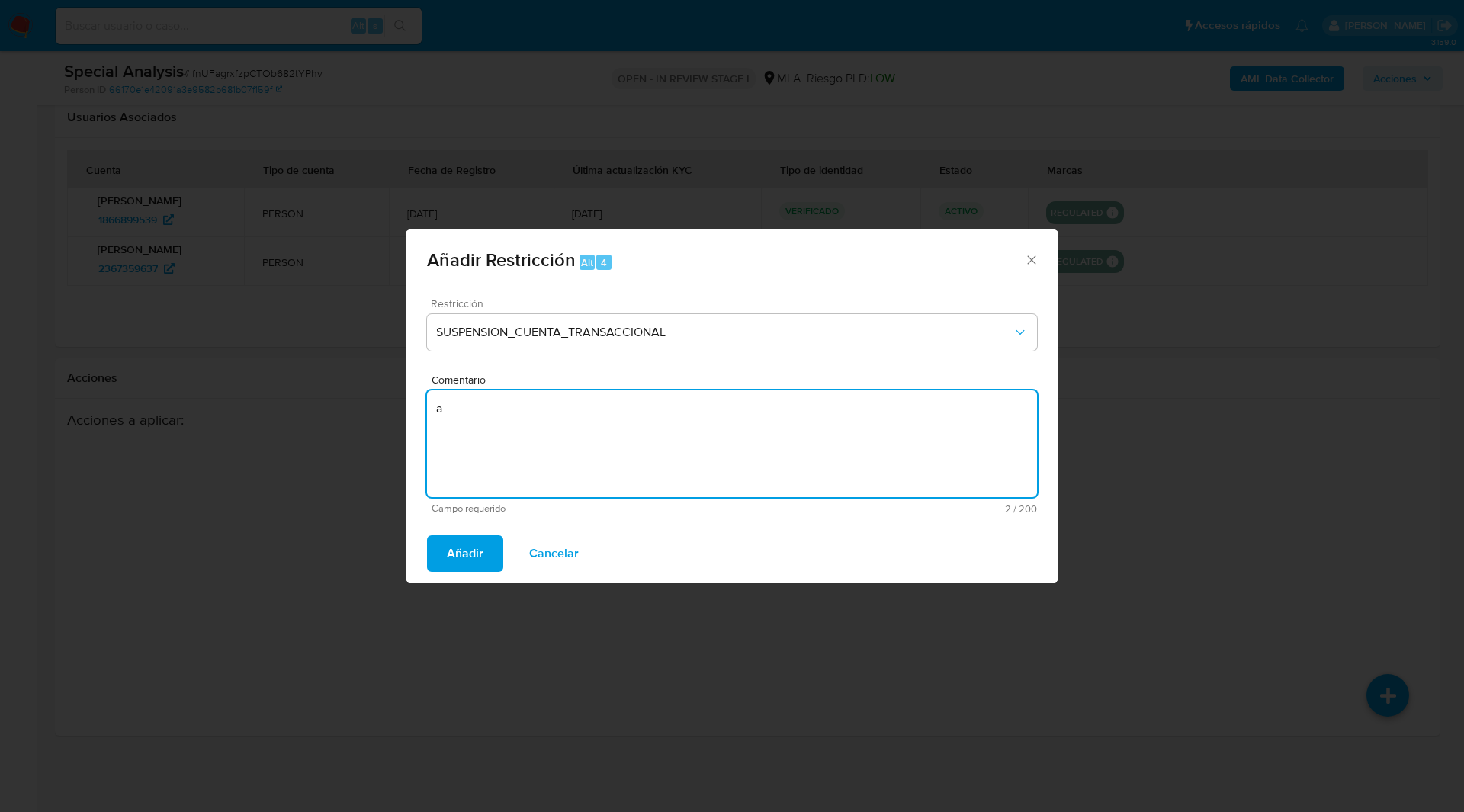
type textarea "a"
type textarea "AML"
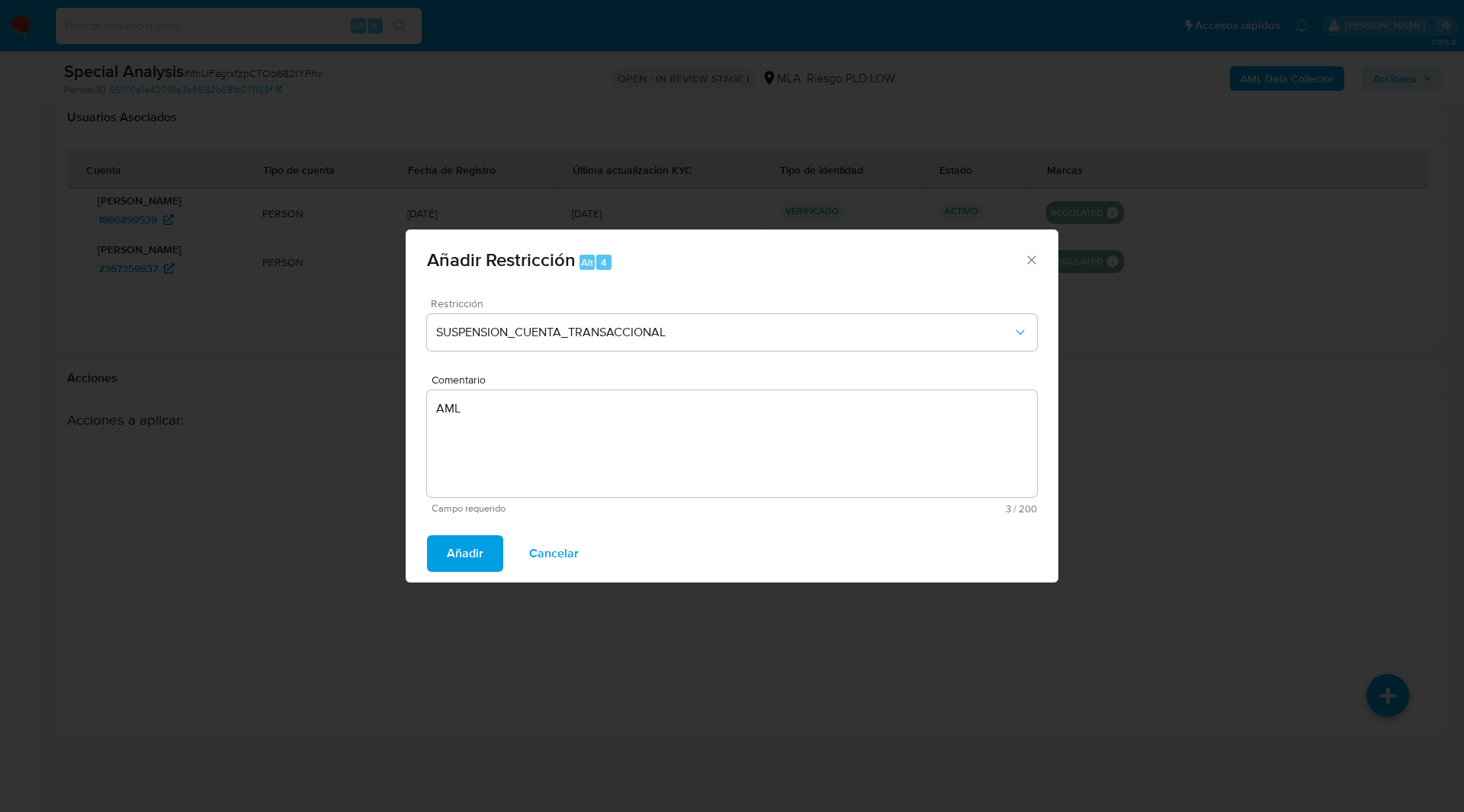
click at [456, 554] on span "Añadir" at bounding box center [465, 554] width 37 height 34
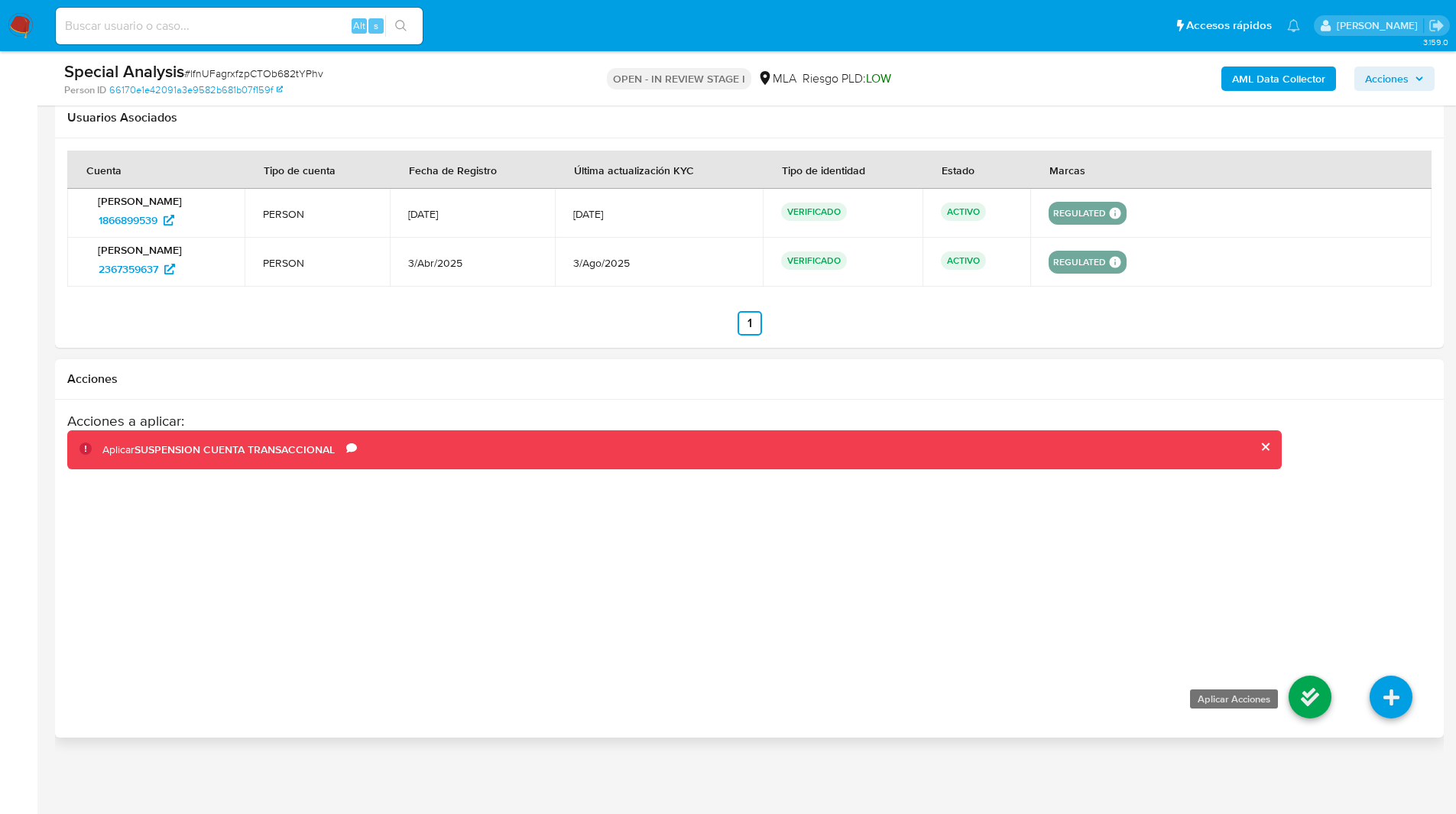
click at [1311, 710] on icon at bounding box center [1309, 697] width 43 height 43
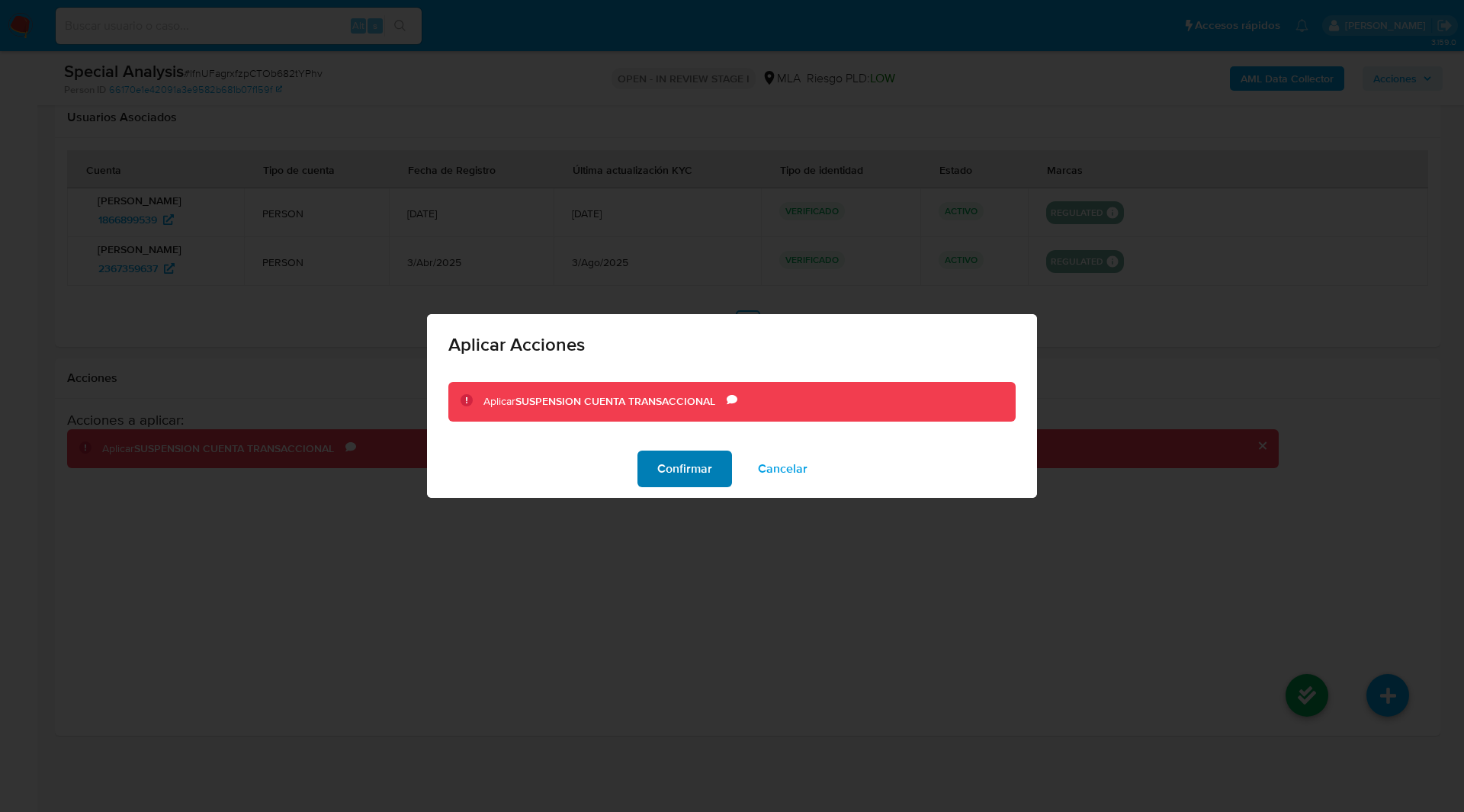
click at [680, 470] on span "Confirmar" at bounding box center [684, 469] width 54 height 34
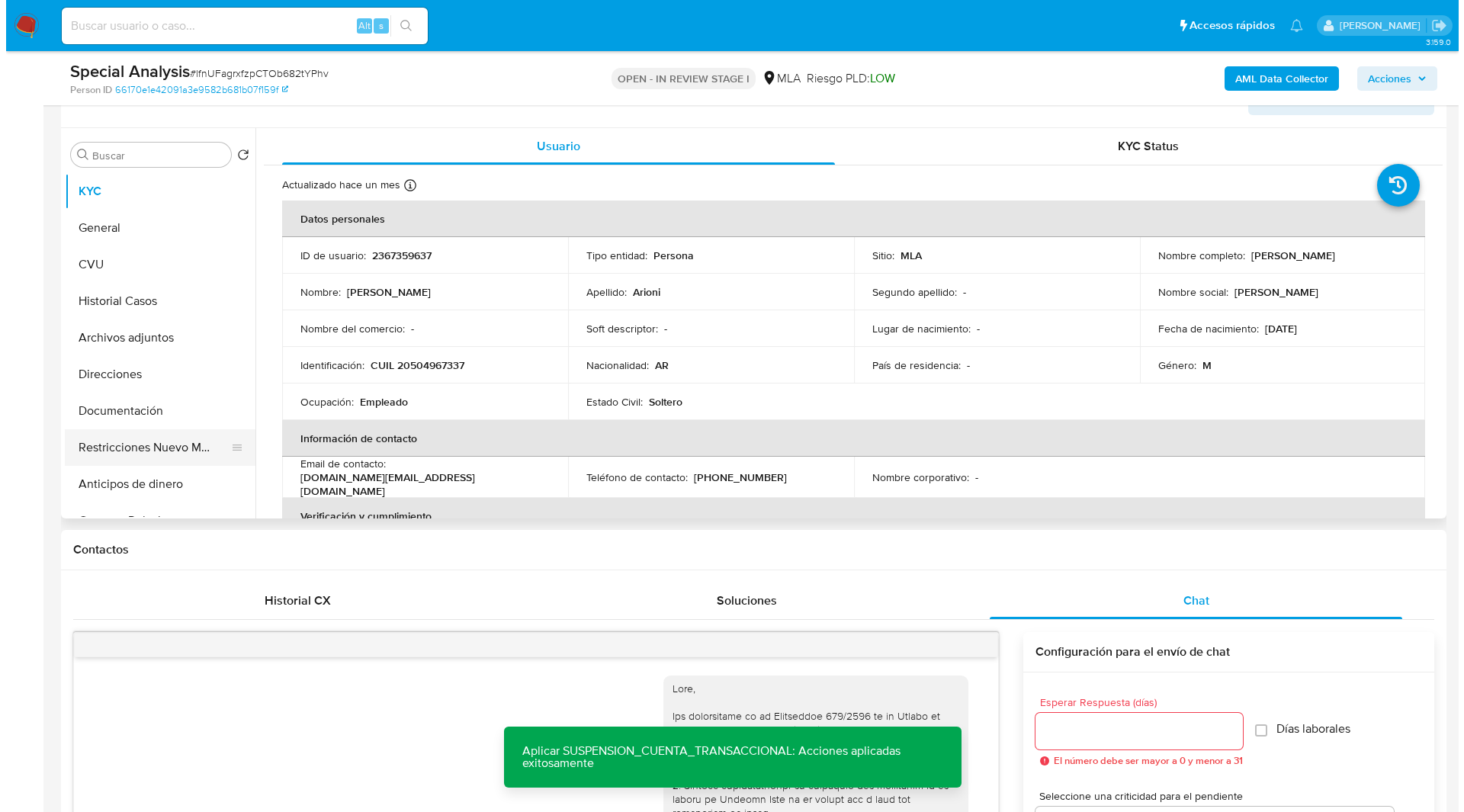
scroll to position [254, 0]
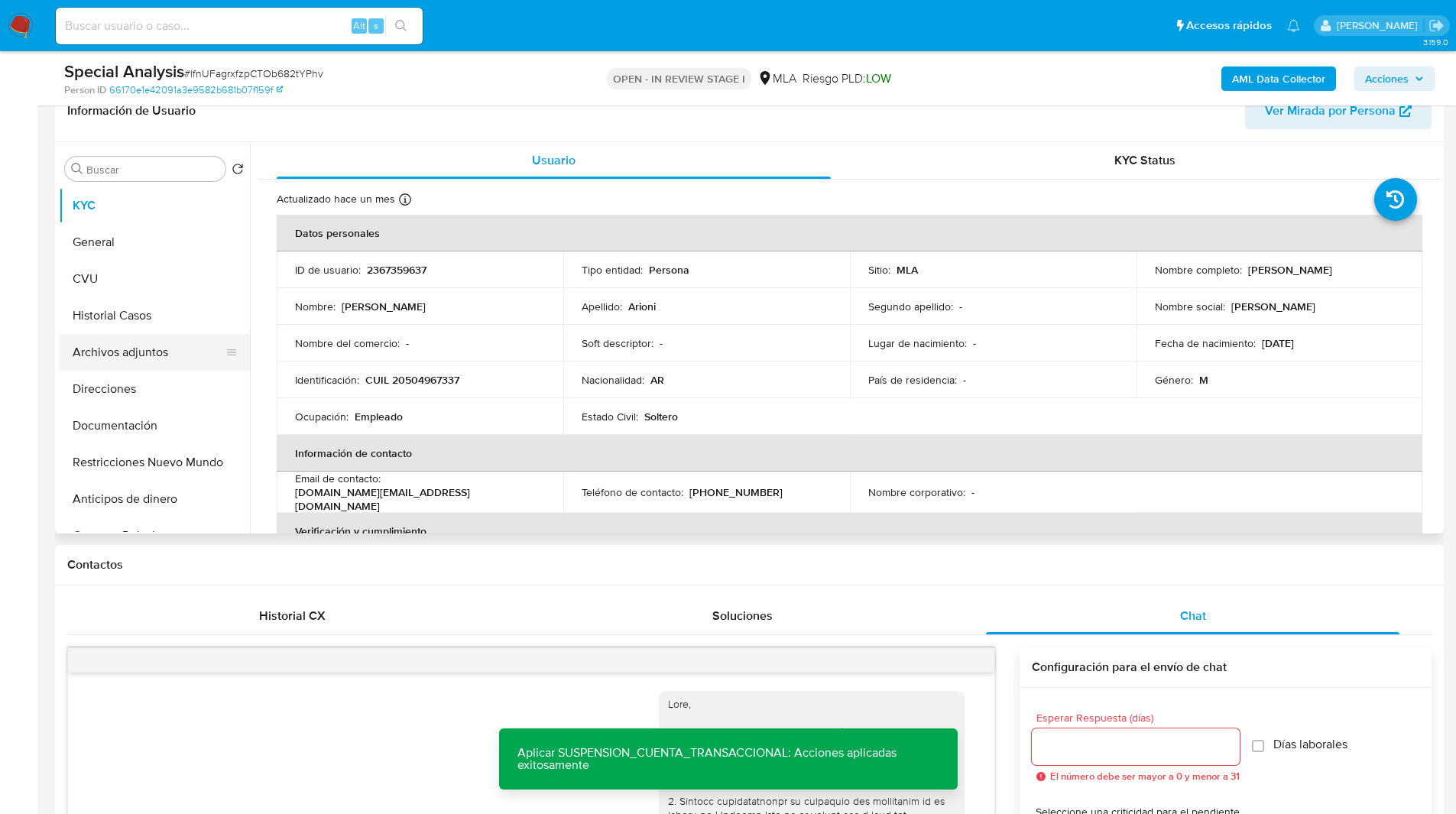
click at [128, 339] on button "Archivos adjuntos" at bounding box center [148, 352] width 179 height 37
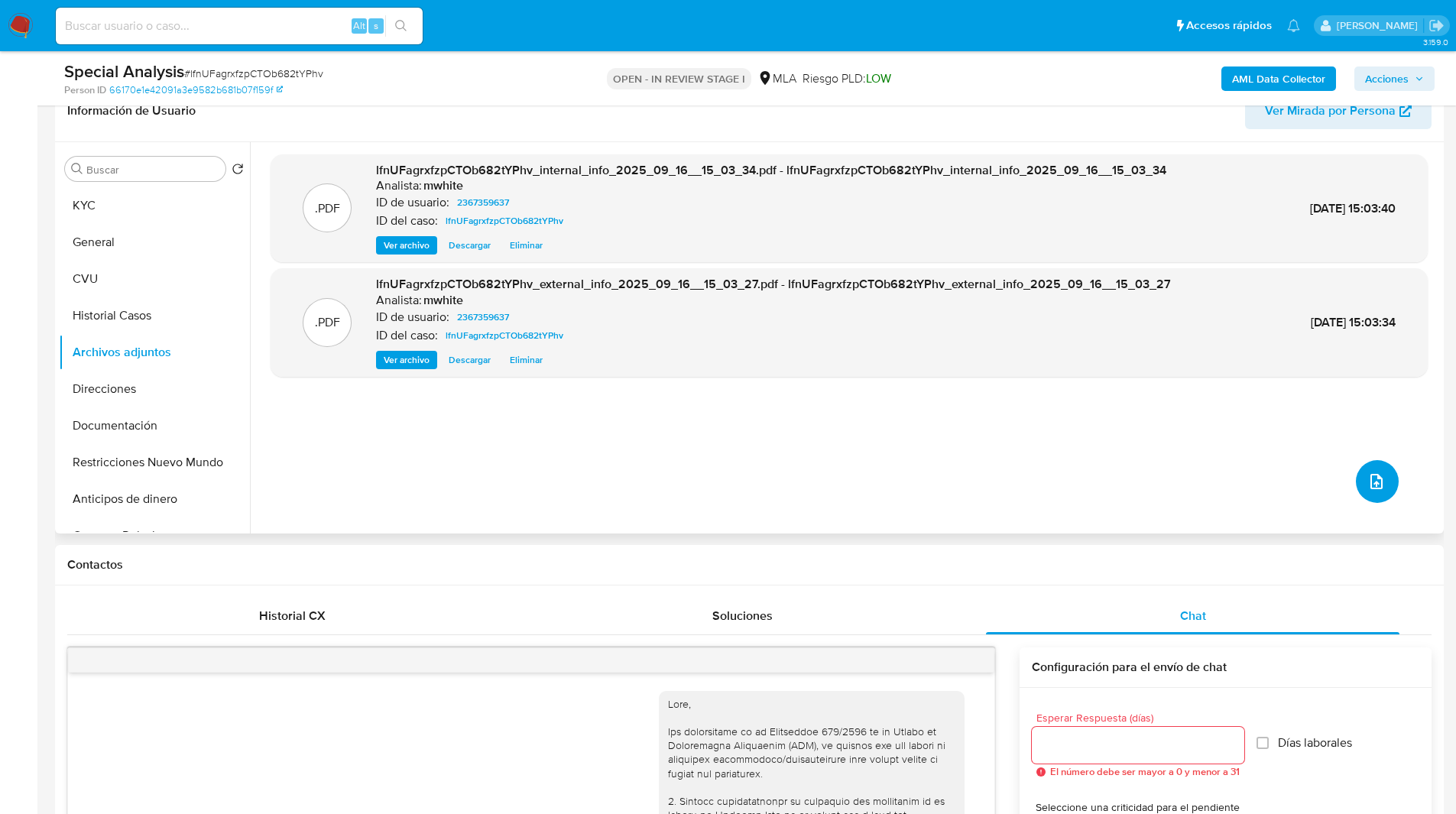
click at [1378, 488] on icon "upload-file" at bounding box center [1377, 481] width 18 height 18
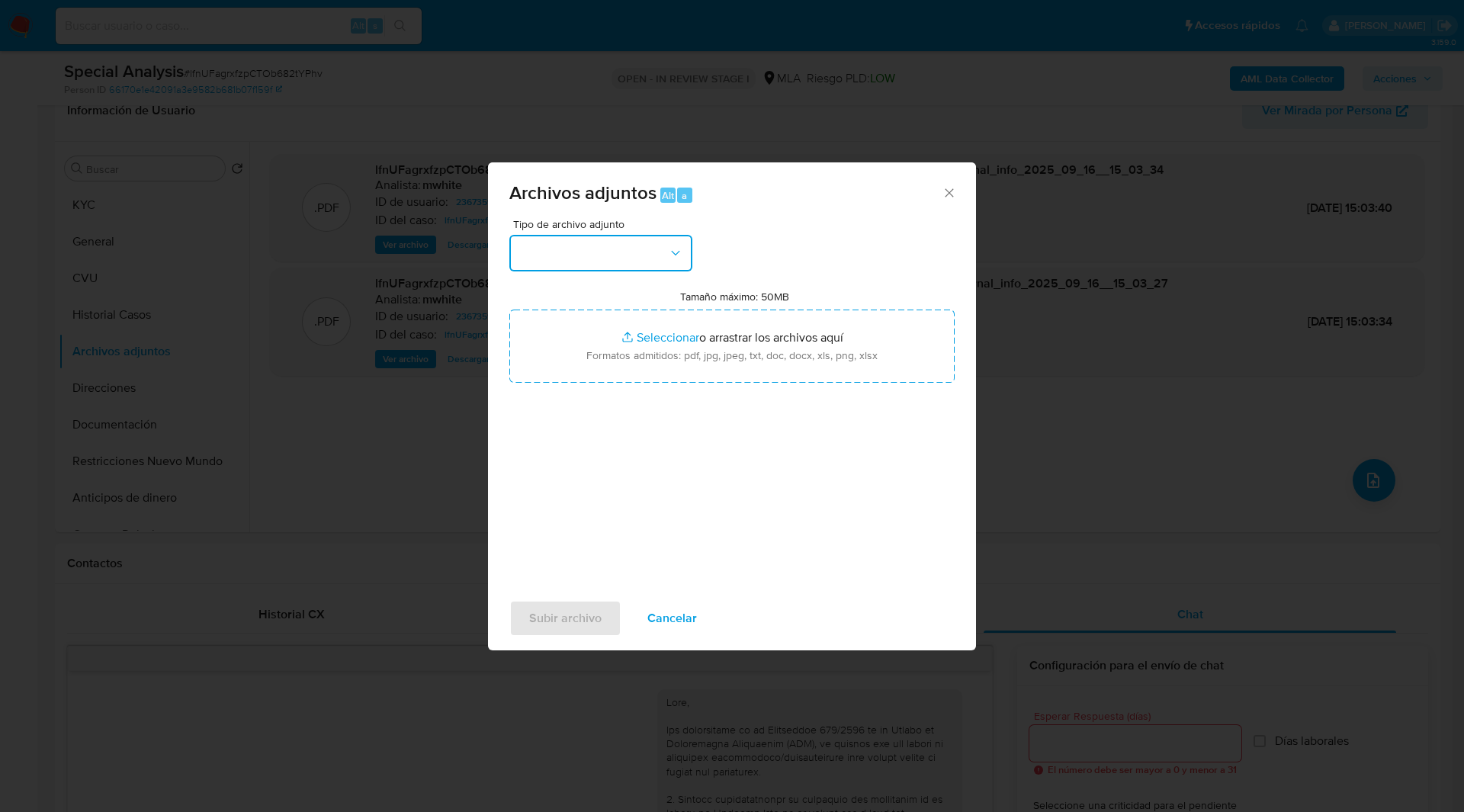
click at [610, 263] on button "button" at bounding box center [600, 253] width 183 height 37
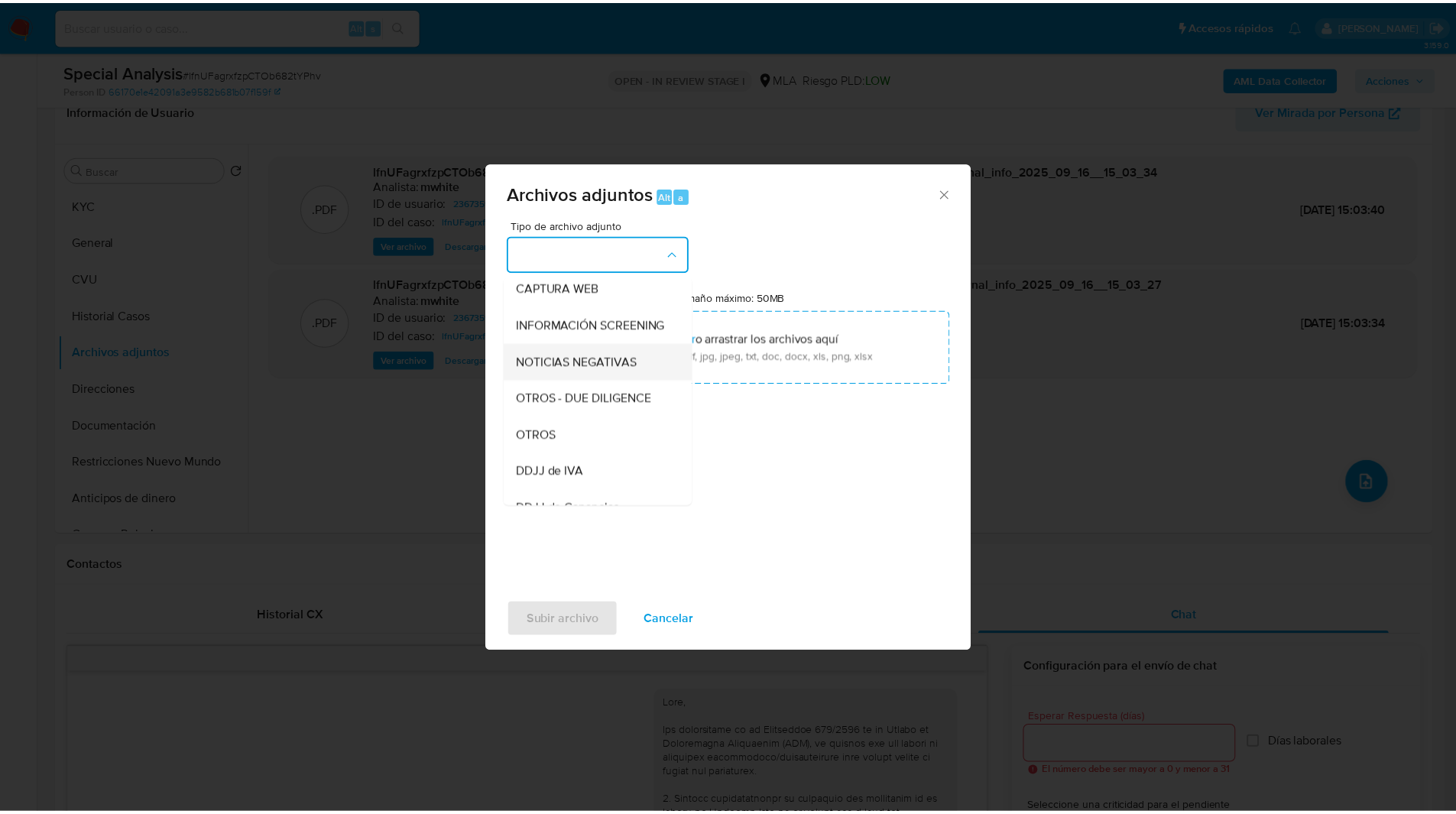
scroll to position [155, 0]
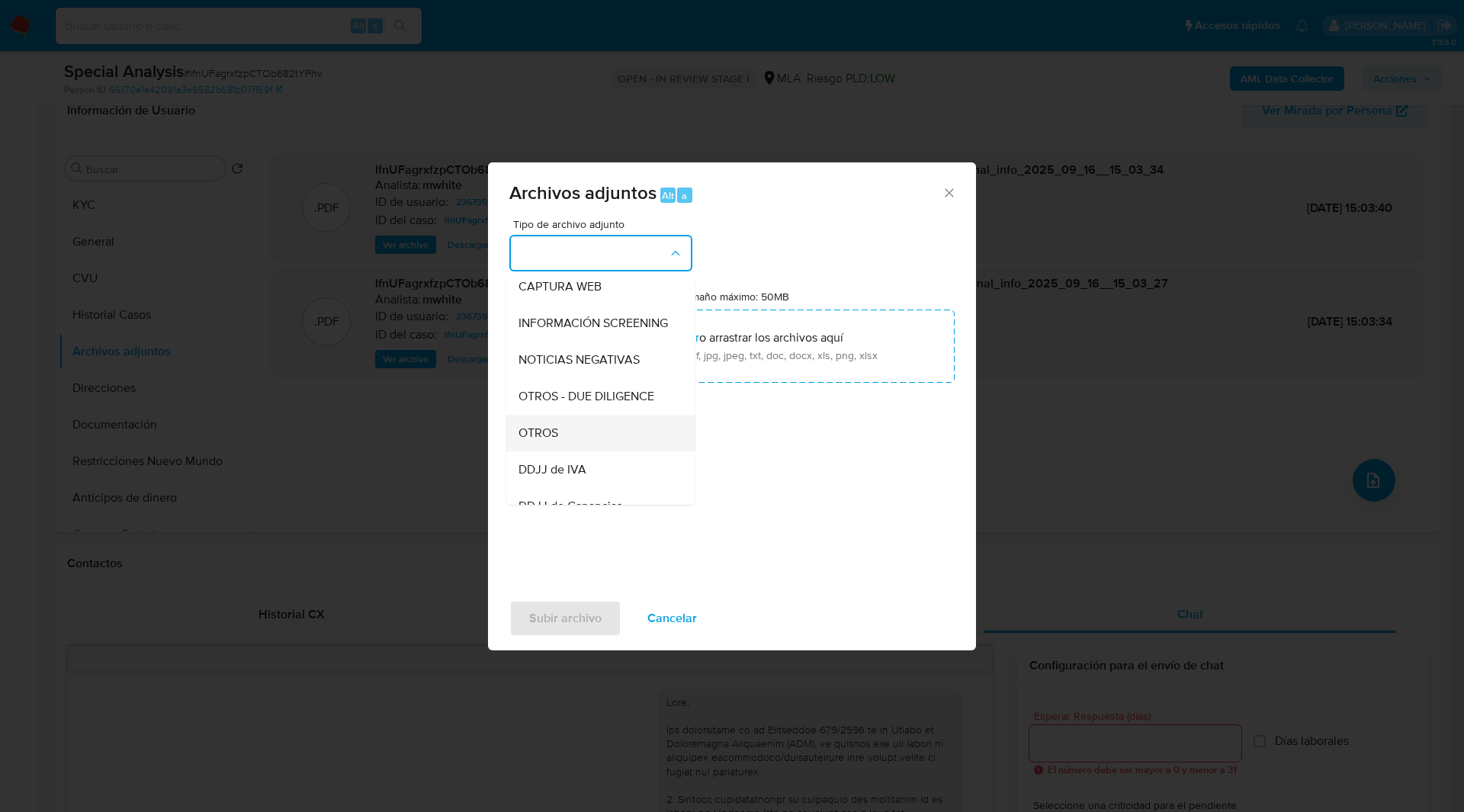
click at [555, 441] on span "OTROS" at bounding box center [539, 433] width 40 height 15
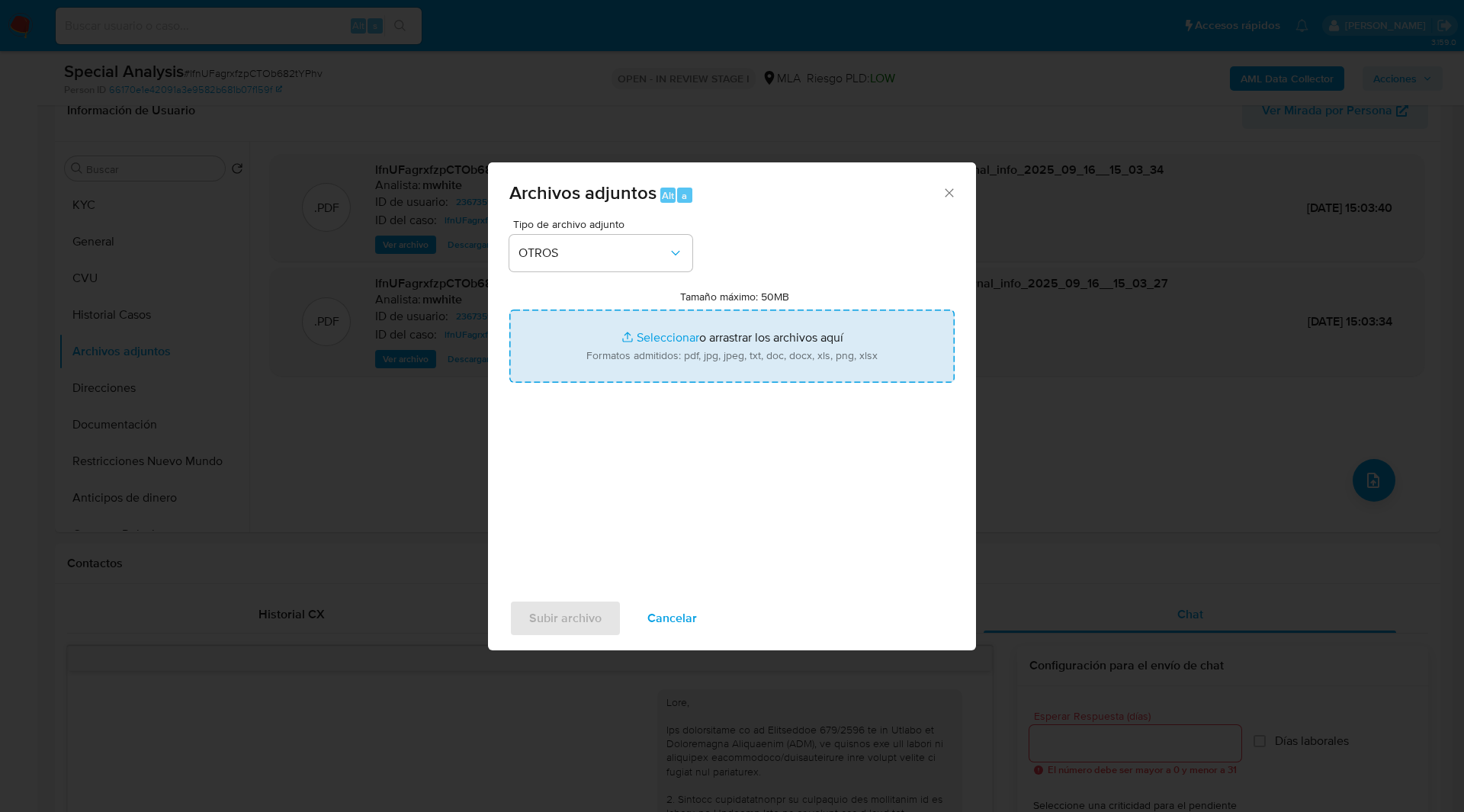
type input "C:\fakepath\Caselog lfnUFagrxfzpCTOb682tYPhv_2025_09_16_09_24_32.docx"
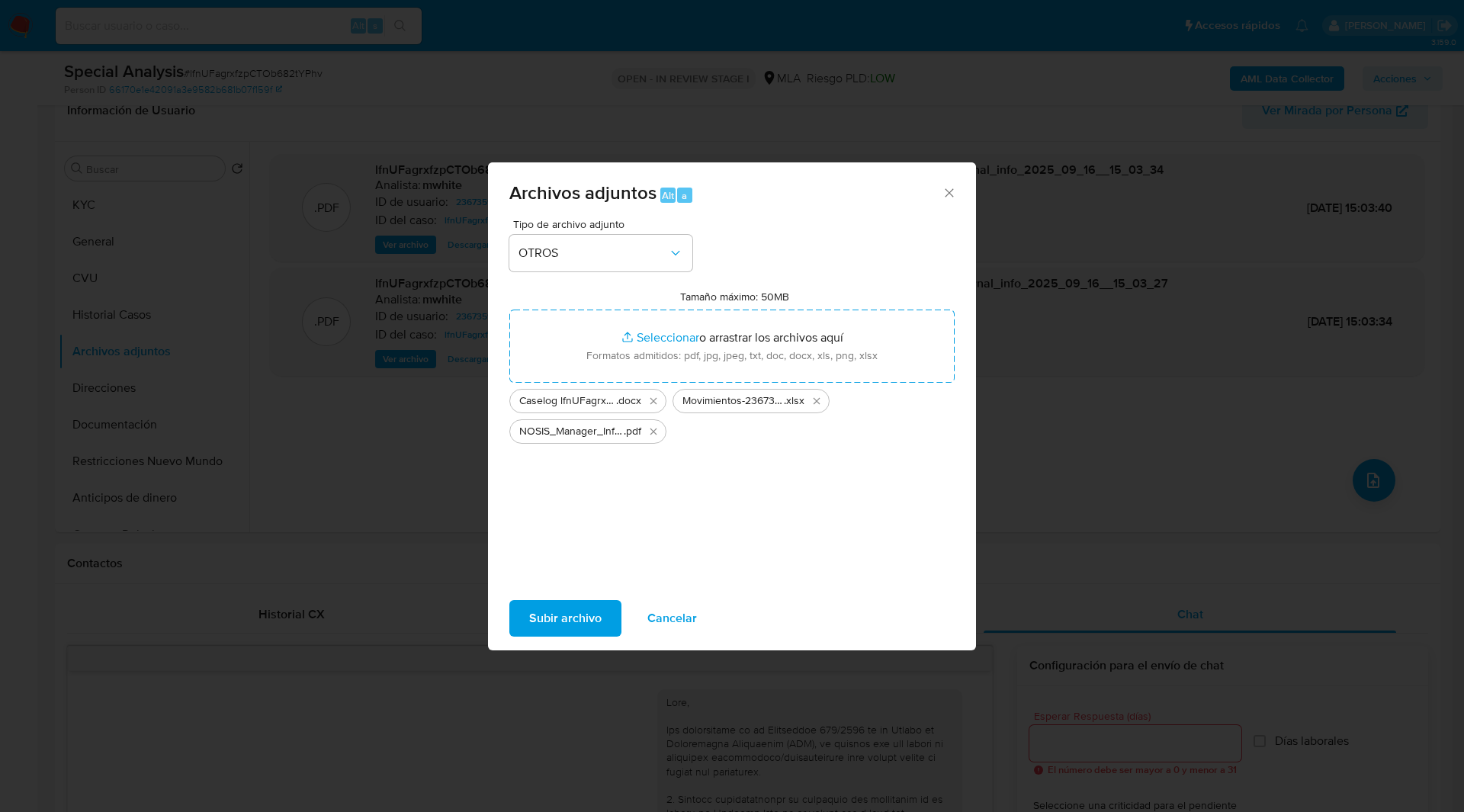
click at [585, 618] on span "Subir archivo" at bounding box center [565, 619] width 72 height 34
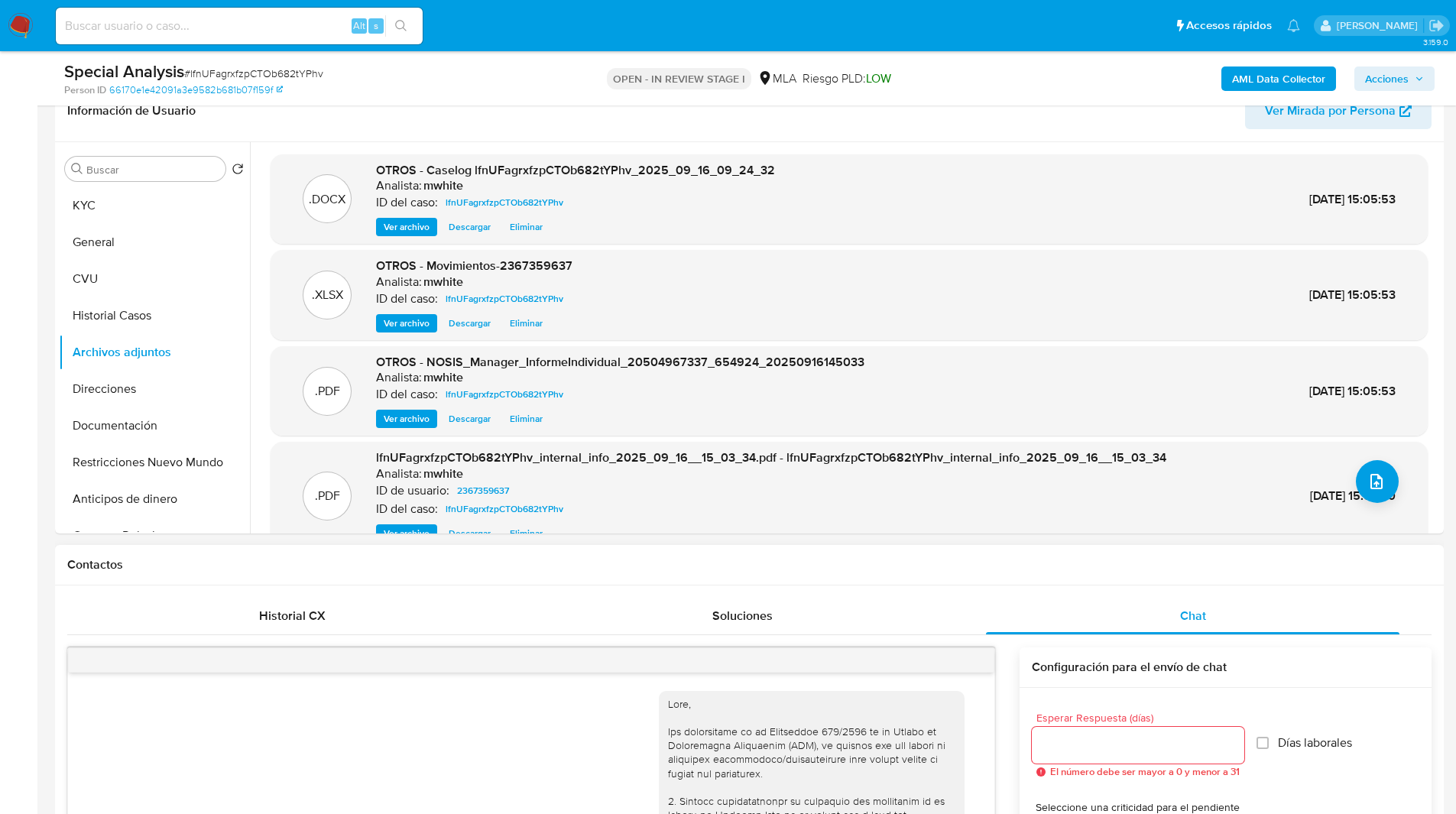
click at [961, 580] on div "Contactos" at bounding box center [748, 565] width 1389 height 41
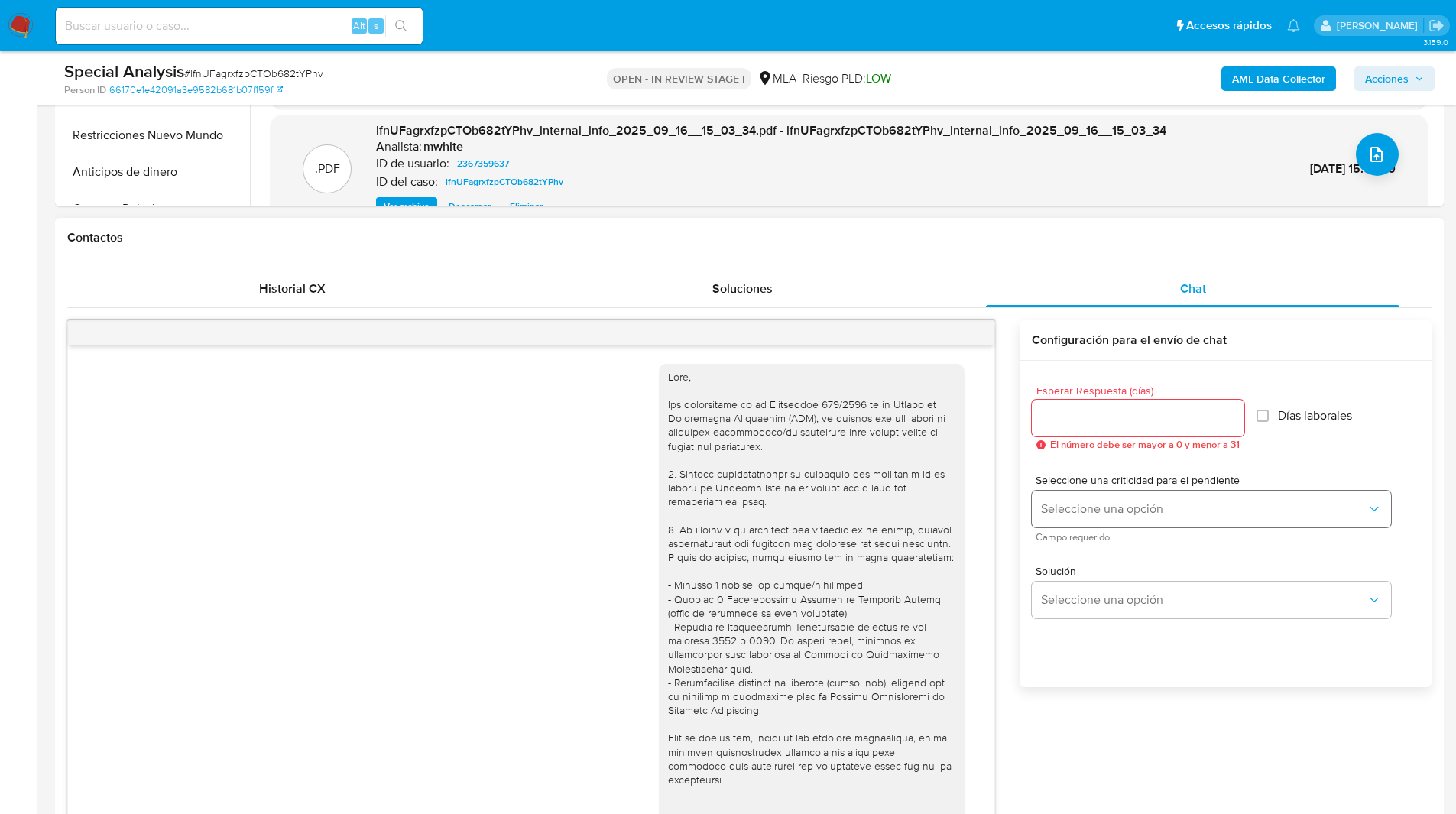
scroll to position [0, 0]
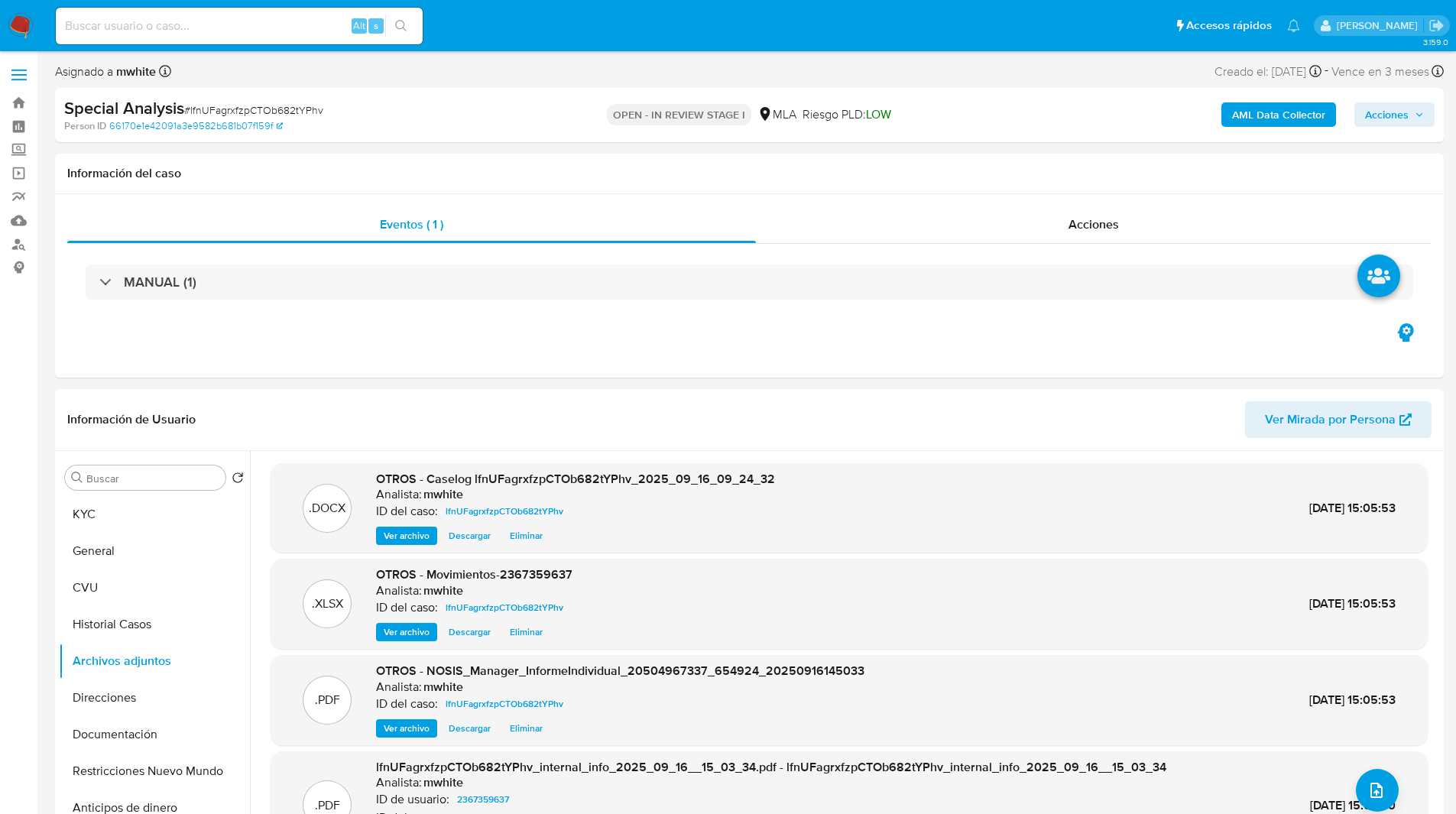
click at [1381, 112] on span "Acciones" at bounding box center [1387, 114] width 44 height 25
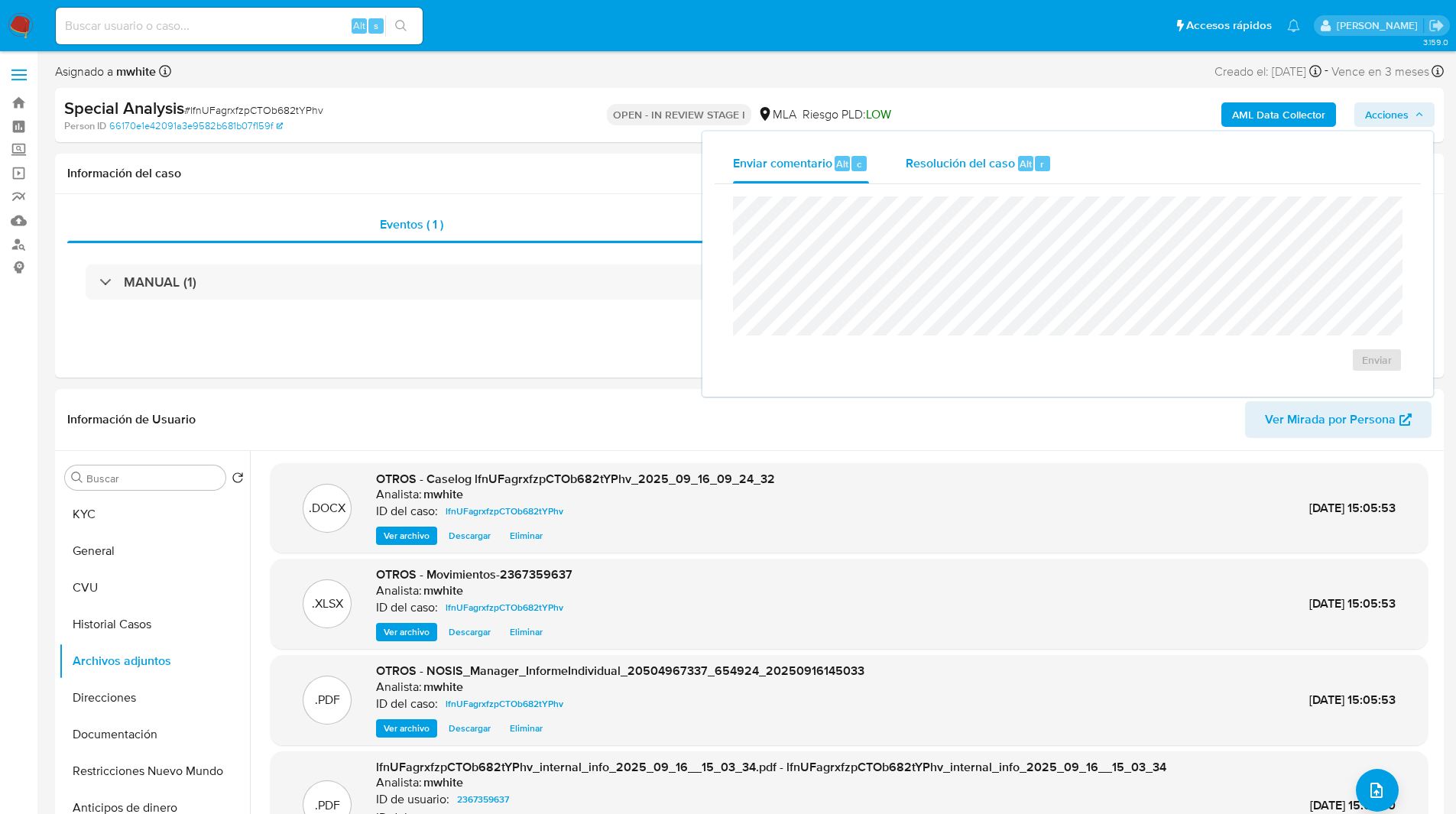
click at [972, 158] on span "Resolución del caso" at bounding box center [960, 164] width 109 height 18
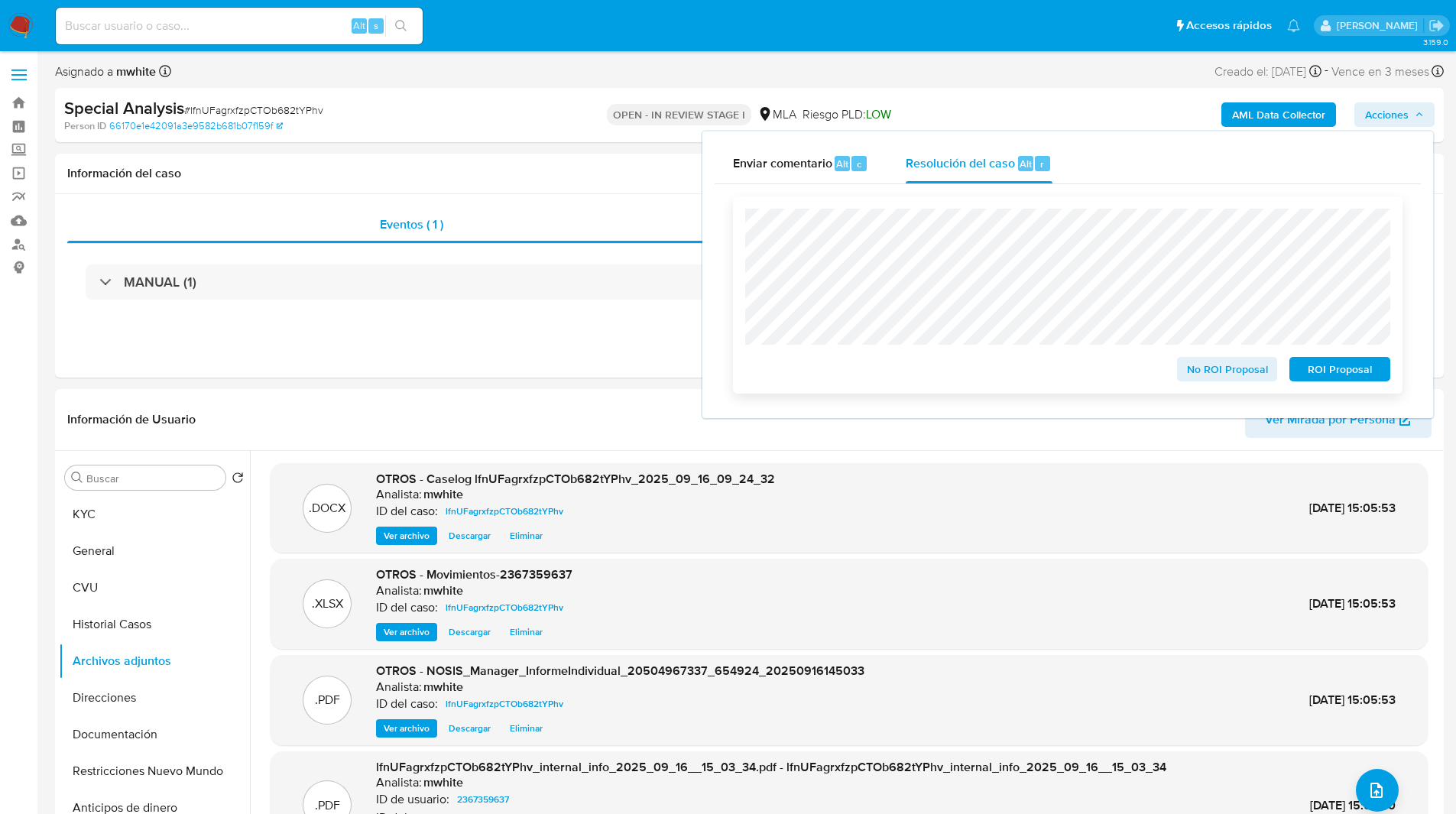
click at [1347, 370] on span "ROI Proposal" at bounding box center [1340, 369] width 79 height 22
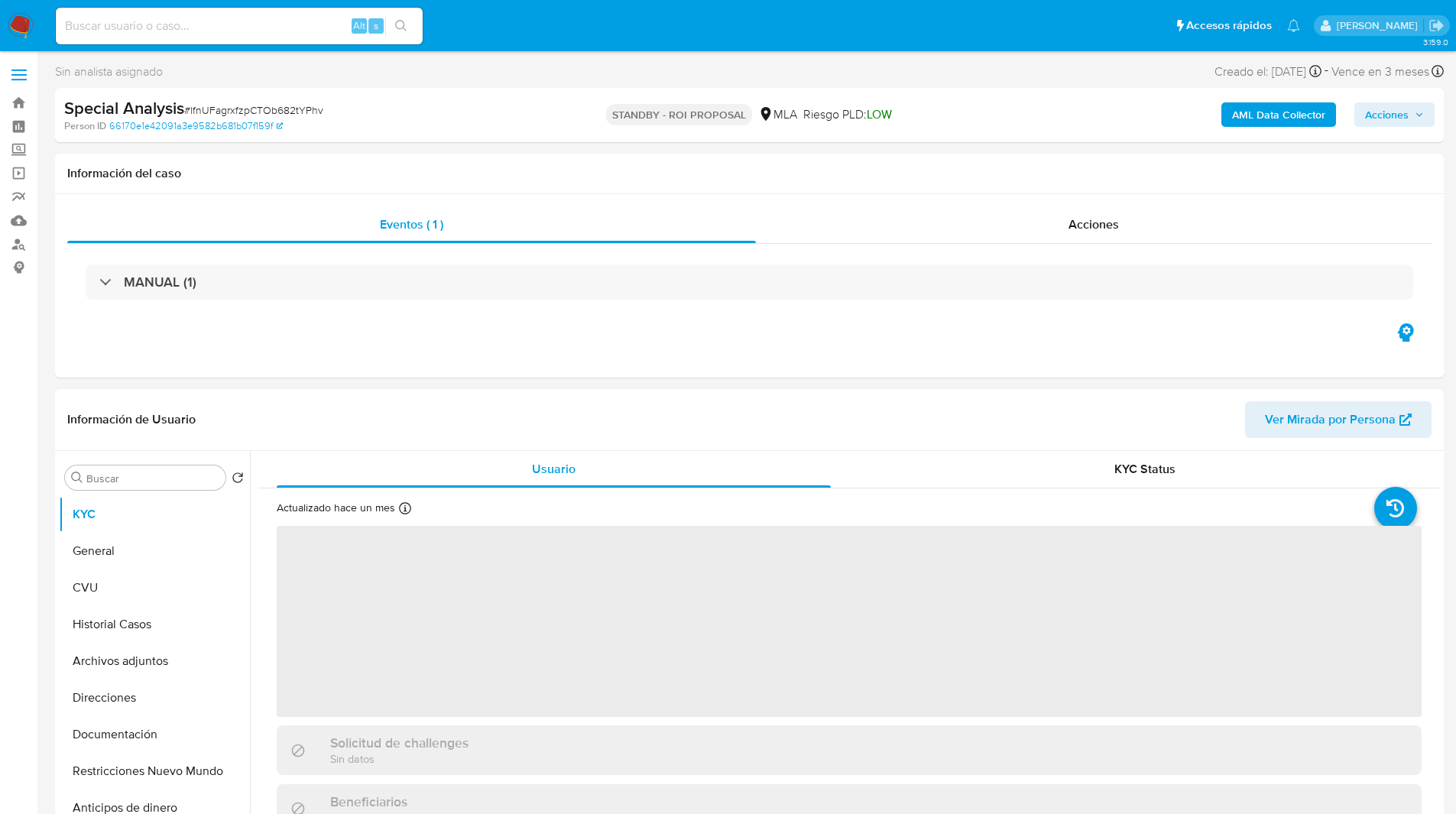
select select "10"
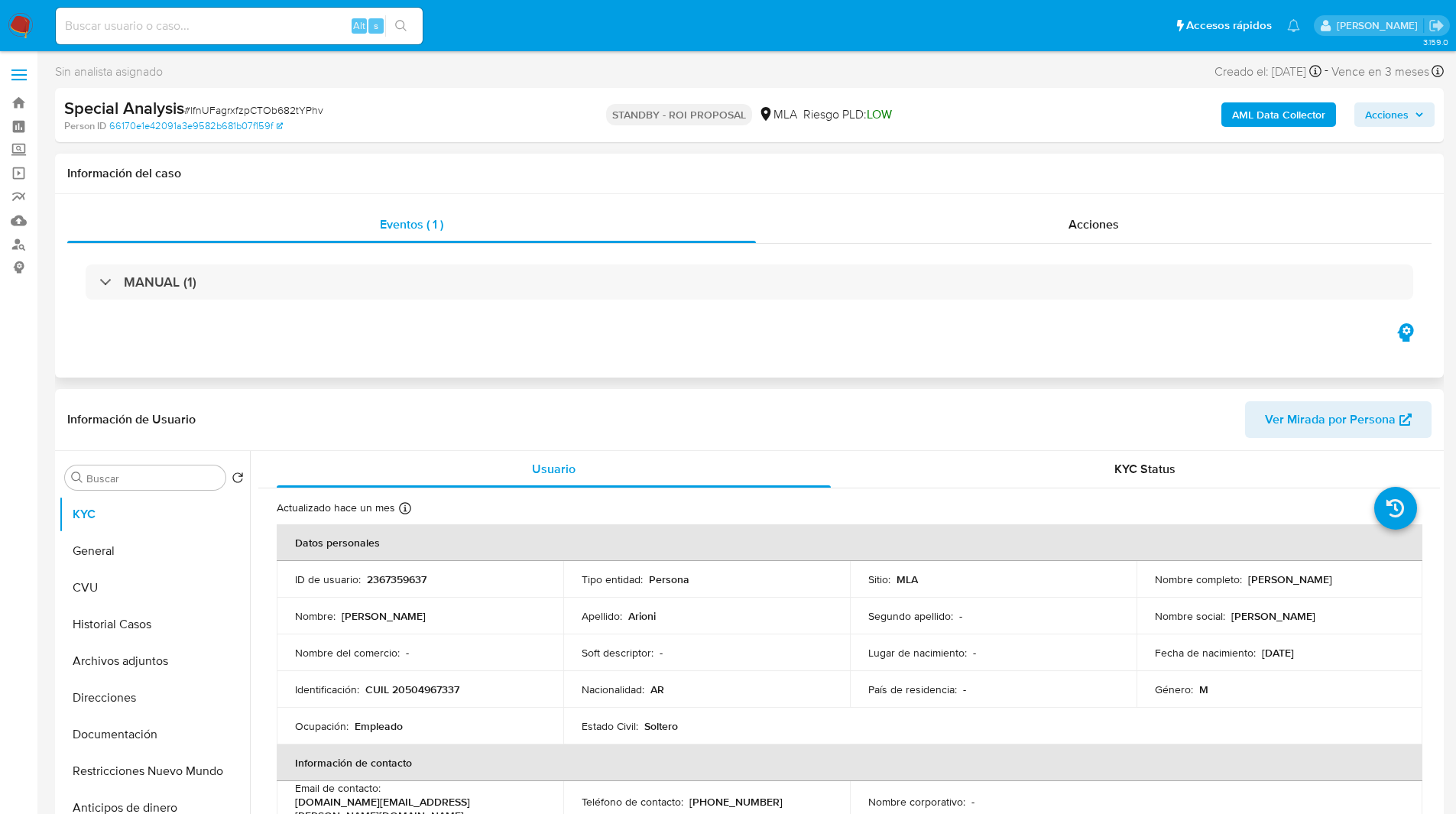
click at [518, 185] on div "Información del caso" at bounding box center [748, 174] width 1389 height 41
click at [200, 29] on input at bounding box center [239, 26] width 367 height 20
paste input "lv9BeQmN0ZgMMfOrSwwlIRaV"
type input "lv9BeQmN0ZgMMfOrSwwlIRaV"
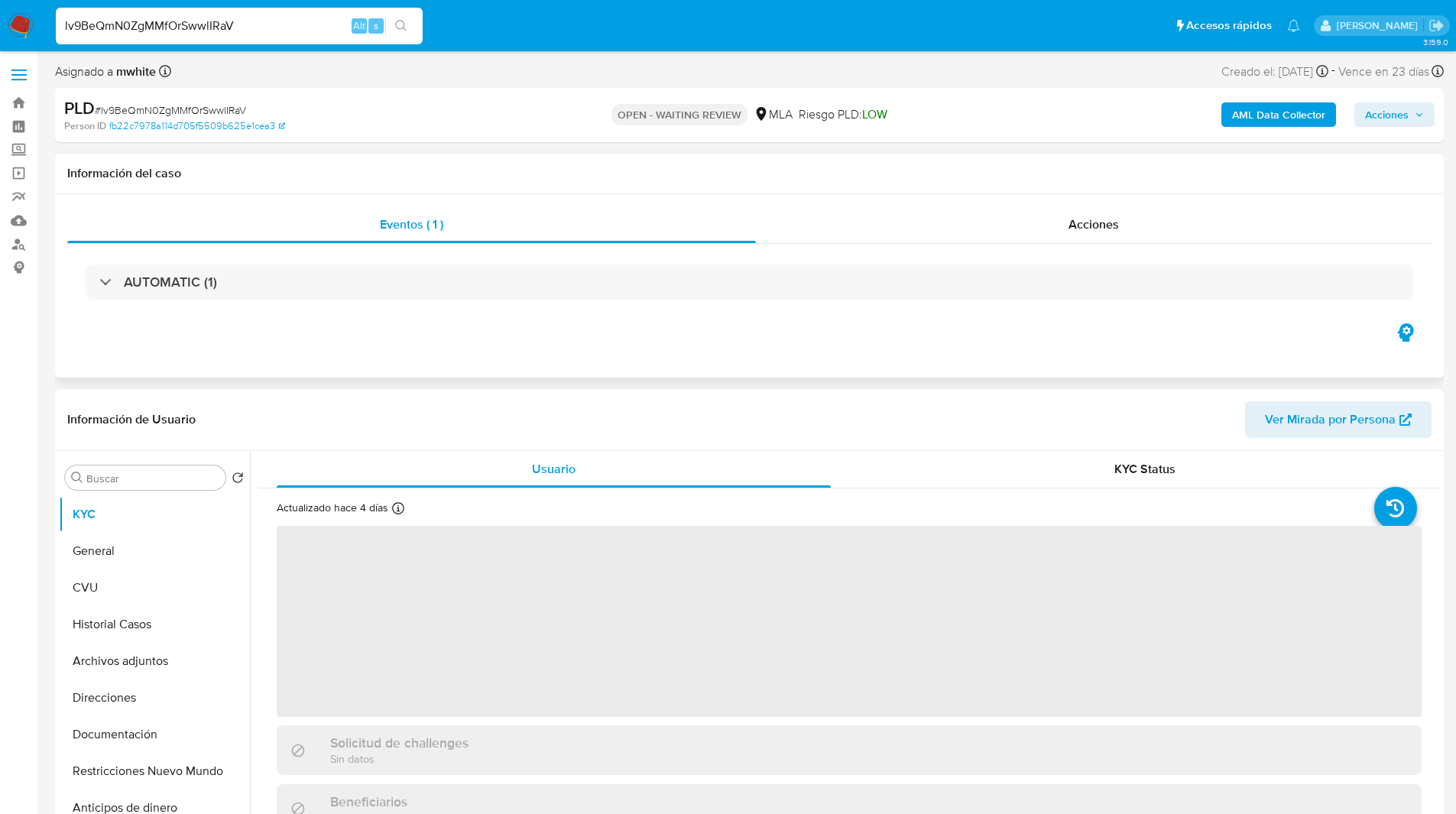
click at [464, 175] on h1 "Información del caso" at bounding box center [749, 173] width 1365 height 15
select select "10"
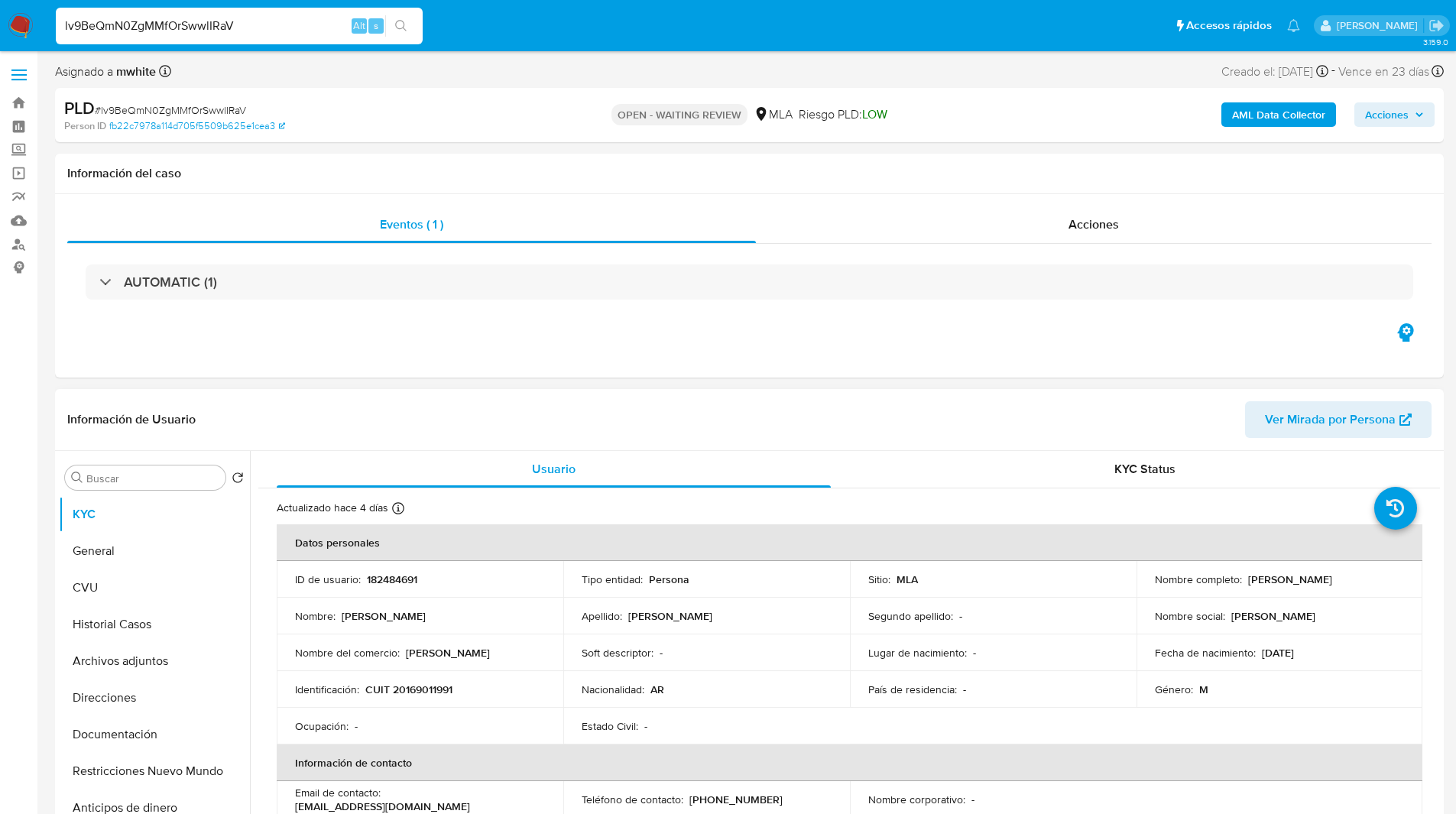
click at [349, 400] on div "Información de Usuario Ver Mirada por Persona" at bounding box center [748, 420] width 1389 height 62
click at [400, 574] on p "182484691" at bounding box center [392, 580] width 51 height 14
copy p "182484691"
click at [864, 356] on div "Eventos ( 1 ) Acciones AUTOMATIC (1)" at bounding box center [748, 286] width 1389 height 184
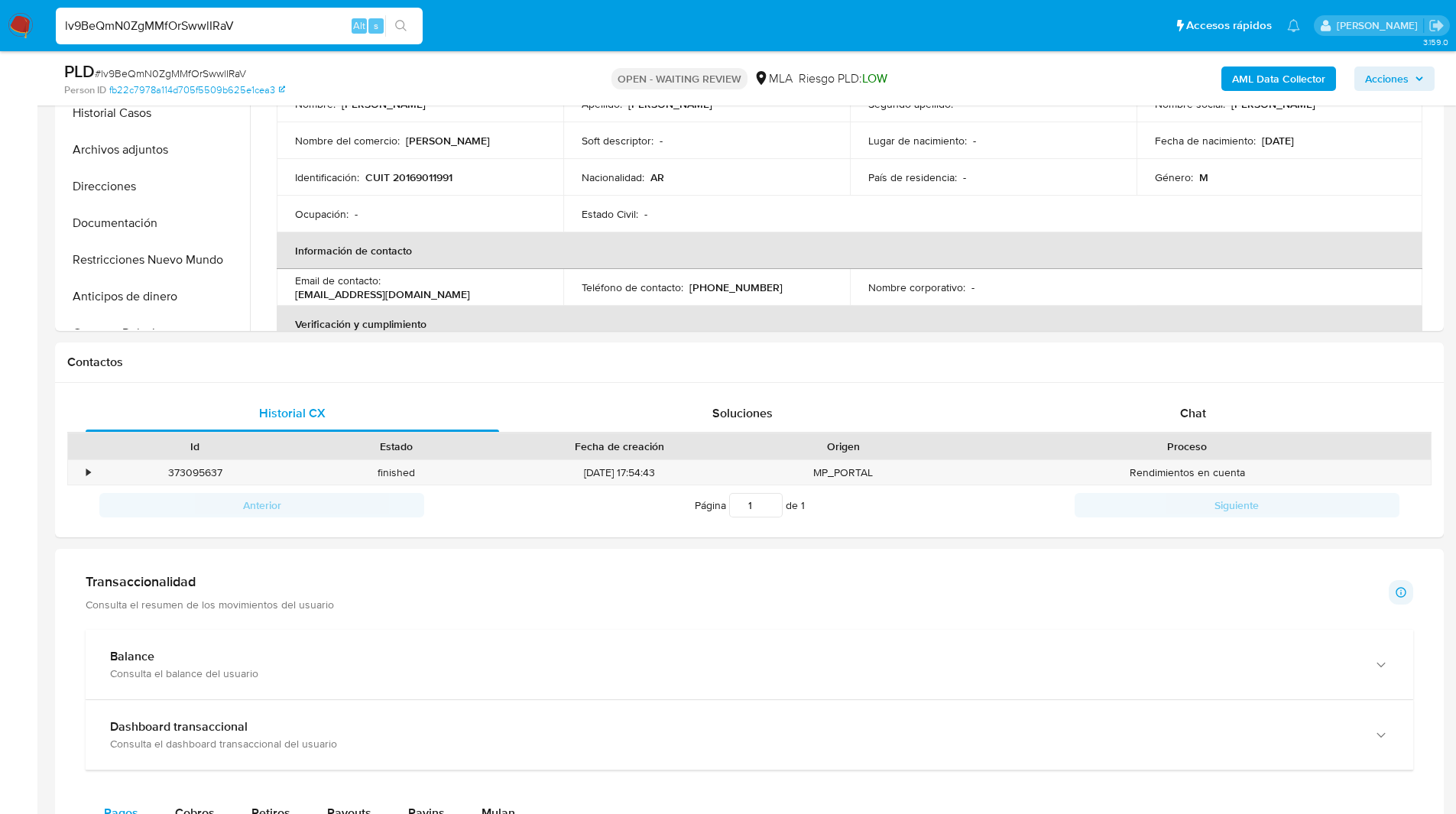
scroll to position [473, 0]
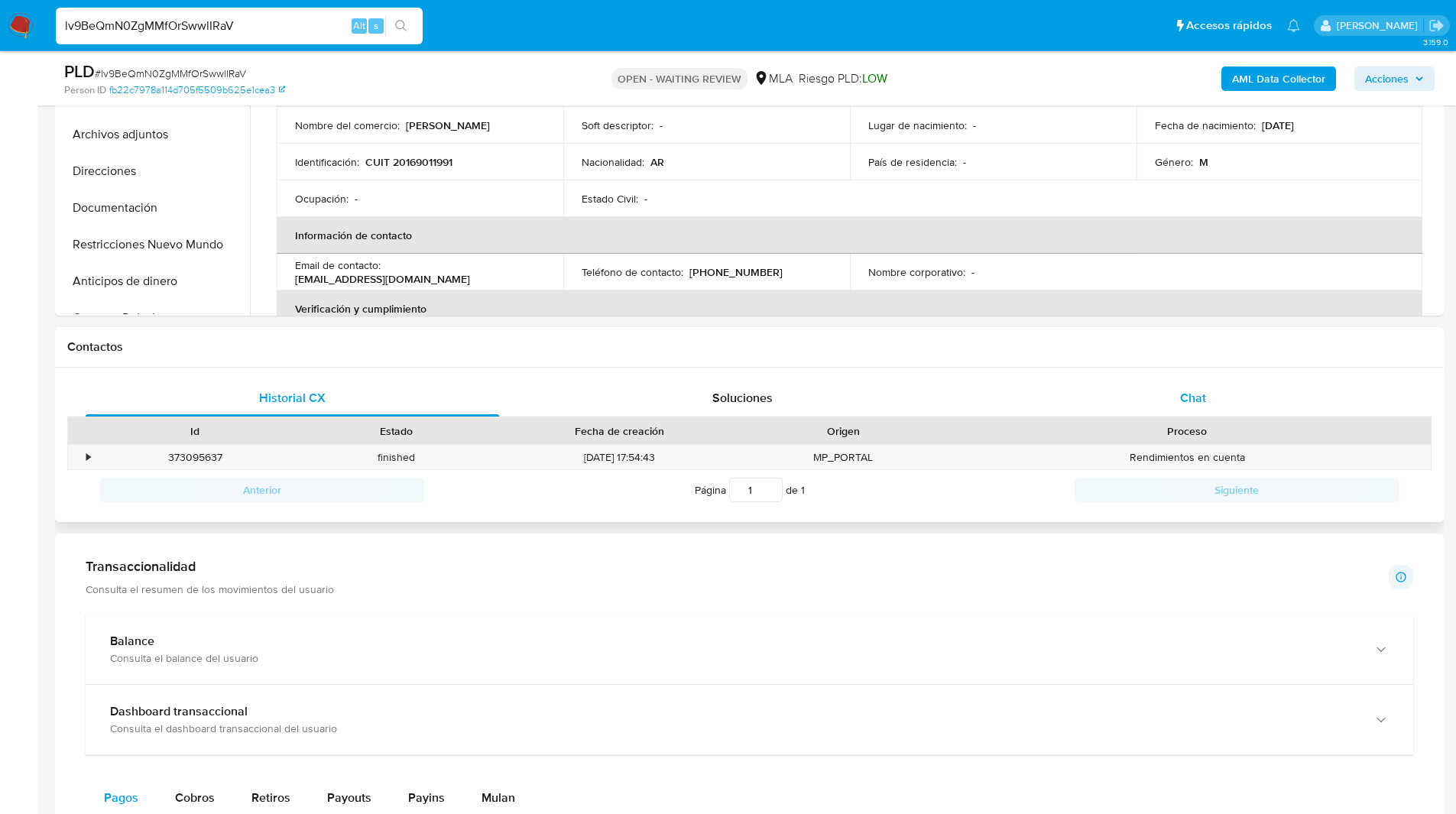
click at [1187, 389] on span "Chat" at bounding box center [1193, 398] width 26 height 18
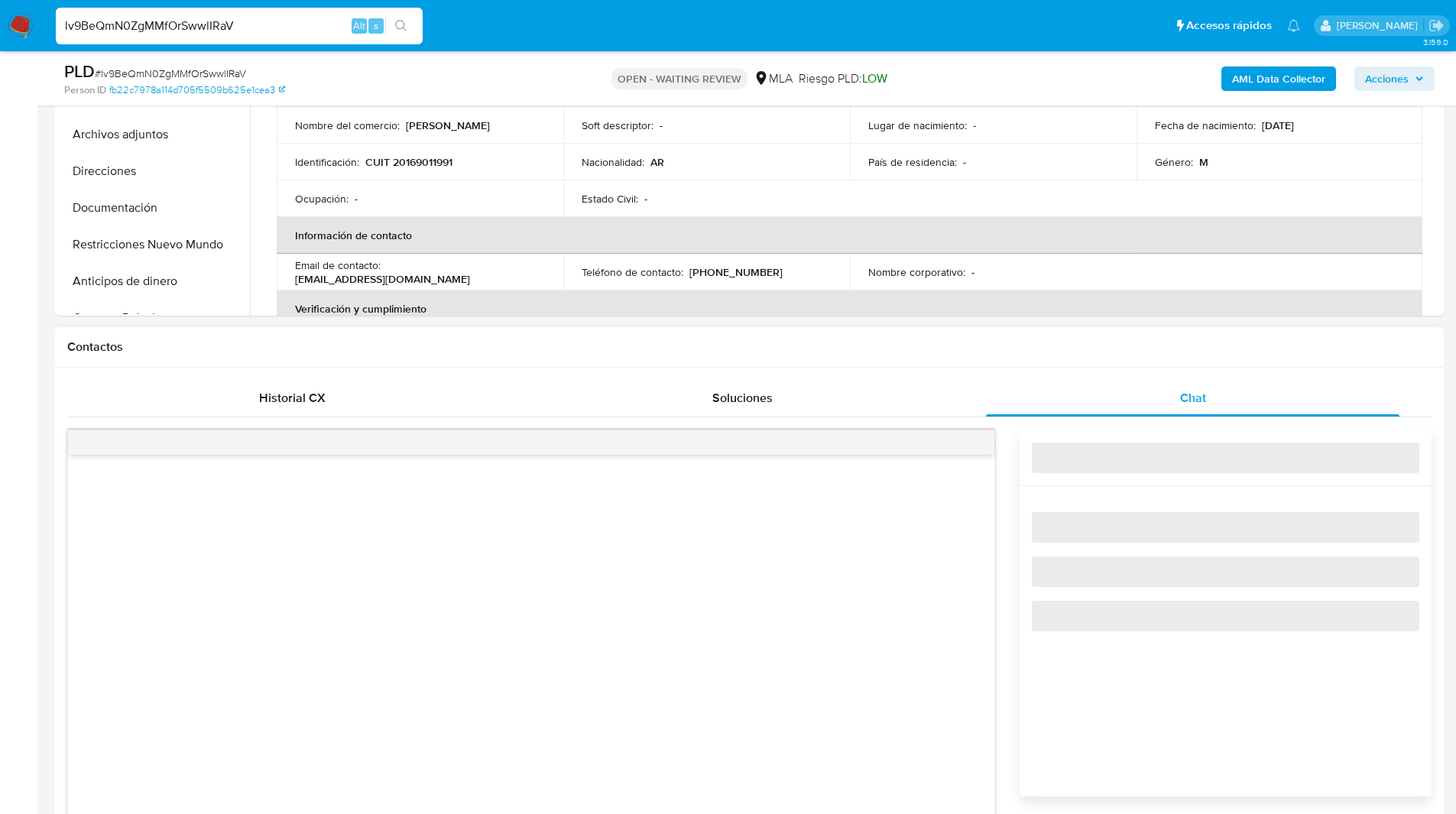
click at [982, 329] on div "Contactos" at bounding box center [748, 347] width 1389 height 41
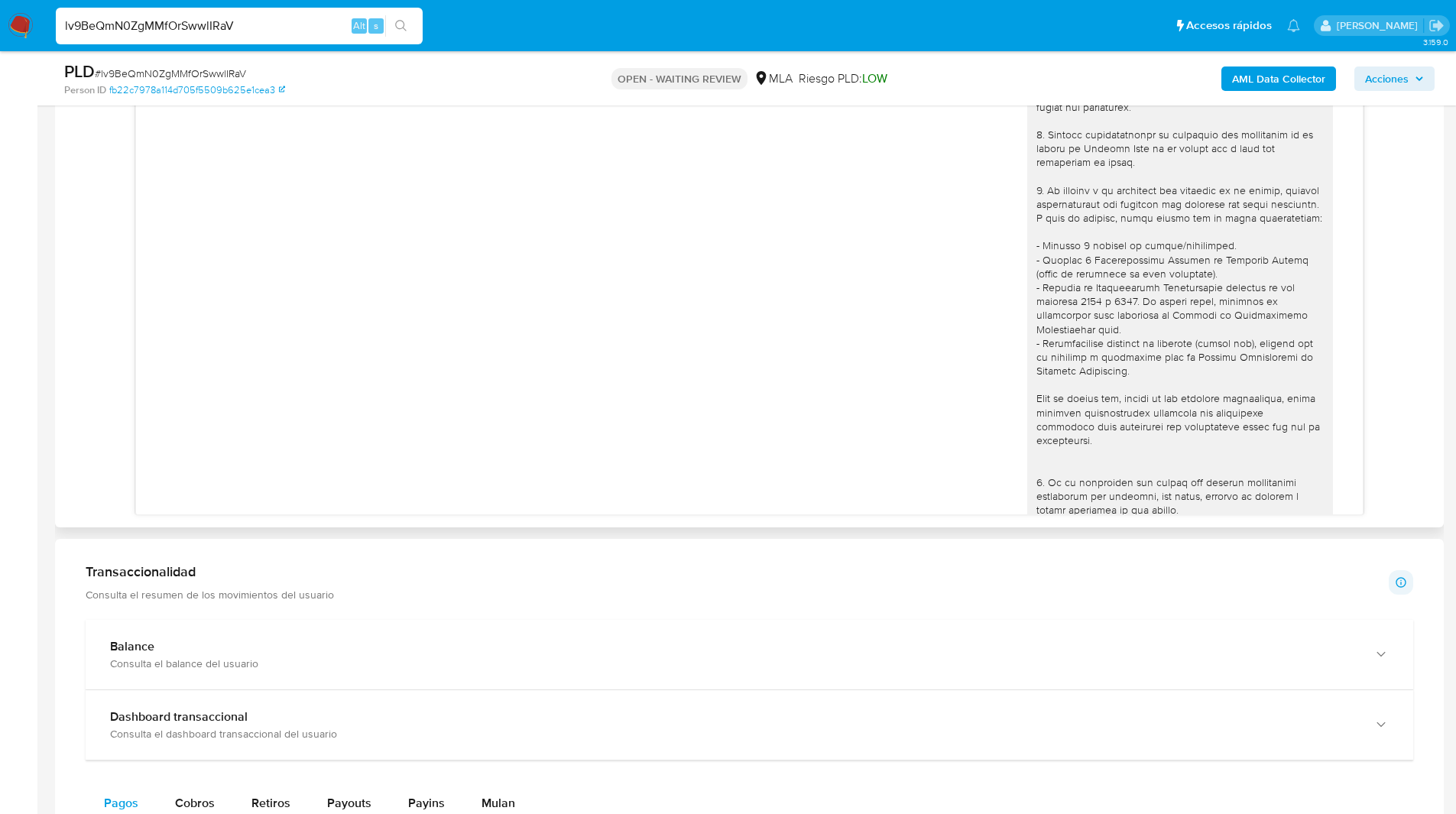
scroll to position [1220, 0]
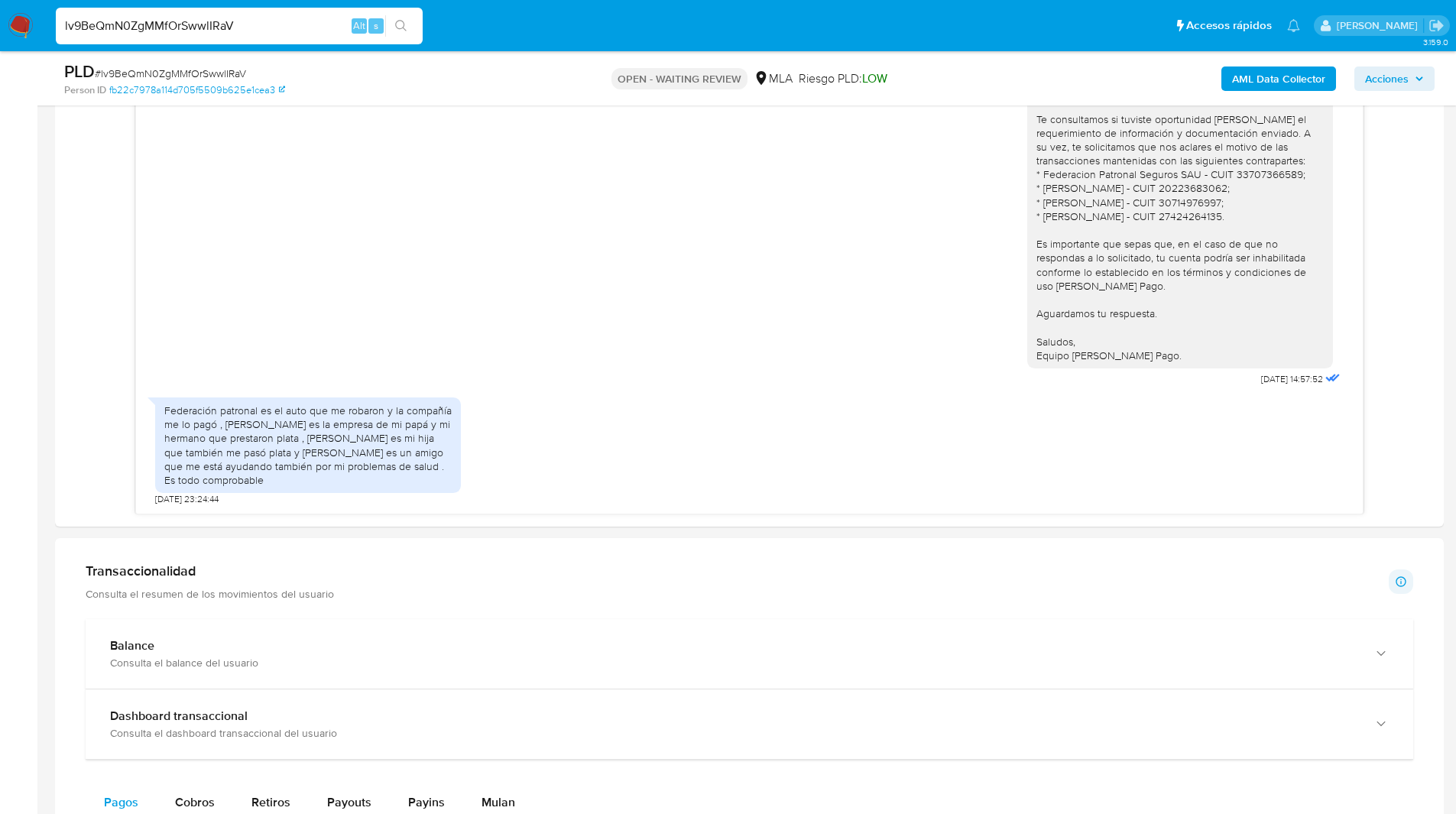
click at [408, 590] on div "Transaccionalidad Consulta el resumen de los movimientos del usuario Informació…" at bounding box center [749, 582] width 1328 height 39
click at [814, 414] on div "Federación patronal es el auto que me robaron y la compañía me lo pagó , Jaroko…" at bounding box center [748, 448] width 1188 height 115
click at [35, 335] on aside "Bandeja Tablero Screening Búsqueda en Listas Watchlist Herramientas Operaciones…" at bounding box center [19, 433] width 38 height 2711
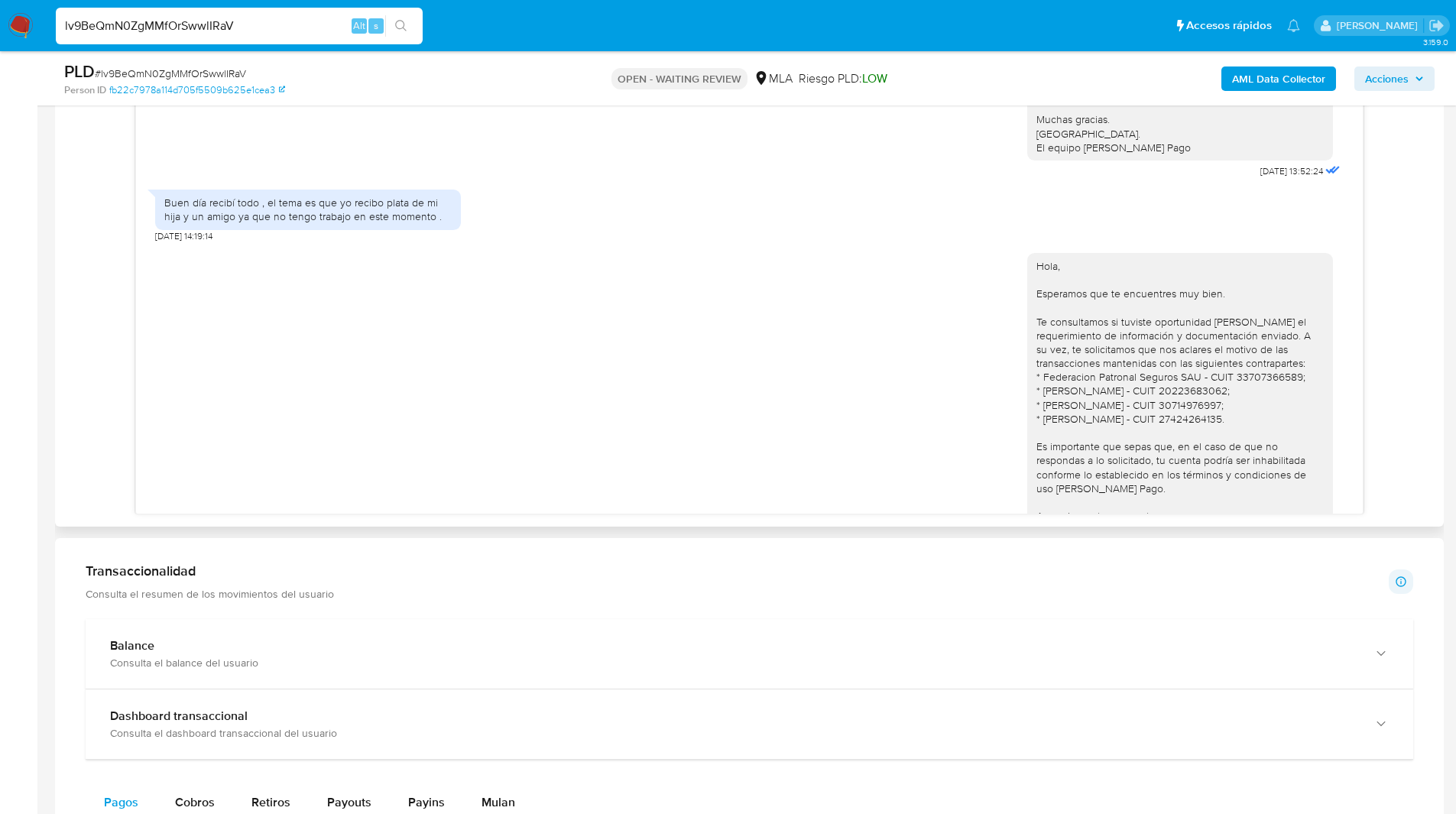
scroll to position [966, 0]
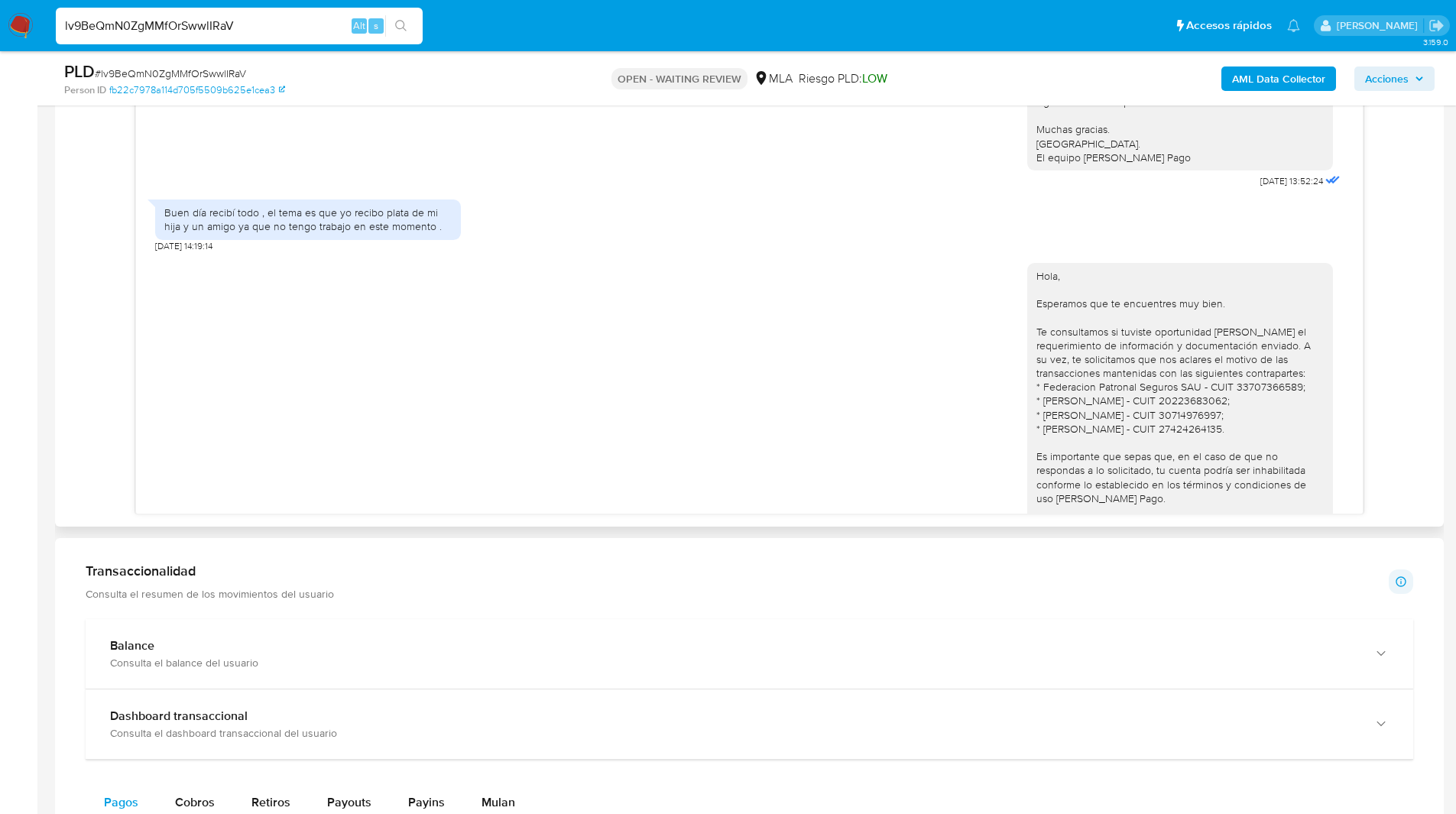
click at [98, 344] on div "17/07/2025 20:10:04 Hola, Esperamos que te encuentres muy bien. Te consultamos …" at bounding box center [749, 247] width 1365 height 534
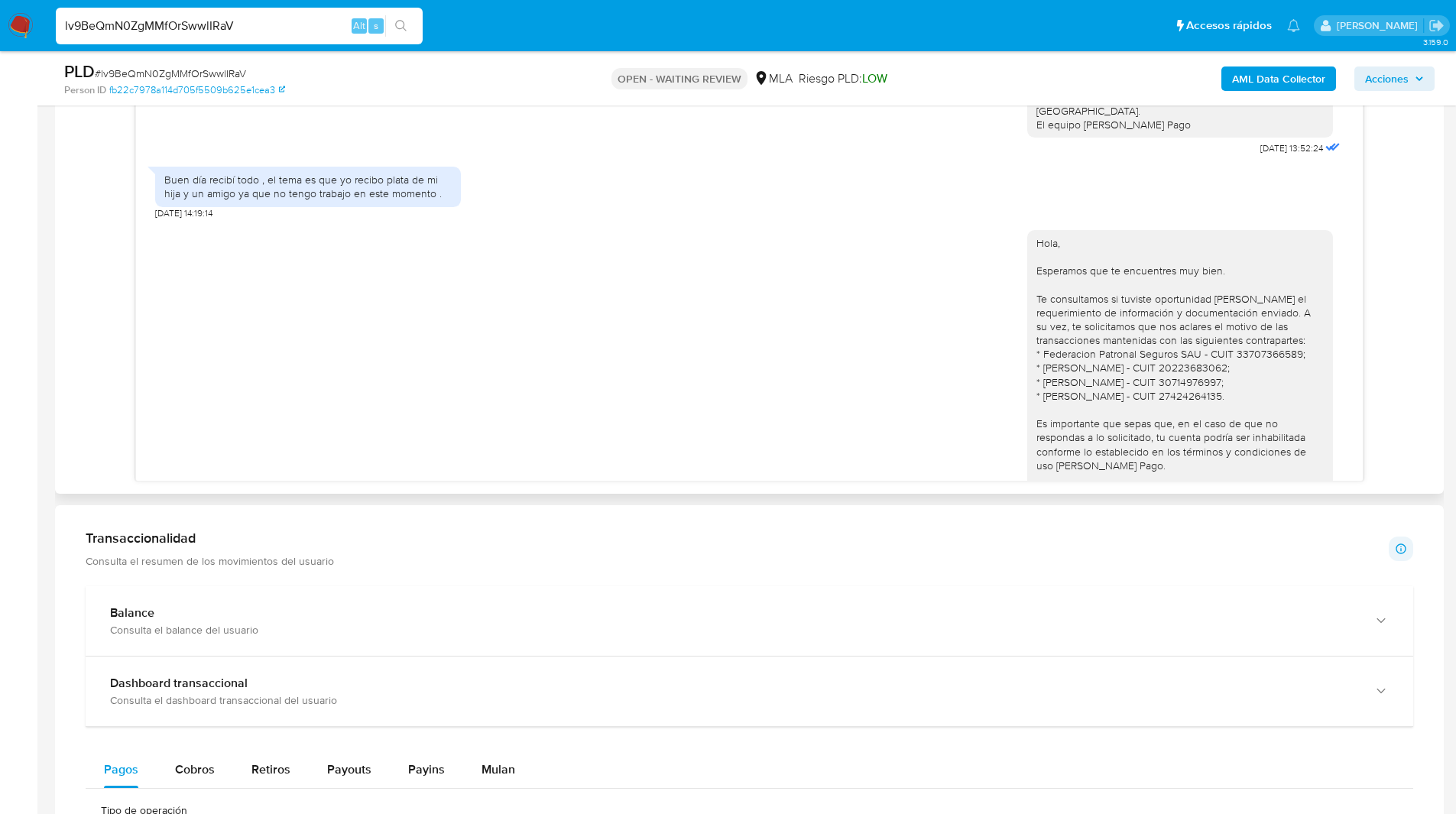
scroll to position [956, 0]
click at [518, 25] on ul "Pausado Ver notificaciones lv9BeQmN0ZgMMfOrSwwlIRaV Alt s Accesos rápidos Presi…" at bounding box center [678, 25] width 1259 height 39
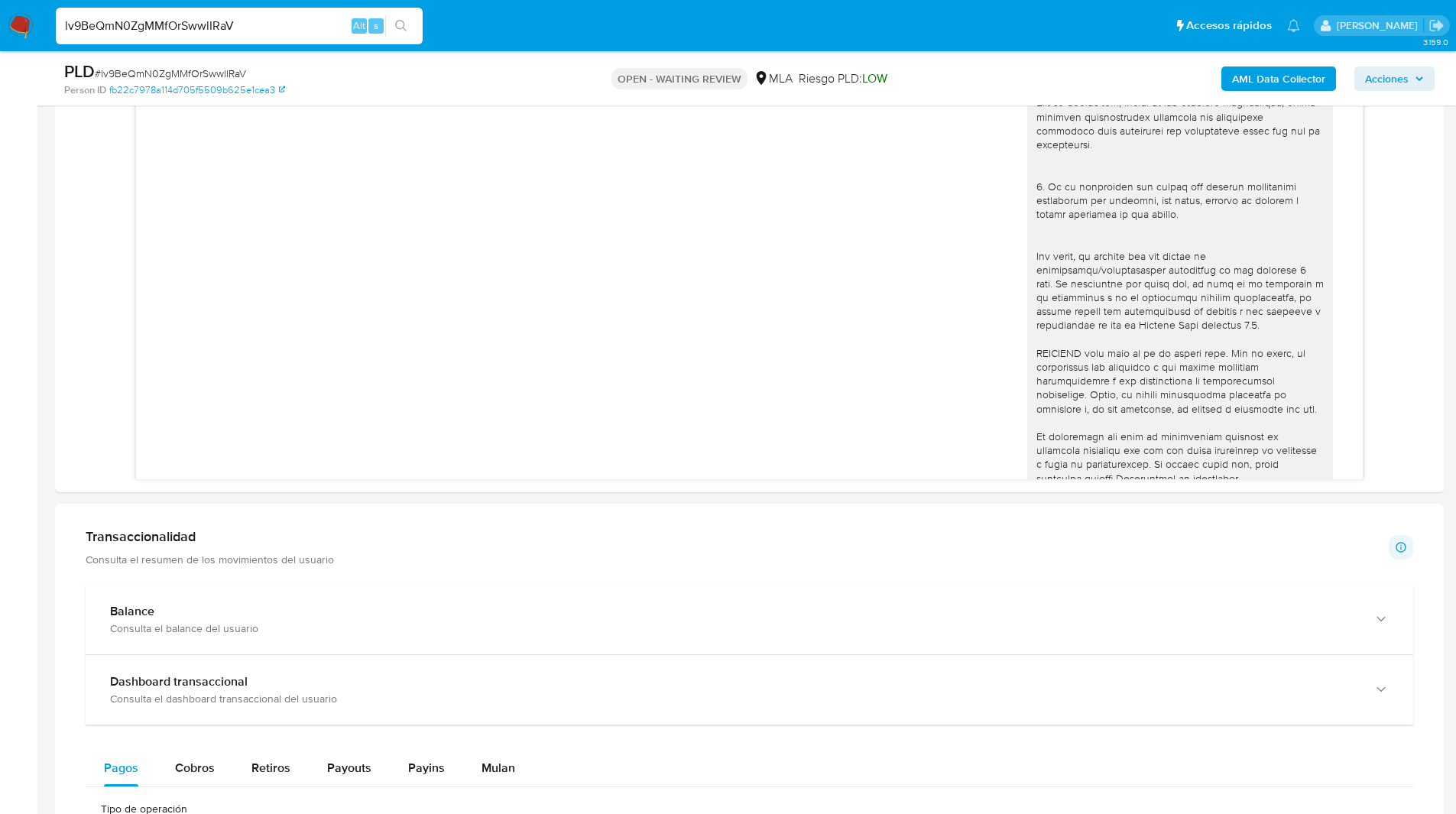
scroll to position [227, 0]
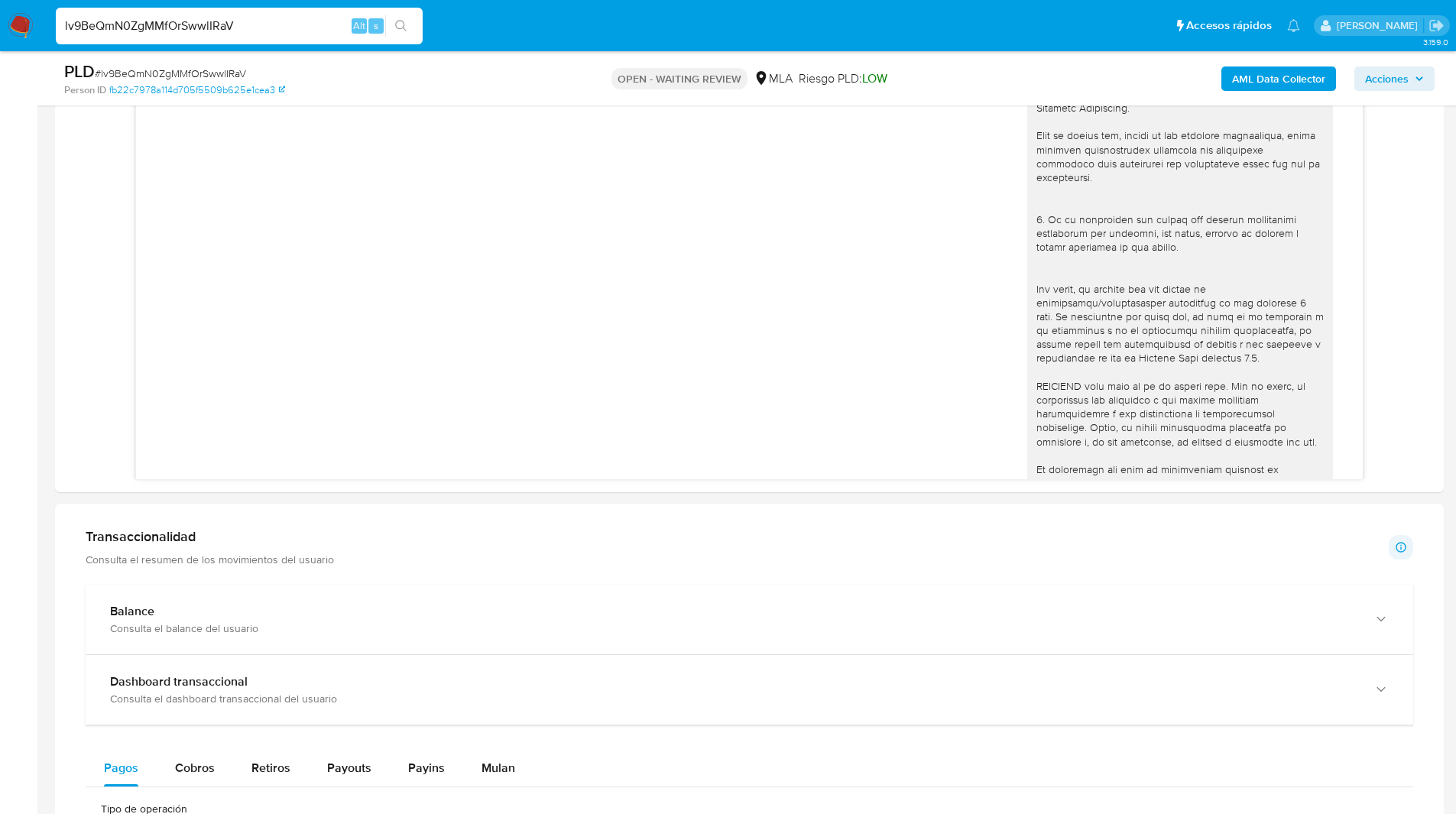
click at [187, 28] on input "lv9BeQmN0ZgMMfOrSwwlIRaV" at bounding box center [239, 26] width 367 height 20
paste input "pf3JySo3itJft9tympvGGqSg"
type input "pf3JySo3itJft9tympvGGqSg"
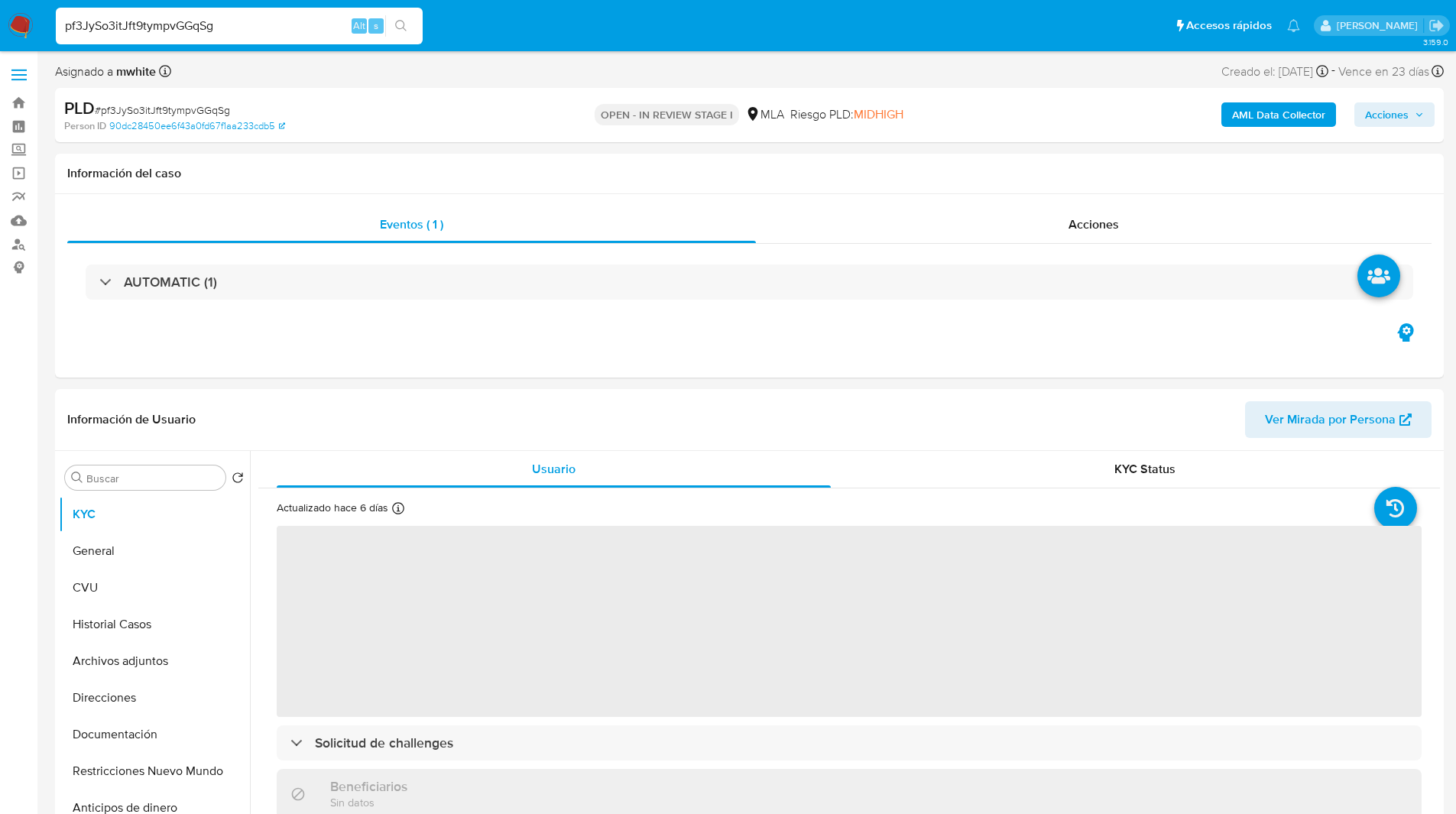
select select "10"
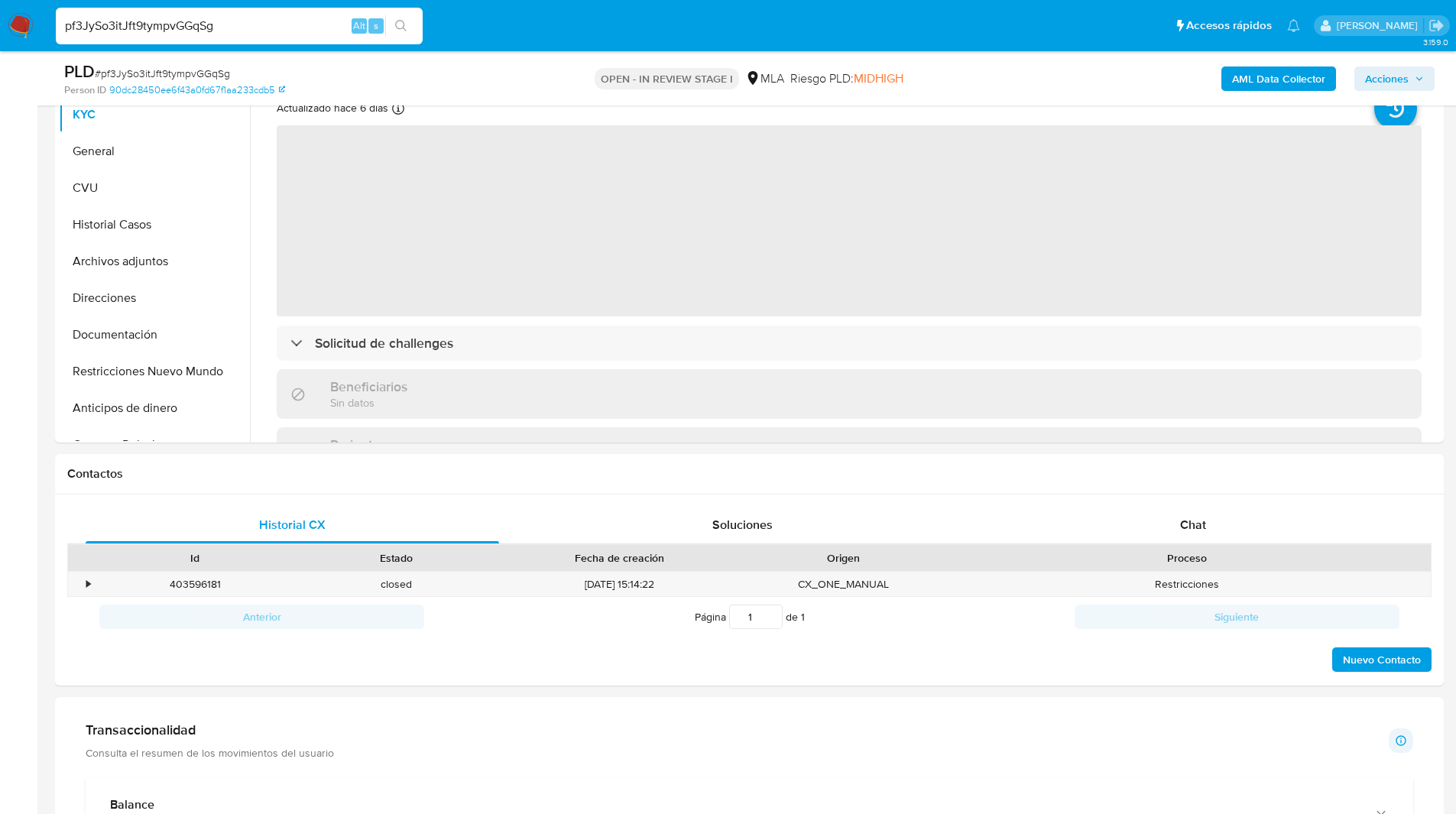
scroll to position [346, 0]
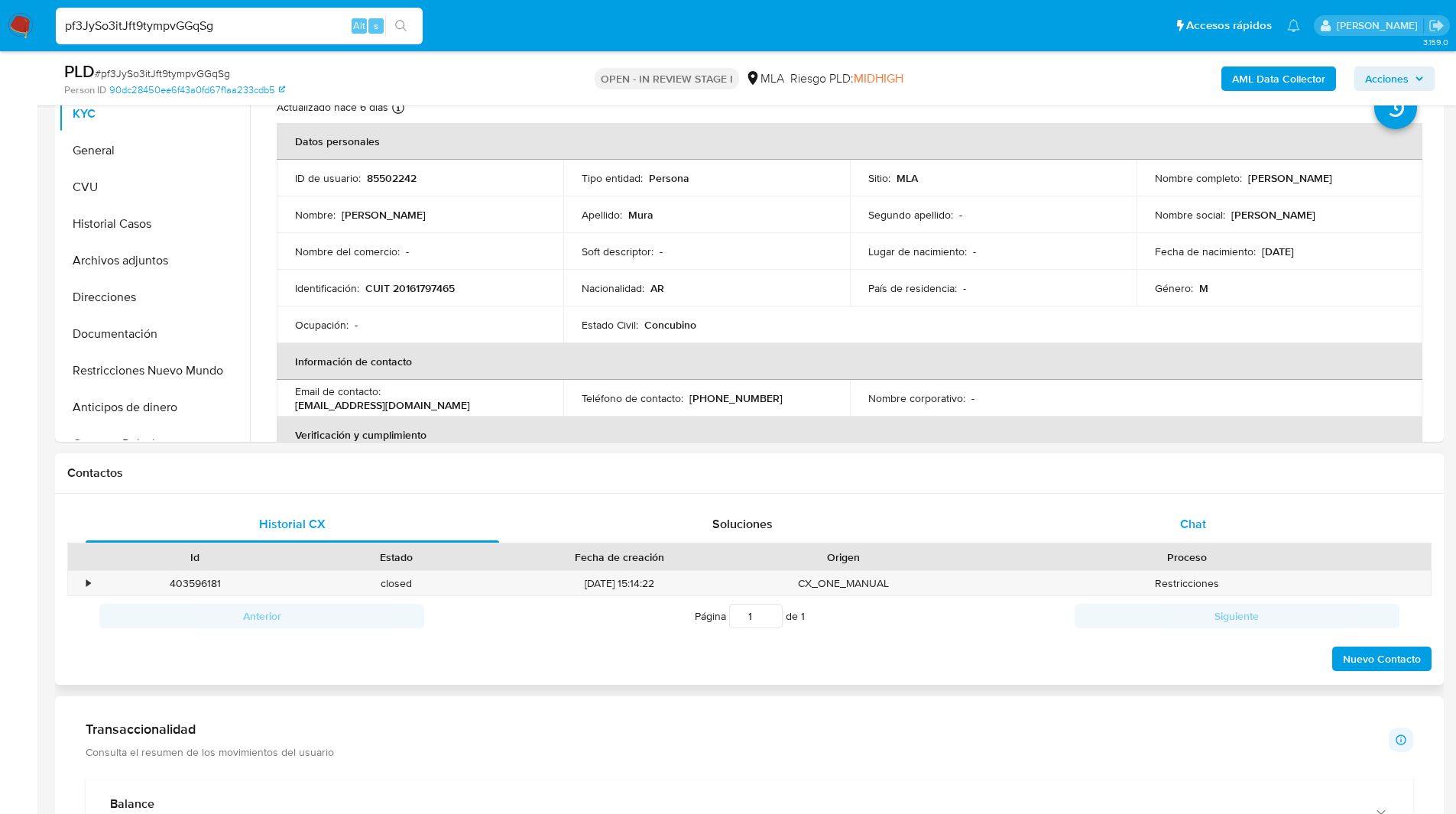
click at [1154, 537] on div "Chat" at bounding box center [1192, 524] width 414 height 37
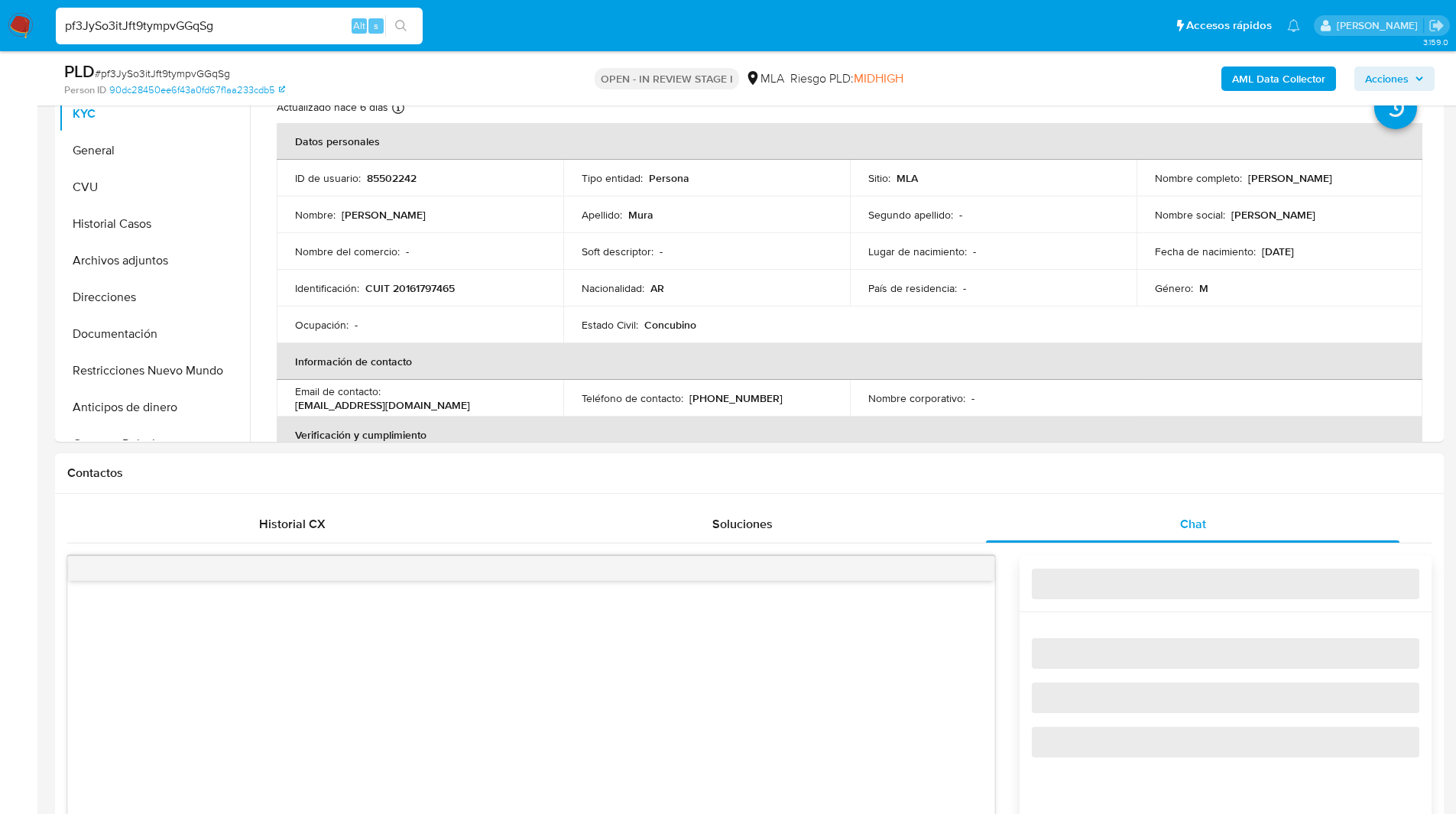
click at [1235, 466] on h1 "Contactos" at bounding box center [749, 473] width 1365 height 15
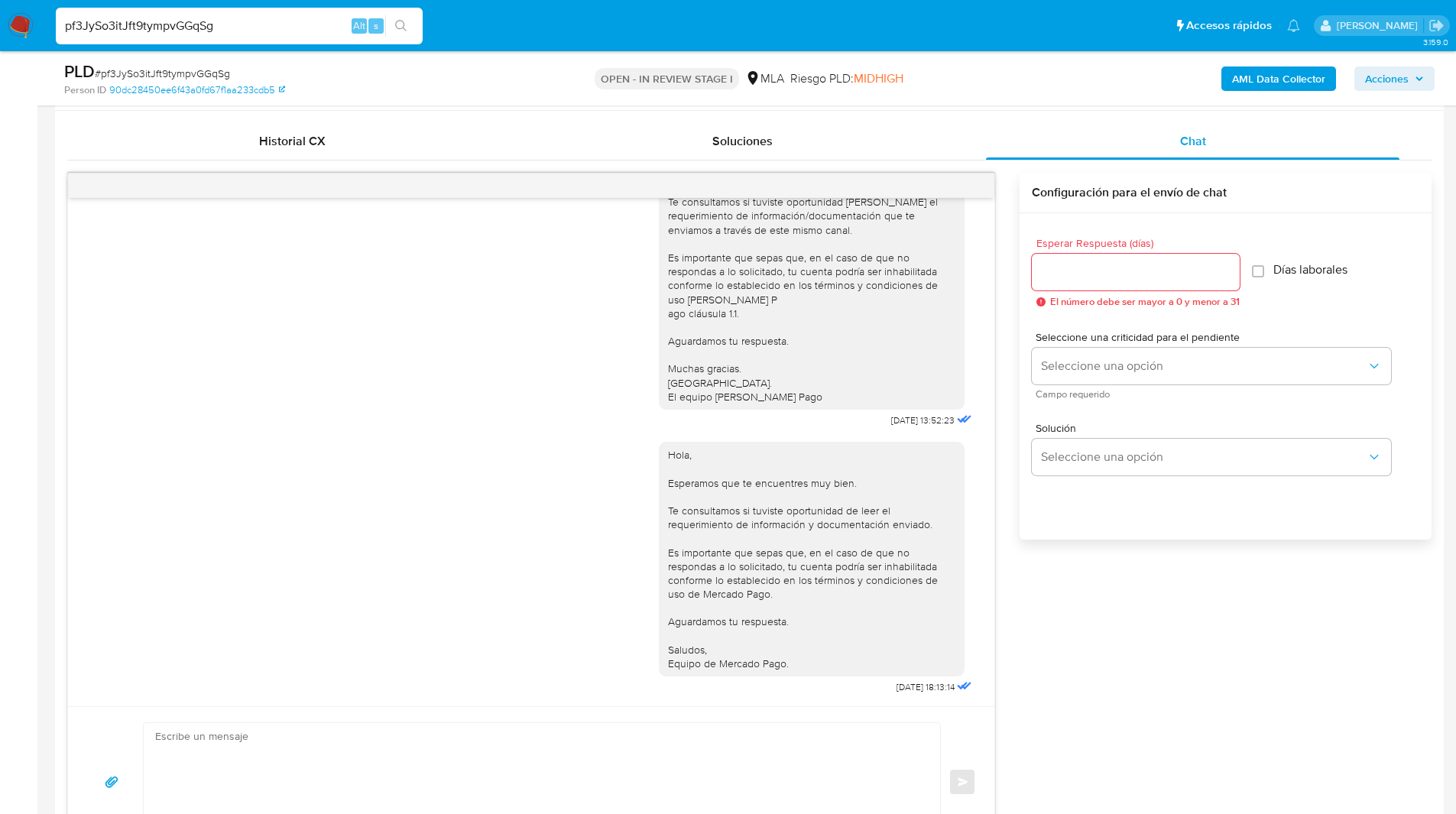
scroll to position [0, 0]
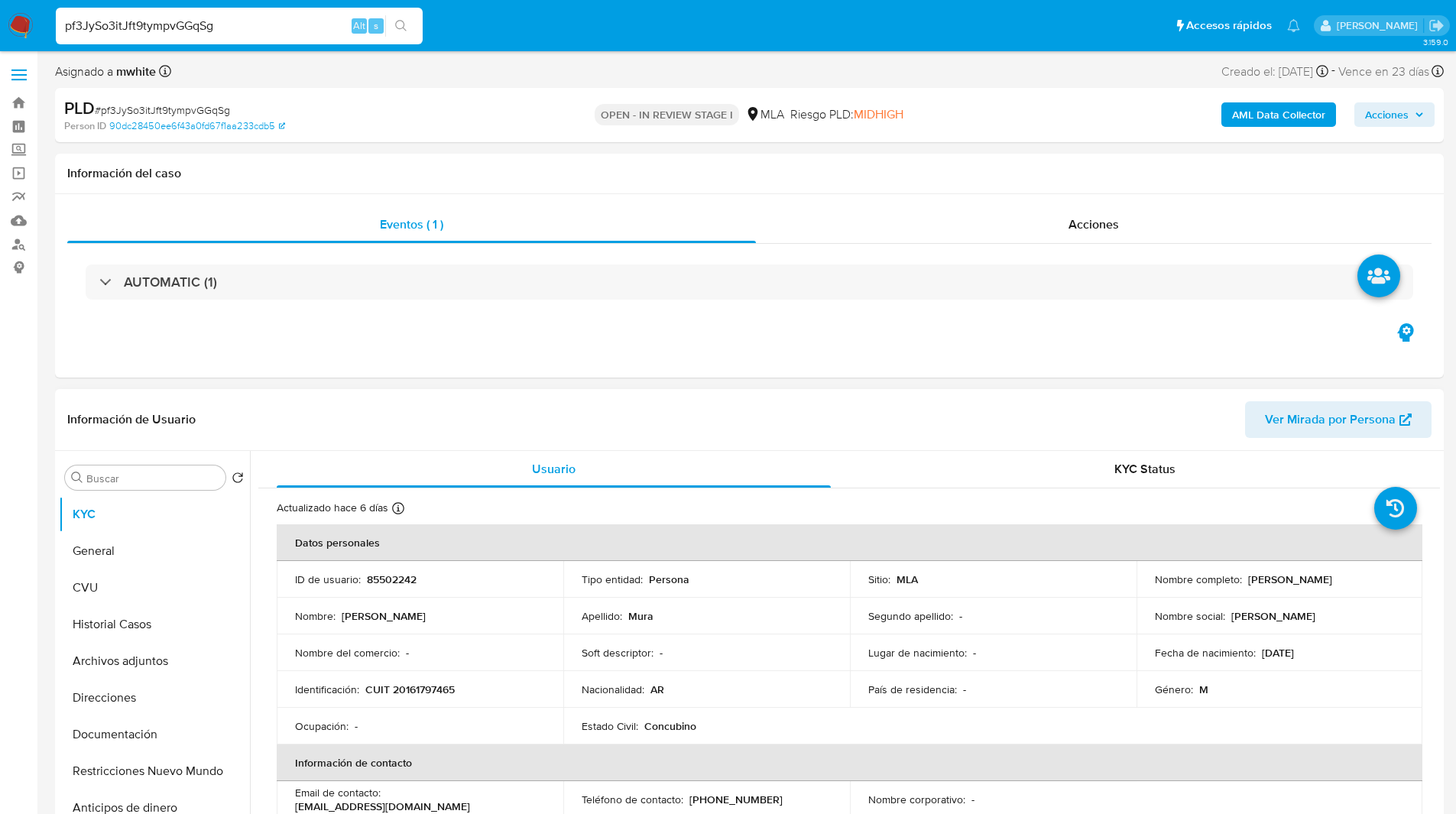
click at [383, 584] on p "85502242" at bounding box center [392, 580] width 50 height 14
copy p "85502242"
click at [157, 547] on button "General" at bounding box center [148, 551] width 179 height 37
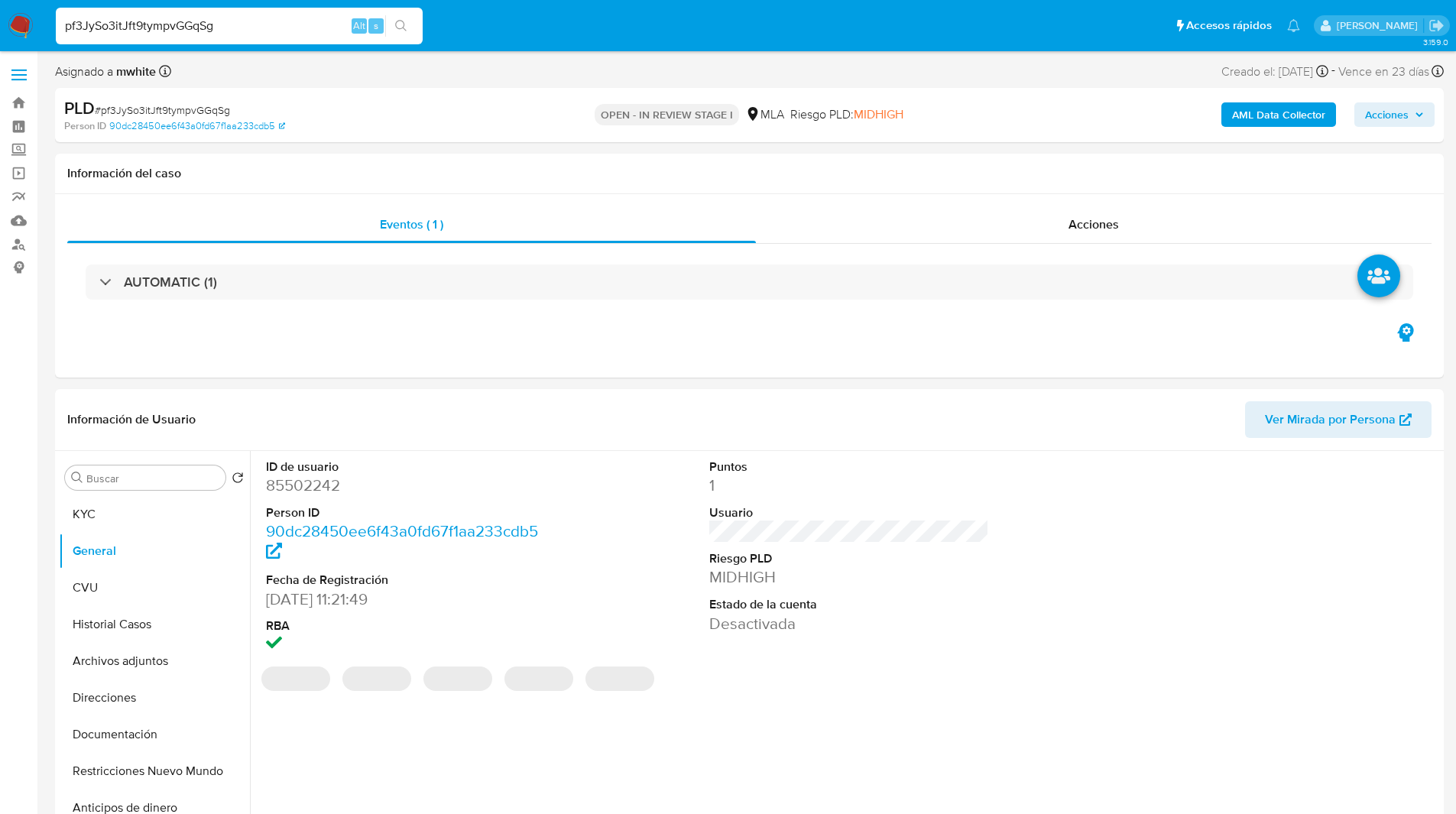
click at [909, 35] on ul "Pausado Ver notificaciones pf3JySo3itJft9tympvGGqSg Alt s Accesos rápidos Presi…" at bounding box center [678, 25] width 1259 height 39
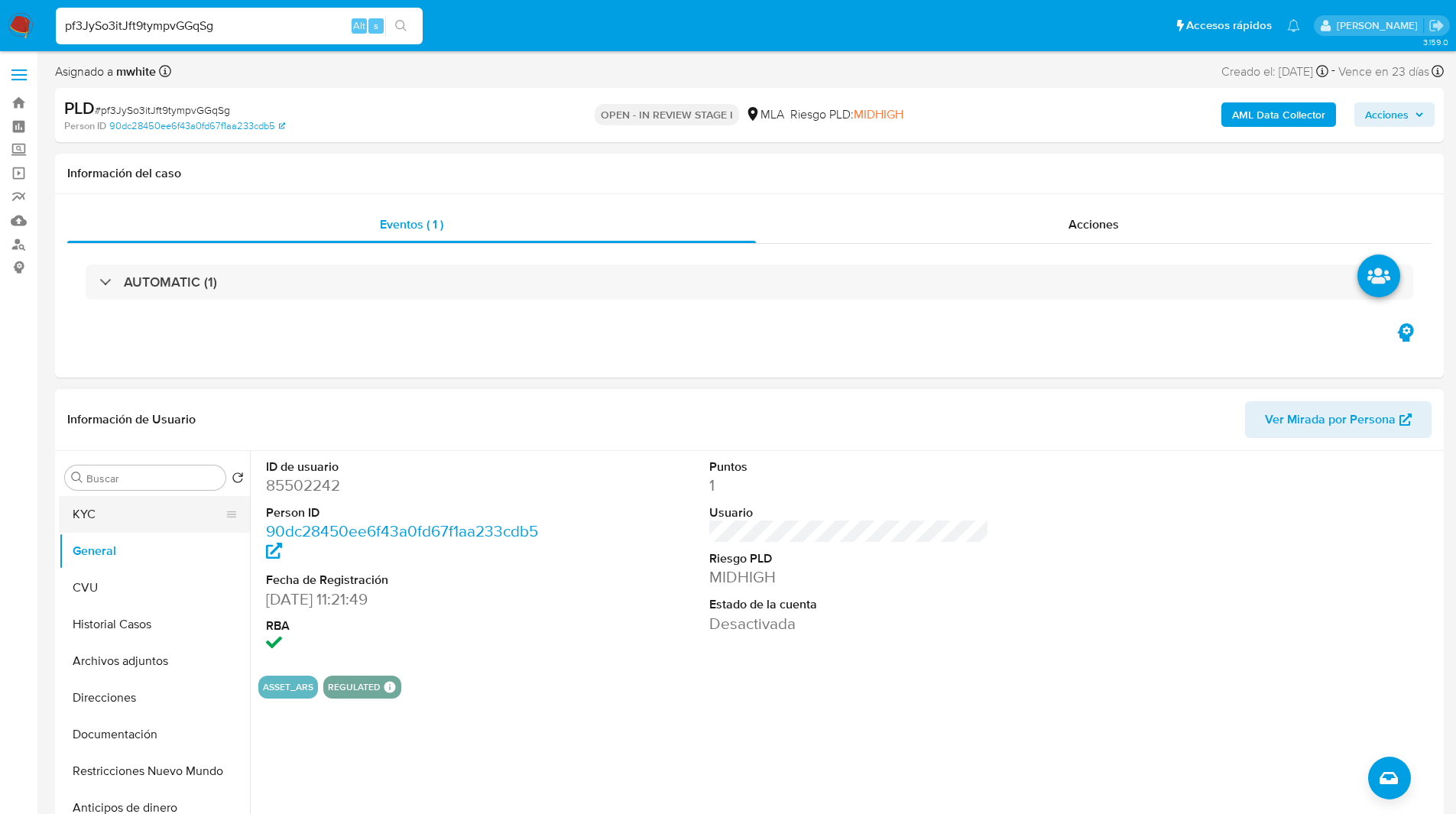
click at [120, 510] on button "KYC" at bounding box center [148, 514] width 179 height 37
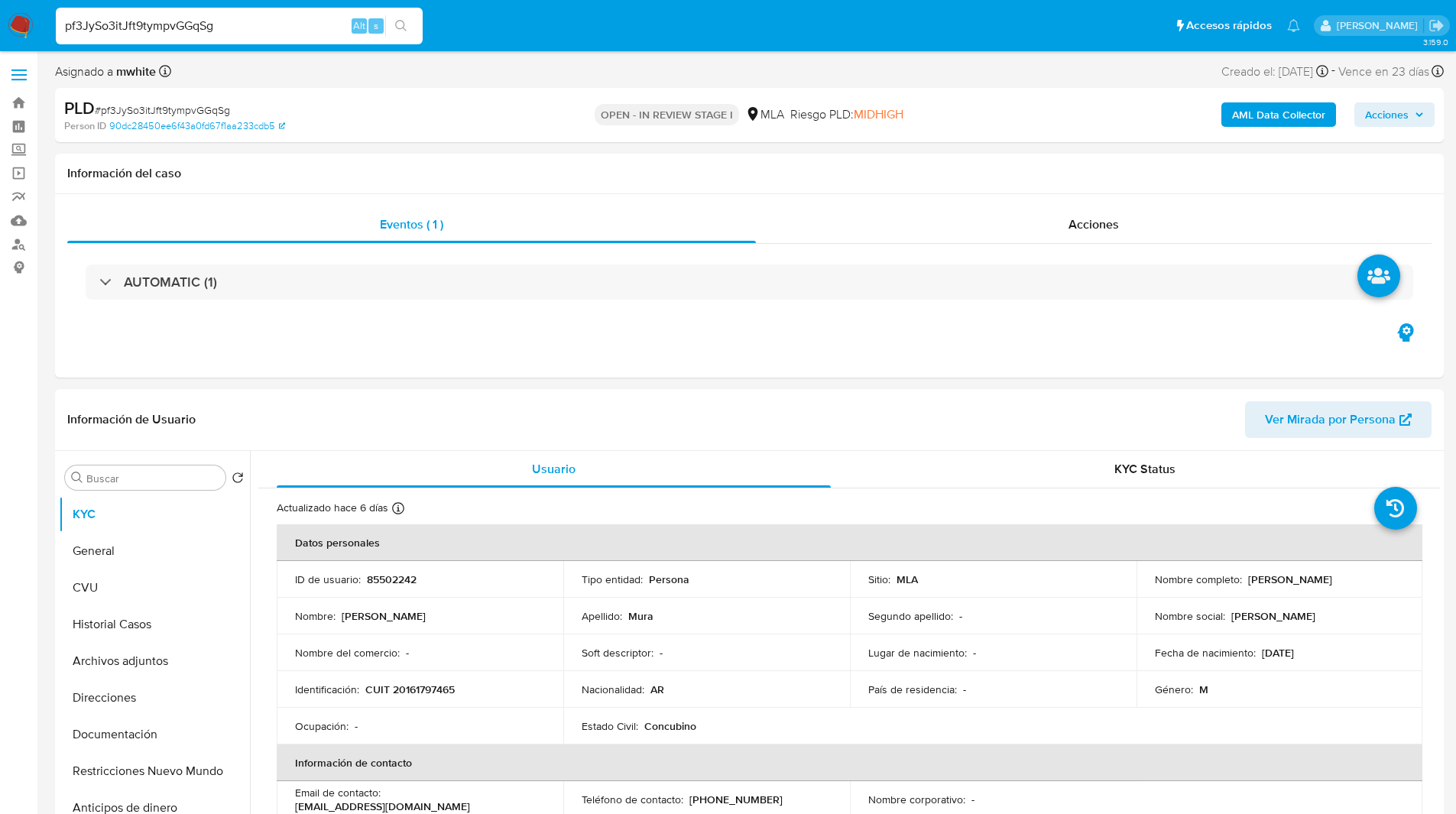
click at [843, 68] on div "Asignado a mwhite Asignado el: 17/07/2025 16:38:06 Creado el: 12/07/2025 Creado…" at bounding box center [748, 74] width 1389 height 27
click at [471, 13] on ul "Pausado Ver notificaciones pf3JySo3itJft9tympvGGqSg Alt s Accesos rápidos Presi…" at bounding box center [678, 25] width 1259 height 39
click at [507, 42] on ul "Pausado Ver notificaciones pf3JySo3itJft9tympvGGqSg Alt s Accesos rápidos Presi…" at bounding box center [678, 25] width 1259 height 39
click at [514, 14] on ul "Pausado Ver notificaciones pf3JySo3itJft9tympvGGqSg Alt s Accesos rápidos Presi…" at bounding box center [678, 25] width 1259 height 39
click at [515, 32] on ul "Pausado Ver notificaciones pf3JySo3itJft9tympvGGqSg Alt s Accesos rápidos Presi…" at bounding box center [678, 25] width 1259 height 39
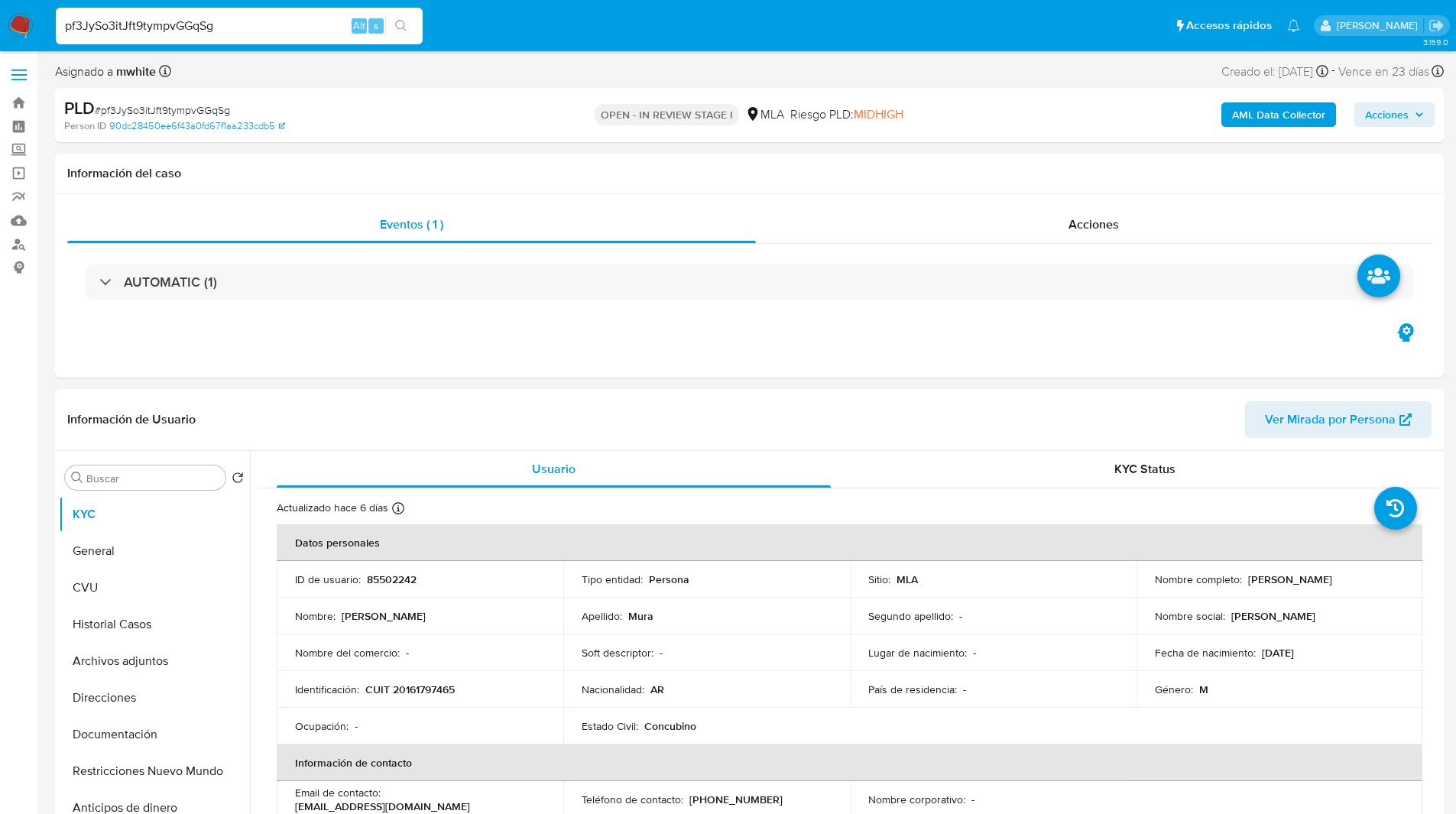
click at [540, 32] on ul "Pausado Ver notificaciones pf3JySo3itJft9tympvGGqSg Alt s Accesos rápidos Presi…" at bounding box center [678, 25] width 1259 height 39
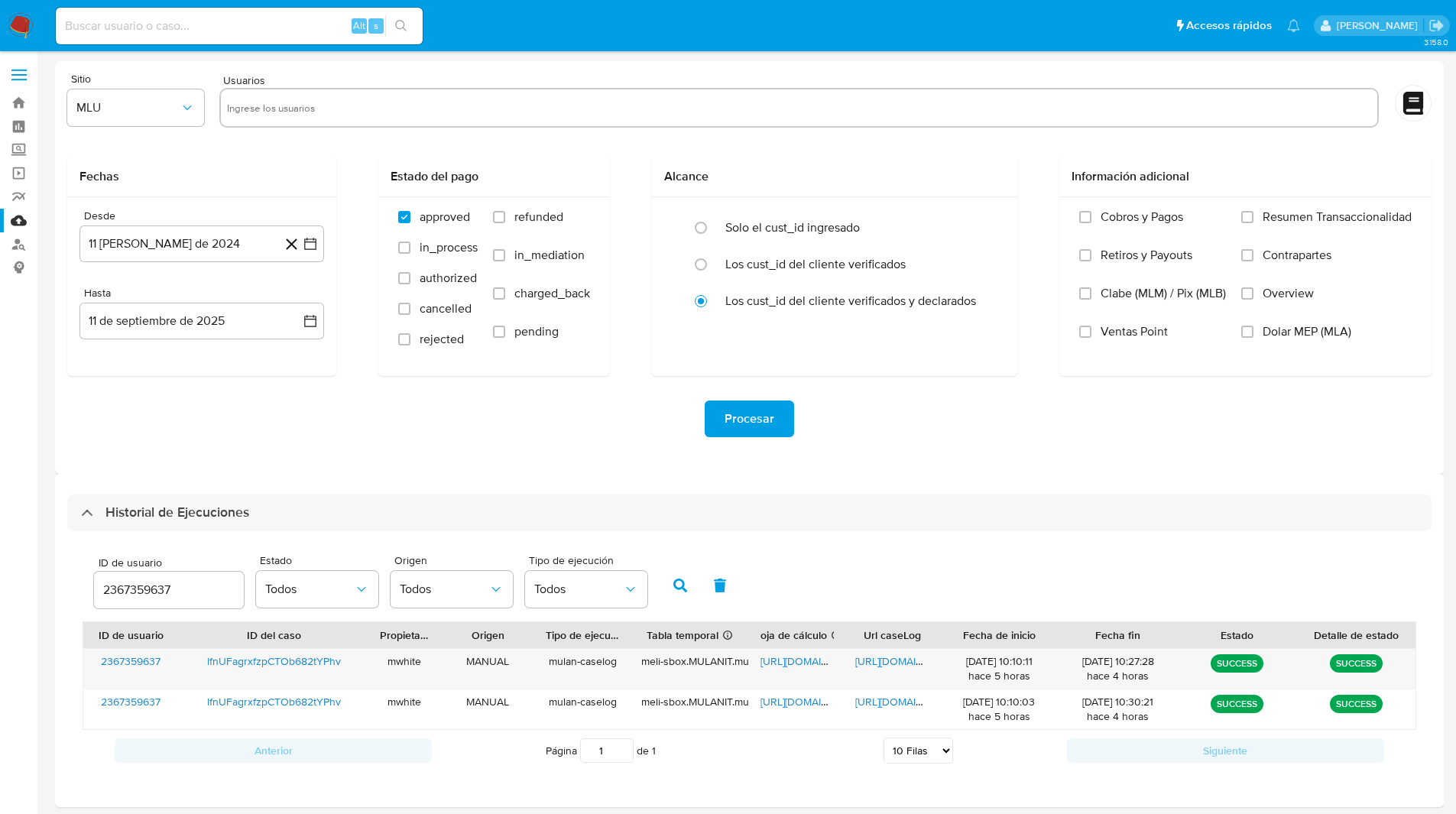
select select "10"
click at [730, 28] on ul "Pausado Ver notificaciones Alt s Accesos rápidos Presiona las siguientes teclas…" at bounding box center [678, 25] width 1259 height 39
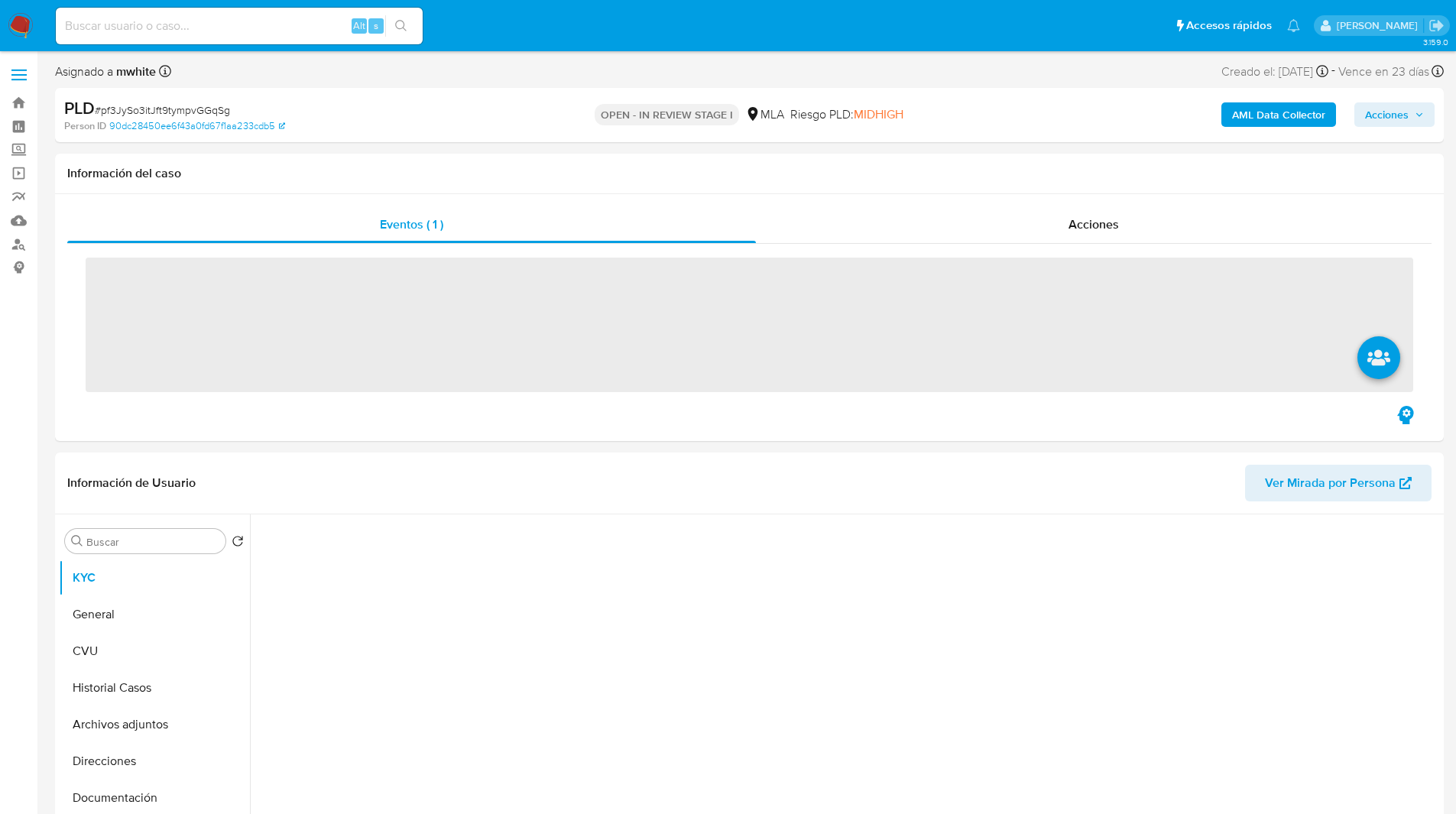
click at [483, 25] on ul "Pausado Ver notificaciones Alt s Accesos rápidos Presiona las siguientes teclas…" at bounding box center [678, 25] width 1259 height 39
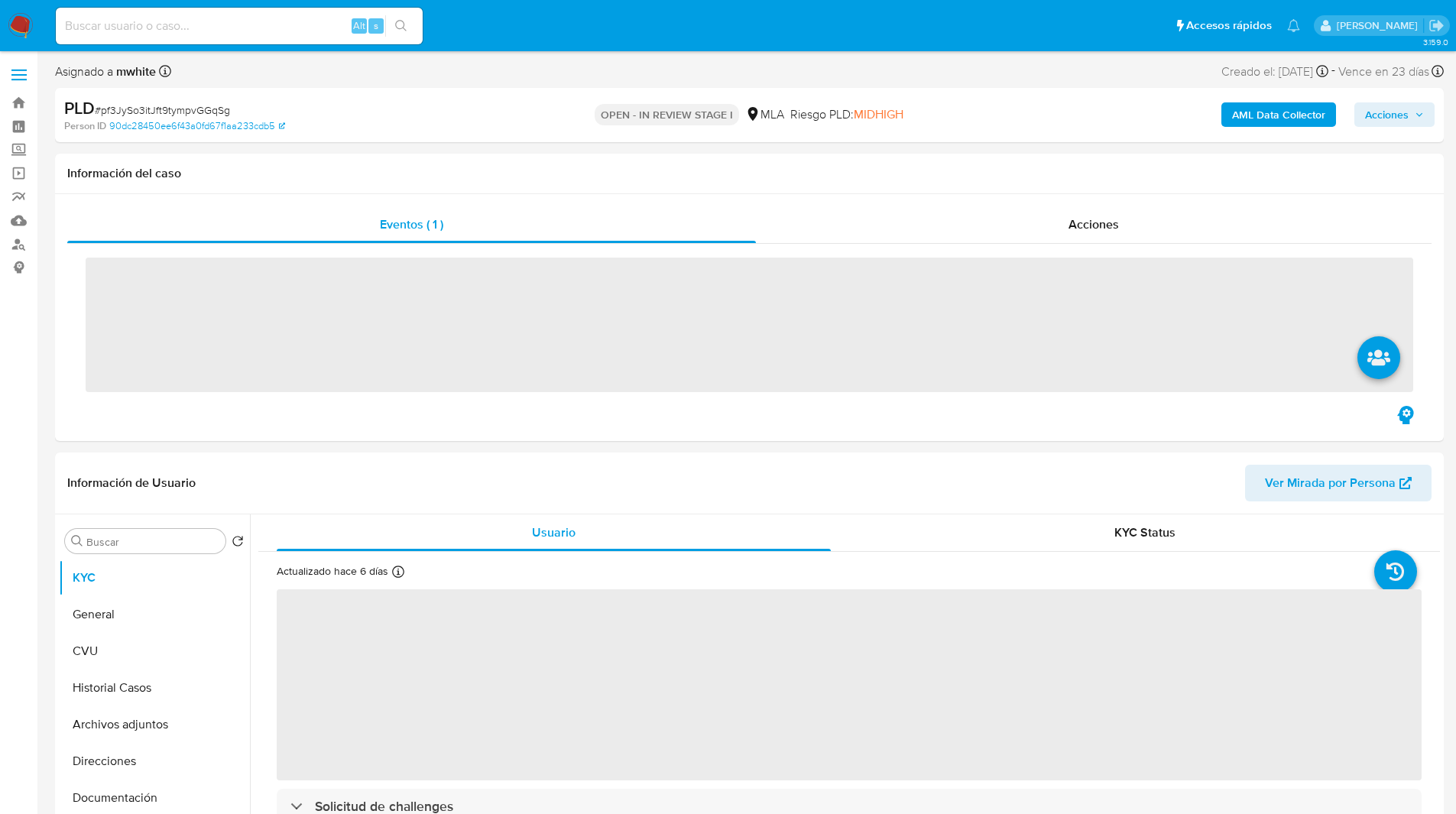
click at [505, 28] on ul "Pausado Ver notificaciones Alt s Accesos rápidos Presiona las siguientes teclas…" at bounding box center [678, 25] width 1259 height 39
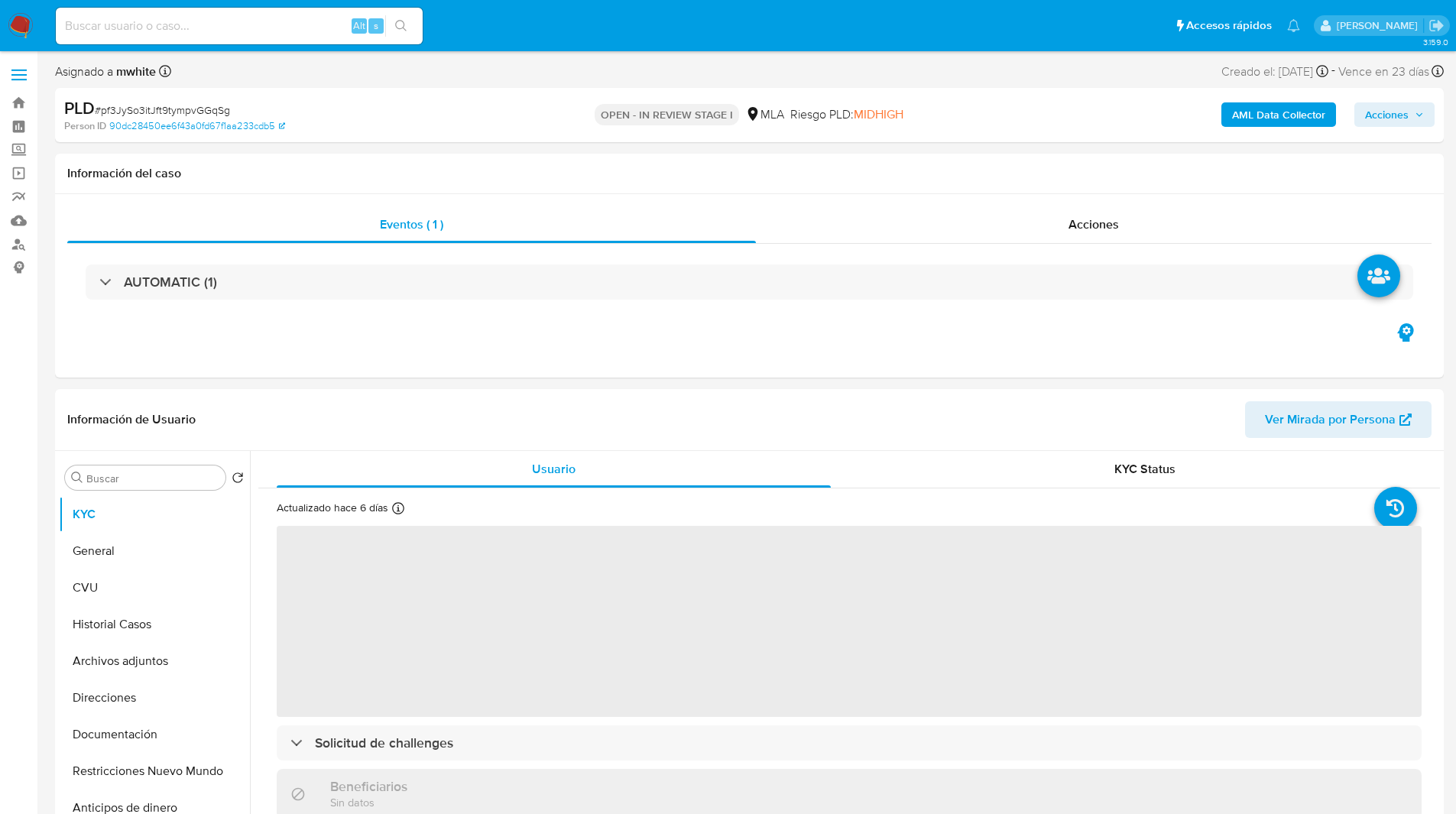
select select "10"
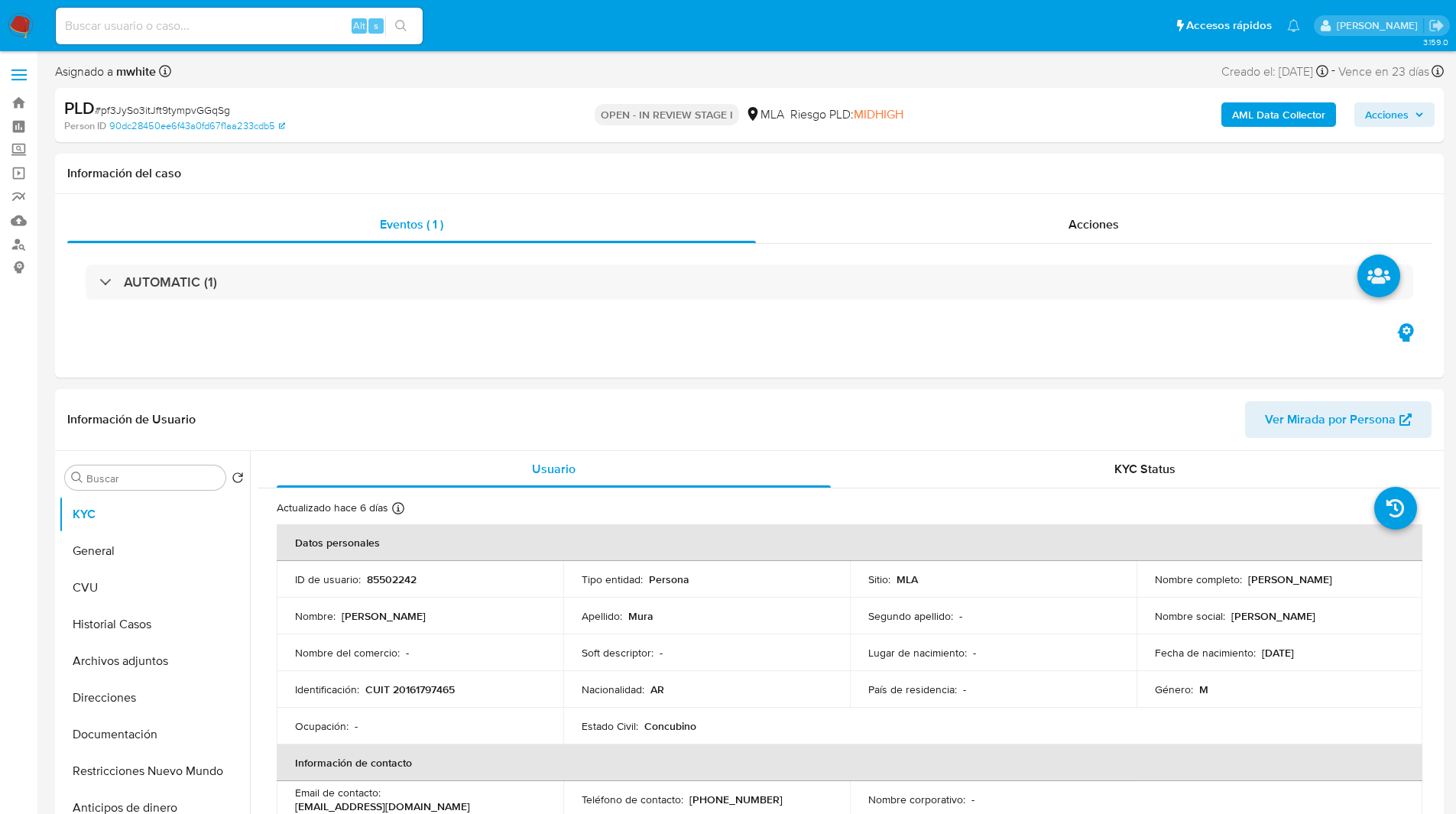
click at [659, 42] on ul "Pausado Ver notificaciones Alt s Accesos rápidos Presiona las siguientes teclas…" at bounding box center [678, 25] width 1259 height 39
click at [591, 83] on div "Asignado a mwhite Asignado el: 17/07/2025 16:38:06 Creado el: 12/07/2025 Creado…" at bounding box center [748, 74] width 1389 height 27
click at [525, 33] on ul "Pausado Ver notificaciones Alt s Accesos rápidos Presiona las siguientes teclas…" at bounding box center [678, 25] width 1259 height 39
click at [567, 47] on nav "Pausado Ver notificaciones Alt s Accesos rápidos Presiona las siguientes teclas…" at bounding box center [728, 26] width 1456 height 52
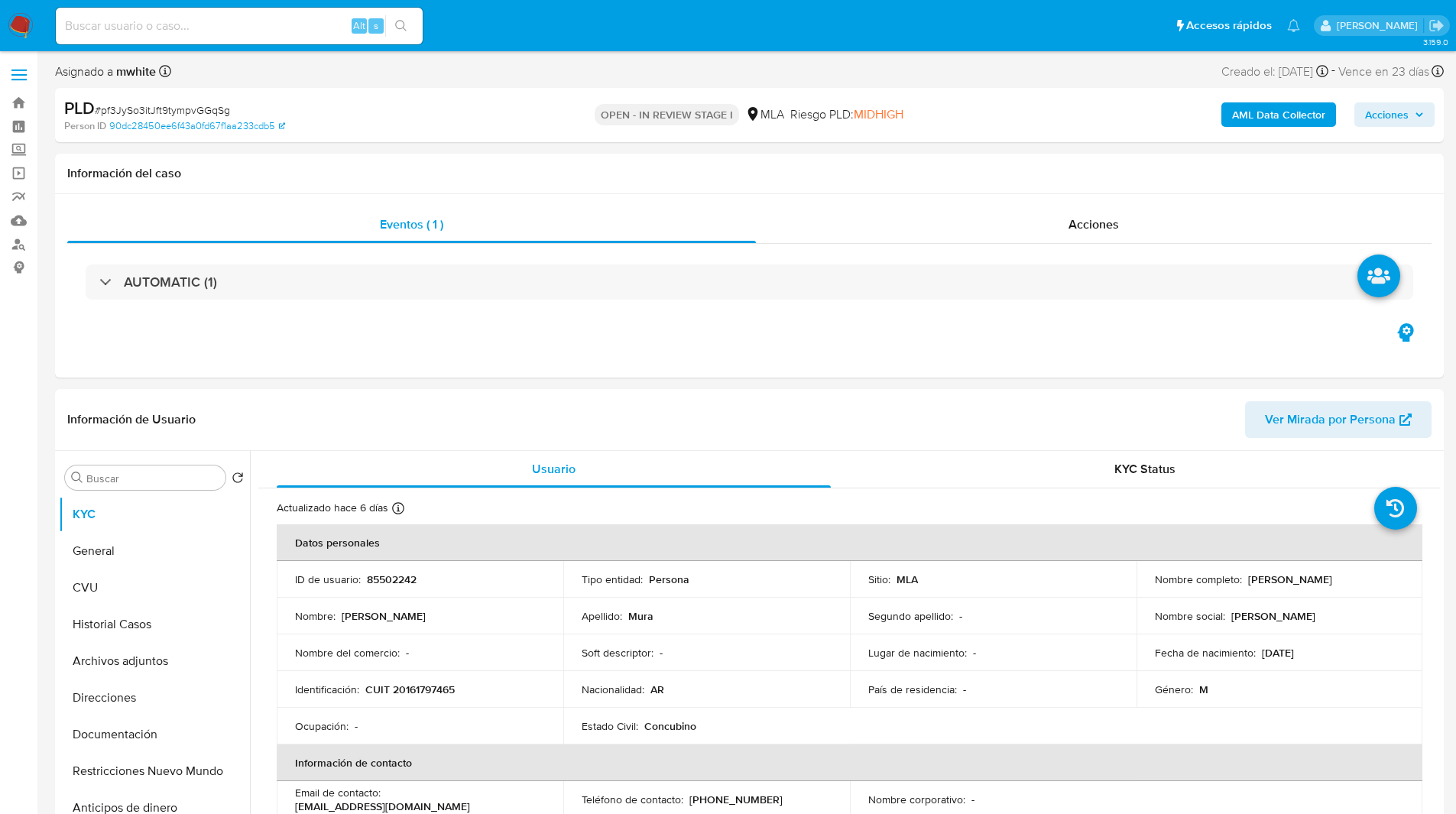
click at [646, 47] on nav "Pausado Ver notificaciones Alt s Accesos rápidos Presiona las siguientes teclas…" at bounding box center [728, 26] width 1456 height 52
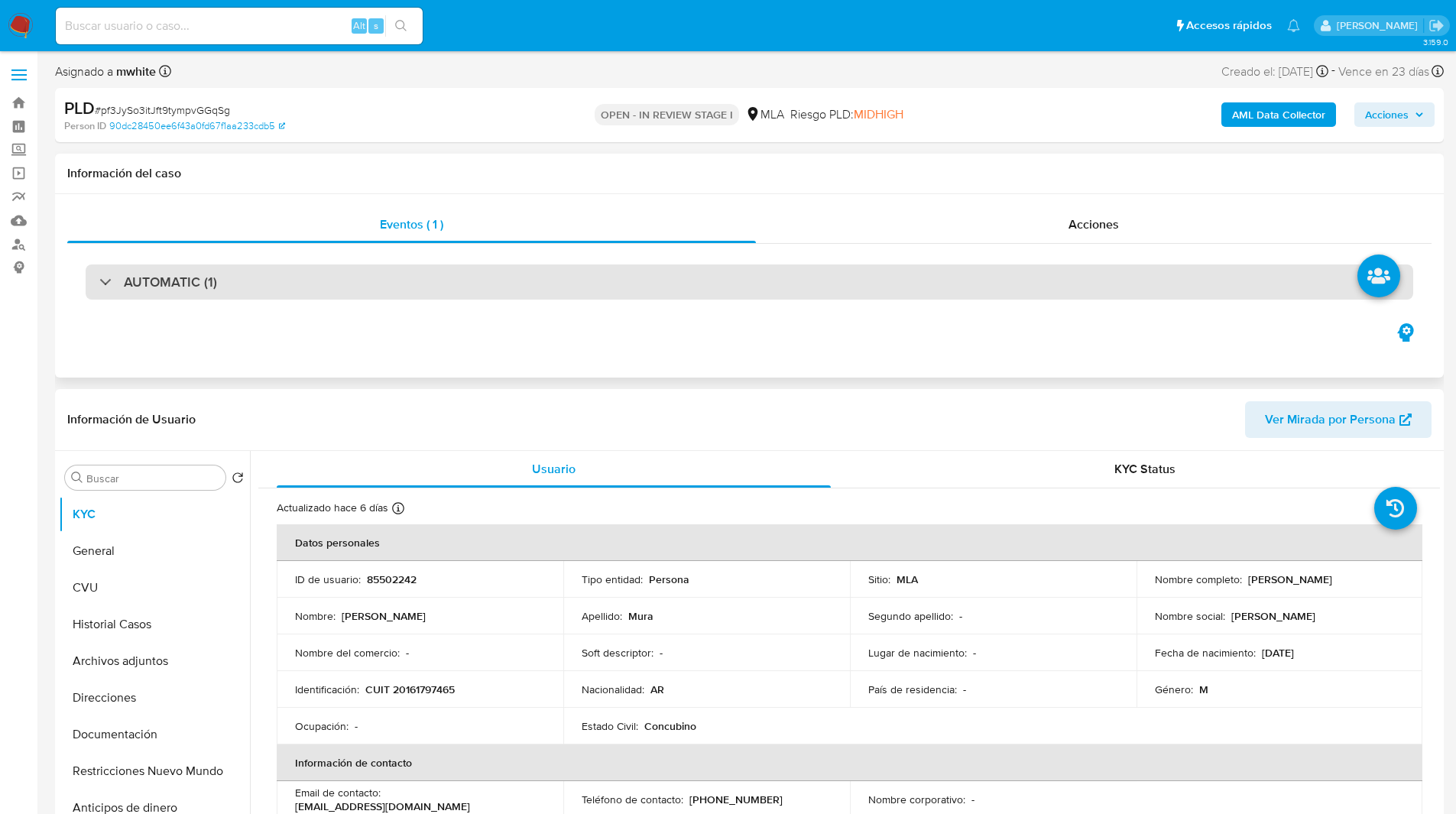
click at [660, 294] on div "AUTOMATIC (1)" at bounding box center [749, 281] width 1328 height 35
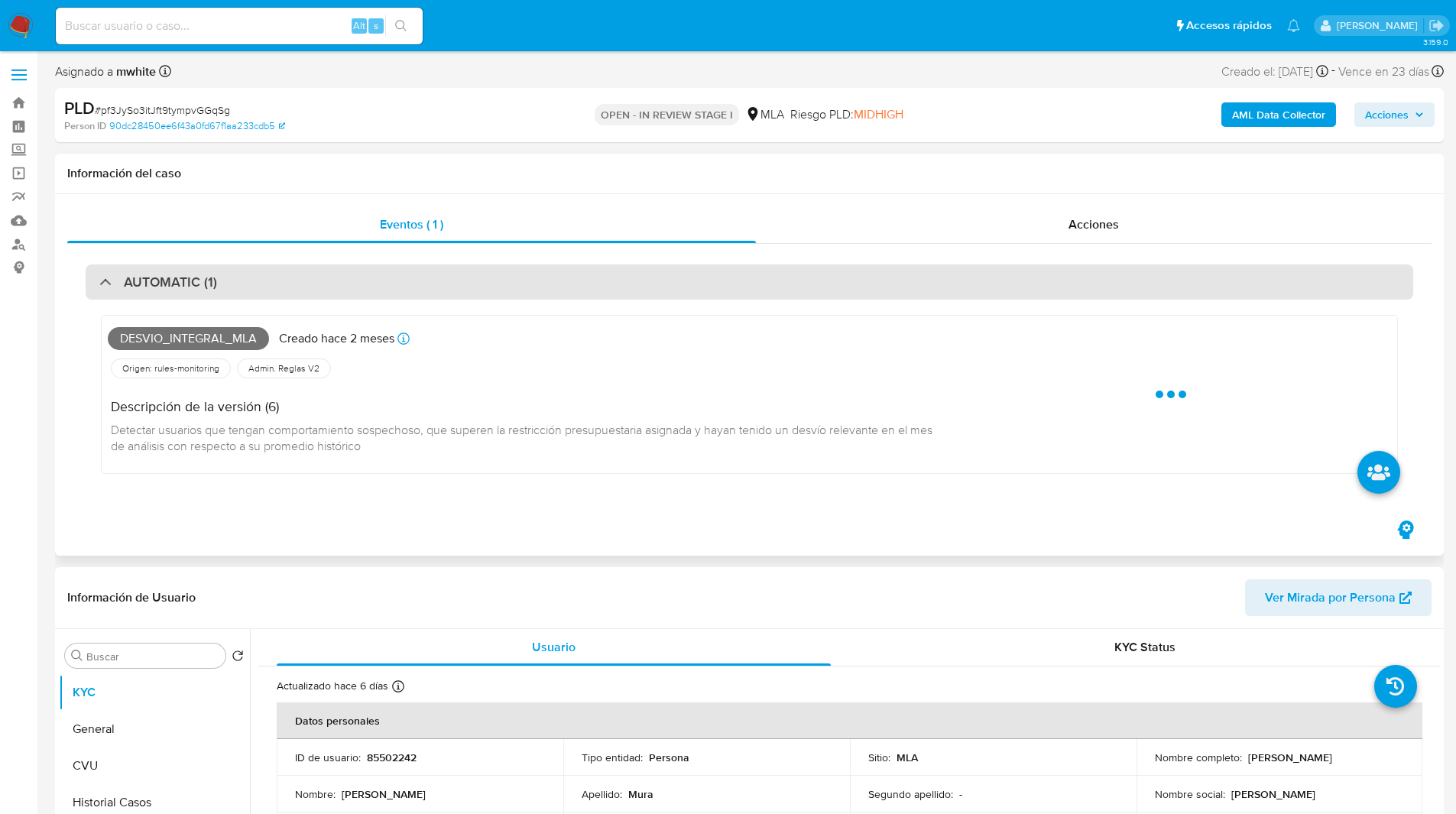
click at [161, 286] on h3 "AUTOMATIC (1)" at bounding box center [171, 282] width 93 height 17
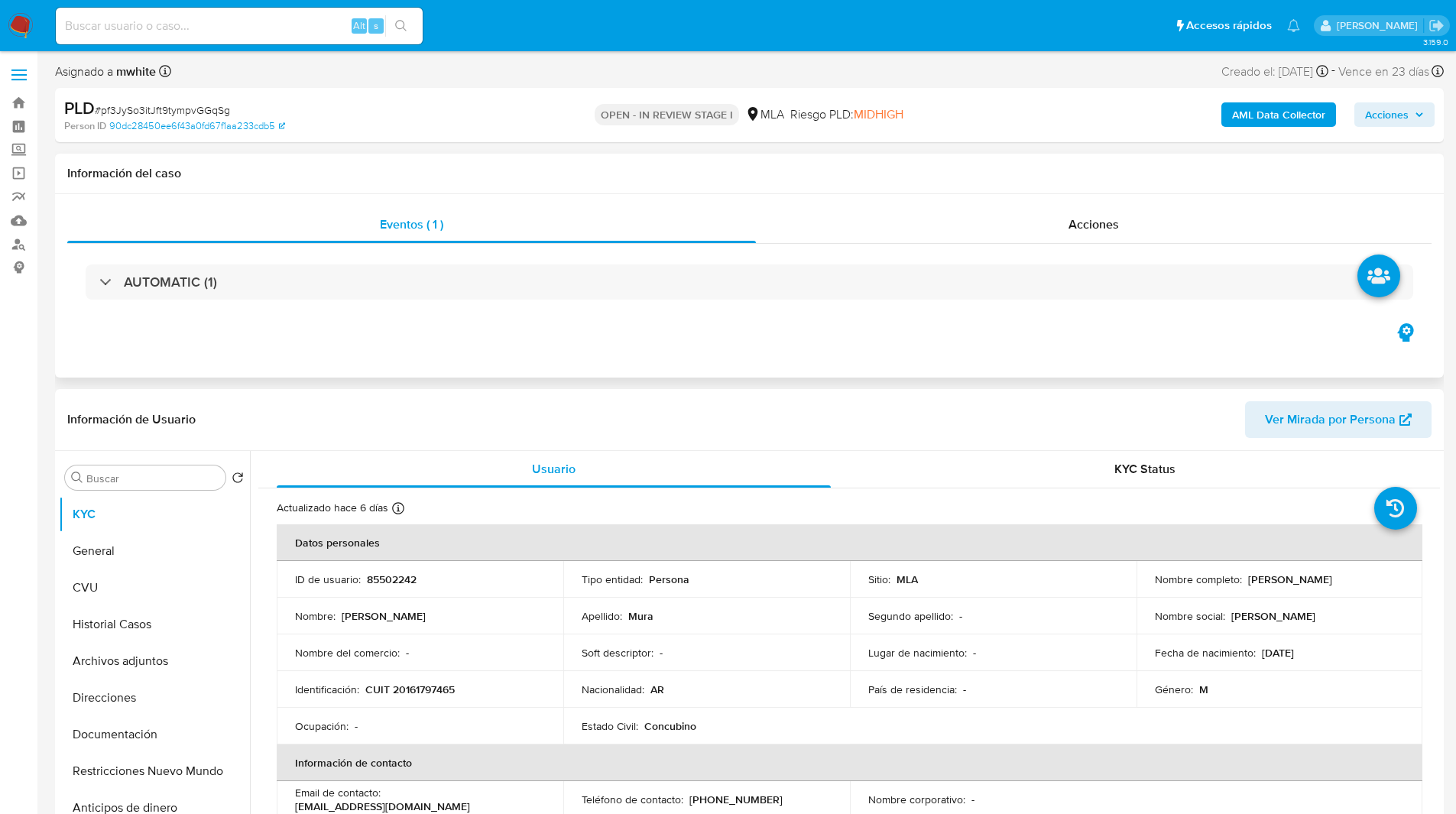
click at [234, 190] on div "Información del caso" at bounding box center [748, 174] width 1389 height 41
click at [518, 85] on div "Asignado a mwhite Asignado el: 17/07/2025 16:38:06 Creado el: 12/07/2025 Creado…" at bounding box center [748, 74] width 1389 height 27
click at [560, 42] on ul "Pausado Ver notificaciones Alt s Accesos rápidos Presiona las siguientes teclas…" at bounding box center [678, 25] width 1259 height 39
click at [595, 39] on ul "Pausado Ver notificaciones Alt s Accesos rápidos Presiona las siguientes teclas…" at bounding box center [678, 25] width 1259 height 39
click at [602, 25] on ul "Pausado Ver notificaciones Alt s Accesos rápidos Presiona las siguientes teclas…" at bounding box center [678, 25] width 1259 height 39
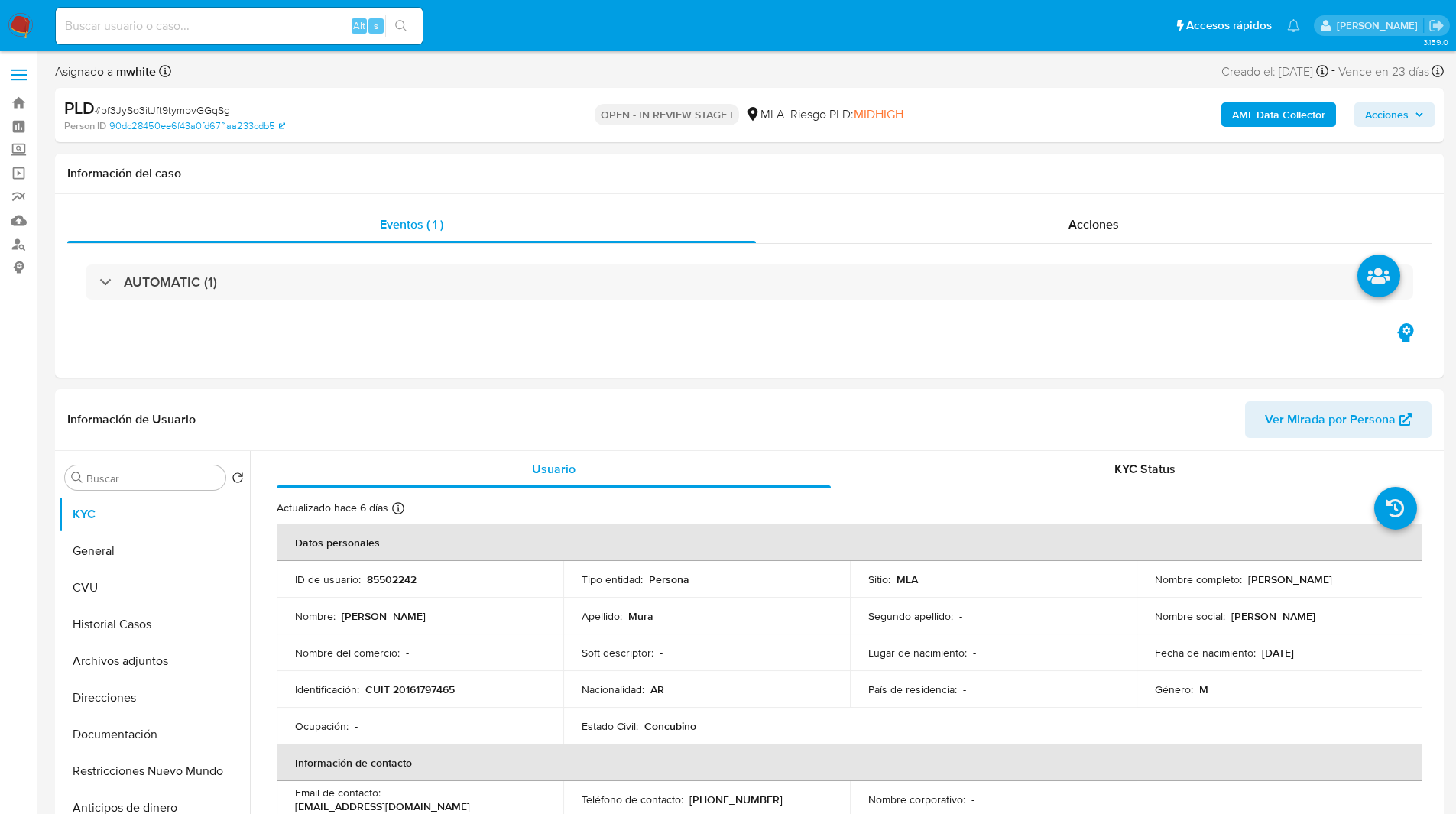
click at [612, 25] on ul "Pausado Ver notificaciones Alt s Accesos rápidos Presiona las siguientes teclas…" at bounding box center [678, 25] width 1259 height 39
click at [641, 31] on ul "Pausado Ver notificaciones Alt s Accesos rápidos Presiona las siguientes teclas…" at bounding box center [678, 25] width 1259 height 39
click at [578, 14] on ul "Pausado Ver notificaciones Alt s Accesos rápidos Presiona las siguientes teclas…" at bounding box center [678, 25] width 1259 height 39
click at [586, 15] on ul "Pausado Ver notificaciones Alt s Accesos rápidos Presiona las siguientes teclas…" at bounding box center [678, 25] width 1259 height 39
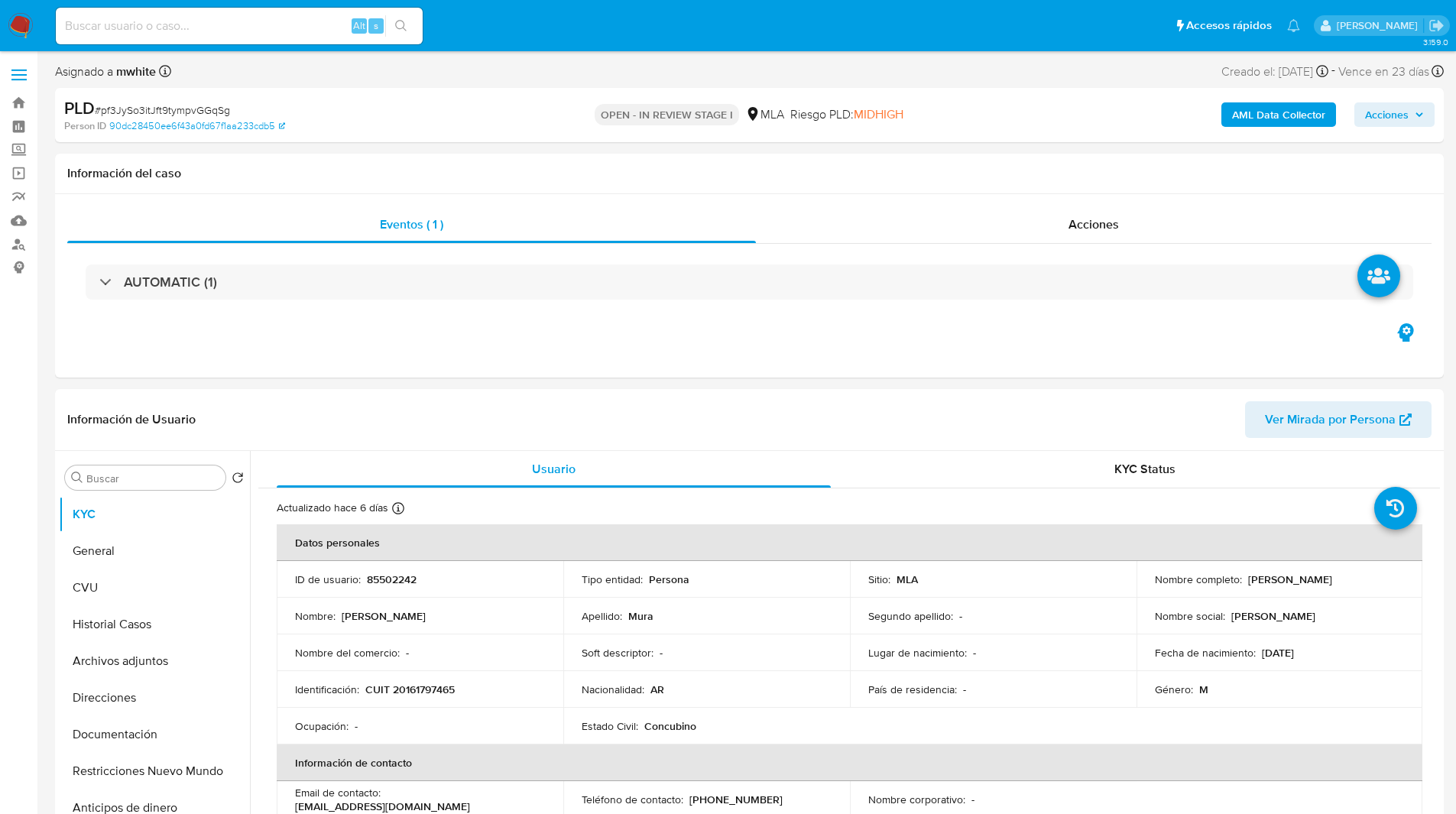
click at [618, 22] on ul "Pausado Ver notificaciones Alt s Accesos rápidos Presiona las siguientes teclas…" at bounding box center [678, 25] width 1259 height 39
click at [591, 19] on ul "Pausado Ver notificaciones Alt s Accesos rápidos Presiona las siguientes teclas…" at bounding box center [678, 25] width 1259 height 39
click at [583, 16] on ul "Pausado Ver notificaciones Alt s Accesos rápidos Presiona las siguientes teclas…" at bounding box center [678, 25] width 1259 height 39
click at [580, 31] on ul "Pausado Ver notificaciones Alt s Accesos rápidos Presiona las siguientes teclas…" at bounding box center [678, 25] width 1259 height 39
click at [554, 32] on ul "Pausado Ver notificaciones Alt s Accesos rápidos Presiona las siguientes teclas…" at bounding box center [678, 25] width 1259 height 39
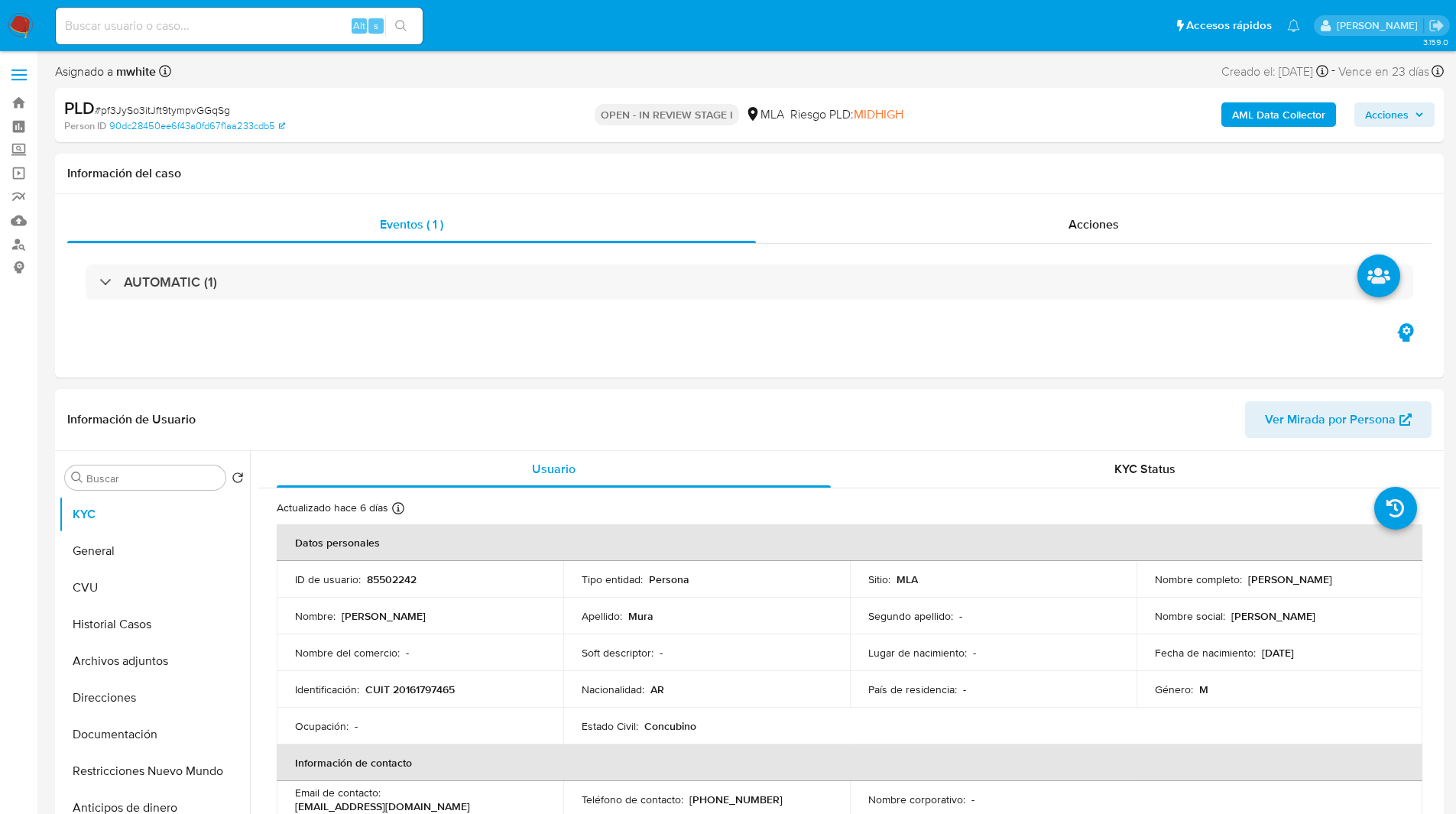
click at [583, 22] on ul "Pausado Ver notificaciones Alt s Accesos rápidos Presiona las siguientes teclas…" at bounding box center [678, 25] width 1259 height 39
click at [590, 21] on ul "Pausado Ver notificaciones Alt s Accesos rápidos Presiona las siguientes teclas…" at bounding box center [678, 25] width 1259 height 39
click at [571, 27] on ul "Pausado Ver notificaciones Alt s Accesos rápidos Presiona las siguientes teclas…" at bounding box center [678, 25] width 1259 height 39
click at [575, 25] on ul "Pausado Ver notificaciones Alt s Accesos rápidos Presiona las siguientes teclas…" at bounding box center [678, 25] width 1259 height 39
click at [575, 42] on ul "Pausado Ver notificaciones Alt s Accesos rápidos Presiona las siguientes teclas…" at bounding box center [678, 25] width 1259 height 39
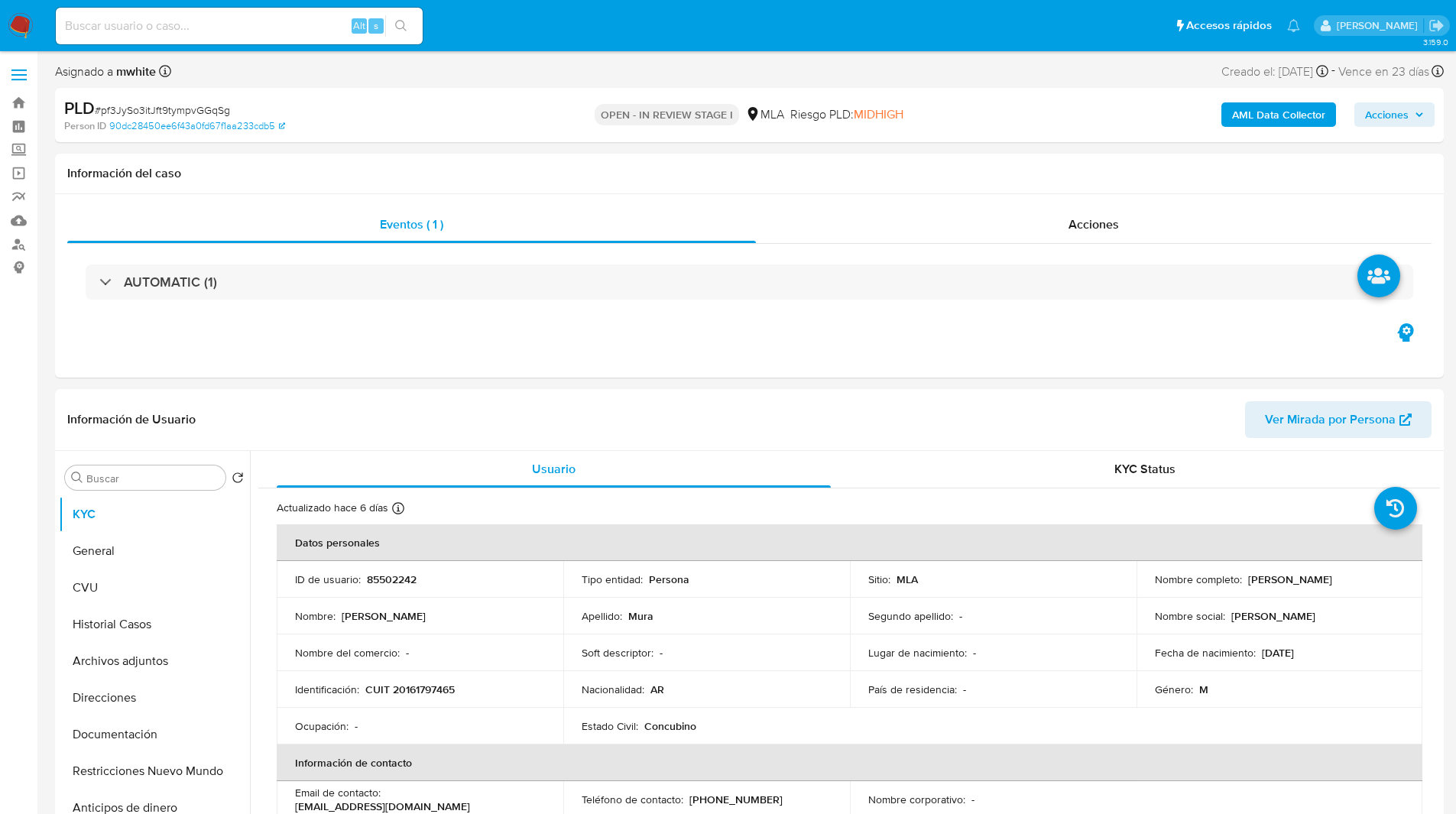
click at [537, 42] on ul "Pausado Ver notificaciones Alt s Accesos rápidos Presiona las siguientes teclas…" at bounding box center [678, 25] width 1259 height 39
click at [521, 41] on ul "Pausado Ver notificaciones Alt s Accesos rápidos Presiona las siguientes teclas…" at bounding box center [678, 25] width 1259 height 39
click at [480, 25] on ul "Pausado Ver notificaciones Alt s Accesos rápidos Presiona las siguientes teclas…" at bounding box center [678, 25] width 1259 height 39
click at [539, 26] on ul "Pausado Ver notificaciones Alt s Accesos rápidos Presiona las siguientes teclas…" at bounding box center [678, 25] width 1259 height 39
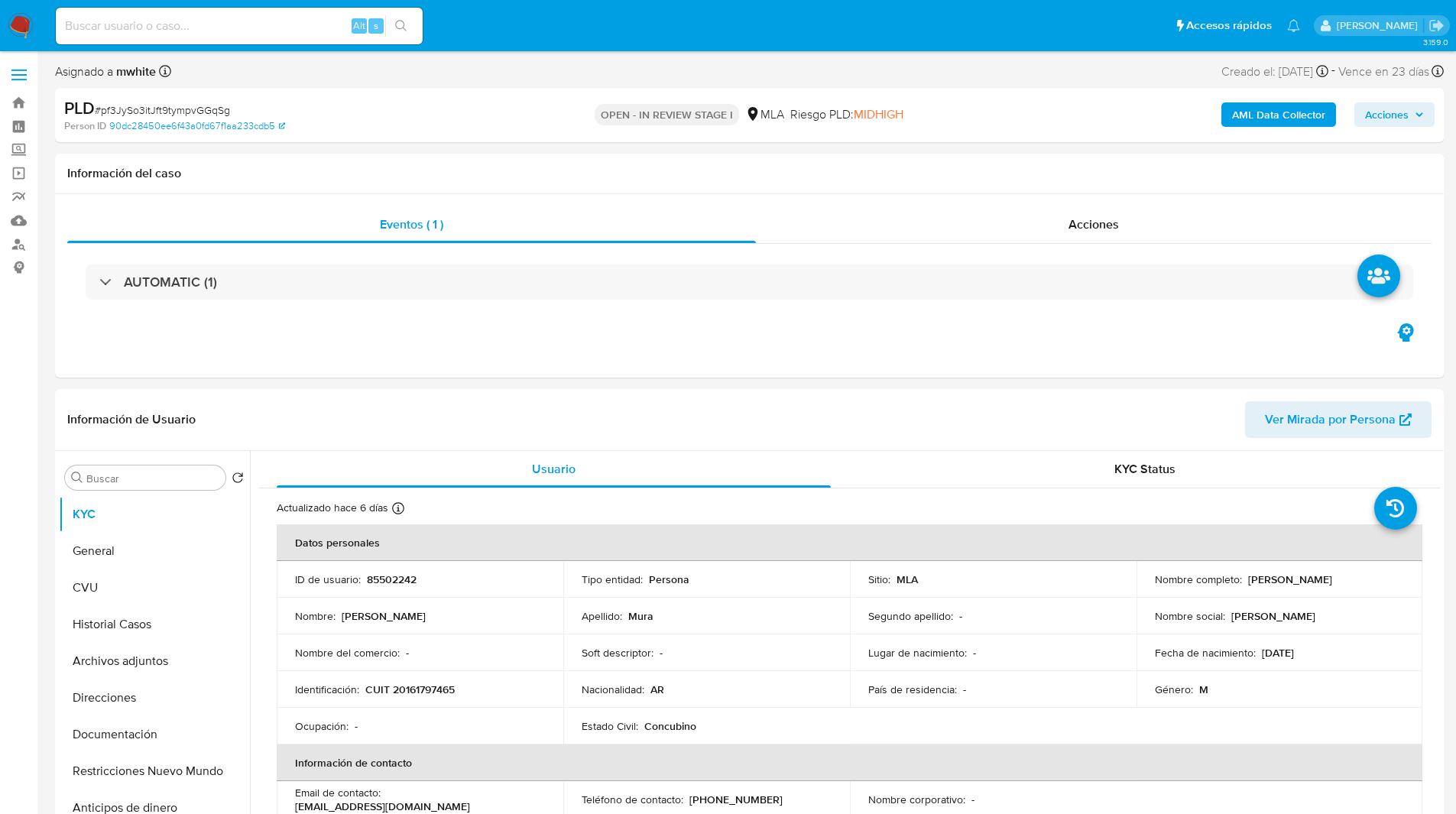
click at [543, 24] on ul "Pausado Ver notificaciones Alt s Accesos rápidos Presiona las siguientes teclas…" at bounding box center [678, 25] width 1259 height 39
click at [543, 25] on ul "Pausado Ver notificaciones Alt s Accesos rápidos Presiona las siguientes teclas…" at bounding box center [678, 25] width 1259 height 39
click at [557, 32] on ul "Pausado Ver notificaciones Alt s Accesos rápidos Presiona las siguientes teclas…" at bounding box center [678, 25] width 1259 height 39
click at [480, 26] on ul "Pausado Ver notificaciones Alt s Accesos rápidos Presiona las siguientes teclas…" at bounding box center [678, 25] width 1259 height 39
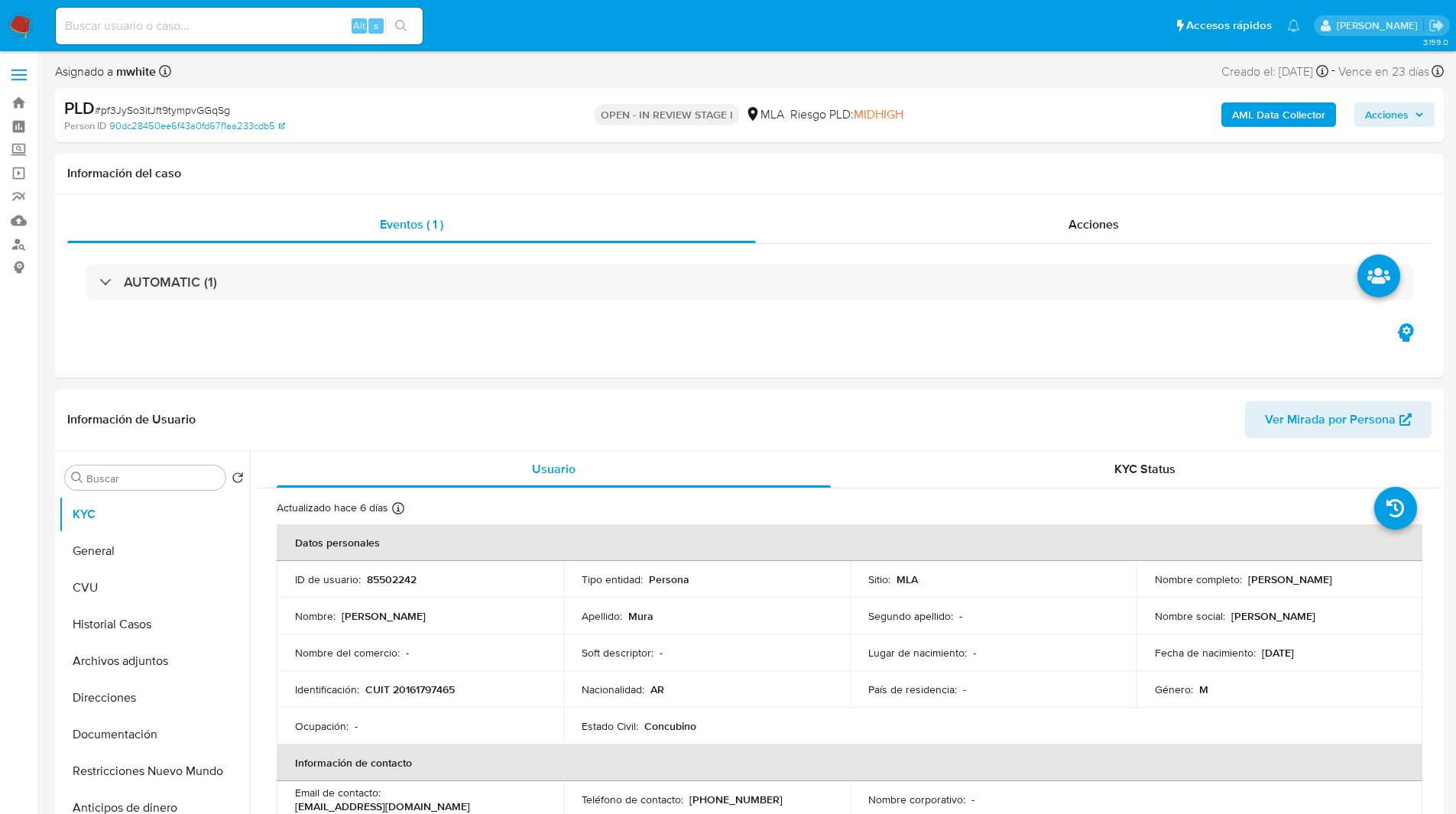
click at [476, 26] on ul "Pausado Ver notificaciones Alt s Accesos rápidos Presiona las siguientes teclas…" at bounding box center [678, 25] width 1259 height 39
click at [471, 27] on ul "Pausado Ver notificaciones Alt s Accesos rápidos Presiona las siguientes teclas…" at bounding box center [678, 25] width 1259 height 39
click at [596, 15] on ul "Pausado Ver notificaciones Alt s Accesos rápidos Presiona las siguientes teclas…" at bounding box center [678, 25] width 1259 height 39
click at [590, 16] on ul "Pausado Ver notificaciones Alt s Accesos rápidos Presiona las siguientes teclas…" at bounding box center [678, 25] width 1259 height 39
click at [547, 15] on ul "Pausado Ver notificaciones Alt s Accesos rápidos Presiona las siguientes teclas…" at bounding box center [678, 25] width 1259 height 39
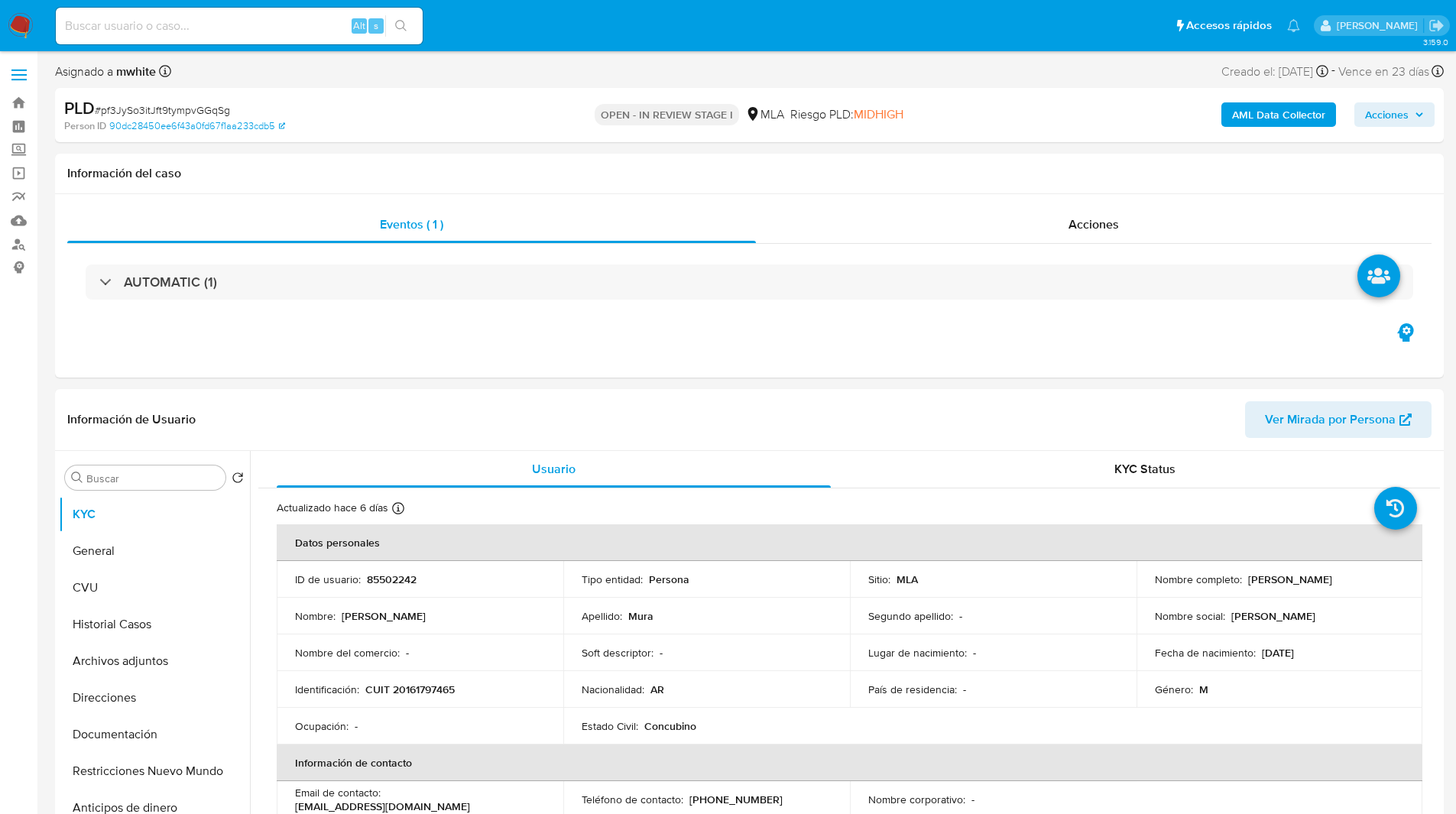
click at [551, 15] on ul "Pausado Ver notificaciones Alt s Accesos rápidos Presiona las siguientes teclas…" at bounding box center [678, 25] width 1259 height 39
click at [572, 19] on ul "Pausado Ver notificaciones Alt s Accesos rápidos Presiona las siguientes teclas…" at bounding box center [678, 25] width 1259 height 39
click at [520, 25] on ul "Pausado Ver notificaciones Alt s Accesos rápidos Presiona las siguientes teclas…" at bounding box center [678, 25] width 1259 height 39
click at [503, 25] on ul "Pausado Ver notificaciones Alt s Accesos rápidos Presiona las siguientes teclas…" at bounding box center [678, 25] width 1259 height 39
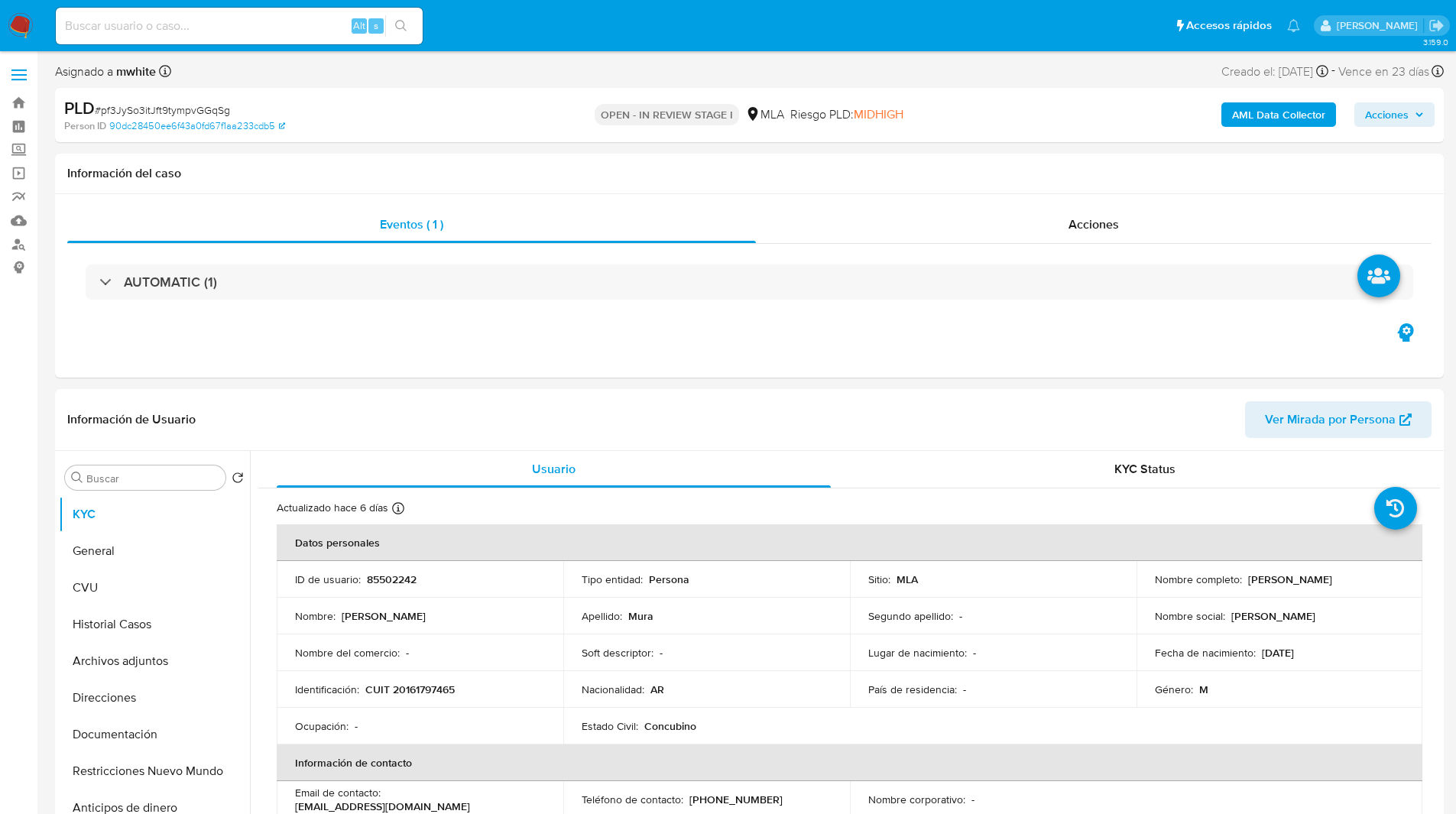
click at [482, 26] on ul "Pausado Ver notificaciones Alt s Accesos rápidos Presiona las siguientes teclas…" at bounding box center [678, 25] width 1259 height 39
click at [469, 24] on ul "Pausado Ver notificaciones Alt s Accesos rápidos Presiona las siguientes teclas…" at bounding box center [678, 25] width 1259 height 39
click at [525, 25] on ul "Pausado Ver notificaciones Alt s Accesos rápidos Presiona las siguientes teclas…" at bounding box center [678, 25] width 1259 height 39
click at [500, 33] on ul "Pausado Ver notificaciones Alt s Accesos rápidos Presiona las siguientes teclas…" at bounding box center [678, 25] width 1259 height 39
click at [483, 35] on ul "Pausado Ver notificaciones Alt s Accesos rápidos Presiona las siguientes teclas…" at bounding box center [678, 25] width 1259 height 39
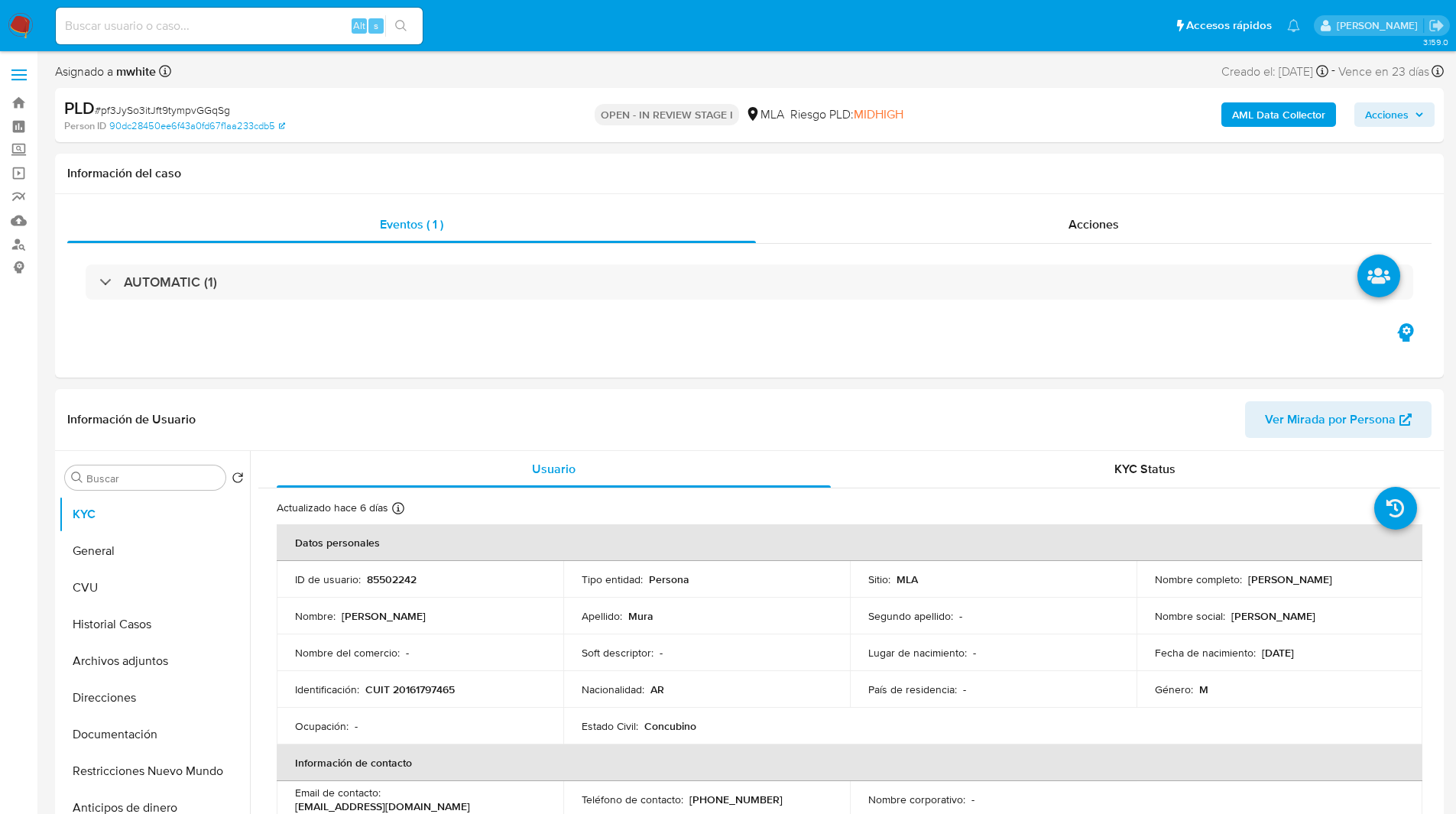
click at [633, 23] on ul "Pausado Ver notificaciones Alt s Accesos rápidos Presiona las siguientes teclas…" at bounding box center [678, 25] width 1259 height 39
click at [612, 28] on ul "Pausado Ver notificaciones Alt s Accesos rápidos Presiona las siguientes teclas…" at bounding box center [678, 25] width 1259 height 39
click at [567, 32] on ul "Pausado Ver notificaciones Alt s Accesos rápidos Presiona las siguientes teclas…" at bounding box center [678, 25] width 1259 height 39
click at [563, 32] on ul "Pausado Ver notificaciones Alt s Accesos rápidos Presiona las siguientes teclas…" at bounding box center [678, 25] width 1259 height 39
click at [526, 35] on ul "Pausado Ver notificaciones Alt s Accesos rápidos Presiona las siguientes teclas…" at bounding box center [678, 25] width 1259 height 39
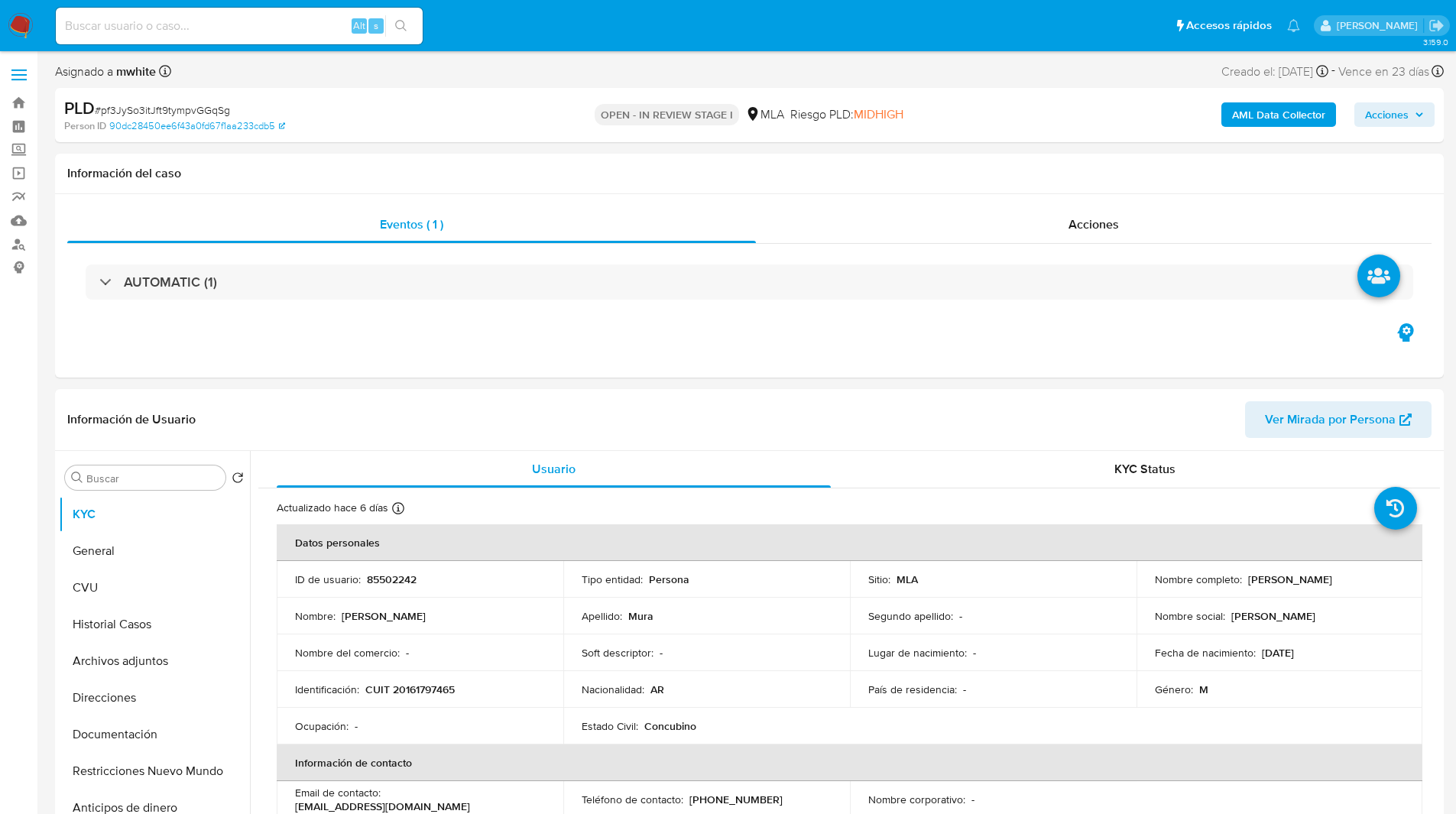
click at [493, 26] on ul "Pausado Ver notificaciones Alt s Accesos rápidos Presiona las siguientes teclas…" at bounding box center [678, 25] width 1259 height 39
click at [478, 34] on ul "Pausado Ver notificaciones Alt s Accesos rápidos Presiona las siguientes teclas…" at bounding box center [678, 25] width 1259 height 39
click at [529, 42] on ul "Pausado Ver notificaciones Alt s Accesos rápidos Presiona las siguientes teclas…" at bounding box center [678, 25] width 1259 height 39
click at [475, 19] on ul "Pausado Ver notificaciones Alt s Accesos rápidos Presiona las siguientes teclas…" at bounding box center [678, 25] width 1259 height 39
click at [471, 22] on ul "Pausado Ver notificaciones Alt s Accesos rápidos Presiona las siguientes teclas…" at bounding box center [678, 25] width 1259 height 39
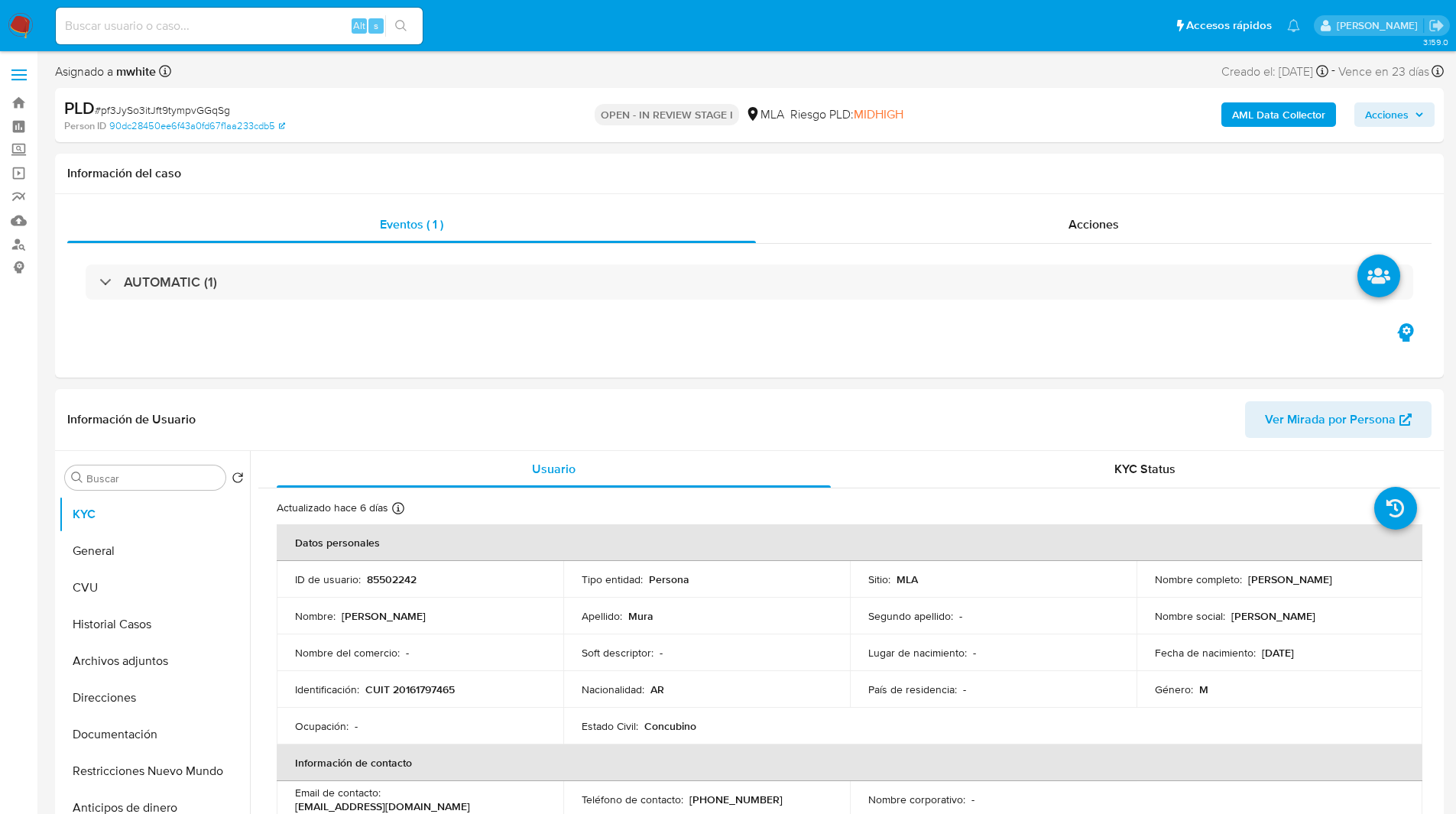
click at [442, 31] on ul "Pausado Ver notificaciones Alt s Accesos rápidos Presiona las siguientes teclas…" at bounding box center [678, 25] width 1259 height 39
click at [459, 30] on ul "Pausado Ver notificaciones Alt s Accesos rápidos Presiona las siguientes teclas…" at bounding box center [678, 25] width 1259 height 39
click at [487, 30] on ul "Pausado Ver notificaciones Alt s Accesos rápidos Presiona las siguientes teclas…" at bounding box center [678, 25] width 1259 height 39
click at [486, 30] on ul "Pausado Ver notificaciones Alt s Accesos rápidos Presiona las siguientes teclas…" at bounding box center [678, 25] width 1259 height 39
click at [461, 31] on ul "Pausado Ver notificaciones Alt s Accesos rápidos Presiona las siguientes teclas…" at bounding box center [678, 25] width 1259 height 39
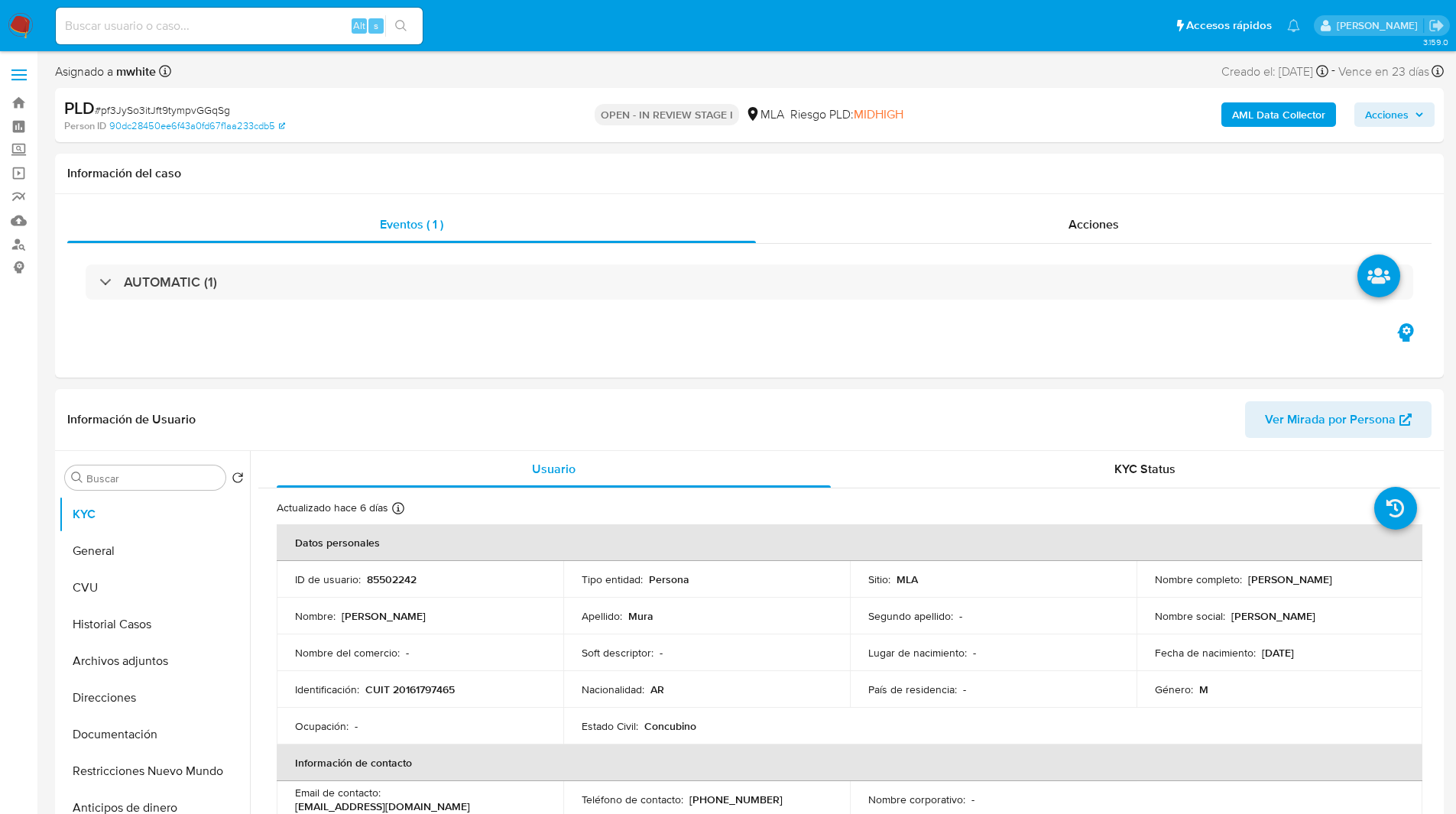
click at [480, 25] on ul "Pausado Ver notificaciones Alt s Accesos rápidos Presiona las siguientes teclas…" at bounding box center [678, 25] width 1259 height 39
click at [512, 25] on ul "Pausado Ver notificaciones Alt s Accesos rápidos Presiona las siguientes teclas…" at bounding box center [678, 25] width 1259 height 39
click at [554, 34] on ul "Pausado Ver notificaciones Alt s Accesos rápidos Presiona las siguientes teclas…" at bounding box center [678, 25] width 1259 height 39
click at [509, 30] on ul "Pausado Ver notificaciones Alt s Accesos rápidos Presiona las siguientes teclas…" at bounding box center [678, 25] width 1259 height 39
click at [543, 39] on ul "Pausado Ver notificaciones Alt s Accesos rápidos Presiona las siguientes teclas…" at bounding box center [678, 25] width 1259 height 39
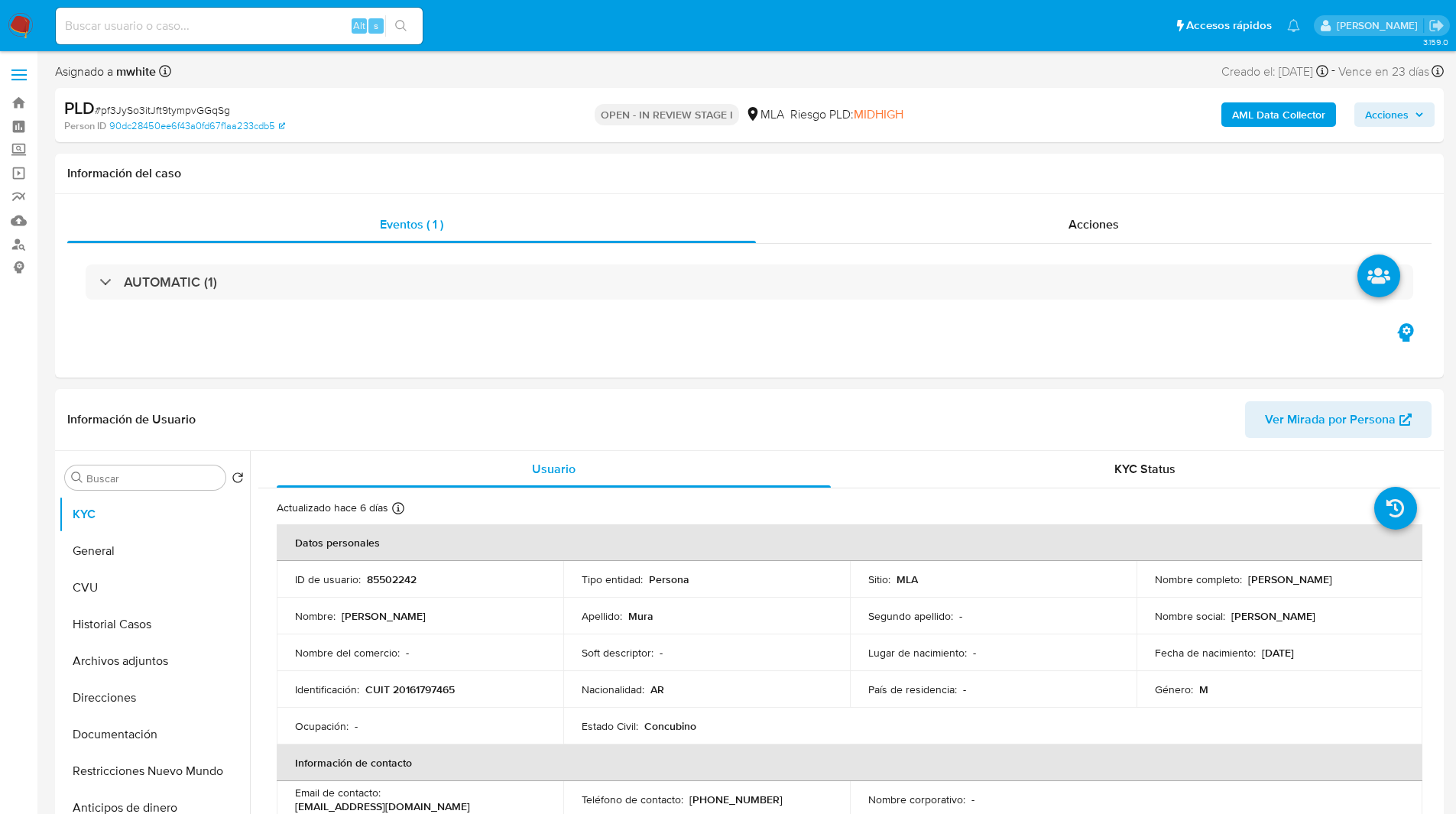
click at [507, 39] on ul "Pausado Ver notificaciones Alt s Accesos rápidos Presiona las siguientes teclas…" at bounding box center [678, 25] width 1259 height 39
click at [546, 52] on nav "Pausado Ver notificaciones Alt s Accesos rápidos Presiona las siguientes teclas…" at bounding box center [728, 26] width 1456 height 52
click at [524, 35] on ul "Pausado Ver notificaciones Alt s Accesos rápidos Presiona las siguientes teclas…" at bounding box center [678, 25] width 1259 height 39
click at [509, 39] on ul "Pausado Ver notificaciones Alt s Accesos rápidos Presiona las siguientes teclas…" at bounding box center [678, 25] width 1259 height 39
click at [518, 32] on ul "Pausado Ver notificaciones Alt s Accesos rápidos Presiona las siguientes teclas…" at bounding box center [678, 25] width 1259 height 39
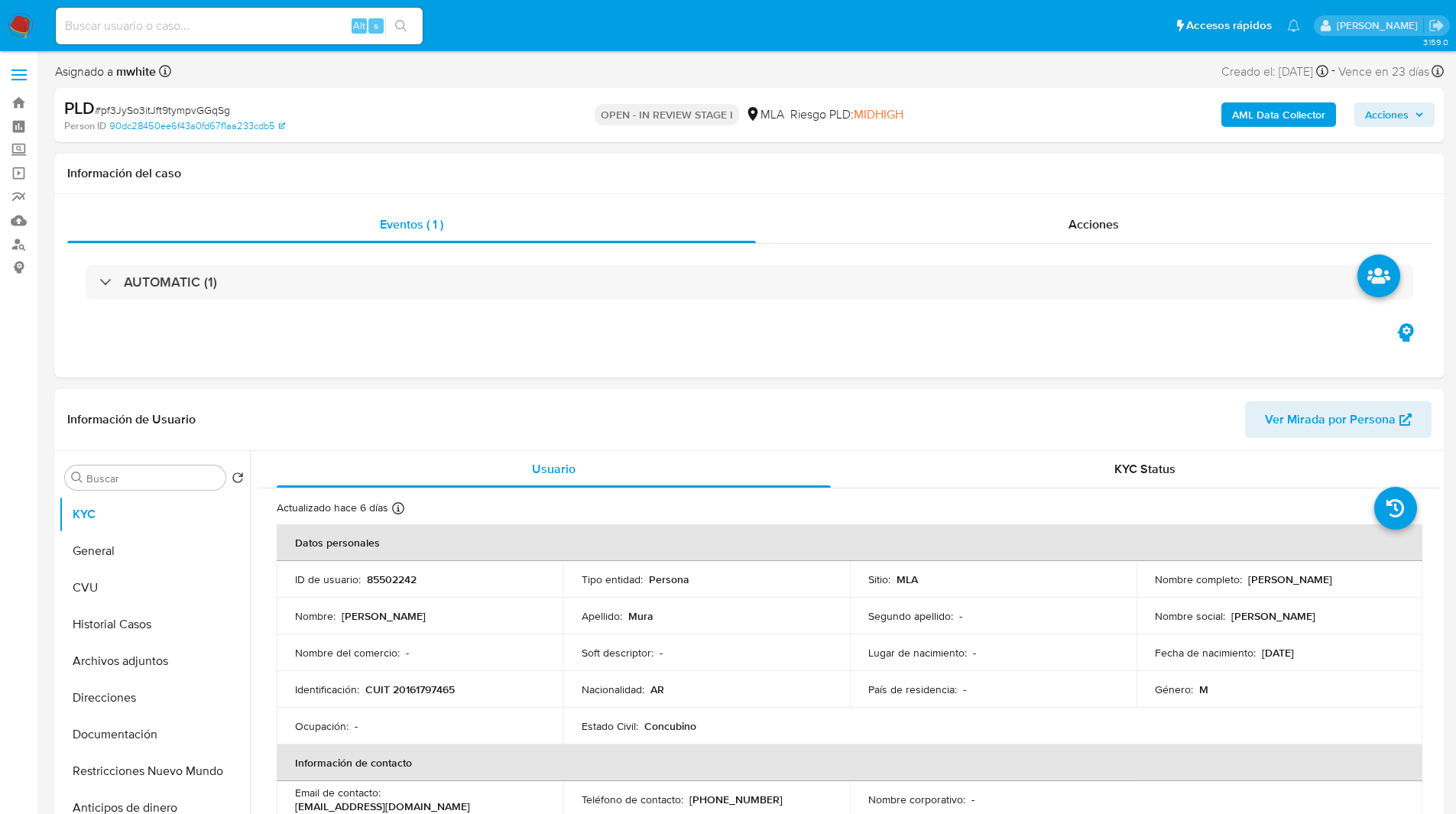
click at [596, 19] on ul "Pausado Ver notificaciones Alt s Accesos rápidos Presiona las siguientes teclas…" at bounding box center [678, 25] width 1259 height 39
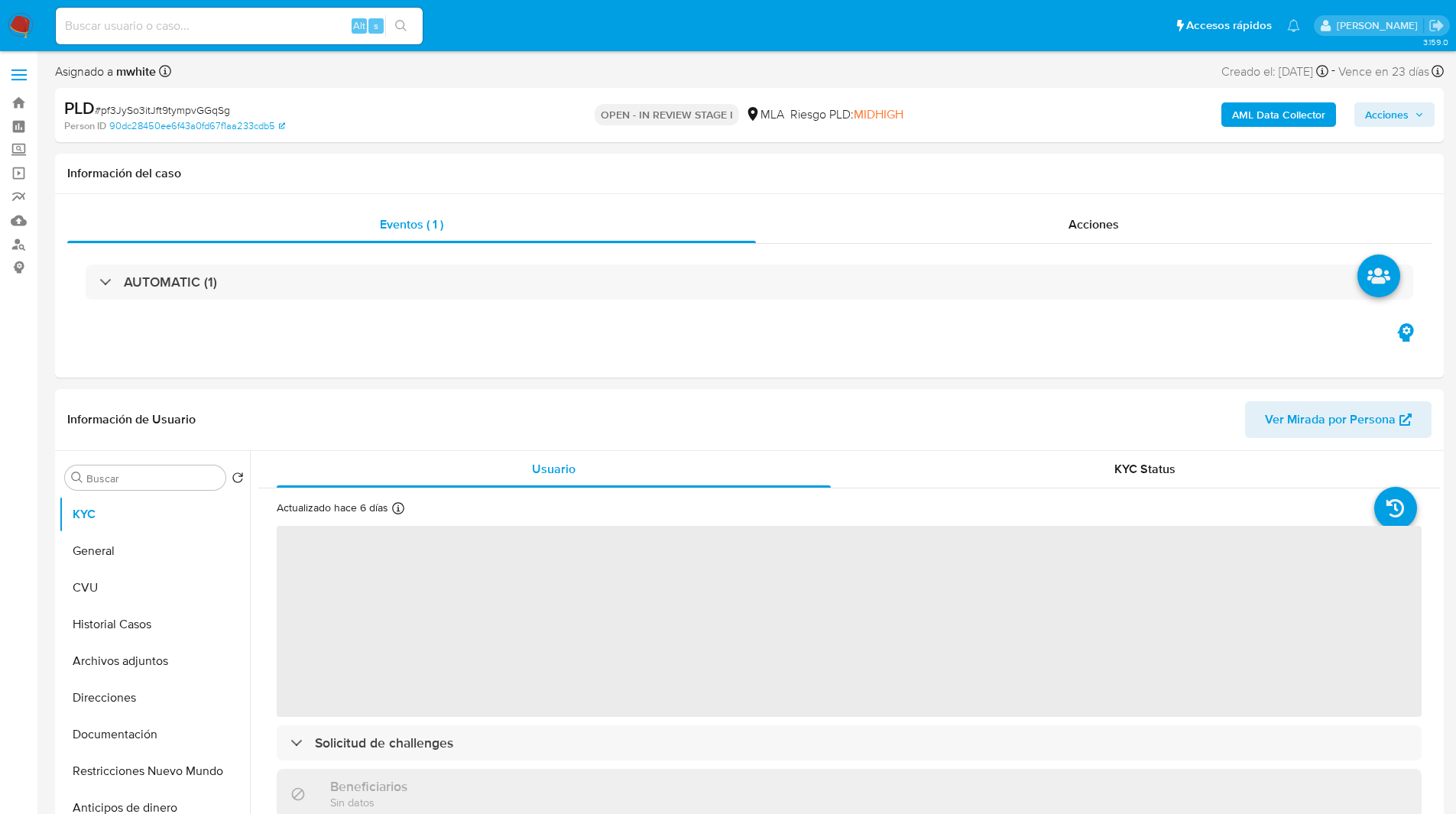
select select "10"
click at [488, 22] on ul "Pausado Ver notificaciones Alt s Accesos rápidos Presiona las siguientes teclas…" at bounding box center [678, 25] width 1259 height 39
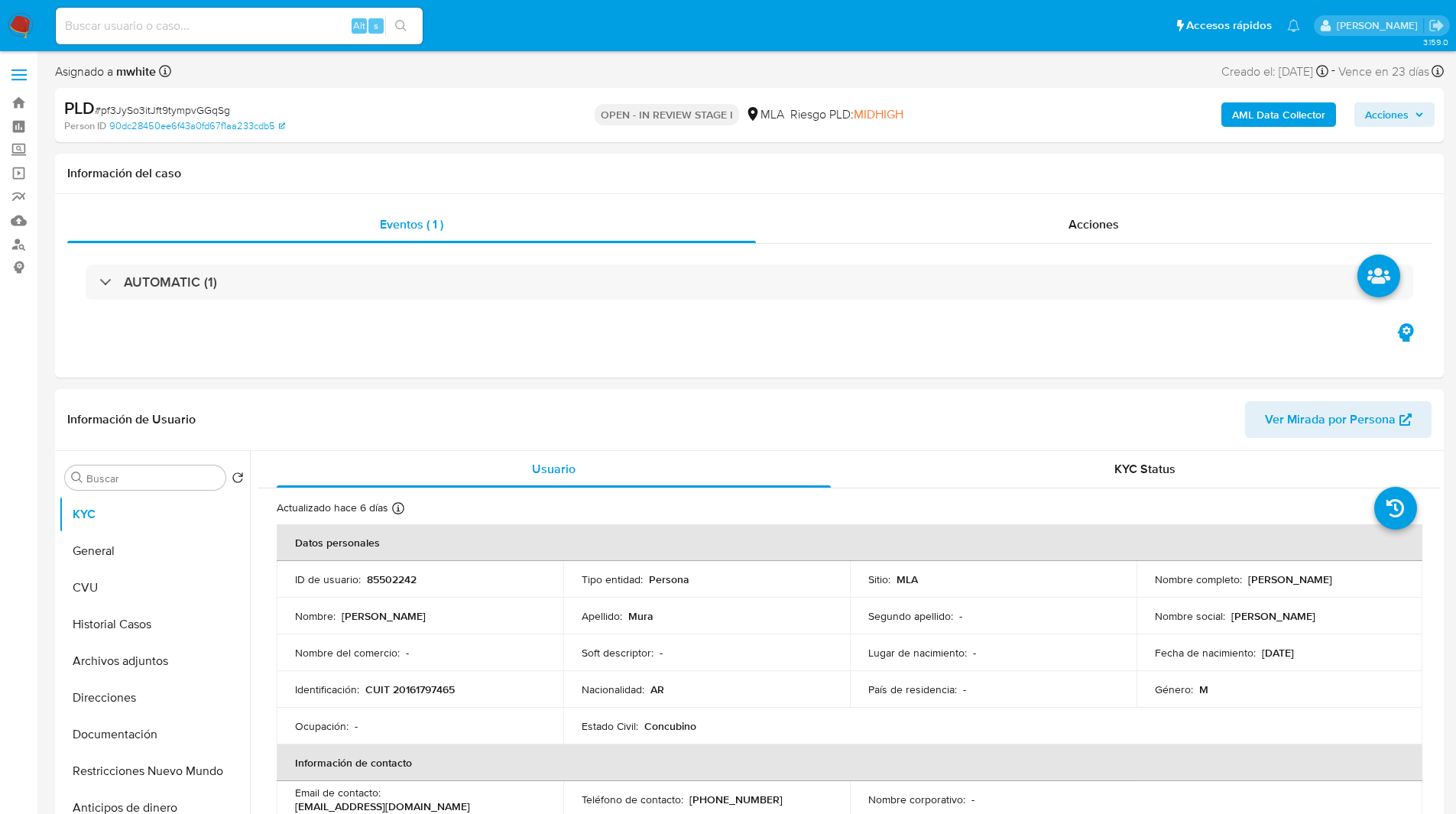
click at [446, 47] on nav "Pausado Ver notificaciones Alt s Accesos rápidos Presiona las siguientes teclas…" at bounding box center [728, 26] width 1456 height 52
click at [447, 42] on nav "Pausado Ver notificaciones Alt s Accesos rápidos Presiona las siguientes teclas…" at bounding box center [728, 26] width 1456 height 52
click at [466, 38] on ul "Pausado Ver notificaciones Alt s Accesos rápidos Presiona las siguientes teclas…" at bounding box center [678, 25] width 1259 height 39
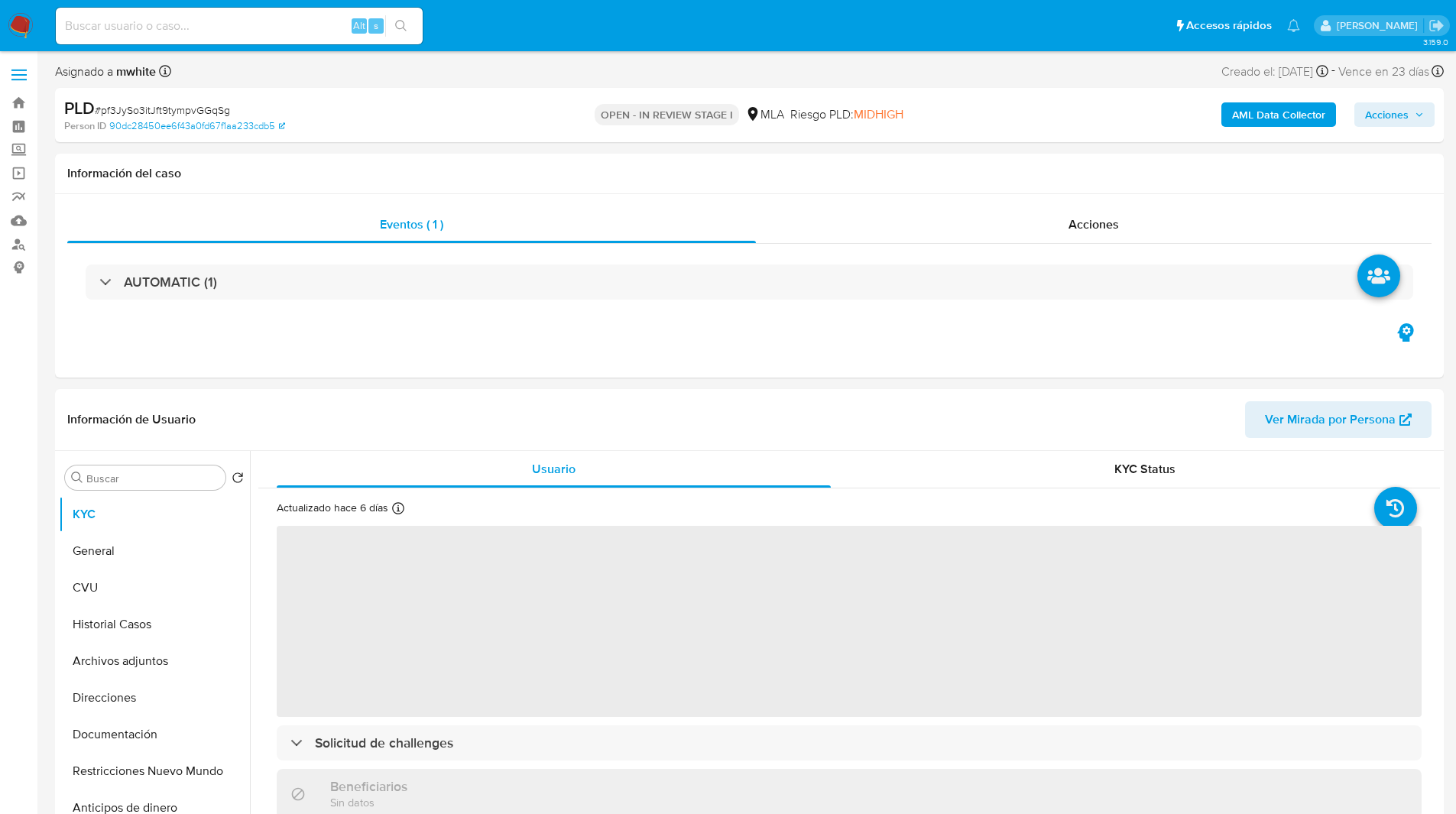
click at [647, 34] on ul "Pausado Ver notificaciones Alt s Accesos rápidos Presiona las siguientes teclas…" at bounding box center [678, 25] width 1259 height 39
select select "10"
